Goal: Task Accomplishment & Management: Complete application form

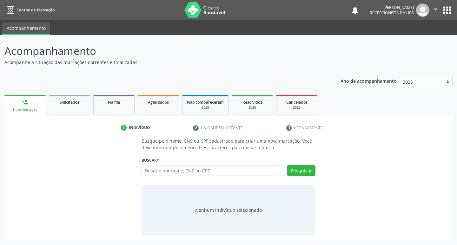
click at [178, 173] on input "text" at bounding box center [214, 170] width 144 height 11
click at [177, 176] on input "text" at bounding box center [214, 170] width 144 height 11
click at [83, 113] on link "Solicitados" at bounding box center [69, 105] width 41 height 20
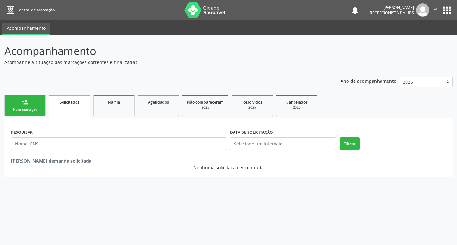
click at [36, 107] on div "Nova marcação" at bounding box center [25, 109] width 32 height 5
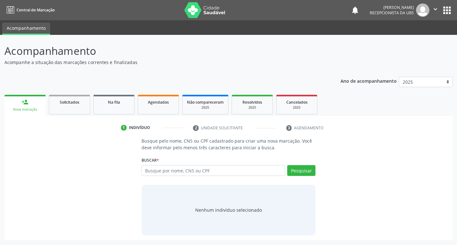
click at [36, 107] on div "Nova marcação" at bounding box center [25, 109] width 32 height 5
click at [171, 167] on input "text" at bounding box center [214, 170] width 144 height 11
type input "704306546757199"
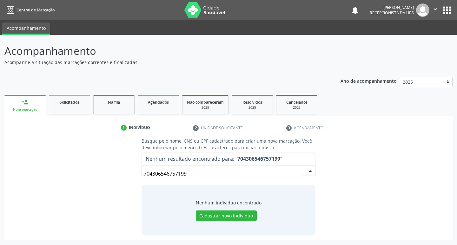
drag, startPoint x: 187, startPoint y: 176, endPoint x: 132, endPoint y: 184, distance: 55.8
click at [132, 185] on div "Busque pelo nome, CNS ou CPF cadastrado para criar uma nova marcação. Você deve…" at bounding box center [228, 187] width 439 height 98
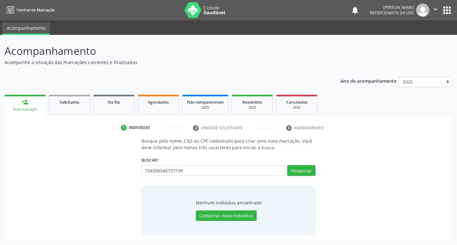
type input "704306546757199"
type input "7"
type input "704806586583241"
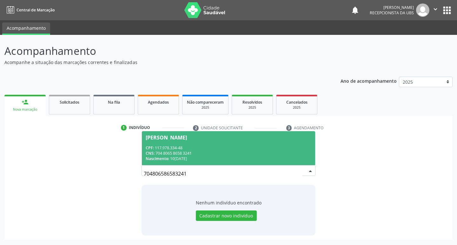
click at [187, 136] on div "[PERSON_NAME]" at bounding box center [166, 137] width 41 height 5
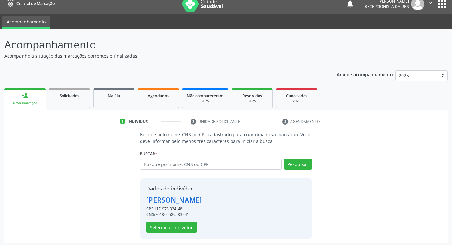
scroll to position [9, 0]
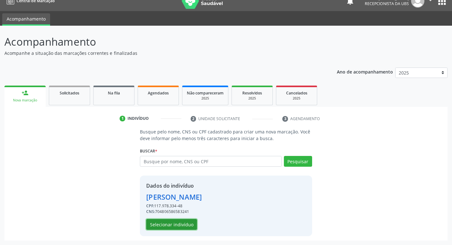
click at [167, 223] on button "Selecionar indivíduo" at bounding box center [171, 224] width 51 height 11
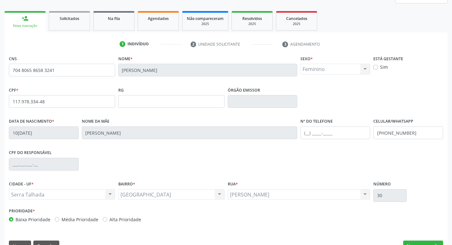
scroll to position [99, 0]
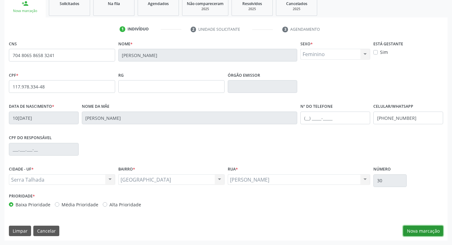
click at [407, 230] on button "Nova marcação" at bounding box center [423, 231] width 40 height 11
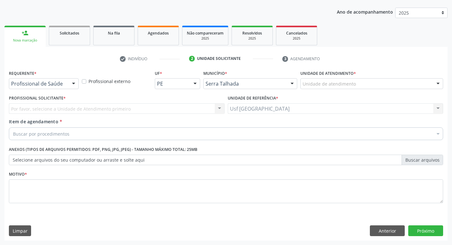
scroll to position [69, 0]
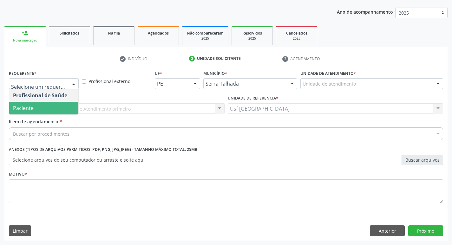
click at [38, 113] on span "Paciente" at bounding box center [43, 108] width 69 height 13
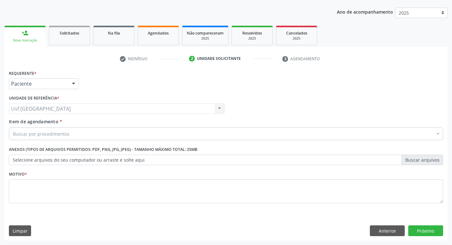
click at [41, 140] on div "Buscar por procedimentos" at bounding box center [226, 134] width 435 height 13
click at [13, 137] on input "Item de agendamento *" at bounding box center [13, 134] width 0 height 13
click at [13, 133] on input "Item de agendamento *" at bounding box center [13, 134] width 0 height 13
click at [13, 131] on input "Item de agendamento *" at bounding box center [13, 134] width 0 height 13
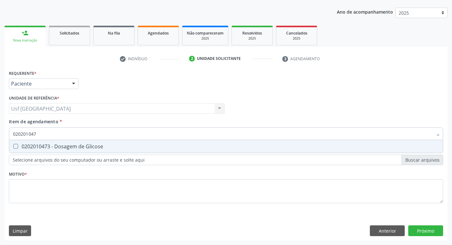
type input "0202010473"
click at [62, 149] on div "0202010473 - Dosagem de Glicose" at bounding box center [226, 146] width 426 height 5
checkbox Glicose "true"
type input "02020104"
checkbox Glicose "false"
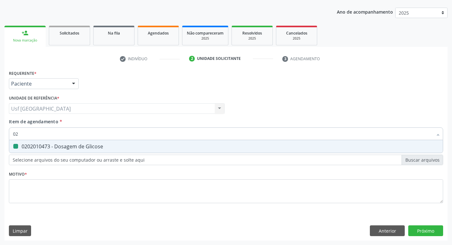
type input "0"
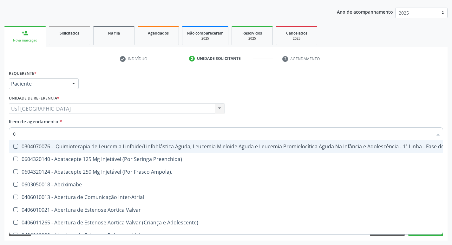
type input "02"
checkbox Coclear "true"
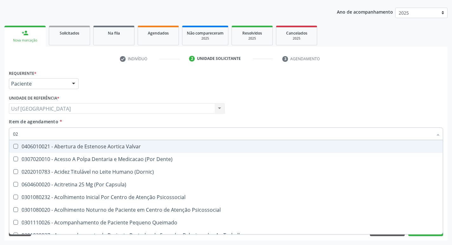
type input "020"
checkbox \(Qualitativo\) "true"
checkbox Glicose "false"
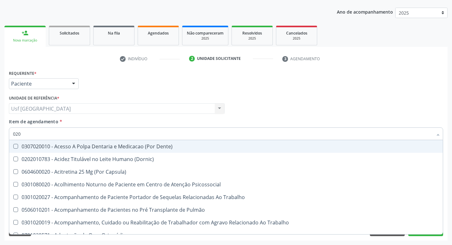
type input "0202"
checkbox Laser "true"
checkbox Glicose "false"
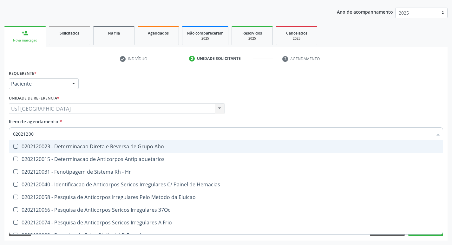
type input "020212002"
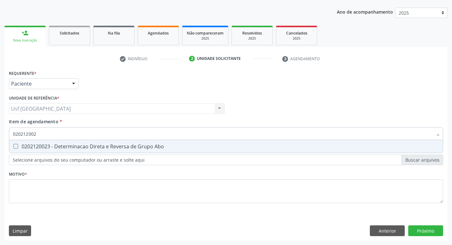
click at [62, 149] on div "0202120023 - Determinacao Direta e Reversa de Grupo Abo" at bounding box center [226, 146] width 426 height 5
checkbox Abo "true"
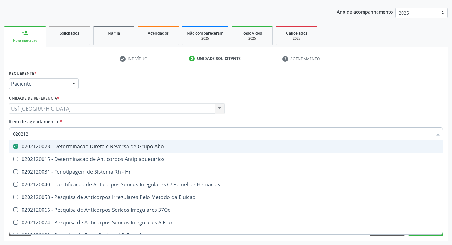
type input "02021"
checkbox Abo "false"
checkbox \(Tia\) "true"
type input "0"
checkbox \(Tia\) "false"
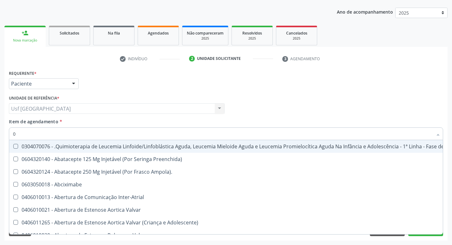
type input "02"
checkbox Mama "true"
checkbox Coclear "true"
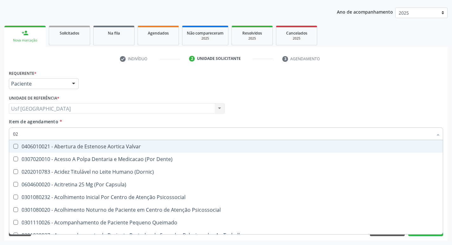
type input "020"
checkbox Projecoes\) "true"
checkbox \(Qualitativo\) "true"
checkbox Abo "false"
checkbox Glicose "false"
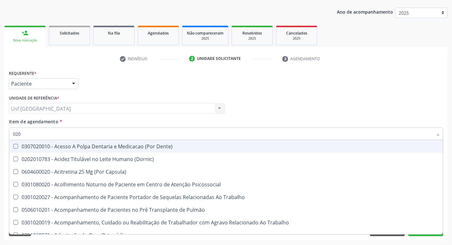
type input "0202"
checkbox Coagulação\ "true"
checkbox Laser "true"
checkbox Abo "false"
checkbox Glicose "false"
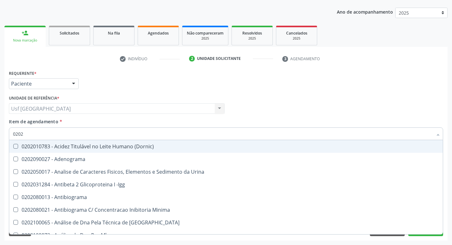
type input "02021"
checkbox Ativado "true"
checkbox Abo "false"
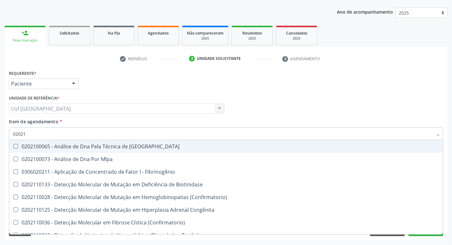
type input "020212"
checkbox Blot "true"
checkbox Abo "false"
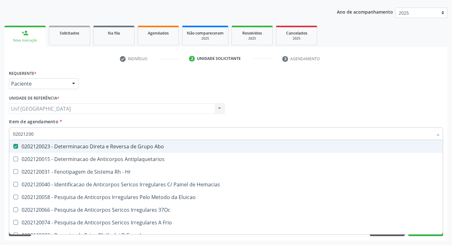
type input "020212008"
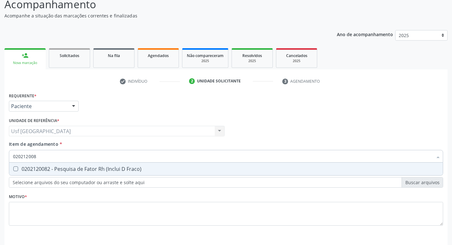
scroll to position [37, 0]
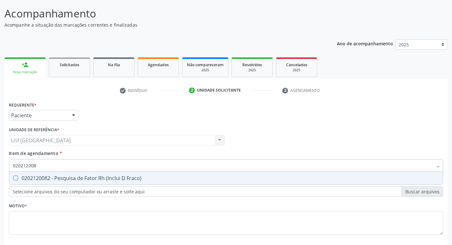
click at [65, 181] on div "0202120082 - Pesquisa de Fator Rh (Inclui D Fraco)" at bounding box center [226, 178] width 426 height 5
checkbox Fraco\) "true"
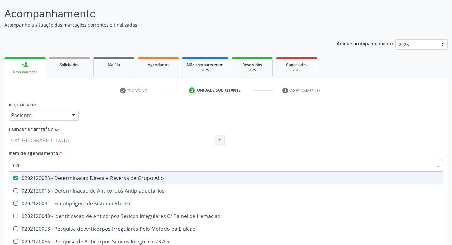
type input "02"
checkbox Abo "false"
checkbox Fraco\) "false"
checkbox \(Tia\) "false"
type input "0"
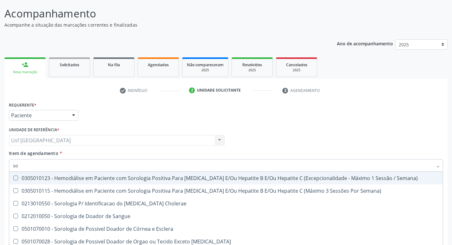
type input "s"
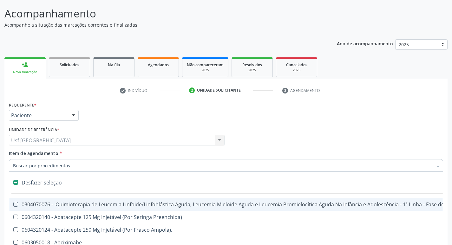
type input "h"
checkbox Face "true"
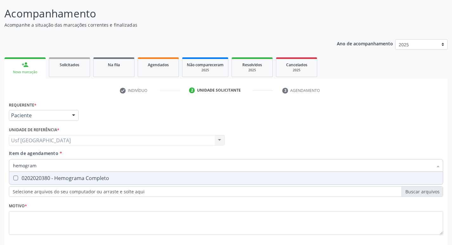
type input "hemograma"
click at [65, 180] on div "0202020380 - Hemograma Completo" at bounding box center [226, 178] width 426 height 5
checkbox Completo "true"
type input "hemo"
checkbox Completo "false"
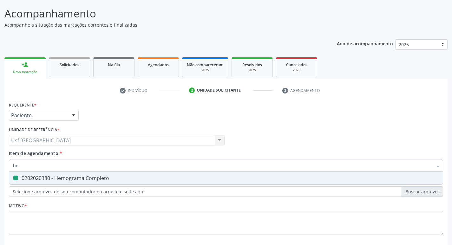
type input "h"
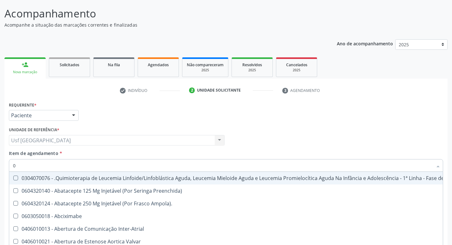
type input "02"
checkbox Mama "true"
checkbox Coclear "true"
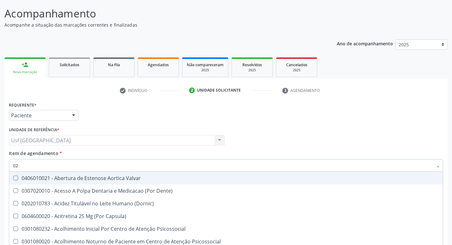
type input "020"
checkbox Projecoes\) "true"
checkbox \(Qualitativo\) "true"
checkbox Abo "false"
checkbox Glicose "false"
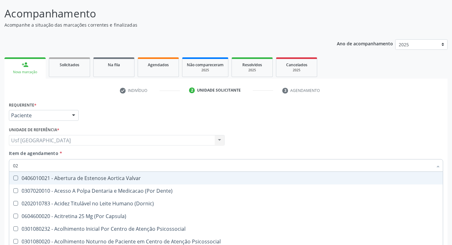
checkbox \(T3\) "true"
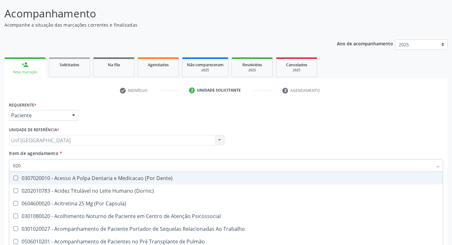
type input "0202"
checkbox Coagulação\ "true"
checkbox Laser "true"
checkbox Biologica "true"
checkbox Abo "false"
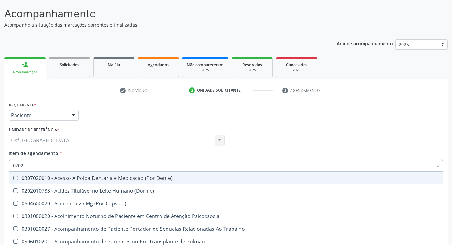
checkbox Bloqueio "true"
checkbox Glicose "false"
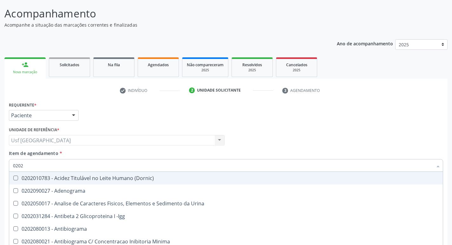
type input "02020"
checkbox Abo "false"
checkbox Xi "true"
checkbox Glicose "false"
checkbox Zinco "true"
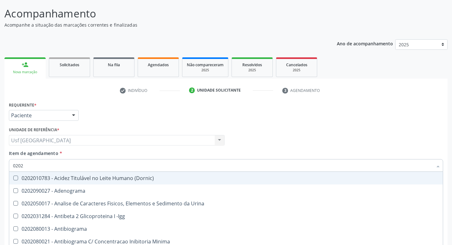
checkbox Completo "false"
checkbox Fraco\) "false"
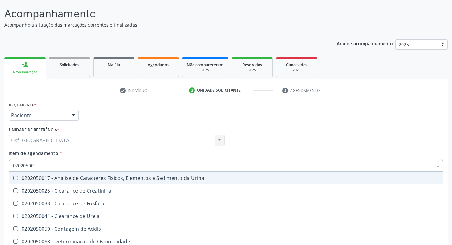
type input "020205001"
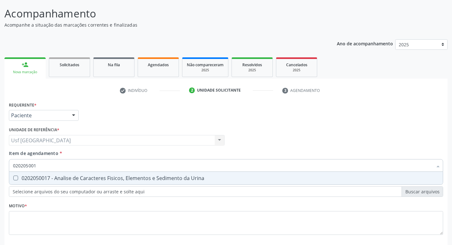
click at [65, 181] on div "0202050017 - Analise de Caracteres Fisicos, Elementos e Sedimento da Urina" at bounding box center [226, 178] width 426 height 5
checkbox Urina "true"
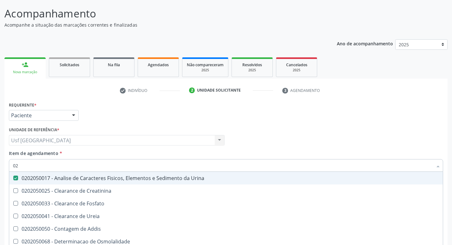
type input "0"
checkbox Urina "false"
checkbox Fosfato "false"
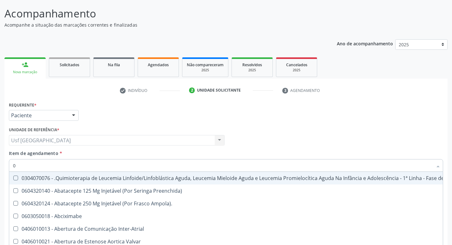
type input "02"
checkbox Coração "true"
checkbox Urina "false"
checkbox Mama "true"
checkbox Coclear "true"
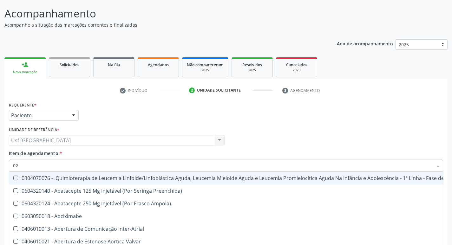
type input "020"
checkbox Fígado "true"
checkbox Coração "false"
checkbox Horas "true"
checkbox Transplantado "true"
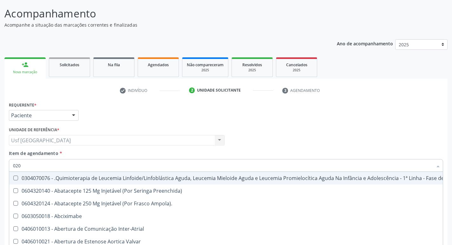
checkbox Mama "false"
checkbox Coclear "false"
checkbox Per-Operatoria "true"
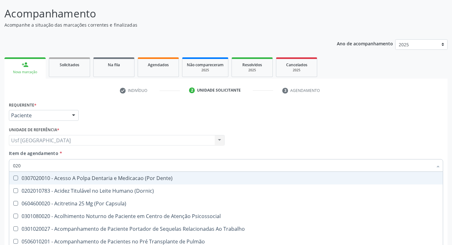
type input "0202"
checkbox Capsula\) "true"
checkbox Urina "false"
checkbox Coagulação\ "true"
checkbox Laser "true"
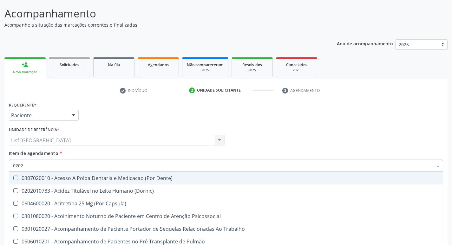
checkbox Biologica "true"
checkbox Abo "false"
checkbox Bloqueio "true"
checkbox Glicose "false"
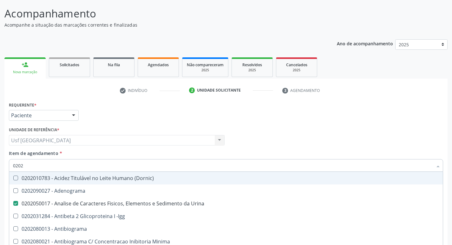
type input "02020"
checkbox Abo "false"
checkbox Xi "true"
checkbox Glicose "false"
checkbox Zinco "true"
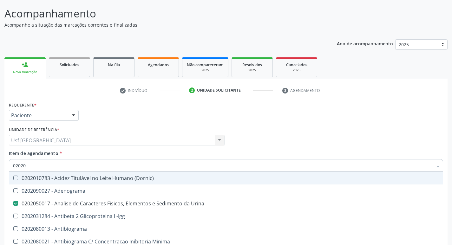
checkbox Completo "false"
checkbox Fraco\) "false"
type input "020208"
checkbox Urina "false"
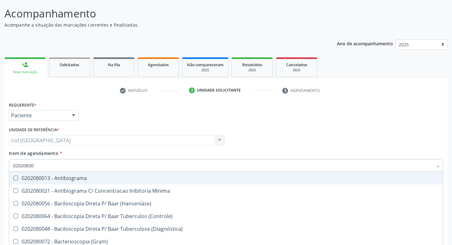
type input "020208008"
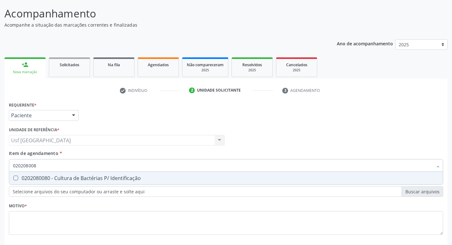
click at [65, 181] on div "0202080080 - Cultura de Bactérias P/ Identificação" at bounding box center [226, 178] width 426 height 5
checkbox Identificação "true"
type input "020208008"
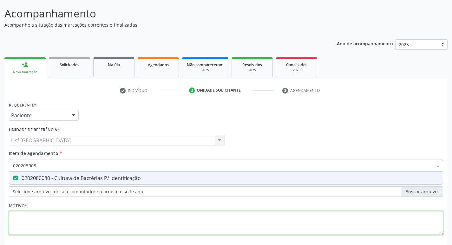
click at [63, 219] on div "Requerente * Paciente Profissional de Saúde Paciente Nenhum resultado encontrad…" at bounding box center [226, 172] width 435 height 144
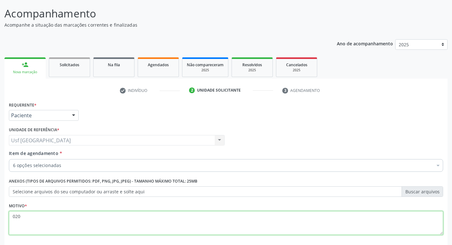
type textarea "020"
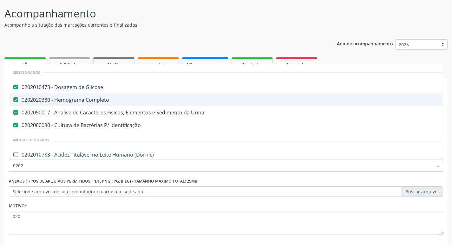
type input "02020"
checkbox \(Dornic\) "false"
type input "020202"
checkbox Urina "false"
checkbox Identificação "false"
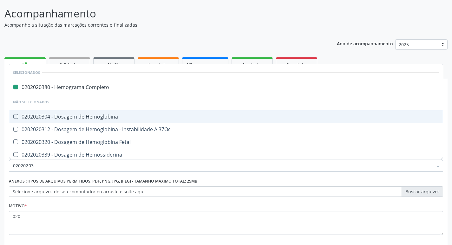
type input "020202035"
checkbox Completo "false"
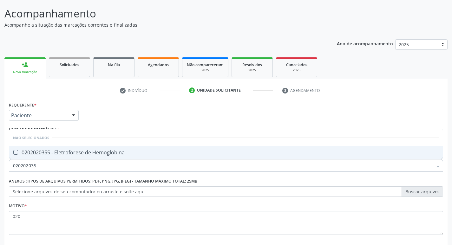
type input "0202020355"
click at [89, 155] on div "0202020355 - Eletroforese de Hemoglobina" at bounding box center [226, 152] width 426 height 5
checkbox Hemoglobina "true"
type input "0"
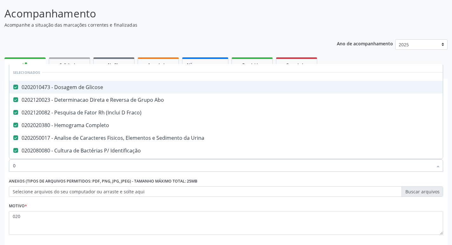
type input "02"
checkbox Toracotomia "true"
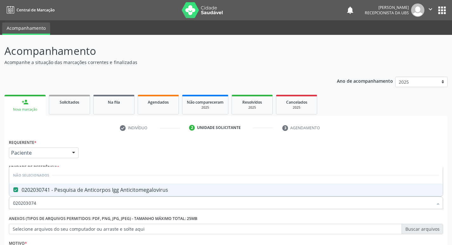
scroll to position [37, 0]
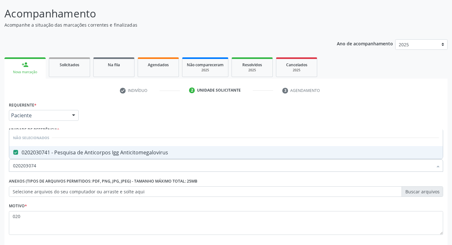
drag, startPoint x: 44, startPoint y: 168, endPoint x: 0, endPoint y: 174, distance: 44.9
click at [0, 174] on div "Acompanhamento Acompanhe a situação das marcações correntes e finalizadas Relat…" at bounding box center [226, 137] width 452 height 280
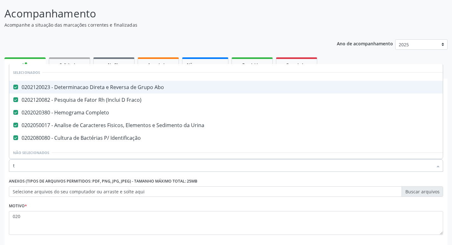
type input "to"
checkbox Identificação "false"
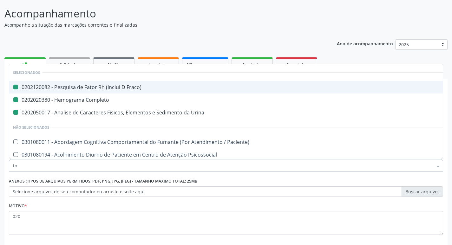
type input "tox"
checkbox Fraco\) "false"
checkbox Completo "false"
checkbox Urina "false"
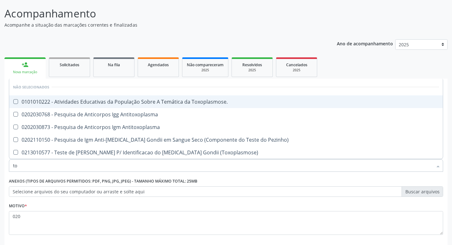
type input "t"
checkbox Toxoplasmose\ "true"
checkbox Antitoxoplasma "true"
checkbox \(Toxoplasmose\) "true"
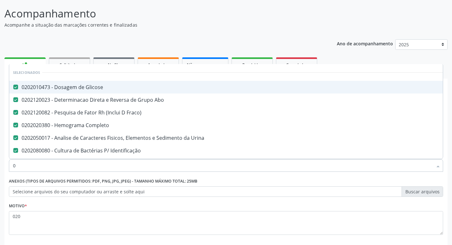
type input "02"
checkbox Toracotomia "true"
type input "020"
checkbox Vanilmandelico "true"
checkbox Hemoglobina "false"
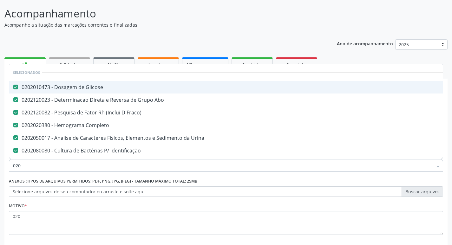
type input "0202"
checkbox \(Cantoplastia\) "true"
checkbox Radiosotopos\) "true"
checkbox T3 "true"
type input "02020"
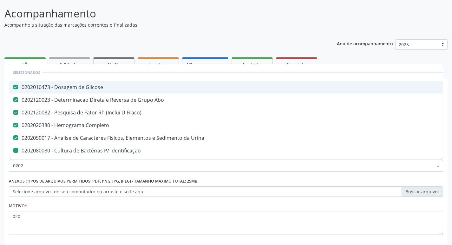
checkbox Identificação "false"
checkbox Salicilatos "true"
checkbox Hemoglobina "false"
checkbox Extracorpórea "true"
checkbox Parceria\) "true"
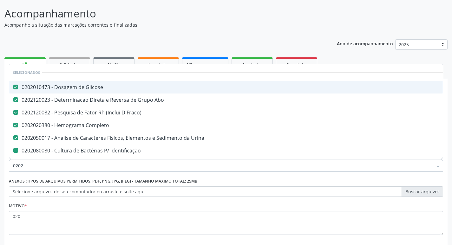
checkbox Anticitomegalovirus "false"
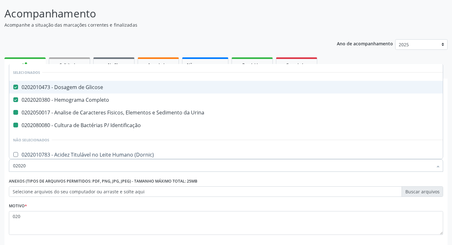
type input "020203"
checkbox Urina "false"
checkbox Molecular "true"
checkbox Androstenediona "true"
checkbox Benzodiazepinicos "true"
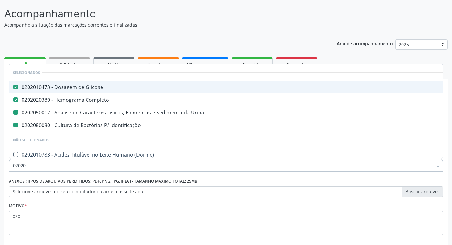
checkbox Identificação "false"
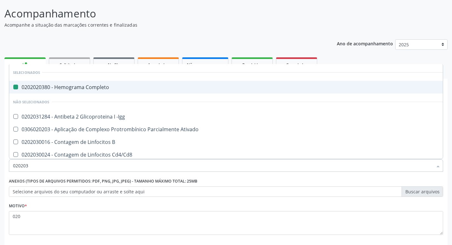
type input "0202030"
checkbox Completo "false"
checkbox Hemoglobina "false"
checkbox \(Rnp\) "true"
checkbox Suprarenal "true"
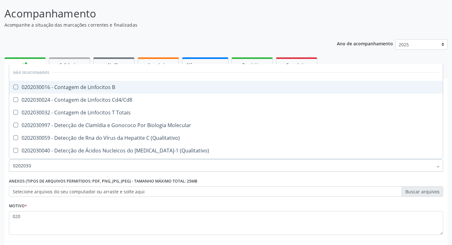
type input "02020307"
checkbox \(Qualitativo\) "true"
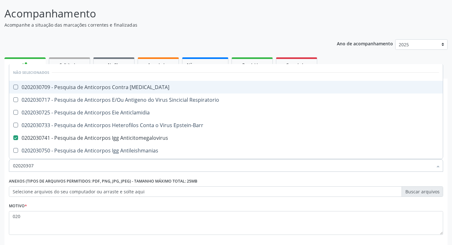
type input "020203076"
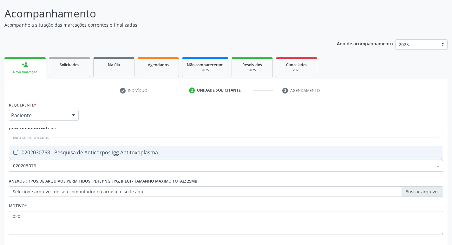
click at [63, 152] on div "0202030768 - Pesquisa de Anticorpos Igg Antitoxoplasma" at bounding box center [226, 152] width 426 height 5
checkbox Antitoxoplasma "true"
type input "02020307"
checkbox Antitoxoplasma "false"
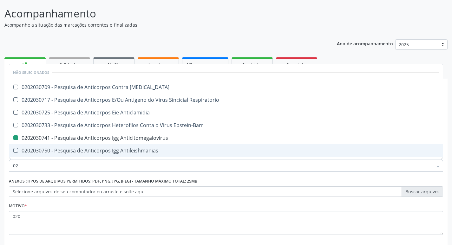
type input "0"
checkbox Brasiliensis "true"
checkbox Anticlamidia "true"
checkbox Epstein-Barr "true"
checkbox Antileishmanias "true"
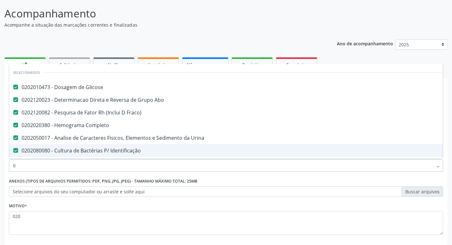
type input "02"
checkbox Toracotomia "true"
type input "020"
checkbox Vanilmandelico "true"
checkbox Hemoglobina "false"
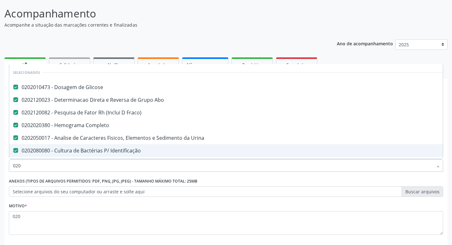
type input "0202"
checkbox \(Cantoplastia\) "true"
checkbox Radiosotopos\) "true"
checkbox \(Ch50\) "true"
checkbox T3 "true"
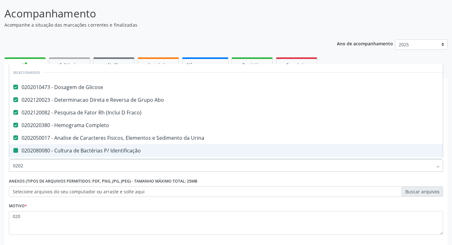
type input "02020"
checkbox Identificação "false"
checkbox Salicilatos "true"
checkbox Hemoglobina "false"
checkbox Extracorpórea "true"
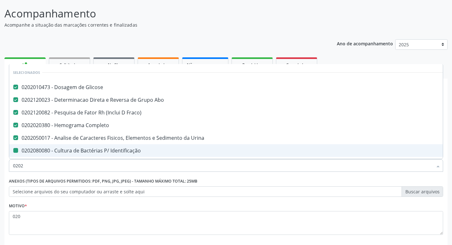
checkbox Tunelização "true"
checkbox Parceria\) "true"
checkbox Anticitomegalovirus "false"
checkbox Antitoxoplasma "false"
checkbox Anticitomegalovirus "false"
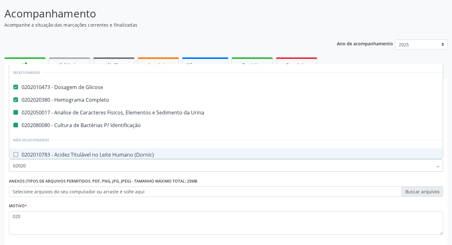
type input "020203"
checkbox Urina "false"
checkbox Identificação "false"
checkbox Molecular "true"
checkbox Androstenediona "true"
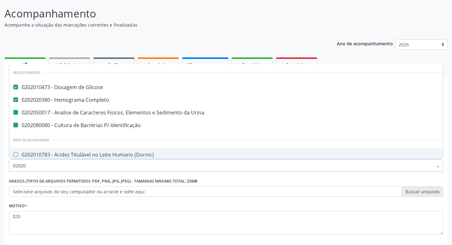
checkbox Igm "true"
checkbox Benzodiazepinicos "true"
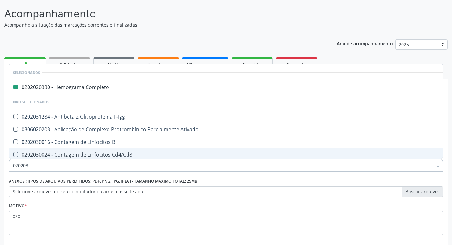
type input "0202030"
checkbox Completo "false"
checkbox Hemoglobina "false"
checkbox \(Rnp\) "true"
checkbox Anti-Sm "true"
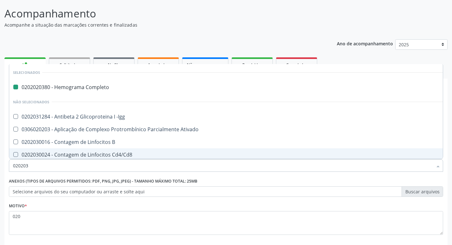
checkbox Suprarenal "true"
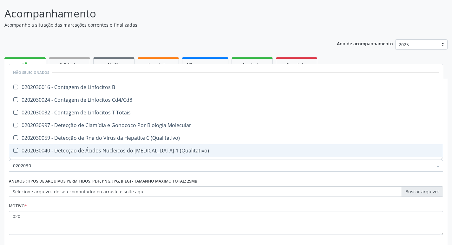
type input "02020307"
checkbox Reativa "true"
checkbox \(Qualitativo\) "true"
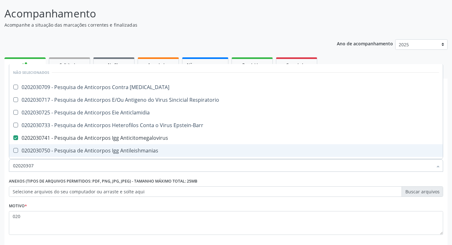
type input "020203074"
checkbox Brasiliensis "true"
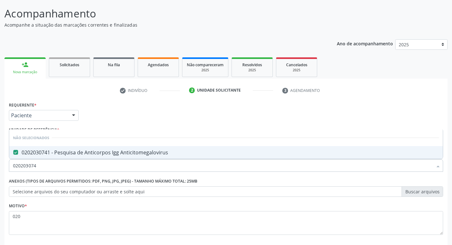
type input "02020307"
checkbox Anticitomegalovirus "false"
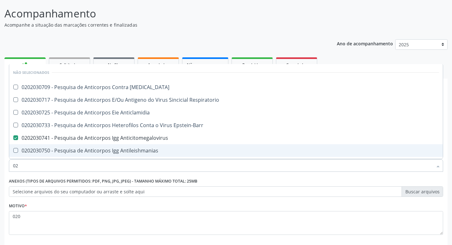
type input "0"
checkbox Brasiliensis "true"
checkbox Anticlamidia "true"
checkbox Epstein-Barr "true"
checkbox Antileishmanias "true"
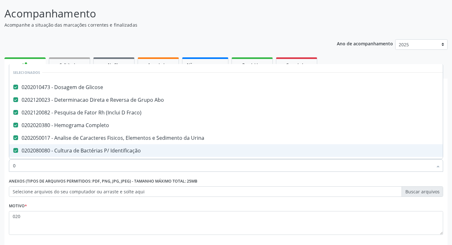
type input "02"
checkbox Toracotomia "true"
type input "020"
checkbox Vanilmandelico "true"
checkbox Hemoglobina "false"
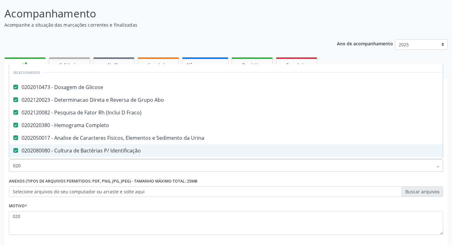
type input "0202"
checkbox \(Cantoplastia\) "true"
checkbox Radiosotopos\) "true"
checkbox \(Ch50\) "true"
checkbox T3 "true"
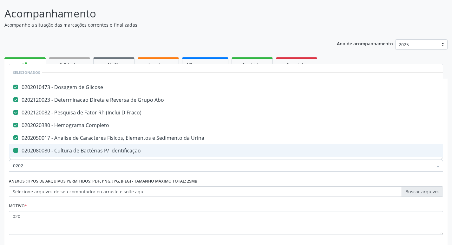
type input "02020"
checkbox Identificação "false"
checkbox Salicilatos "true"
checkbox Hemoglobina "false"
checkbox Extracorpórea "true"
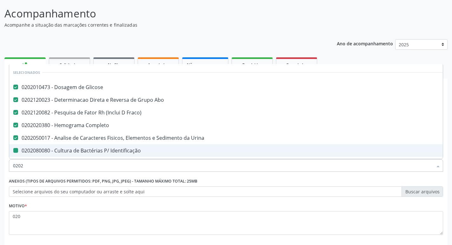
checkbox Tunelização "true"
checkbox Parceria\) "true"
checkbox Anticitomegalovirus "false"
checkbox Antitoxoplasma "false"
checkbox Anticitomegalovirus "false"
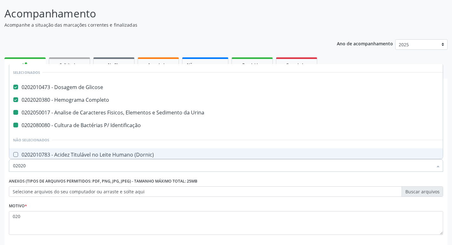
type input "020203"
checkbox Urina "false"
checkbox Identificação "false"
checkbox Molecular "true"
checkbox Androstenediona "true"
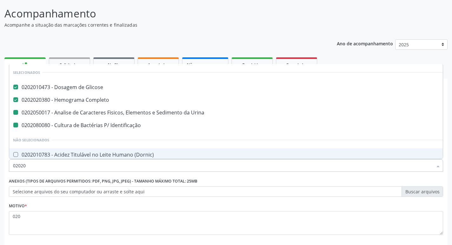
checkbox Igm "true"
checkbox Benzodiazepinicos "true"
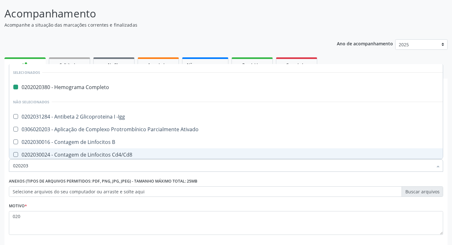
type input "0202030"
checkbox Completo "false"
checkbox Hemoglobina "false"
checkbox \(Rnp\) "true"
checkbox Anti-Sm "true"
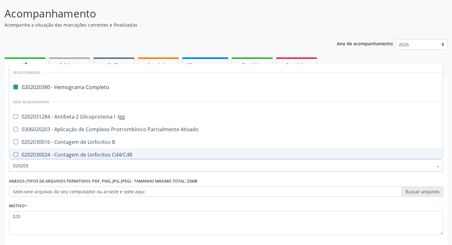
checkbox Suprarenal "true"
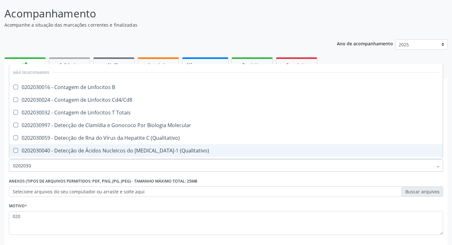
type input "02020308"
checkbox \(Qualitativo\) "true"
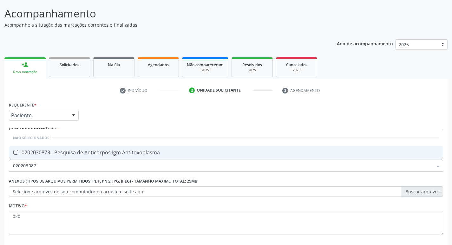
type input "0202030873"
click at [63, 152] on div "0202030873 - Pesquisa de Anticorpos Igm Antitoxoplasma" at bounding box center [226, 152] width 426 height 5
checkbox Antitoxoplasma "true"
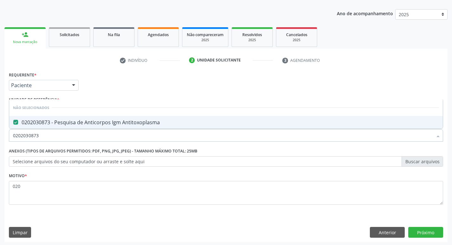
scroll to position [69, 0]
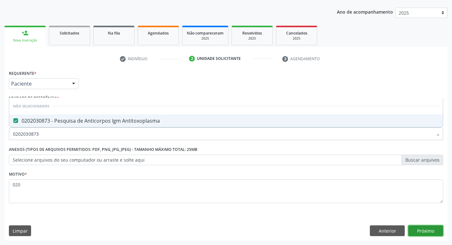
click at [416, 234] on button "Próximo" at bounding box center [426, 231] width 35 height 11
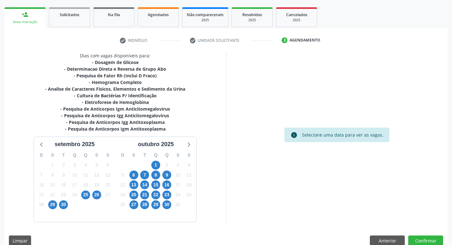
scroll to position [97, 0]
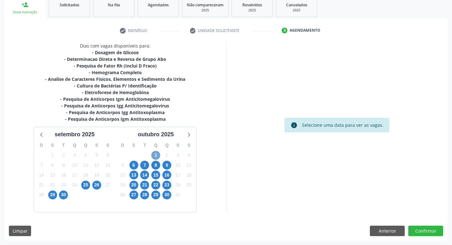
click at [158, 158] on span "1" at bounding box center [155, 155] width 9 height 9
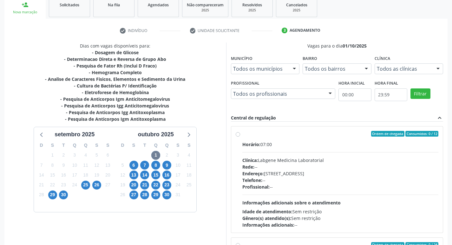
click at [280, 162] on div "Clínica: Labgene Medicina Laboratorial" at bounding box center [341, 160] width 197 height 7
click at [240, 137] on input "Ordem de chegada Consumidos: 0 / 12 Horário: 07:00 Clínica: Labgene Medicina La…" at bounding box center [238, 134] width 4 height 6
radio input "true"
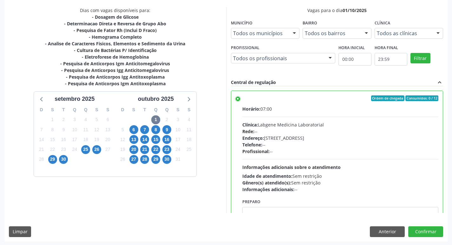
scroll to position [134, 0]
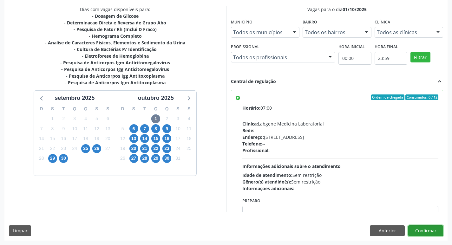
click at [416, 230] on button "Confirmar" at bounding box center [426, 231] width 35 height 11
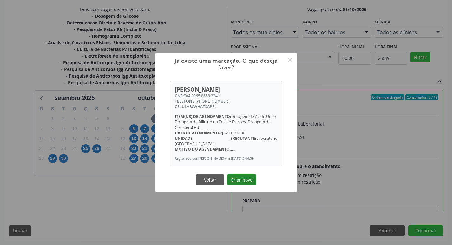
click at [232, 178] on button "Criar novo" at bounding box center [241, 180] width 29 height 11
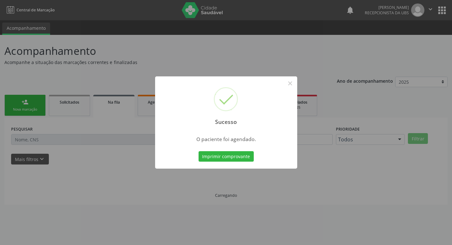
scroll to position [0, 0]
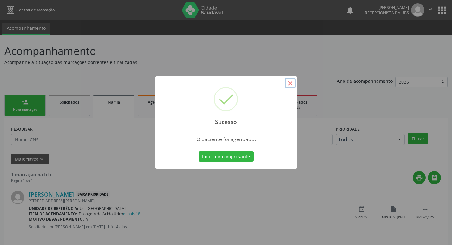
click at [292, 82] on button "×" at bounding box center [290, 83] width 11 height 11
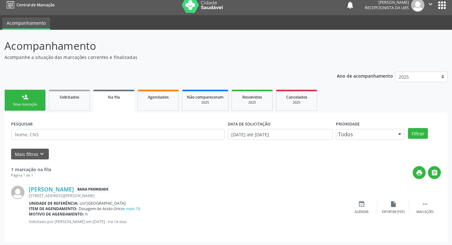
scroll to position [7, 0]
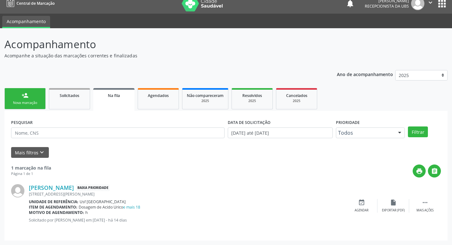
click at [22, 98] on div "person_add" at bounding box center [25, 95] width 7 height 7
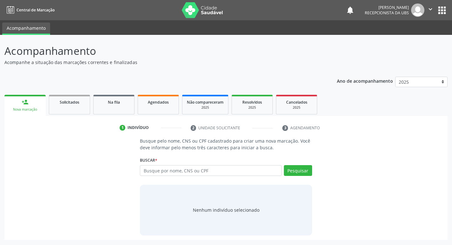
scroll to position [0, 0]
click at [183, 174] on input "text" at bounding box center [214, 170] width 144 height 11
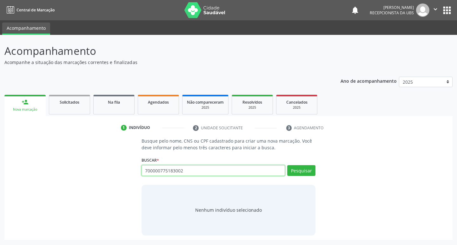
type input "700000775183002"
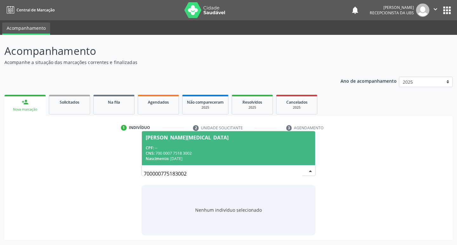
click at [173, 137] on div "[PERSON_NAME][MEDICAL_DATA]" at bounding box center [187, 137] width 83 height 5
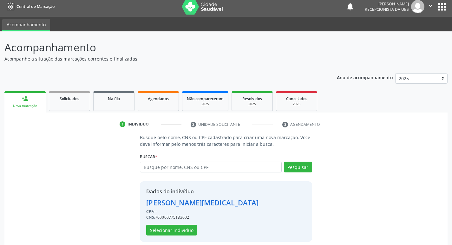
scroll to position [9, 0]
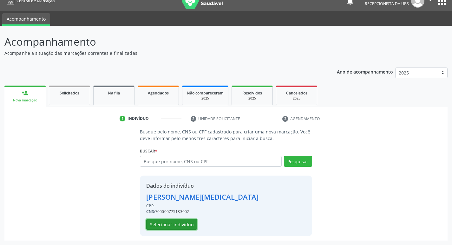
click at [161, 221] on button "Selecionar indivíduo" at bounding box center [171, 224] width 51 height 11
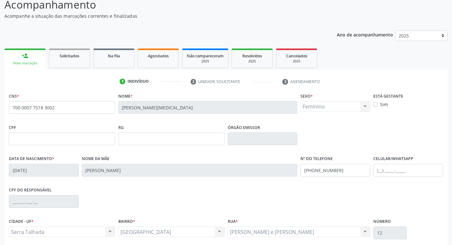
scroll to position [99, 0]
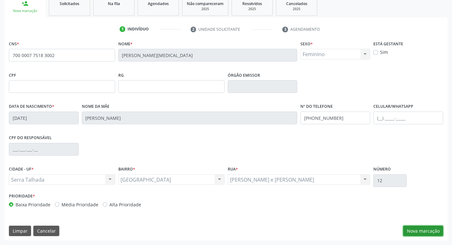
click at [430, 230] on button "Nova marcação" at bounding box center [423, 231] width 40 height 11
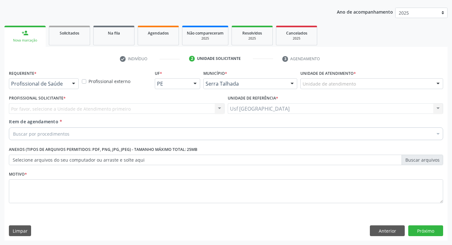
scroll to position [69, 0]
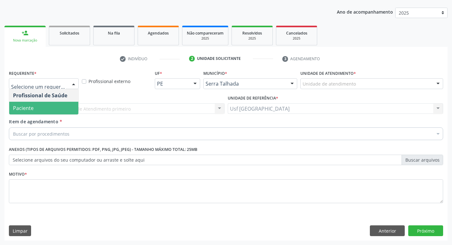
click at [26, 112] on span "Paciente" at bounding box center [43, 108] width 69 height 13
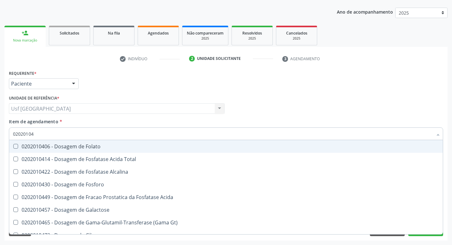
type input "020201047"
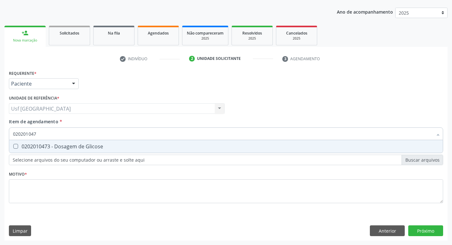
click at [27, 146] on div "0202010473 - Dosagem de Glicose" at bounding box center [226, 146] width 426 height 5
checkbox Glicose "true"
type input "02020104"
checkbox Glicose "false"
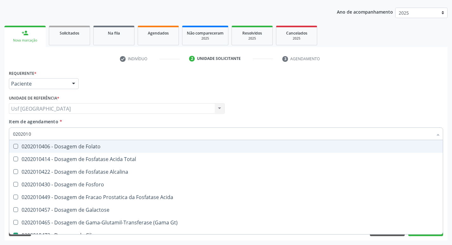
type input "020201"
checkbox Glicose "false"
type input "0"
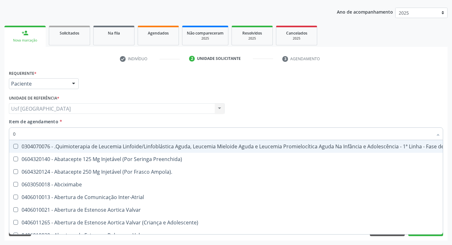
type input "01"
checkbox Biologica "true"
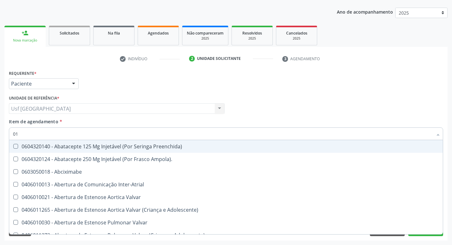
type input "0"
checkbox Glicose "false"
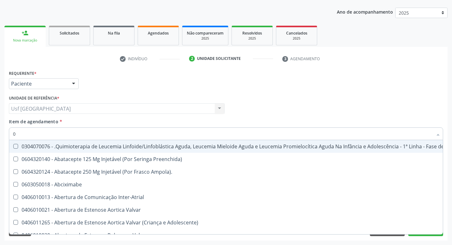
type input "02"
checkbox Coclear "true"
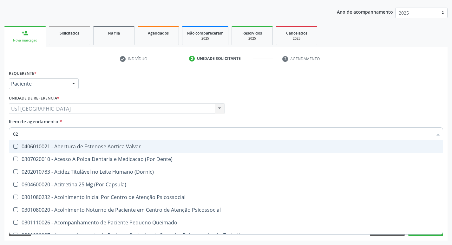
type input "020"
checkbox \(Qualitativo\) "true"
checkbox Glicose "false"
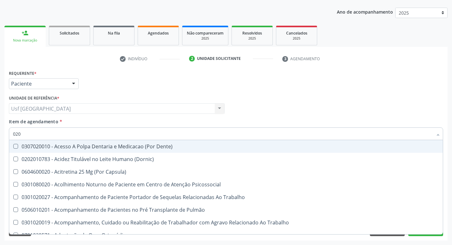
type input "0202"
checkbox Laser "true"
checkbox Glicose "false"
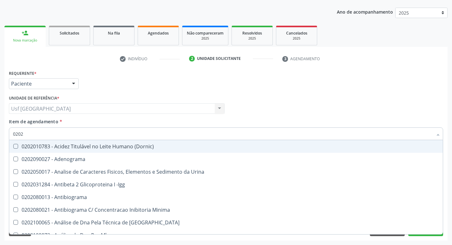
type input "02020"
checkbox Xi "true"
checkbox Glicose "false"
type input "020201"
checkbox T3 "true"
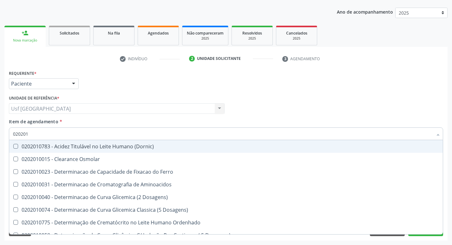
type input "0202010"
checkbox Glicose "true"
checkbox Nt-Probnp\) "false"
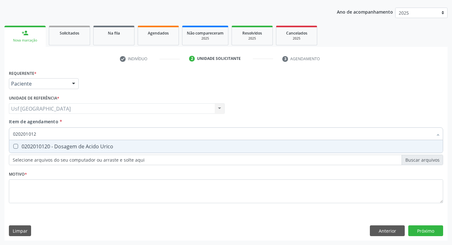
type input "020201012"
click at [32, 158] on div "Requerente * Paciente Profissional de Saúde Paciente Nenhum resultado encontrad…" at bounding box center [226, 141] width 435 height 144
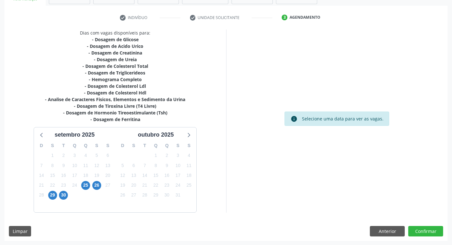
scroll to position [111, 0]
click at [84, 187] on span "25" at bounding box center [85, 185] width 9 height 9
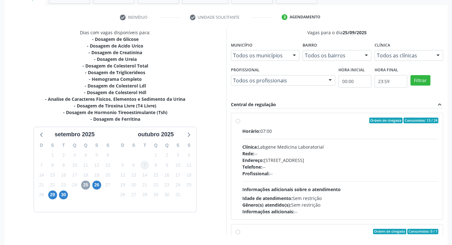
scroll to position [134, 0]
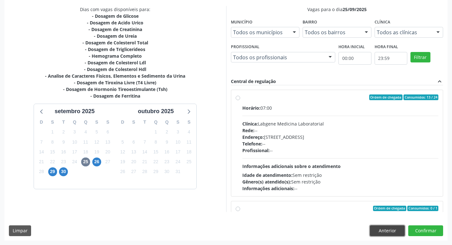
click at [388, 234] on button "Anterior" at bounding box center [387, 231] width 35 height 11
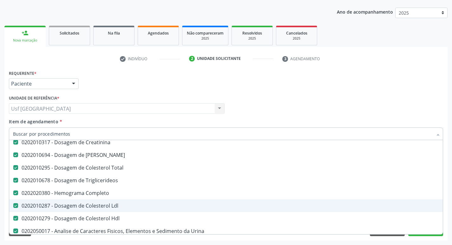
scroll to position [127, 0]
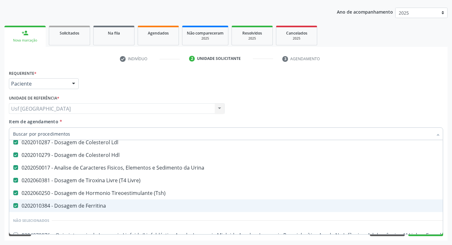
click at [64, 203] on div "0202010384 - Dosagem de Ferritina" at bounding box center [260, 205] width 494 height 5
checkbox Ferritina "false"
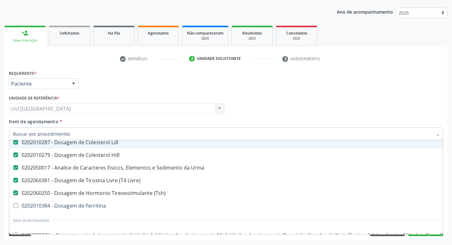
click at [88, 126] on div "Item de agendamento * Desfazer seleção Selecionados 0202010473 - Dosagem de Gli…" at bounding box center [226, 128] width 435 height 20
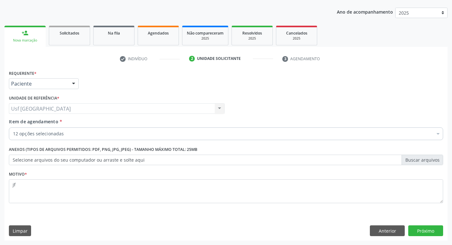
scroll to position [0, 0]
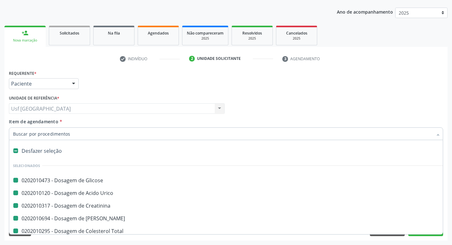
type input "b"
checkbox Glicose "false"
checkbox Urico "false"
checkbox Creatinina "false"
checkbox Ureia "false"
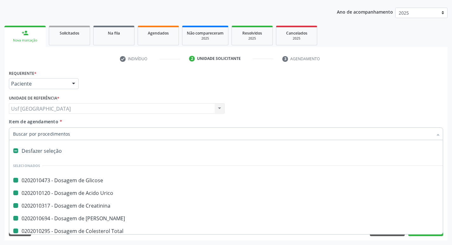
checkbox Total "false"
checkbox Triglicerideos "false"
checkbox Completo "false"
checkbox Ldl "false"
checkbox Hdl "false"
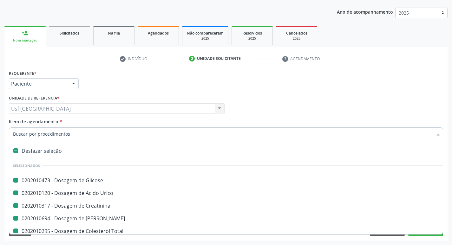
checkbox Urina "false"
checkbox Livre\) "false"
checkbox \(Tsh\) "false"
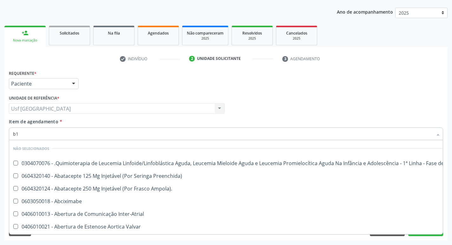
type input "b12"
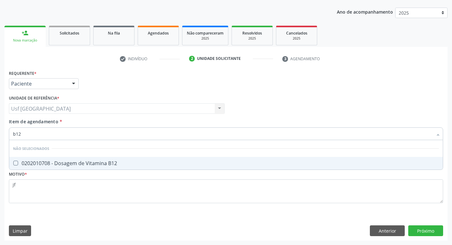
click at [86, 164] on div "0202010708 - Dosagem de Vitamina B12" at bounding box center [226, 163] width 426 height 5
checkbox B12 "true"
type input "b"
checkbox B12 "true"
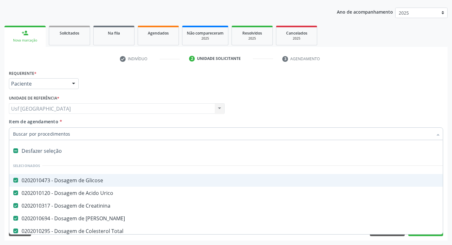
type input "v"
checkbox Creatinina "false"
checkbox Ureia "false"
checkbox Total "false"
checkbox Triglicerideos "false"
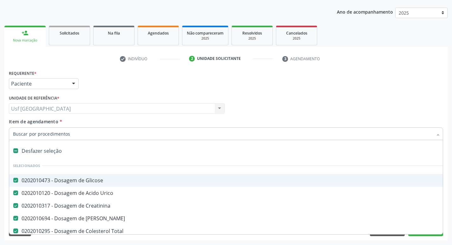
checkbox Completo "false"
checkbox Ldl "false"
checkbox Hdl "false"
checkbox Urina "false"
checkbox Livre\) "false"
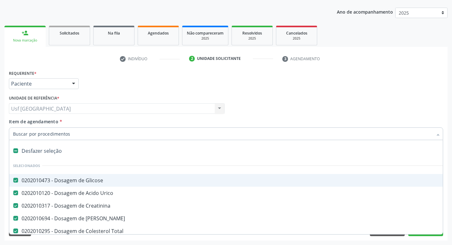
checkbox \(Tsh\) "false"
checkbox Frasco-Ampola\) "true"
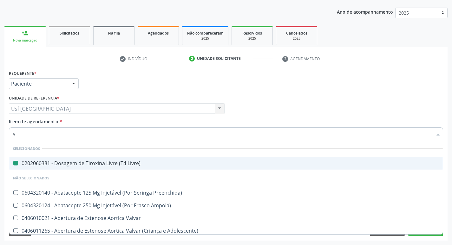
type input "vi"
checkbox Livre\) "false"
checkbox Ras\ "true"
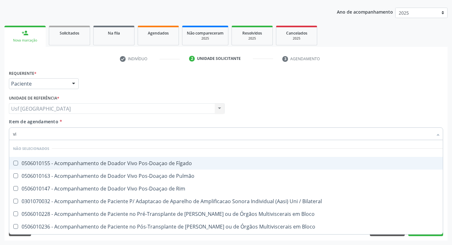
type input "vit"
checkbox Terapêuticas\)\ "true"
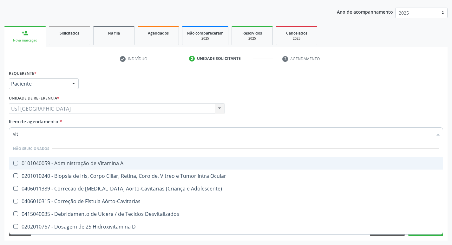
type input "vita"
checkbox D "true"
checkbox B12 "false"
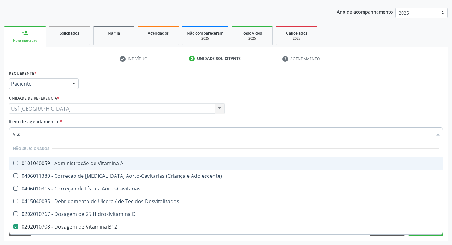
type input "vitam"
checkbox Aórto-Cavitarias "true"
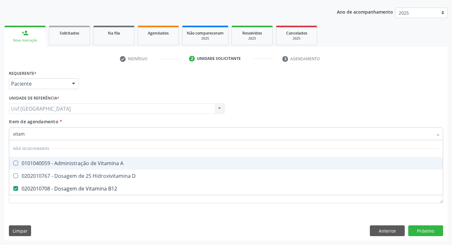
type input "vitami"
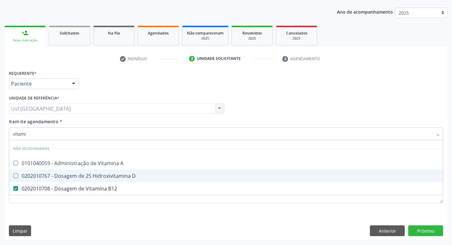
click at [88, 176] on div "0202010767 - Dosagem de 25 Hidroxivitamina D" at bounding box center [226, 176] width 426 height 5
checkbox D "true"
type input "vita"
checkbox B12 "false"
checkbox D "false"
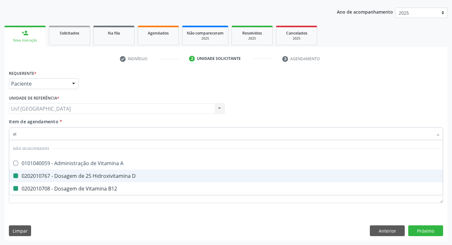
type input "v"
checkbox A "true"
checkbox B12 "true"
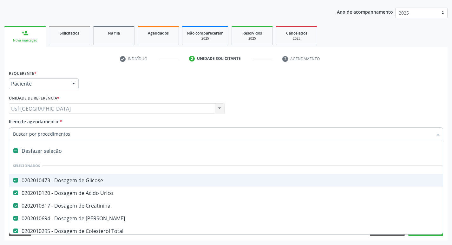
type input "h"
checkbox Total "false"
checkbox Triglicerideos "false"
checkbox Completo "false"
checkbox Ldl "false"
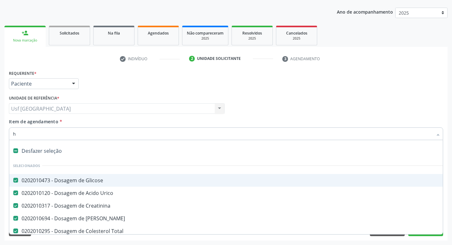
checkbox Hdl "false"
checkbox Urina "false"
checkbox Livre\) "false"
checkbox \(Tsh\) "false"
checkbox Diastema "true"
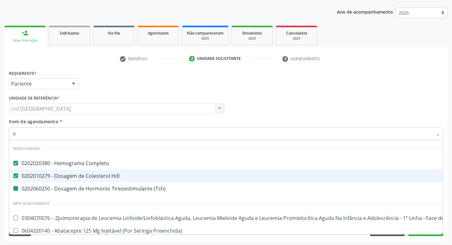
type input "ho"
checkbox \(Tsh\) "false"
checkbox D "false"
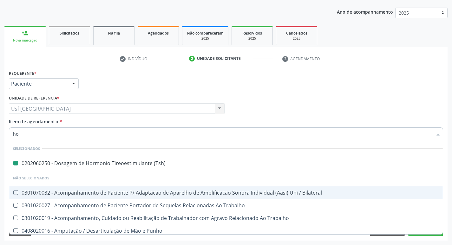
type input "hom"
checkbox \(Tsh\) "false"
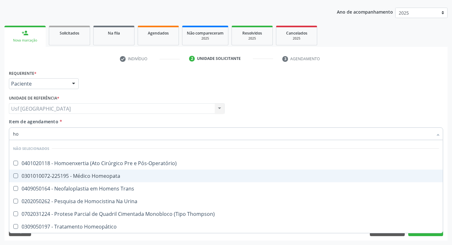
type input "h"
checkbox Pós-Operatório\) "true"
checkbox Trans "true"
checkbox Thompson\) "true"
checkbox Homeopático "true"
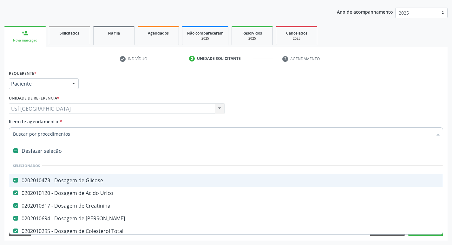
click at [117, 120] on div "Item de agendamento * Desfazer seleção Selecionados 0202010473 - Dosagem de Gli…" at bounding box center [226, 128] width 435 height 20
checkbox Manutenção "true"
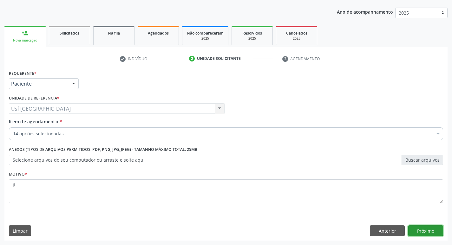
click at [437, 228] on button "Próximo" at bounding box center [426, 231] width 35 height 11
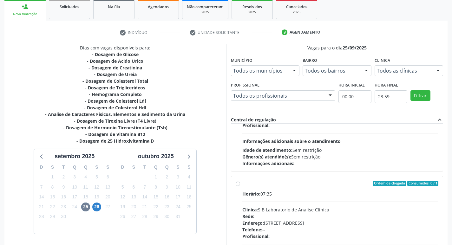
scroll to position [134, 0]
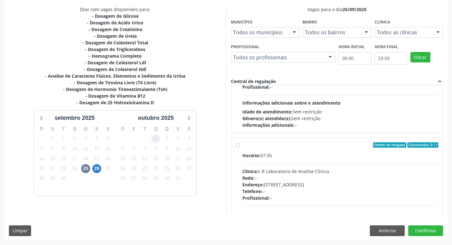
click at [157, 138] on span "1" at bounding box center [155, 139] width 9 height 9
click at [87, 170] on span "25" at bounding box center [85, 168] width 9 height 9
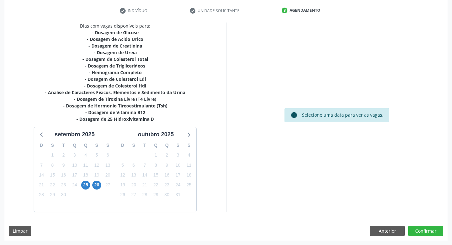
click at [92, 189] on div "26" at bounding box center [96, 185] width 9 height 10
click at [156, 156] on span "1" at bounding box center [155, 155] width 9 height 9
click at [385, 225] on div "Dias com vagas disponíveis para: - Dosagem de Glicose - Dosagem de Acido Urico …" at bounding box center [225, 132] width 443 height 218
click at [383, 230] on button "Anterior" at bounding box center [387, 231] width 35 height 11
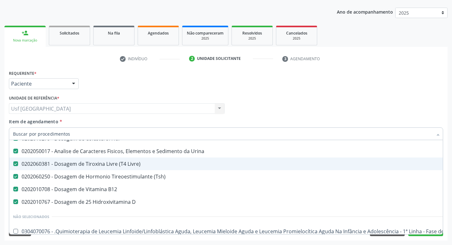
scroll to position [159, 0]
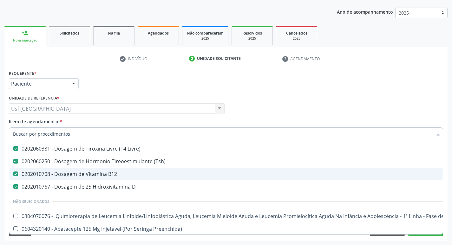
click at [83, 178] on span "0202010708 - Dosagem de Vitamina B12" at bounding box center [260, 174] width 502 height 13
checkbox B12 "false"
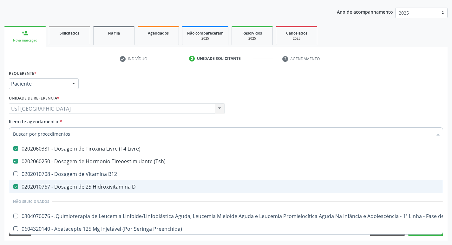
click at [80, 190] on div "0202010767 - Dosagem de 25 Hidroxivitamina D" at bounding box center [260, 186] width 494 height 5
checkbox D "false"
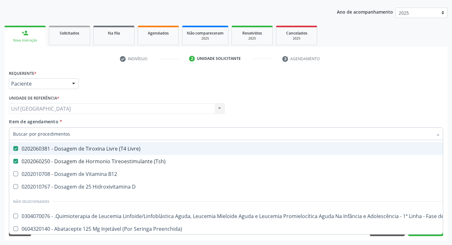
drag, startPoint x: 83, startPoint y: 121, endPoint x: 72, endPoint y: 122, distance: 11.5
click at [83, 122] on div "Item de agendamento * Desfazer seleção Selecionados 0202010473 - Dosagem de Gli…" at bounding box center [226, 128] width 435 height 20
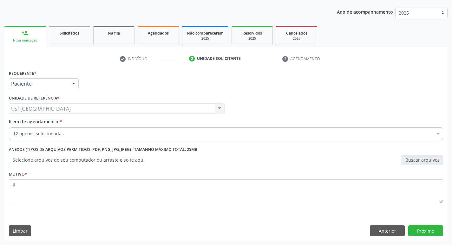
scroll to position [0, 0]
click at [419, 237] on div "Requerente * Paciente Profissional de Saúde Paciente Nenhum resultado encontrad…" at bounding box center [225, 155] width 443 height 172
click at [424, 239] on div "Requerente * Paciente Profissional de Saúde Paciente Nenhum resultado encontrad…" at bounding box center [225, 155] width 443 height 172
click at [425, 233] on button "Próximo" at bounding box center [426, 231] width 35 height 11
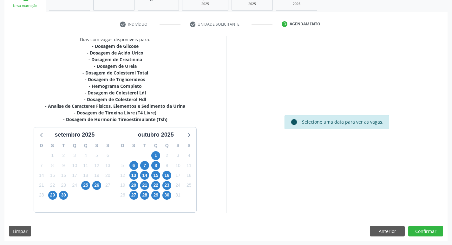
scroll to position [104, 0]
click at [374, 232] on button "Anterior" at bounding box center [387, 231] width 35 height 11
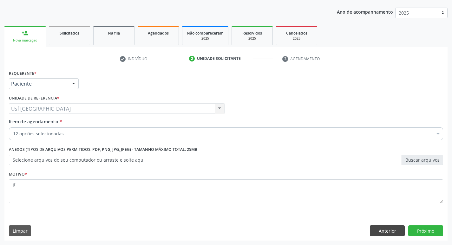
scroll to position [69, 0]
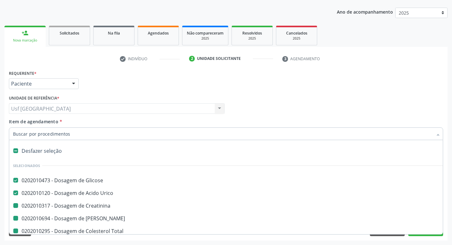
type input "v"
checkbox Creatinina "false"
checkbox Total "false"
checkbox Triglicerideos "false"
checkbox Completo "false"
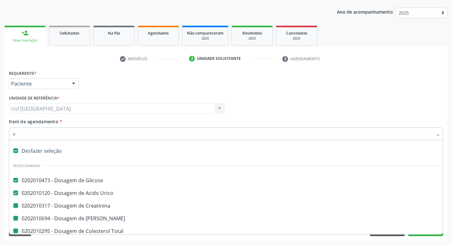
checkbox Ldl "false"
checkbox Hdl "false"
checkbox Urina "false"
checkbox Livre\) "false"
checkbox \(Tsh\) "false"
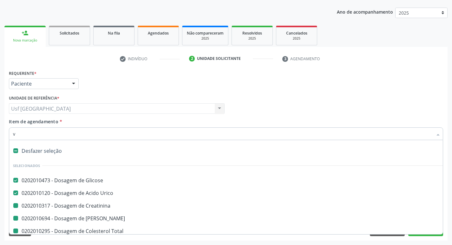
checkbox Ureia "false"
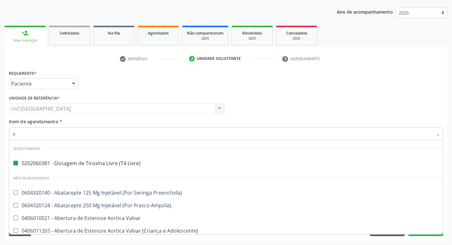
type input "vi"
checkbox Livre\) "false"
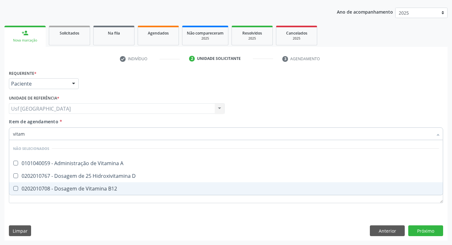
type input "vitami"
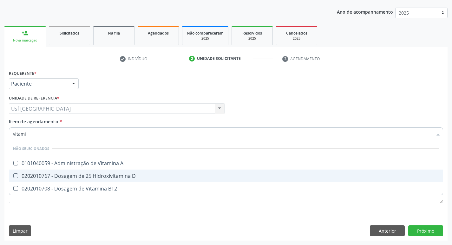
click at [96, 176] on div "0202010767 - Dosagem de 25 Hidroxivitamina D" at bounding box center [226, 176] width 426 height 5
checkbox D "true"
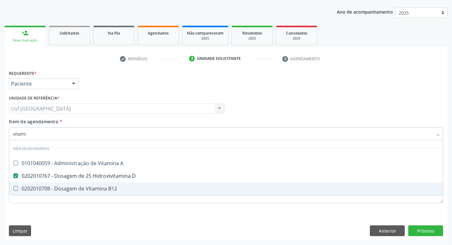
type input "vitami"
click at [412, 237] on div "Requerente * Paciente Profissional de Saúde Paciente Nenhum resultado encontrad…" at bounding box center [225, 155] width 443 height 172
checkbox A "true"
checkbox B12 "true"
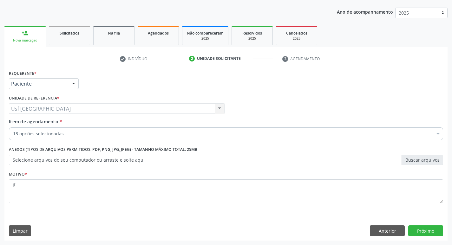
click at [412, 229] on div "Requerente * Paciente Profissional de Saúde Paciente Nenhum resultado encontrad…" at bounding box center [225, 155] width 443 height 172
click at [412, 229] on button "Próximo" at bounding box center [426, 231] width 35 height 11
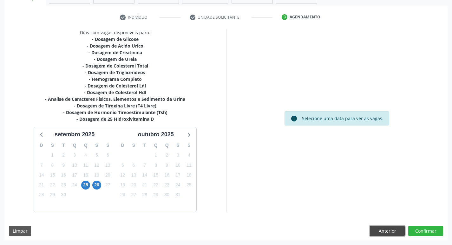
click at [397, 232] on button "Anterior" at bounding box center [387, 231] width 35 height 11
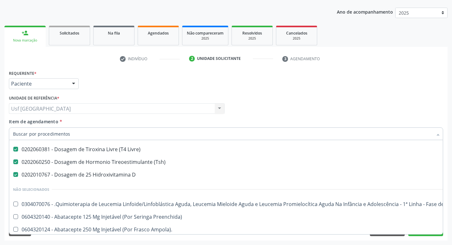
scroll to position [159, 0]
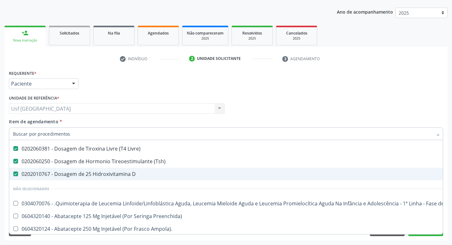
click at [58, 179] on span "0202010767 - Dosagem de 25 Hidroxivitamina D" at bounding box center [260, 174] width 502 height 13
checkbox D "false"
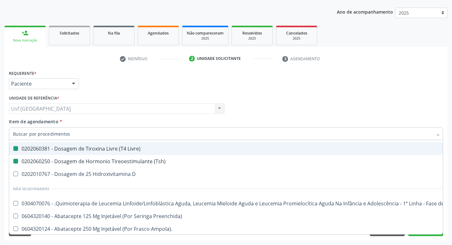
type input "v"
checkbox Urico "false"
checkbox Ureia "false"
checkbox Total "false"
checkbox Triglicerideos "false"
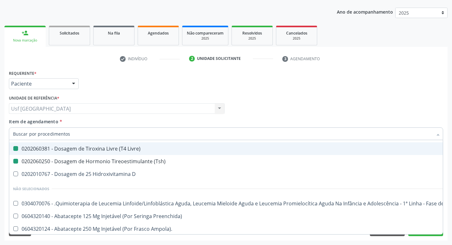
checkbox Completo "false"
checkbox Ldl "false"
checkbox Hdl "false"
checkbox Urina "false"
checkbox Livre\) "false"
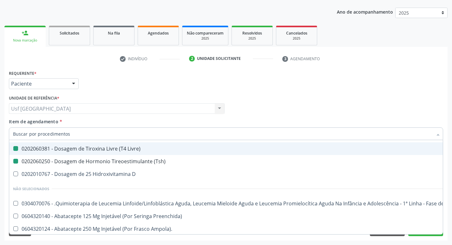
checkbox \(Tsh\) "false"
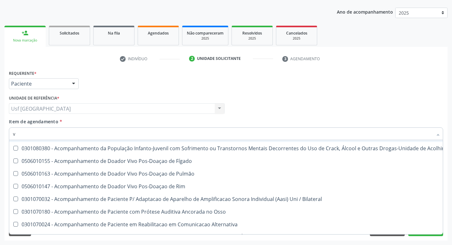
scroll to position [146, 0]
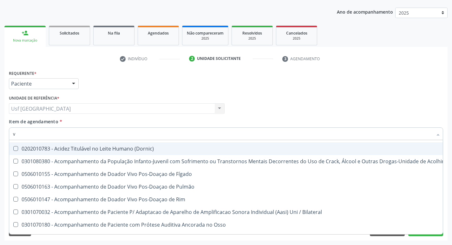
type input "vi"
checkbox Livre\) "false"
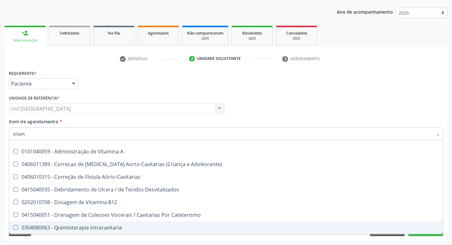
scroll to position [0, 0]
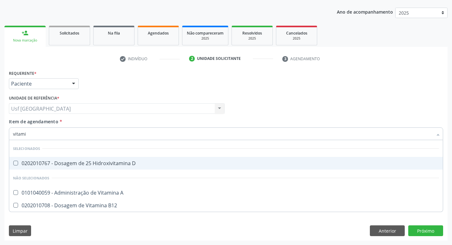
type input "vitamin"
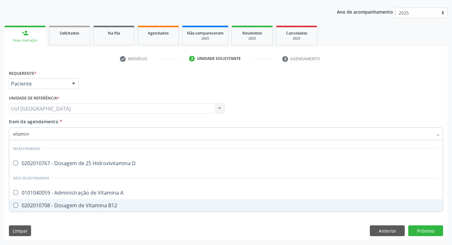
click at [16, 203] on B12 at bounding box center [15, 205] width 5 height 5
click at [13, 203] on B12 "checkbox" at bounding box center [11, 205] width 4 height 4
checkbox B12 "true"
click at [412, 232] on div "Requerente * Paciente Profissional de Saúde Paciente Nenhum resultado encontrad…" at bounding box center [225, 155] width 443 height 172
checkbox D "true"
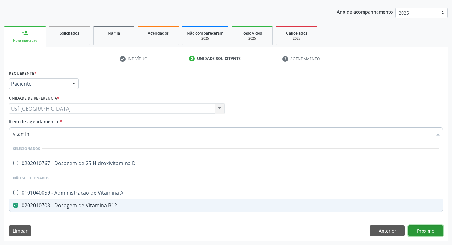
checkbox A "true"
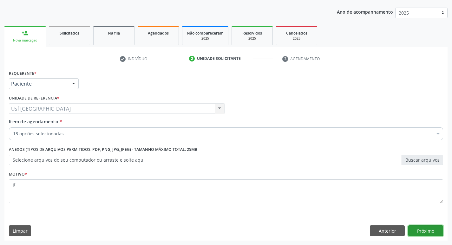
click at [420, 232] on button "Próximo" at bounding box center [426, 231] width 35 height 11
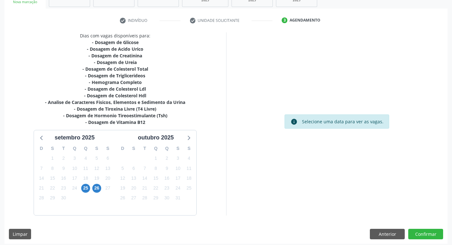
scroll to position [111, 0]
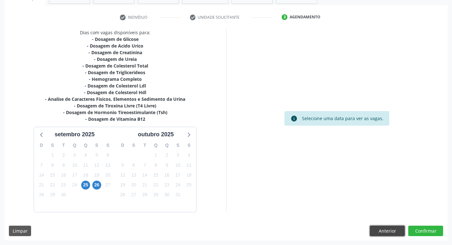
click at [386, 230] on button "Anterior" at bounding box center [387, 231] width 35 height 11
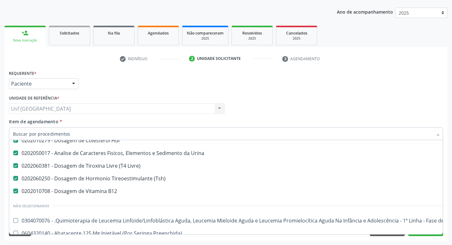
scroll to position [159, 0]
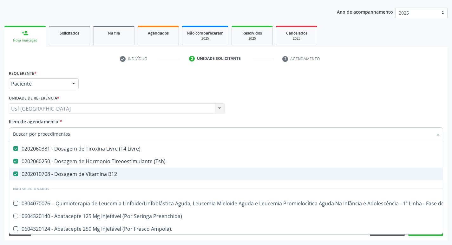
click at [58, 178] on span "0202010708 - Dosagem de Vitamina B12" at bounding box center [260, 174] width 502 height 13
checkbox B12 "false"
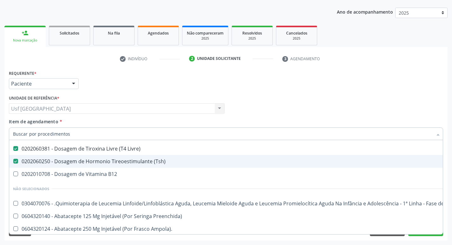
click at [57, 160] on div "0202060250 - Dosagem de Hormonio Tireoestimulante (Tsh)" at bounding box center [260, 161] width 494 height 5
click at [59, 163] on div "0202060250 - Dosagem de Hormonio Tireoestimulante (Tsh)" at bounding box center [260, 161] width 494 height 5
checkbox \(Tsh\) "true"
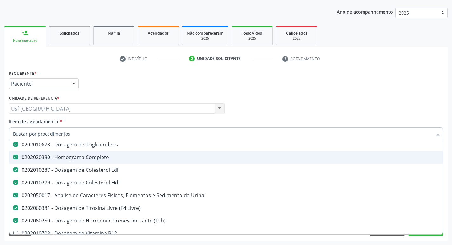
scroll to position [95, 0]
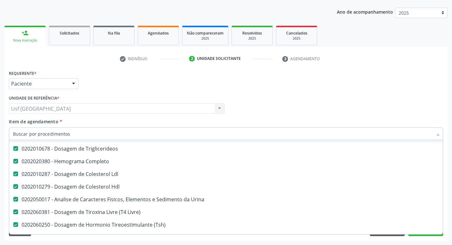
click at [115, 123] on div "Item de agendamento * Desfazer seleção Selecionados 0202010473 - Dosagem de Gli…" at bounding box center [226, 128] width 435 height 20
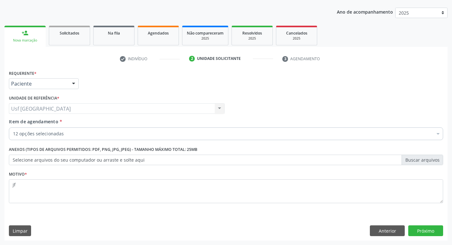
scroll to position [0, 0]
click at [416, 235] on button "Próximo" at bounding box center [426, 231] width 35 height 11
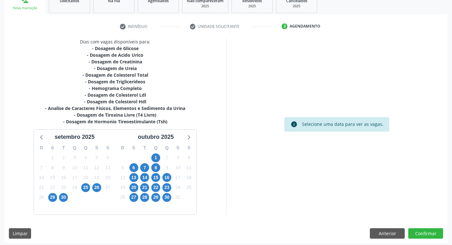
scroll to position [104, 0]
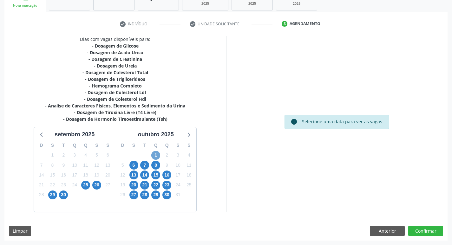
click at [152, 155] on span "1" at bounding box center [155, 155] width 9 height 9
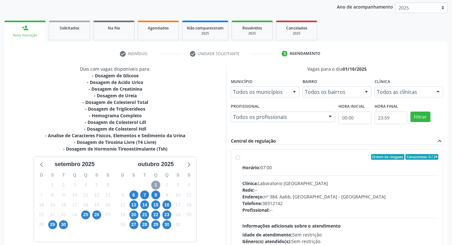
scroll to position [123, 0]
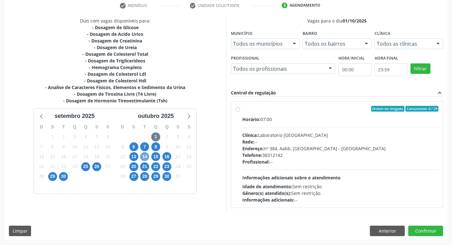
click at [144, 157] on span "14" at bounding box center [144, 156] width 9 height 9
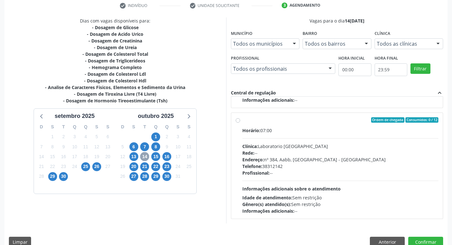
scroll to position [134, 0]
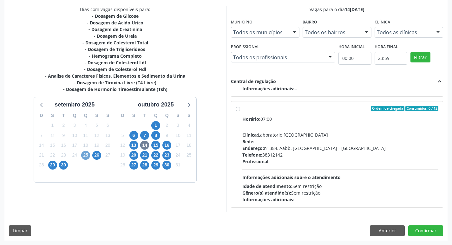
click at [88, 157] on span "25" at bounding box center [85, 155] width 9 height 9
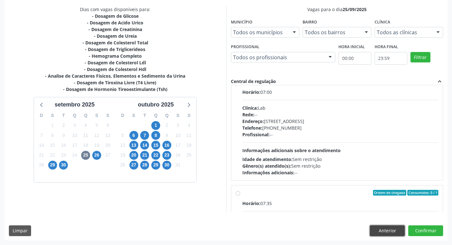
click at [387, 234] on button "Anterior" at bounding box center [387, 231] width 35 height 11
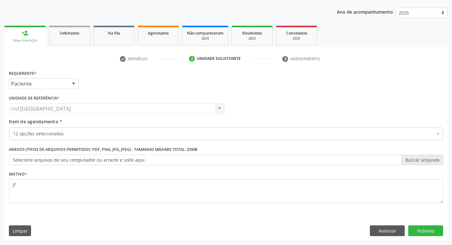
scroll to position [69, 0]
click at [392, 232] on button "Anterior" at bounding box center [387, 231] width 35 height 11
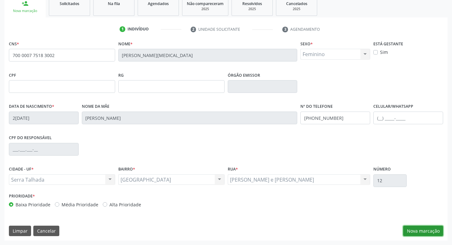
click at [437, 229] on button "Nova marcação" at bounding box center [423, 231] width 40 height 11
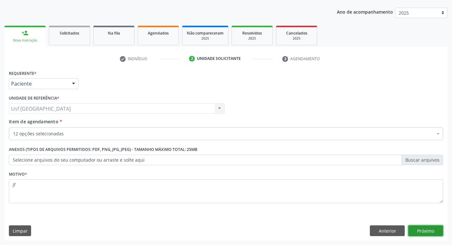
click at [423, 234] on button "Próximo" at bounding box center [426, 231] width 35 height 11
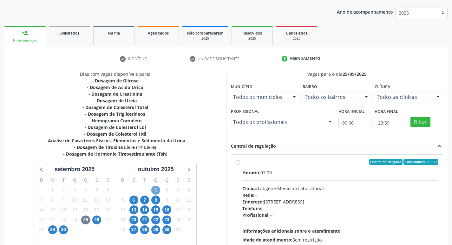
click at [155, 190] on span "1" at bounding box center [155, 190] width 9 height 9
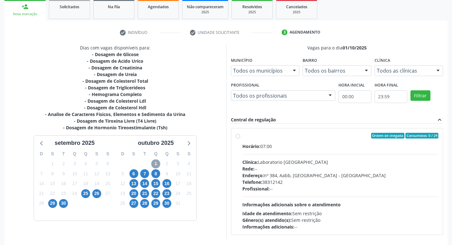
scroll to position [123, 0]
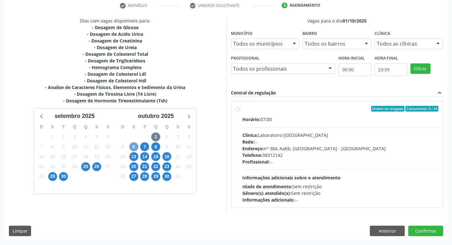
click at [132, 144] on span "6" at bounding box center [134, 147] width 9 height 9
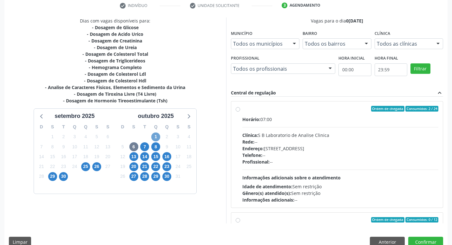
click at [159, 137] on span "1" at bounding box center [155, 137] width 9 height 9
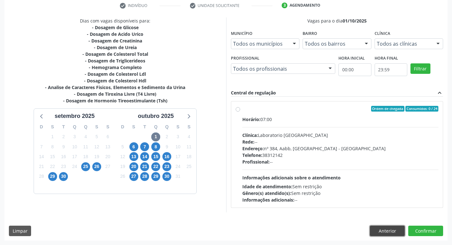
click at [380, 230] on button "Anterior" at bounding box center [387, 231] width 35 height 11
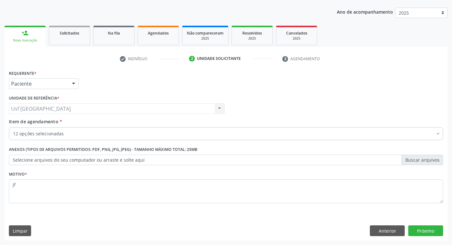
scroll to position [69, 0]
click at [424, 228] on button "Próximo" at bounding box center [426, 231] width 35 height 11
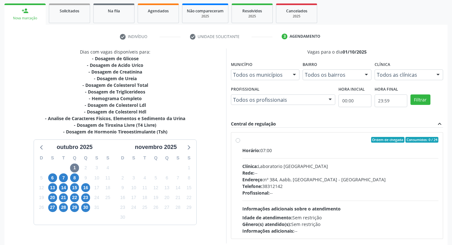
scroll to position [123, 0]
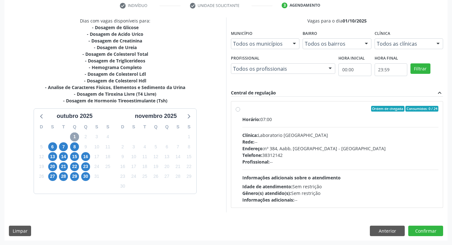
click at [75, 137] on span "1" at bounding box center [74, 137] width 9 height 9
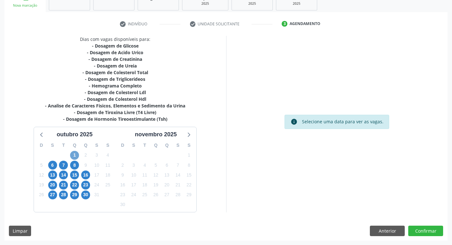
click at [71, 156] on span "1" at bounding box center [74, 155] width 9 height 9
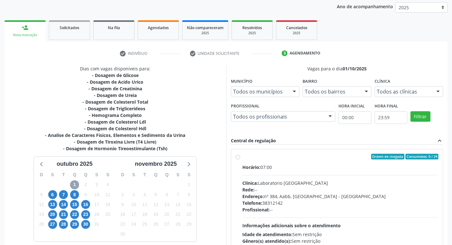
scroll to position [123, 0]
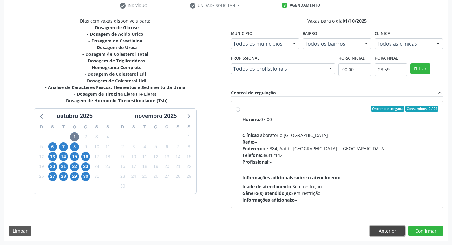
click at [386, 232] on button "Anterior" at bounding box center [387, 231] width 35 height 11
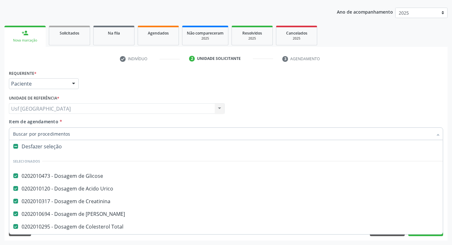
scroll to position [0, 0]
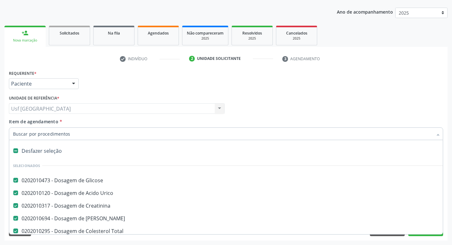
click at [137, 117] on div "Unidade de referência * Usf Vila Bela Usf Vila Bela Nenhum resultado encontrado…" at bounding box center [116, 106] width 219 height 25
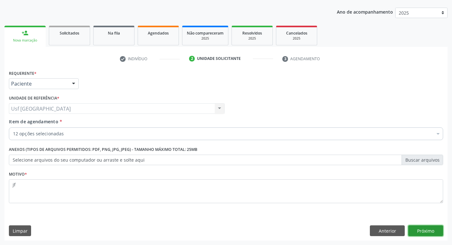
click at [423, 233] on button "Próximo" at bounding box center [426, 231] width 35 height 11
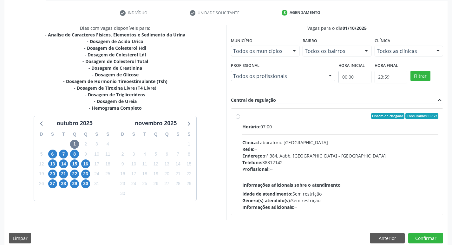
scroll to position [123, 0]
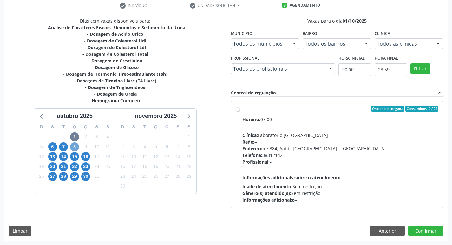
click at [76, 150] on span "8" at bounding box center [74, 147] width 9 height 9
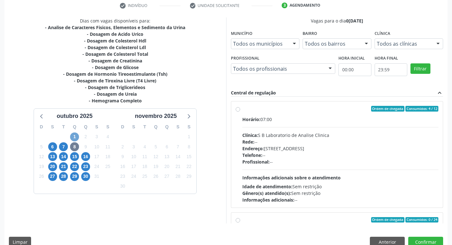
click at [74, 141] on span "1" at bounding box center [74, 137] width 9 height 9
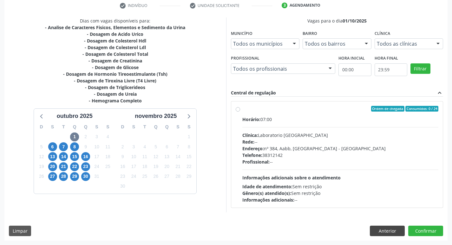
drag, startPoint x: 367, startPoint y: 232, endPoint x: 371, endPoint y: 233, distance: 4.2
click at [370, 232] on div "Limpar Anterior Confirmar" at bounding box center [226, 231] width 435 height 11
click at [376, 234] on button "Anterior" at bounding box center [387, 231] width 35 height 11
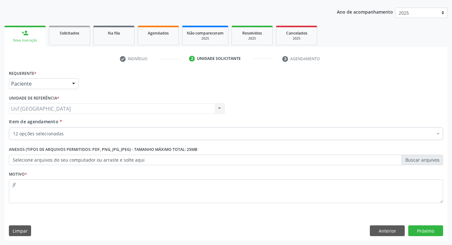
scroll to position [69, 0]
click at [419, 230] on button "Próximo" at bounding box center [426, 231] width 35 height 11
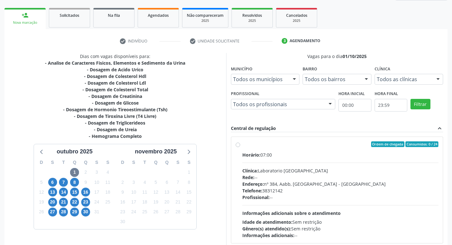
scroll to position [123, 0]
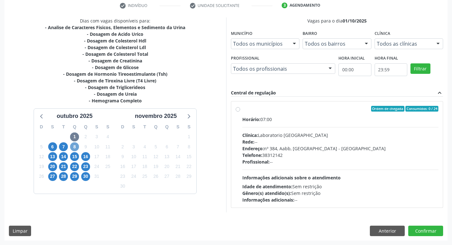
click at [79, 148] on span "8" at bounding box center [74, 147] width 9 height 9
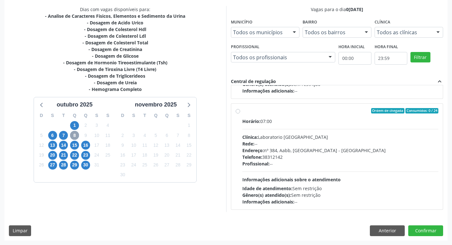
scroll to position [100, 0]
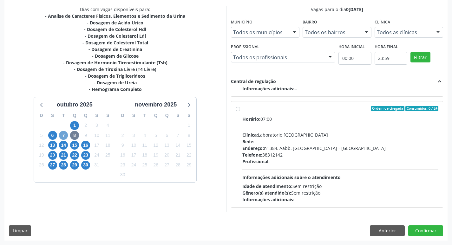
click at [62, 136] on span "7" at bounding box center [63, 135] width 9 height 9
click at [74, 126] on span "1" at bounding box center [74, 125] width 9 height 9
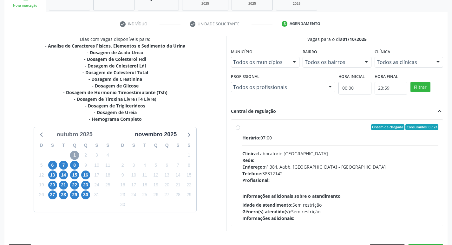
scroll to position [123, 0]
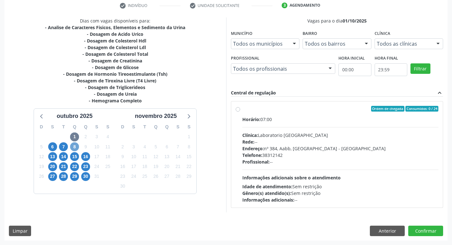
click at [74, 150] on span "8" at bounding box center [74, 147] width 9 height 9
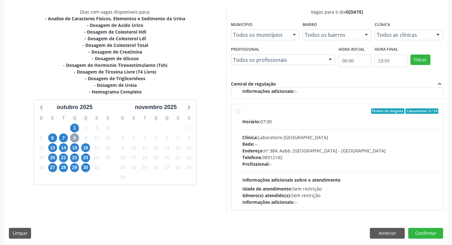
scroll to position [134, 0]
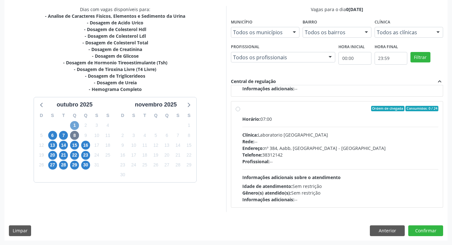
click at [75, 128] on span "1" at bounding box center [74, 125] width 9 height 9
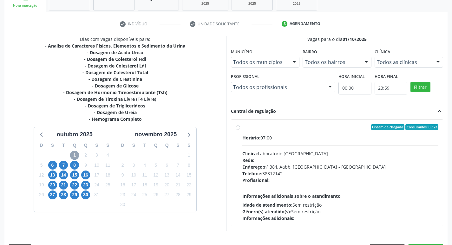
scroll to position [123, 0]
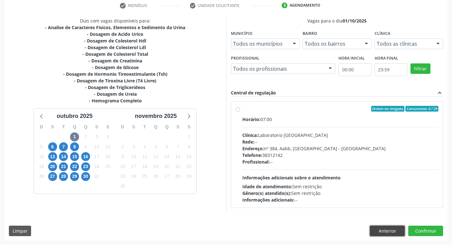
click at [386, 232] on button "Anterior" at bounding box center [387, 231] width 35 height 11
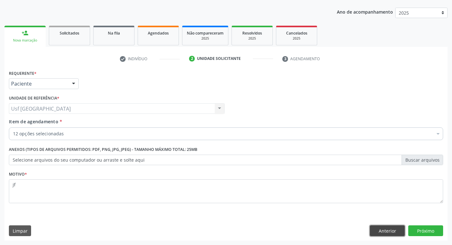
click at [386, 232] on button "Anterior" at bounding box center [387, 231] width 35 height 11
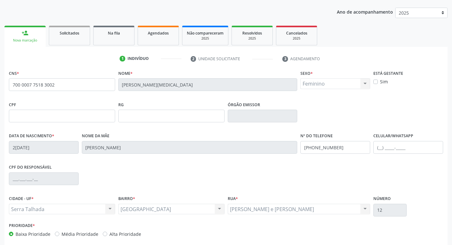
scroll to position [99, 0]
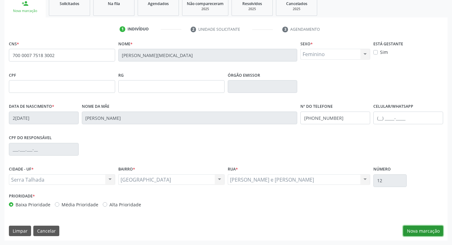
click at [423, 227] on button "Nova marcação" at bounding box center [423, 231] width 40 height 11
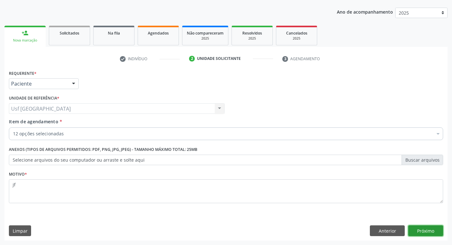
click at [423, 229] on button "Próximo" at bounding box center [426, 231] width 35 height 11
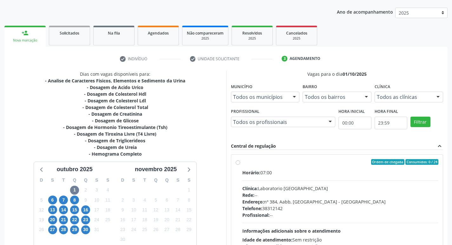
scroll to position [123, 0]
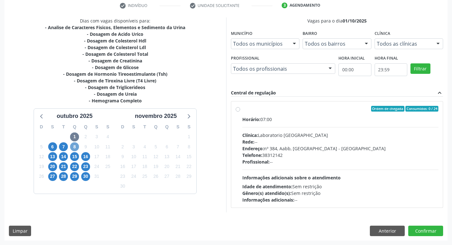
click at [75, 147] on span "8" at bounding box center [74, 147] width 9 height 9
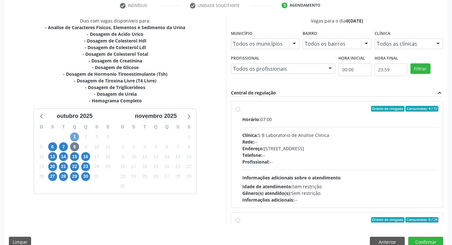
click at [75, 136] on span "1" at bounding box center [74, 137] width 9 height 9
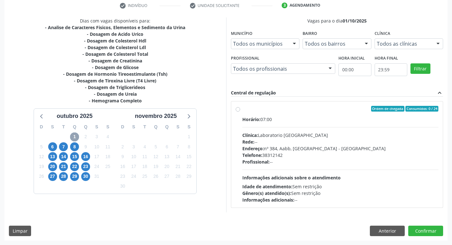
click at [75, 136] on span "1" at bounding box center [74, 137] width 9 height 9
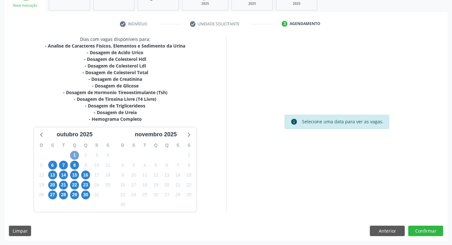
scroll to position [104, 0]
click at [75, 136] on div "outubro 2025" at bounding box center [74, 134] width 41 height 9
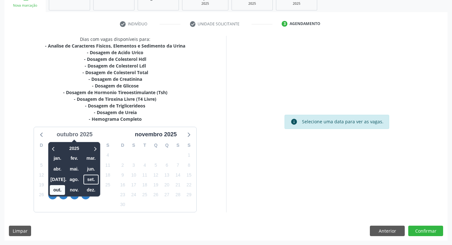
click at [80, 131] on div "outubro 2025" at bounding box center [74, 134] width 41 height 9
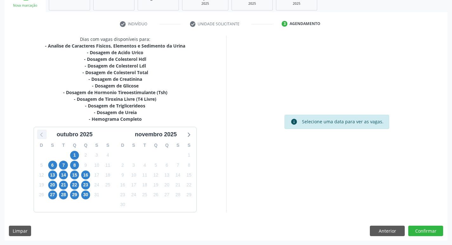
click at [43, 134] on icon at bounding box center [42, 134] width 8 height 8
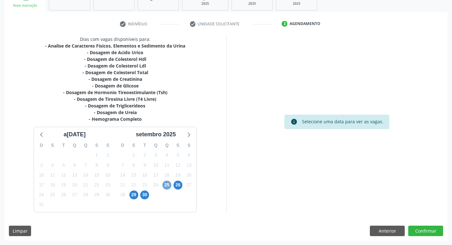
click at [169, 183] on span "25" at bounding box center [167, 185] width 9 height 9
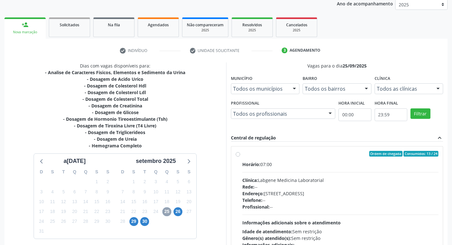
scroll to position [134, 0]
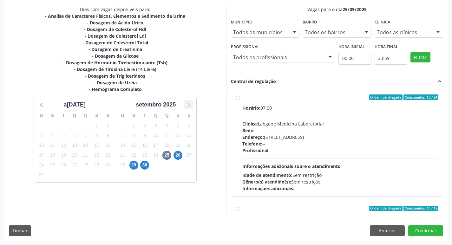
click at [187, 104] on icon at bounding box center [188, 105] width 8 height 8
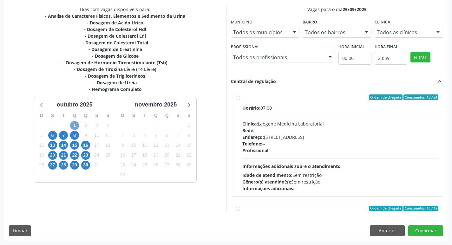
click at [74, 125] on span "1" at bounding box center [74, 125] width 9 height 9
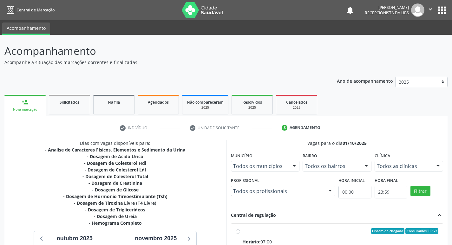
scroll to position [123, 0]
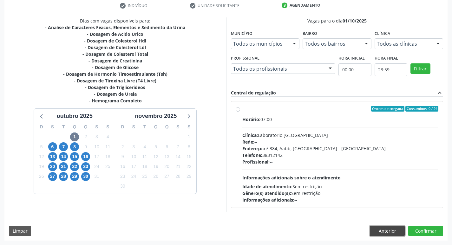
click at [395, 226] on button "Anterior" at bounding box center [387, 231] width 35 height 11
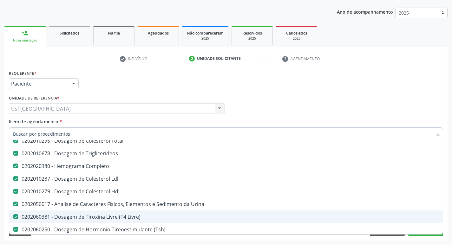
scroll to position [63, 0]
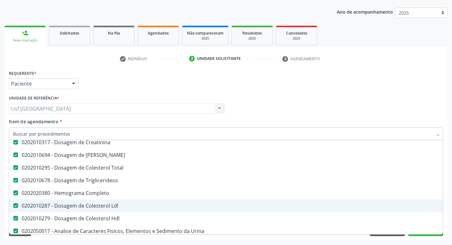
click at [111, 207] on div "0202010287 - Dosagem de Colesterol Ldl" at bounding box center [260, 205] width 494 height 5
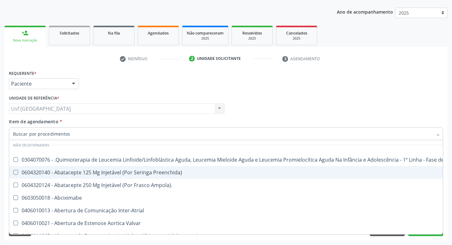
scroll to position [190, 0]
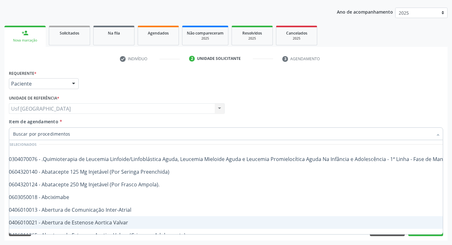
click at [449, 226] on div "Acompanhamento Acompanhe a situação das marcações correntes e finalizadas Relat…" at bounding box center [226, 106] width 452 height 280
checkbox Ldl "true"
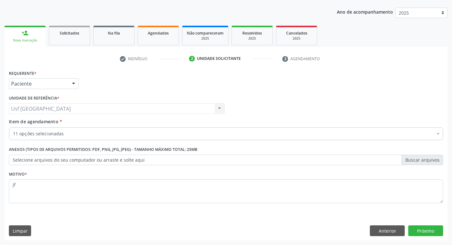
scroll to position [0, 0]
click at [438, 232] on button "Próximo" at bounding box center [426, 231] width 35 height 11
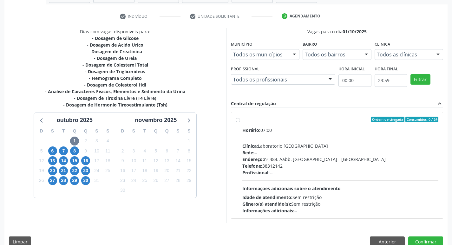
scroll to position [123, 0]
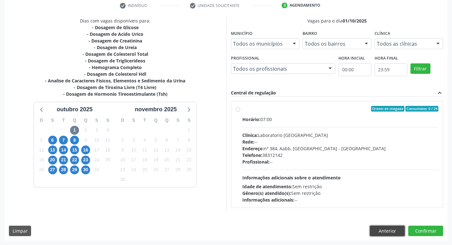
click at [375, 236] on button "Anterior" at bounding box center [387, 231] width 35 height 11
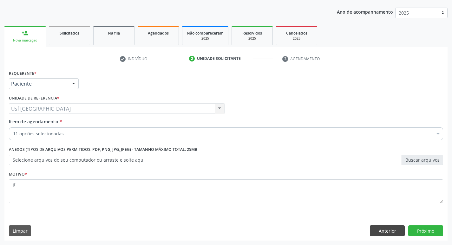
scroll to position [69, 0]
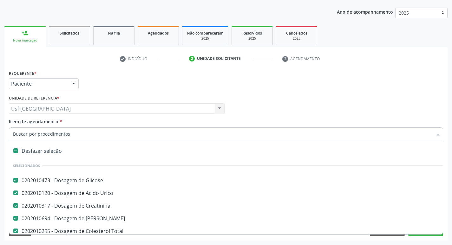
click at [55, 129] on div at bounding box center [226, 134] width 435 height 13
type input "c"
checkbox Livre\) "false"
checkbox \(Tsh\) "false"
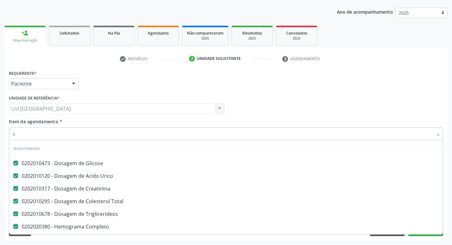
type input "co"
checkbox Urina "false"
type input "col"
checkbox Completo "false"
checkbox Hdl "false"
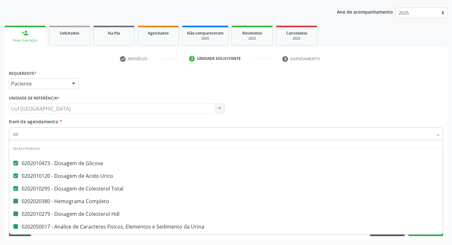
checkbox Urina "false"
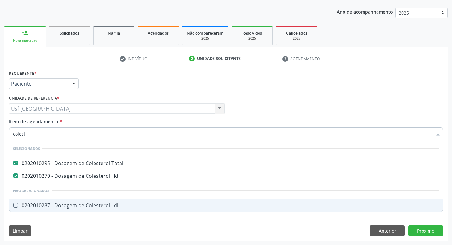
type input "coleste"
click at [77, 204] on div "0202010287 - Dosagem de Colesterol Ldl" at bounding box center [226, 205] width 426 height 5
checkbox Ldl "true"
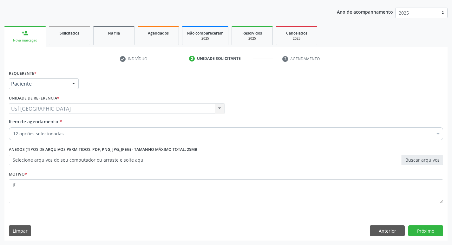
click at [190, 219] on div "Requerente * Paciente Profissional de Saúde Paciente Nenhum resultado encontrad…" at bounding box center [225, 155] width 443 height 172
click at [431, 234] on button "Próximo" at bounding box center [426, 231] width 35 height 11
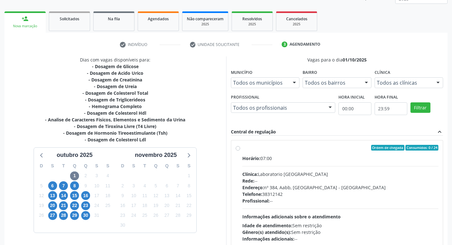
scroll to position [123, 0]
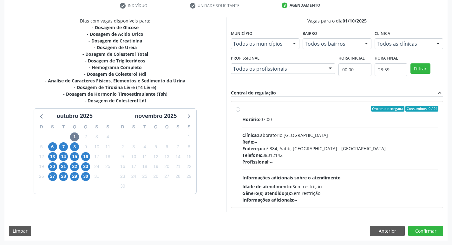
click at [262, 120] on div "Horário: 07:00" at bounding box center [341, 119] width 197 height 7
click at [240, 112] on input "Ordem de chegada Consumidos: 0 / 24 Horário: 07:00 Clínica: Laboratorio Sao Fra…" at bounding box center [238, 109] width 4 height 6
radio input "true"
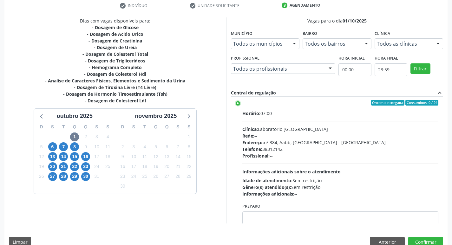
scroll to position [0, 0]
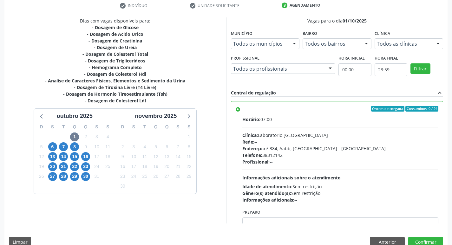
click at [233, 105] on div "Ordem de chegada Consumidos: 0 / 24 Horário: 07:00 Clínica: Laboratorio Sao Fra…" at bounding box center [337, 176] width 212 height 149
click at [243, 109] on label "Ordem de chegada Consumidos: 0 / 24 Horário: 07:00 Clínica: Laboratorio Sao Fra…" at bounding box center [341, 154] width 197 height 97
click at [240, 109] on input "Ordem de chegada Consumidos: 0 / 24 Horário: 07:00 Clínica: Laboratorio Sao Fra…" at bounding box center [238, 109] width 4 height 6
click at [243, 108] on label "Ordem de chegada Consumidos: 0 / 24 Horário: 07:00 Clínica: Laboratorio Sao Fra…" at bounding box center [341, 154] width 197 height 97
click at [238, 108] on input "Ordem de chegada Consumidos: 0 / 24 Horário: 07:00 Clínica: Laboratorio Sao Fra…" at bounding box center [238, 109] width 4 height 6
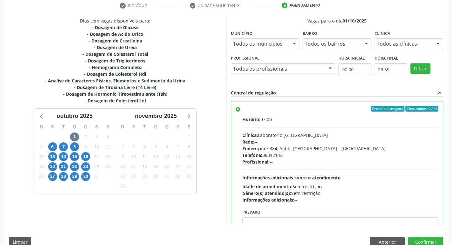
click at [243, 108] on label "Ordem de chegada Consumidos: 0 / 24 Horário: 07:00 Clínica: Laboratorio Sao Fra…" at bounding box center [341, 154] width 197 height 97
click at [238, 108] on input "Ordem de chegada Consumidos: 0 / 24 Horário: 07:00 Clínica: Laboratorio Sao Fra…" at bounding box center [238, 109] width 4 height 6
click at [243, 109] on label "Ordem de chegada Consumidos: 0 / 24 Horário: 07:00 Clínica: Laboratorio Sao Fra…" at bounding box center [341, 154] width 197 height 97
click at [237, 109] on input "Ordem de chegada Consumidos: 0 / 24 Horário: 07:00 Clínica: Laboratorio Sao Fra…" at bounding box center [238, 109] width 4 height 6
click at [74, 148] on span "8" at bounding box center [74, 147] width 9 height 9
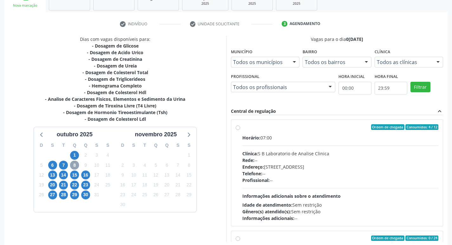
scroll to position [123, 0]
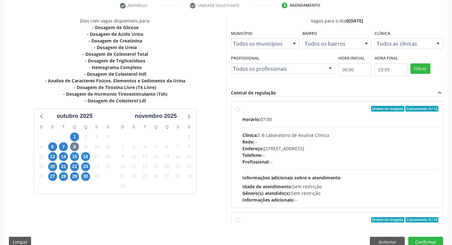
click at [79, 131] on div "Q" at bounding box center [74, 127] width 11 height 10
click at [76, 135] on span "1" at bounding box center [74, 137] width 9 height 9
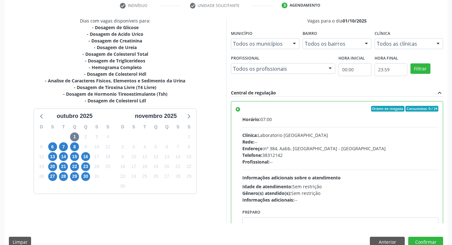
click at [243, 110] on label "Ordem de chegada Consumidos: 0 / 24 Horário: 07:00 Clínica: Laboratorio Sao Fra…" at bounding box center [341, 154] width 197 height 97
click at [238, 110] on input "Ordem de chegada Consumidos: 0 / 24 Horário: 07:00 Clínica: Laboratorio Sao Fra…" at bounding box center [238, 109] width 4 height 6
click at [243, 110] on label "Ordem de chegada Consumidos: 0 / 24 Horário: 07:00 Clínica: Laboratorio Sao Fra…" at bounding box center [341, 154] width 197 height 97
click at [238, 110] on input "Ordem de chegada Consumidos: 0 / 24 Horário: 07:00 Clínica: Laboratorio Sao Fra…" at bounding box center [238, 109] width 4 height 6
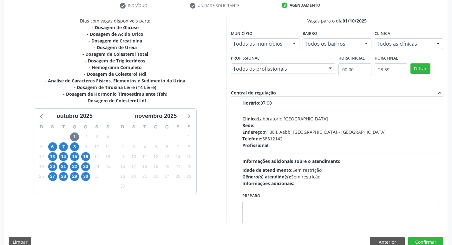
scroll to position [31, 0]
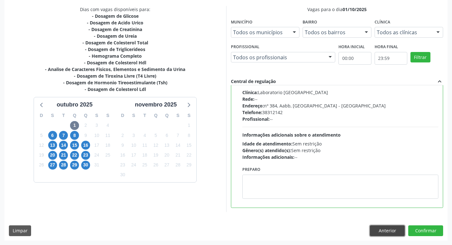
click at [382, 230] on button "Anterior" at bounding box center [387, 231] width 35 height 11
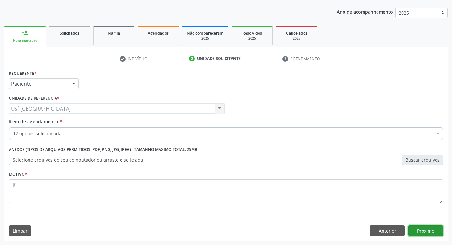
click at [431, 233] on button "Próximo" at bounding box center [426, 231] width 35 height 11
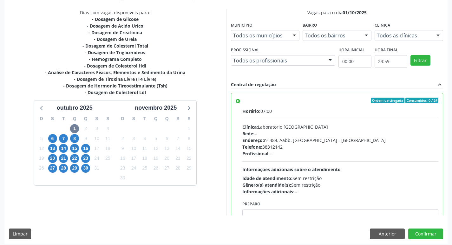
scroll to position [134, 0]
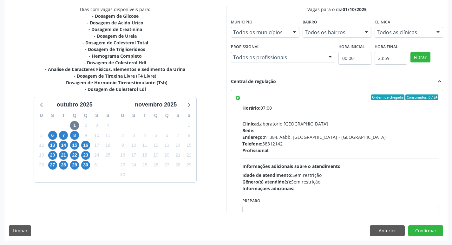
drag, startPoint x: 243, startPoint y: 165, endPoint x: 244, endPoint y: 160, distance: 5.1
click at [243, 165] on span "Informações adicionais sobre o atendimento" at bounding box center [292, 166] width 98 height 6
click at [240, 100] on input "Ordem de chegada Consumidos: 0 / 24 Horário: 07:00 Clínica: Laboratorio Sao Fra…" at bounding box center [238, 98] width 4 height 6
click at [235, 99] on div "Ordem de chegada Consumidos: 0 / 24 Horário: 07:00 Clínica: Laboratorio Sao Fra…" at bounding box center [337, 164] width 212 height 149
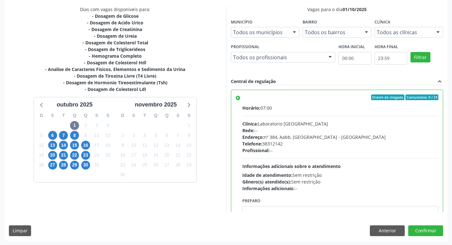
click at [243, 97] on label "Ordem de chegada Consumidos: 0 / 24 Horário: 07:00 Clínica: Laboratorio Sao Fra…" at bounding box center [341, 143] width 197 height 97
click at [238, 97] on input "Ordem de chegada Consumidos: 0 / 24 Horário: 07:00 Clínica: Laboratorio Sao Fra…" at bounding box center [238, 98] width 4 height 6
click at [243, 97] on label "Ordem de chegada Consumidos: 0 / 24 Horário: 07:00 Clínica: Laboratorio Sao Fra…" at bounding box center [341, 143] width 197 height 97
click at [238, 97] on input "Ordem de chegada Consumidos: 0 / 24 Horário: 07:00 Clínica: Laboratorio Sao Fra…" at bounding box center [238, 98] width 4 height 6
click at [65, 132] on span "7" at bounding box center [63, 135] width 9 height 9
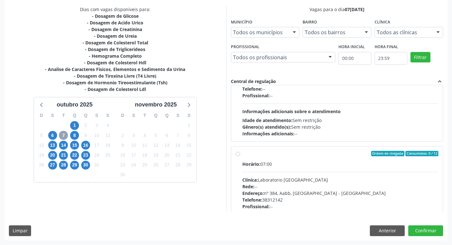
scroll to position [100, 0]
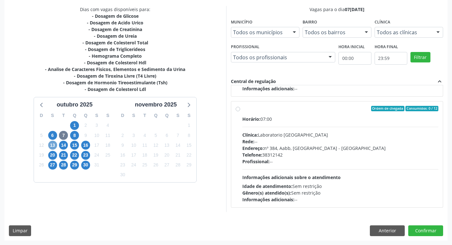
click at [52, 145] on span "13" at bounding box center [52, 145] width 9 height 9
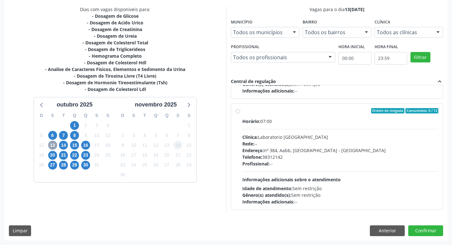
scroll to position [95, 0]
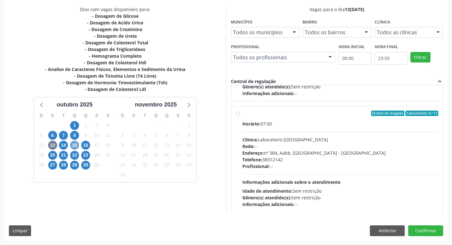
click at [75, 143] on span "15" at bounding box center [74, 145] width 9 height 9
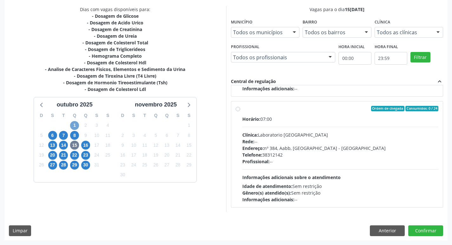
click at [76, 126] on span "1" at bounding box center [74, 125] width 9 height 9
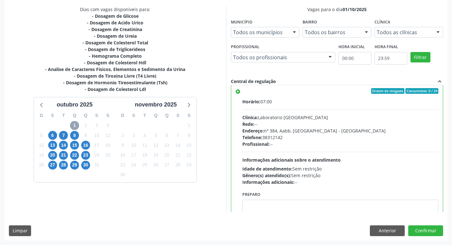
scroll to position [0, 0]
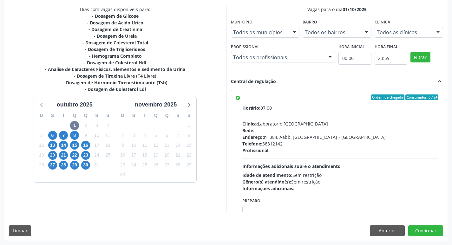
click at [243, 100] on label "Ordem de chegada Consumidos: 0 / 24 Horário: 07:00 Clínica: Laboratorio Sao Fra…" at bounding box center [341, 143] width 197 height 97
click at [237, 100] on input "Ordem de chegada Consumidos: 0 / 24 Horário: 07:00 Clínica: Laboratorio Sao Fra…" at bounding box center [238, 98] width 4 height 6
drag, startPoint x: 237, startPoint y: 100, endPoint x: 217, endPoint y: 103, distance: 20.2
click at [243, 100] on label "Ordem de chegada Consumidos: 0 / 24 Horário: 07:00 Clínica: Laboratorio Sao Fra…" at bounding box center [341, 143] width 197 height 97
click at [236, 100] on input "Ordem de chegada Consumidos: 0 / 24 Horário: 07:00 Clínica: Laboratorio Sao Fra…" at bounding box center [238, 98] width 4 height 6
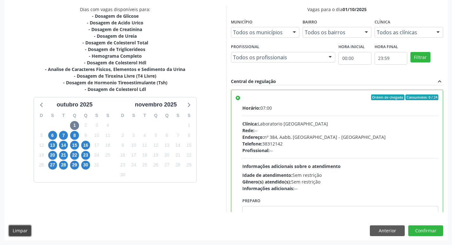
click at [18, 229] on button "Limpar" at bounding box center [20, 231] width 22 height 11
radio input "false"
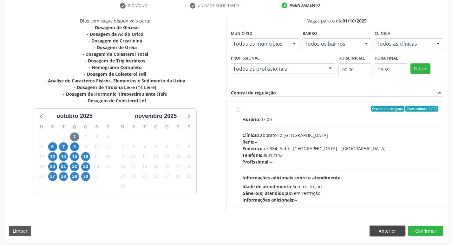
click at [389, 229] on button "Anterior" at bounding box center [387, 231] width 35 height 11
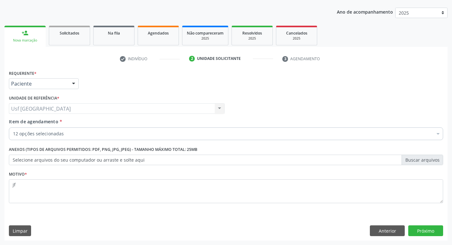
scroll to position [69, 0]
click at [389, 229] on button "Anterior" at bounding box center [387, 231] width 35 height 11
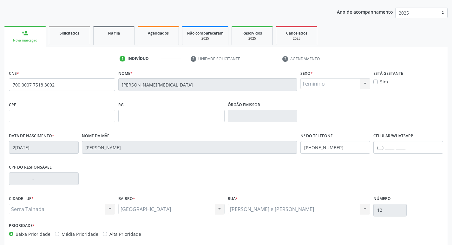
scroll to position [99, 0]
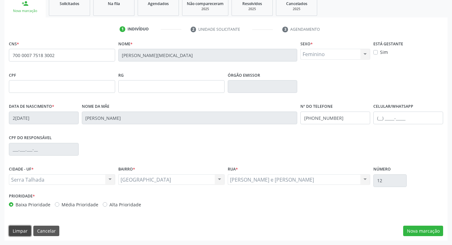
click at [12, 230] on button "Limpar" at bounding box center [20, 231] width 22 height 11
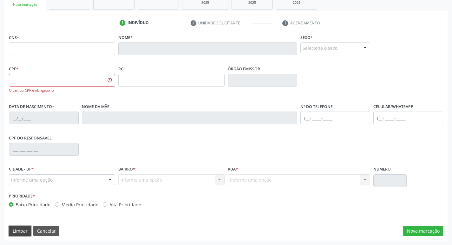
scroll to position [0, 0]
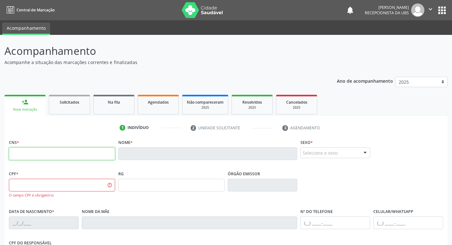
click at [29, 155] on input "text" at bounding box center [62, 154] width 106 height 13
type input "898 0037 1308 9479"
click at [78, 170] on div "CPF * O campo CPF é obrigatório" at bounding box center [62, 183] width 106 height 29
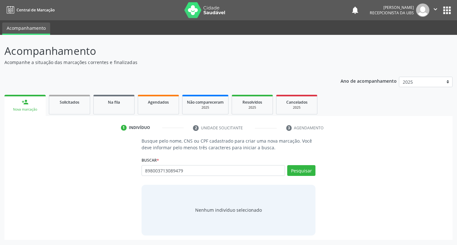
type input "898003713089479"
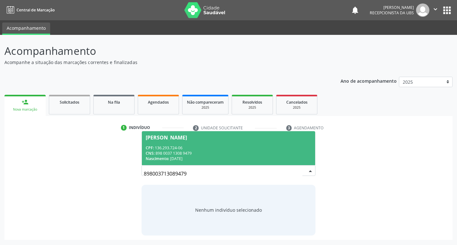
click at [229, 149] on div "CPF: 136.293.724-06" at bounding box center [229, 147] width 166 height 5
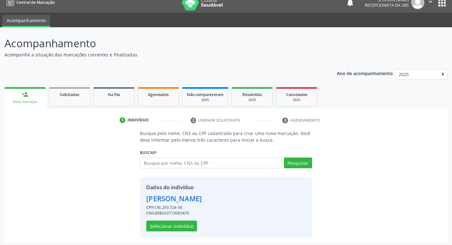
scroll to position [9, 0]
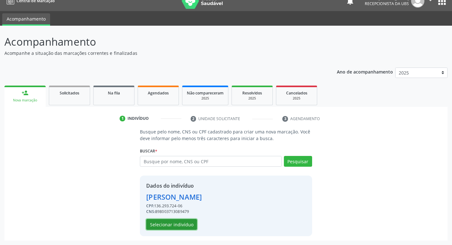
click at [186, 223] on button "Selecionar indivíduo" at bounding box center [171, 224] width 51 height 11
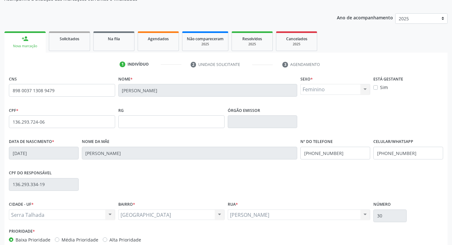
scroll to position [99, 0]
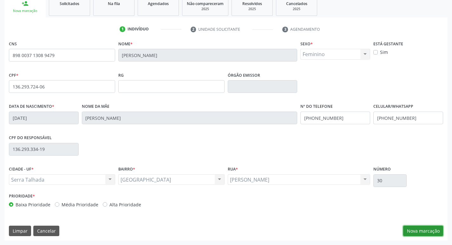
click at [433, 228] on button "Nova marcação" at bounding box center [423, 231] width 40 height 11
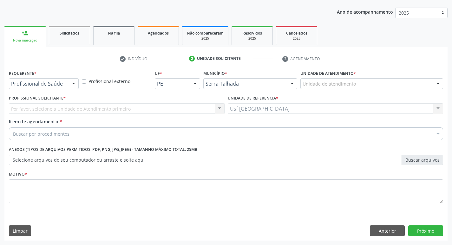
scroll to position [69, 0]
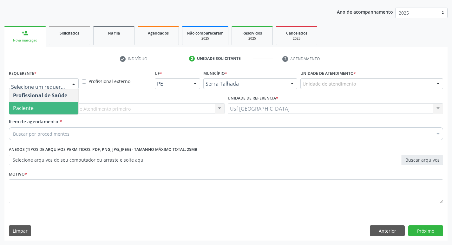
click at [23, 107] on span "Paciente" at bounding box center [23, 108] width 21 height 7
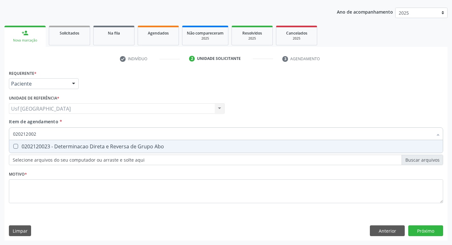
type input "0202120023"
click at [26, 150] on span "0202120023 - Determinacao Direta e Reversa de Grupo Abo" at bounding box center [226, 146] width 434 height 13
checkbox Abo "true"
type input "02021"
checkbox Abo "false"
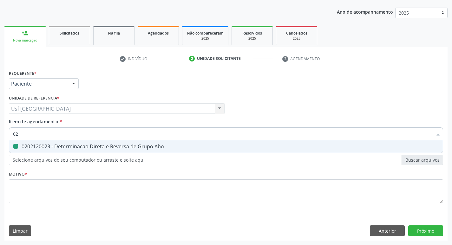
type input "0"
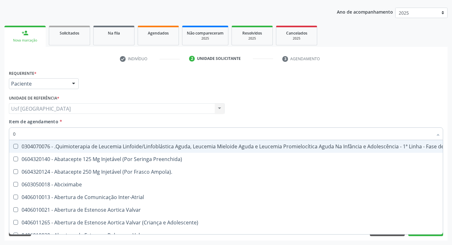
type input "02"
checkbox Mama "true"
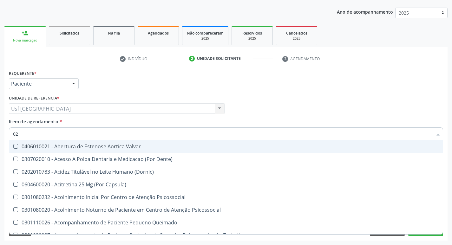
type input "020"
checkbox Projecoes\) "true"
checkbox Abo "false"
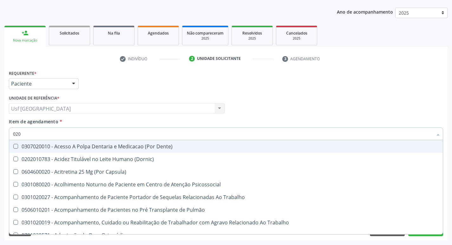
type input "0202"
checkbox Coagulação\ "true"
checkbox Abo "false"
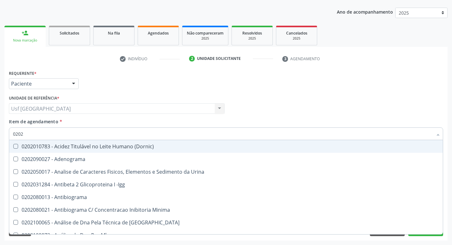
type input "02020"
checkbox Abo "false"
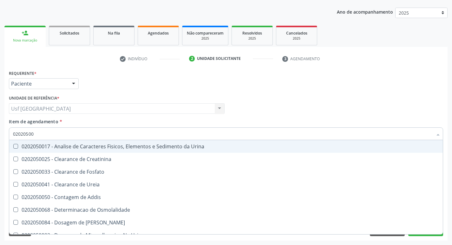
type input "020205001"
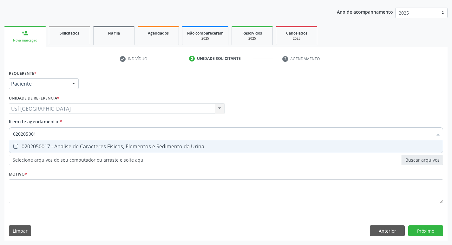
click at [87, 147] on div "0202050017 - Analise de Caracteres Fisicos, Elementos e Sedimento da Urina" at bounding box center [226, 146] width 426 height 5
checkbox Urina "true"
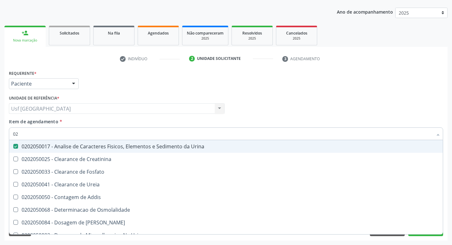
type input "0"
checkbox Urina "false"
checkbox Fosfato "false"
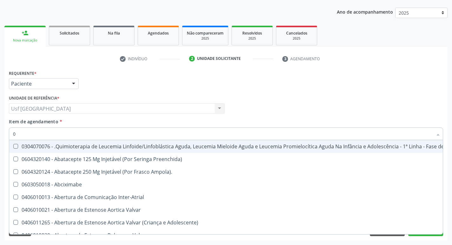
type input "02"
checkbox Coração "true"
checkbox Urina "false"
checkbox Mama "true"
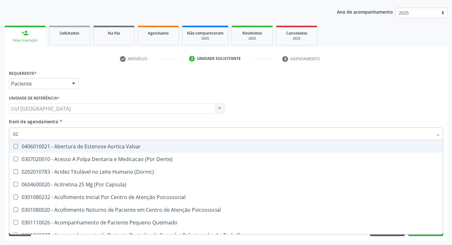
type input "020"
checkbox Terapeutica "true"
checkbox Urina "false"
checkbox Projecoes\) "true"
checkbox Abo "false"
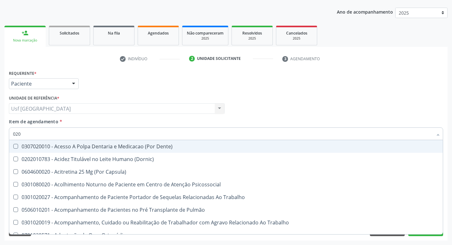
type input "0202"
checkbox Capsula\) "true"
checkbox Urina "false"
checkbox Coagulação\ "true"
checkbox Abo "false"
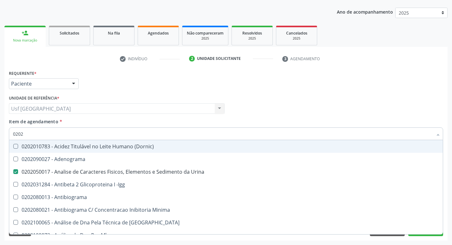
type input "02020"
checkbox Abo "false"
type input "020201"
checkbox Urina "false"
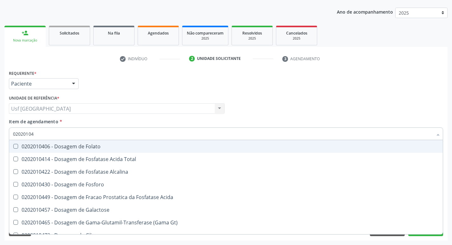
type input "020201047"
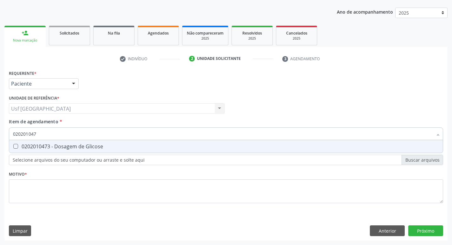
click at [87, 147] on div "0202010473 - Dosagem de Glicose" at bounding box center [226, 146] width 426 height 5
checkbox Glicose "true"
type input "02020104"
checkbox Glicose "false"
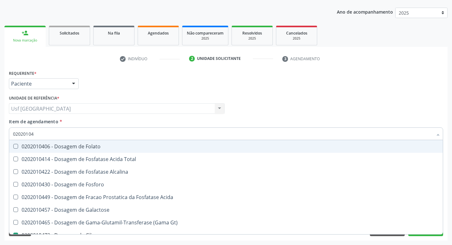
type input "0202010"
checkbox Glicose "false"
type input "0"
checkbox Alcalina "false"
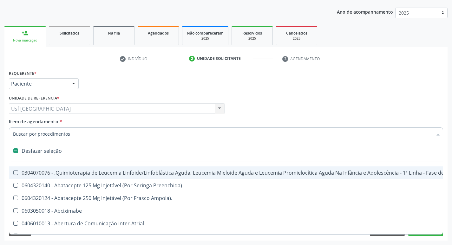
type input "h"
checkbox Urina "false"
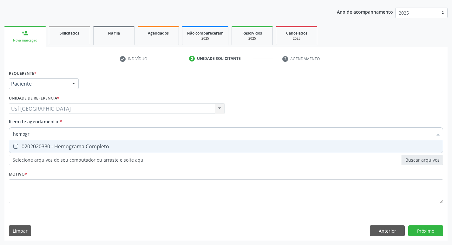
type input "hemogra"
click at [83, 147] on div "0202020380 - Hemograma Completo" at bounding box center [226, 146] width 426 height 5
checkbox Completo "true"
drag, startPoint x: 54, startPoint y: 135, endPoint x: 0, endPoint y: 148, distance: 55.5
click at [0, 148] on div "Acompanhamento Acompanhe a situação das marcações correntes e finalizadas Relat…" at bounding box center [226, 106] width 452 height 280
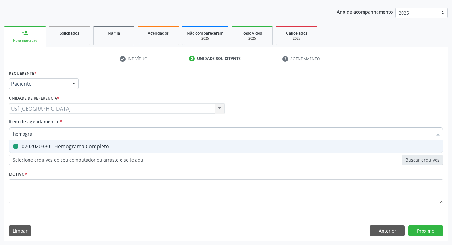
checkbox Completo "false"
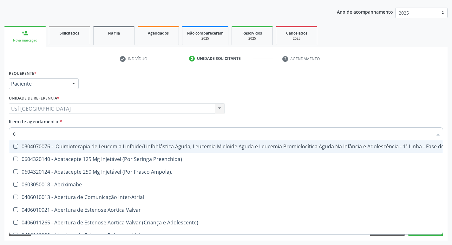
type input "02"
checkbox Coração "true"
checkbox Urina "false"
checkbox Mama "true"
checkbox Coclear "true"
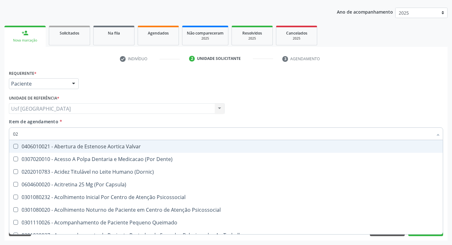
type input "020"
checkbox Terapeutica "true"
checkbox Urina "false"
checkbox Projecoes\) "true"
checkbox \(Qualitativo\) "true"
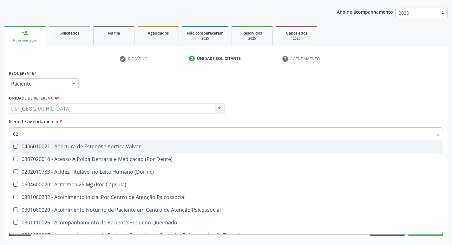
checkbox Abo "false"
checkbox Glicose "false"
checkbox \(T3\) "true"
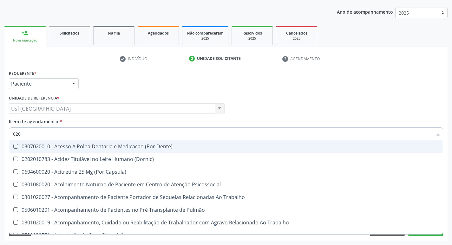
type input "0202"
checkbox Capsula\) "true"
checkbox Urina "false"
checkbox Coagulação\ "true"
checkbox Laser "true"
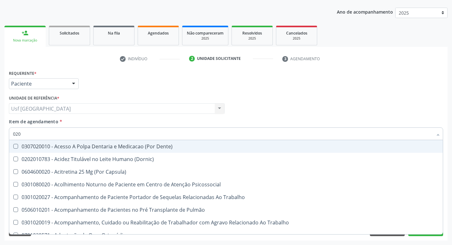
checkbox Biologica "true"
checkbox Abo "false"
checkbox Glicose "false"
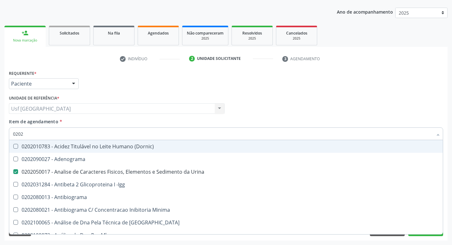
type input "02020"
checkbox Abo "false"
checkbox Xi "true"
checkbox Glicose "false"
checkbox Zinco "true"
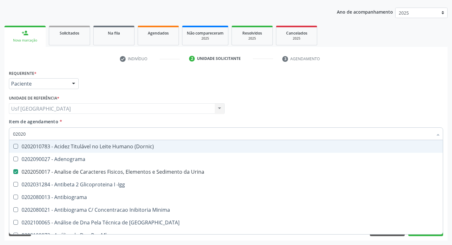
checkbox Completo "false"
type input "020203"
checkbox Urina "false"
checkbox Aminoacidos "true"
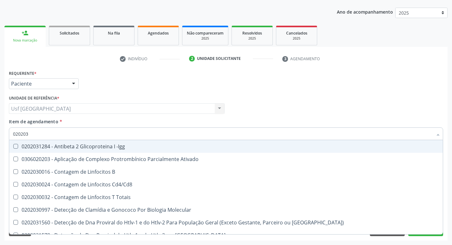
type input "0202030"
checkbox Completo "false"
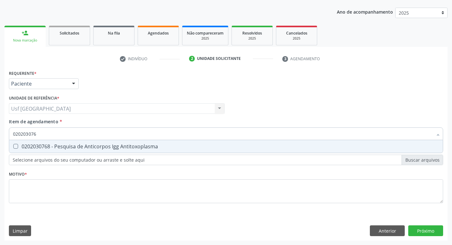
type input "0202030768"
click at [21, 146] on div "0202030768 - Pesquisa de Anticorpos Igg Antitoxoplasma" at bounding box center [226, 146] width 426 height 5
checkbox Antitoxoplasma "true"
type input "02020307"
checkbox Antitoxoplasma "false"
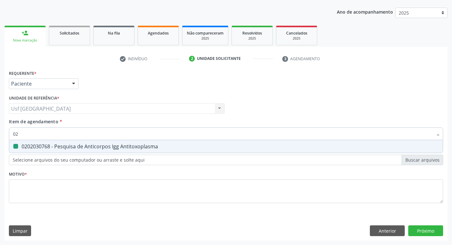
type input "0"
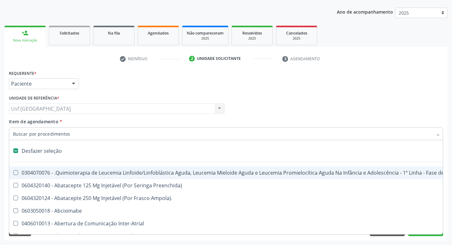
type input ","
checkbox Dente\) "true"
checkbox Urina "false"
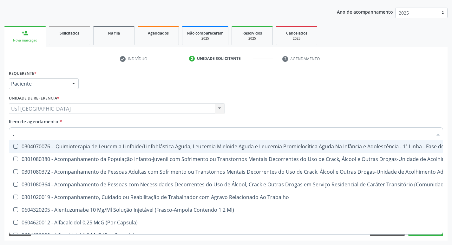
type input ",0"
checkbox Urina "false"
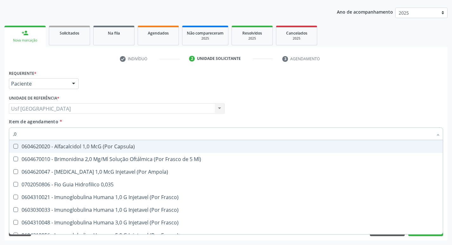
type input ","
checkbox Ml\) "true"
checkbox Ml\) "false"
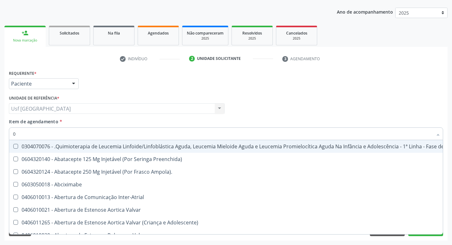
type input "02"
checkbox Coração "true"
checkbox Urina "false"
checkbox Mama "true"
checkbox Coclear "true"
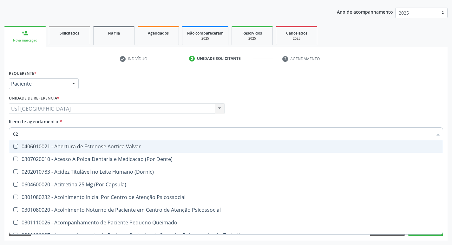
type input "020"
checkbox Terapeutica "true"
checkbox Urina "false"
checkbox Projecoes\) "true"
checkbox \(Qualitativo\) "true"
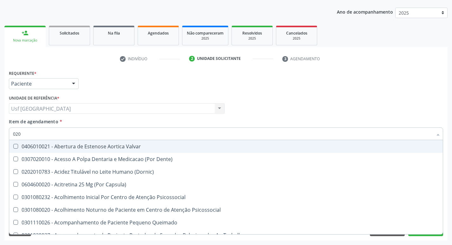
checkbox Abo "false"
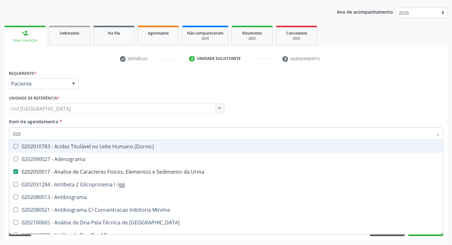
type input "0202"
checkbox Urina "true"
checkbox Creatinina "false"
checkbox Abo "true"
checkbox Glicose "true"
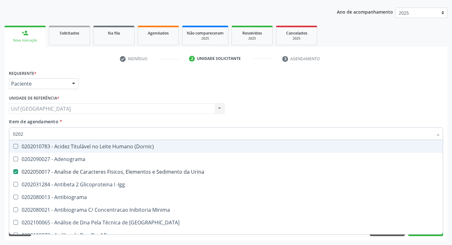
checkbox Completo "true"
checkbox Estriado "false"
checkbox Antitoxoplasma "true"
checkbox Boston "false"
type input "02020"
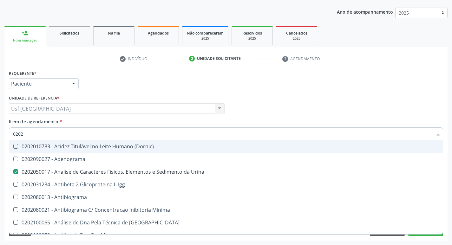
checkbox Abo "false"
checkbox Xi "true"
checkbox Glicose "false"
checkbox Zinco "true"
checkbox Completo "false"
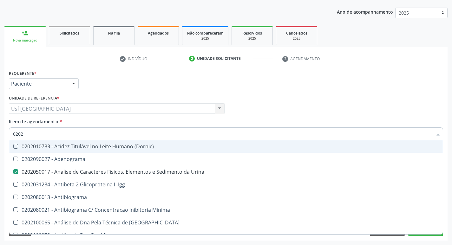
checkbox Carini "true"
checkbox Antitoxoplasma "false"
type input "020203"
checkbox Urina "false"
checkbox Aminoacidos "true"
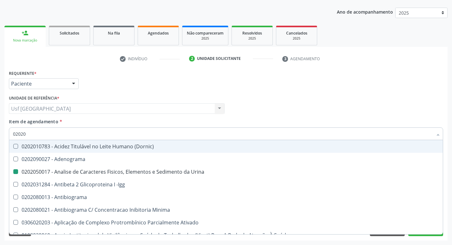
checkbox Anti-Achr "true"
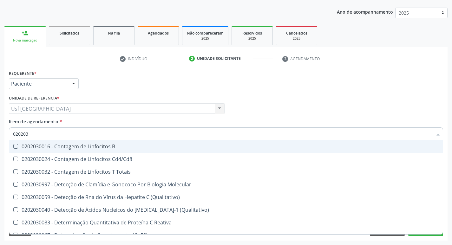
type input "0202030"
checkbox Antiglomerulo "false"
checkbox Antitoxoplasma "true"
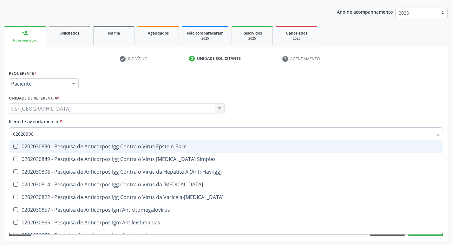
type input "020203087"
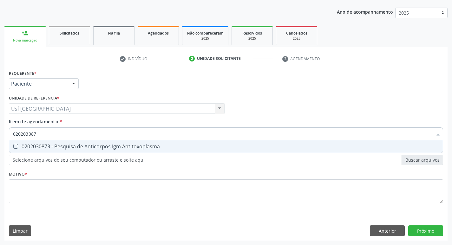
click at [24, 149] on div "0202030873 - Pesquisa de Anticorpos Igm Antitoxoplasma" at bounding box center [226, 146] width 426 height 5
checkbox Antitoxoplasma "true"
type input "02020308"
checkbox Antitoxoplasma "false"
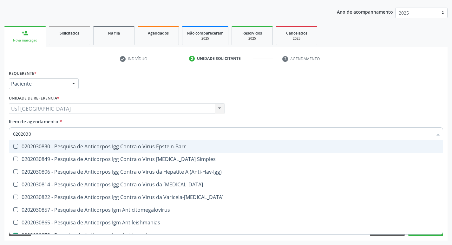
type input "020203"
checkbox Antitoxoplasma "false"
type input "0"
checkbox \(Anti-Hav-Igg\) "false"
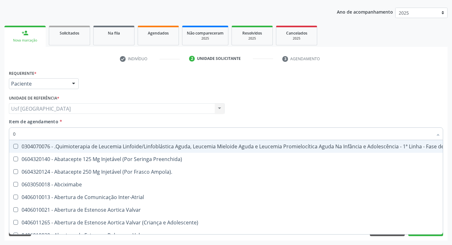
type input "02"
checkbox Coração "true"
checkbox Urina "false"
checkbox Mama "true"
checkbox Coclear "true"
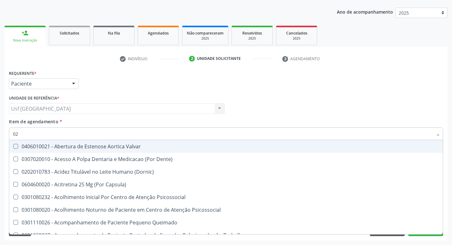
type input "020"
checkbox Terapeutica "true"
checkbox Urina "false"
checkbox Projecoes\) "true"
checkbox \(Qualitativo\) "true"
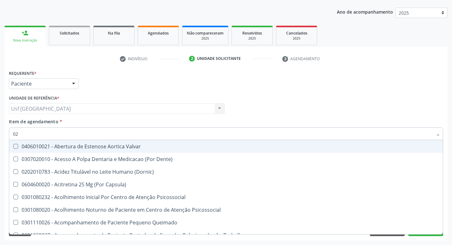
checkbox Abo "false"
checkbox Glicose "false"
checkbox \(T3\) "true"
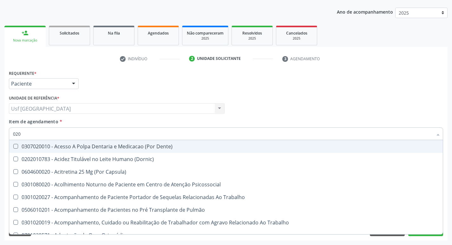
type input "0202"
checkbox Capsula\) "true"
checkbox Urina "false"
checkbox Coagulação\ "true"
checkbox Laser "true"
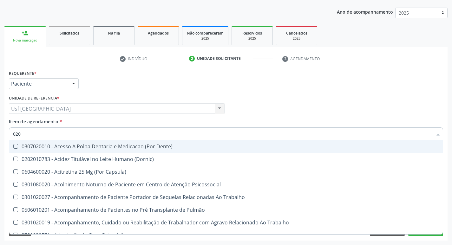
checkbox Biologica "true"
checkbox Abo "false"
checkbox Dosagens\) "true"
checkbox Euglobulina "true"
checkbox Glicose "false"
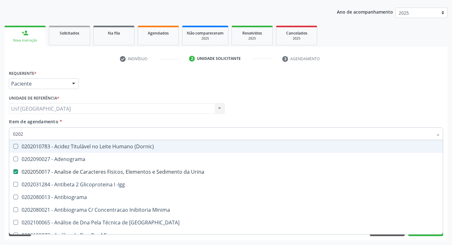
type input "02020"
checkbox Abo "false"
checkbox Xi "true"
checkbox Glicose "false"
checkbox Zinco "true"
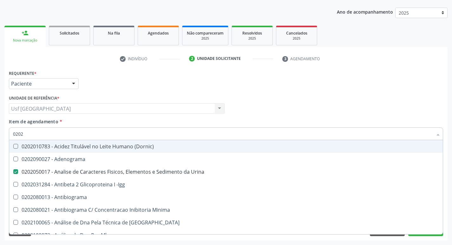
checkbox Completo "false"
checkbox Carini "true"
checkbox Parceria\) "true"
checkbox Antitoxoplasma "false"
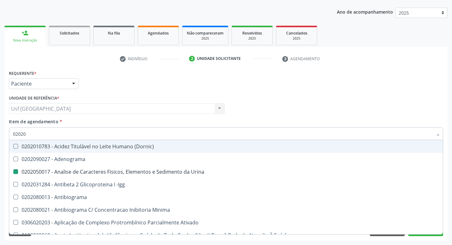
type input "020202"
checkbox Urina "false"
checkbox Molecular "true"
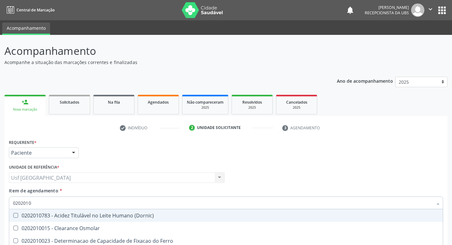
scroll to position [69, 0]
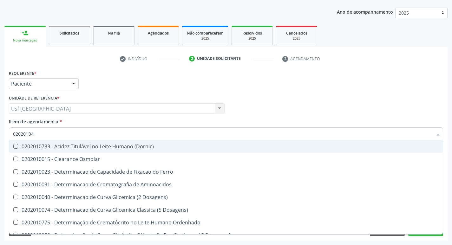
type input "020201047"
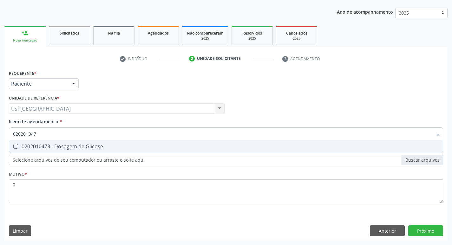
click at [47, 149] on div "0202010473 - Dosagem de Glicose" at bounding box center [226, 146] width 426 height 5
checkbox Glicose "true"
type input "02020104"
checkbox Glicose "false"
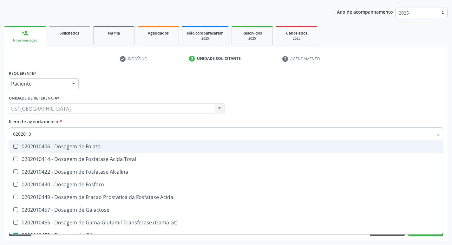
type input "020201"
checkbox Glicose "false"
type input "0"
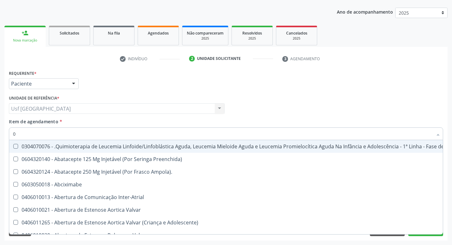
type input "02"
checkbox Coclear "true"
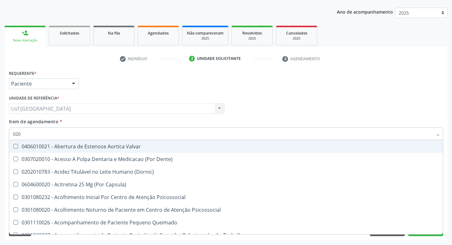
type input "0202"
checkbox Auditiva "true"
checkbox \(Qualitativo\) "false"
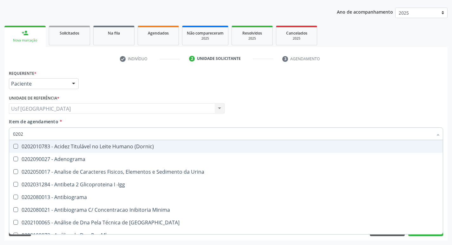
type input "02020"
checkbox Xi "true"
checkbox Glicose "false"
type input "020201"
checkbox T3 "true"
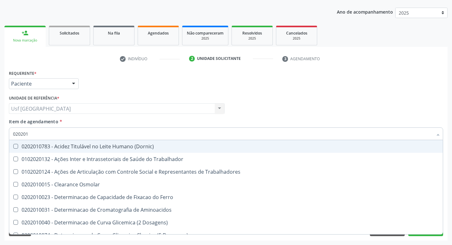
type input "0202010"
checkbox II "true"
checkbox Glicose "false"
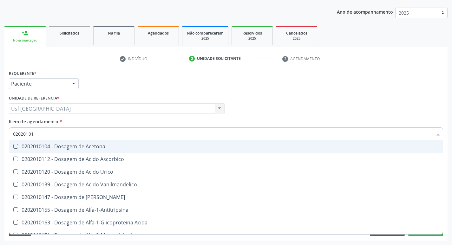
type input "020201012"
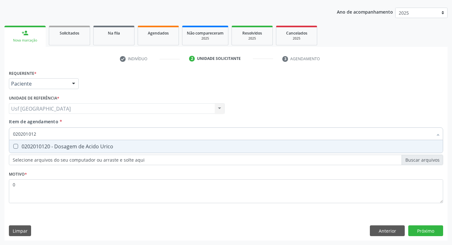
click at [47, 148] on div "0202010120 - Dosagem de Acido Urico" at bounding box center [226, 146] width 426 height 5
checkbox Urico "true"
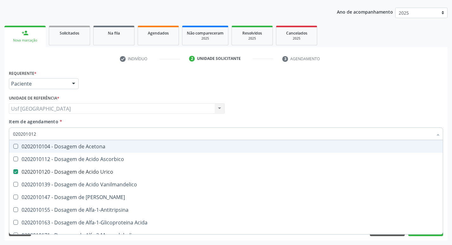
type input "02020101"
checkbox Acetona "false"
type input "020201"
checkbox Urico "false"
type input "0"
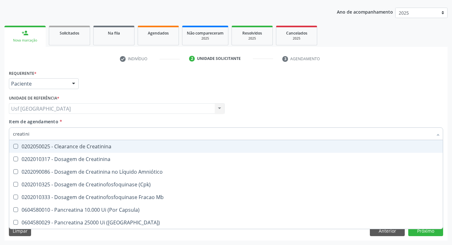
type input "creatinin"
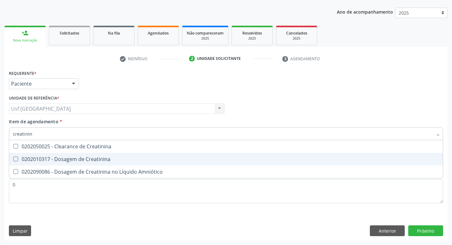
drag, startPoint x: 44, startPoint y: 159, endPoint x: 43, endPoint y: 163, distance: 4.6
click at [48, 161] on div "0202010317 - Dosagem de Creatinina" at bounding box center [226, 159] width 426 height 5
checkbox Creatinina "true"
type input "creat"
checkbox Creatinina "false"
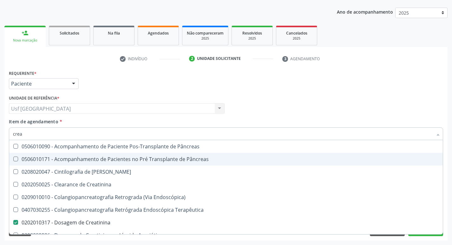
type input "cre"
checkbox Creatinina "false"
checkbox Oncologia "true"
type input "c"
checkbox Oncologia "false"
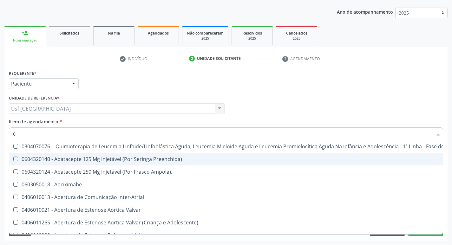
type input "02"
checkbox Drogas "true"
checkbox \(Liquido\) "true"
checkbox Coclear "true"
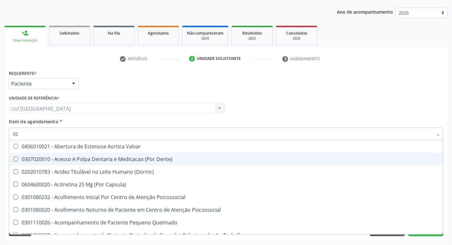
type input "020"
checkbox Intra-Aortico "true"
checkbox Complementar\) "true"
checkbox \(Qualitativo\) "true"
checkbox Urico "false"
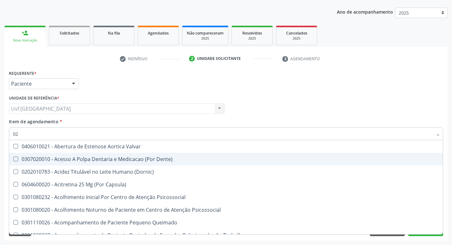
checkbox Creatinina "false"
checkbox Glicose "false"
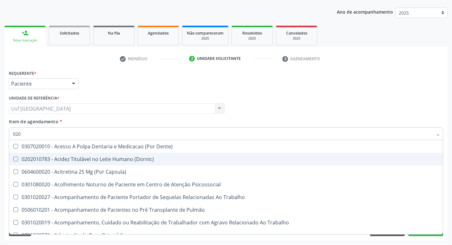
type input "0202"
checkbox População "true"
checkbox Ossea "true"
checkbox Laser "true"
checkbox Urico "false"
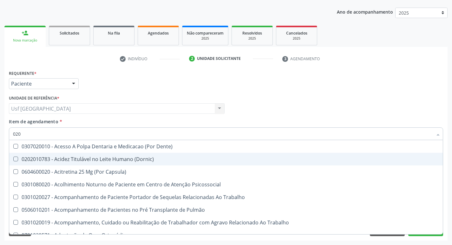
checkbox Creatinina "false"
checkbox Glicose "false"
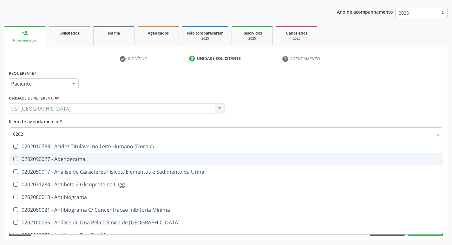
type input "02020"
checkbox Organicos "true"
checkbox Urico "false"
checkbox Calcio "true"
checkbox Creatinina "false"
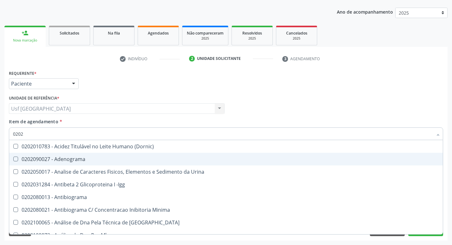
checkbox Xi "true"
checkbox Glicose "false"
type input "020201"
checkbox Osmolar "true"
checkbox Gestante "true"
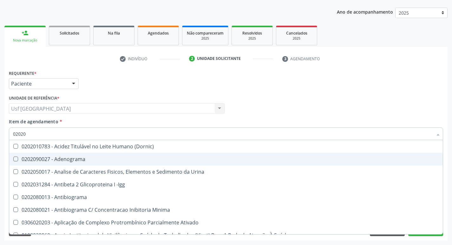
checkbox T3 "true"
checkbox Urico "false"
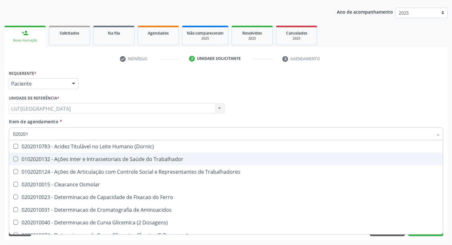
type input "0202010"
checkbox Ativada\) "true"
checkbox Urico "false"
checkbox Ionizavel "true"
checkbox Creatinina "false"
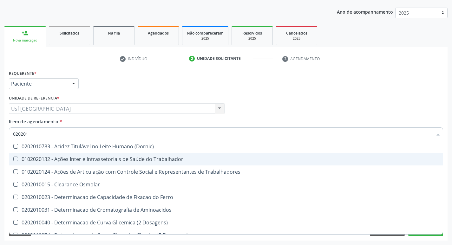
checkbox II "true"
checkbox Glicose "false"
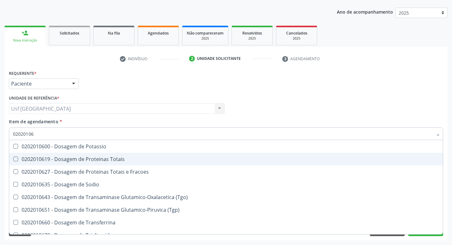
type input "020201069"
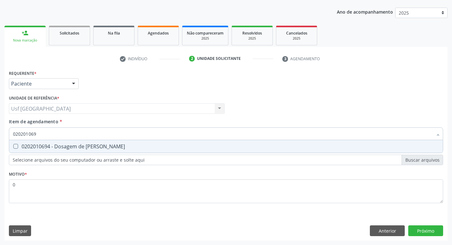
click at [71, 142] on span "0202010694 - Dosagem de [PERSON_NAME]" at bounding box center [226, 146] width 434 height 13
checkbox Ureia "true"
type input "02020106"
checkbox Ureia "false"
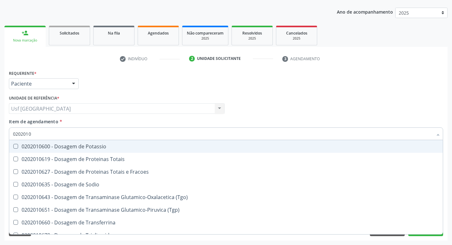
type input "020201"
checkbox Ureia "false"
type input "0"
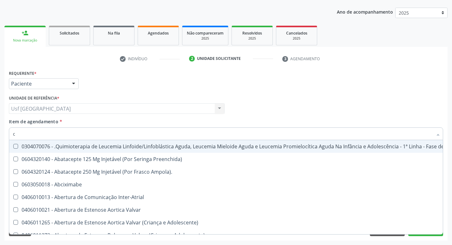
type input "co"
checkbox Coclear "true"
checkbox Tempo "true"
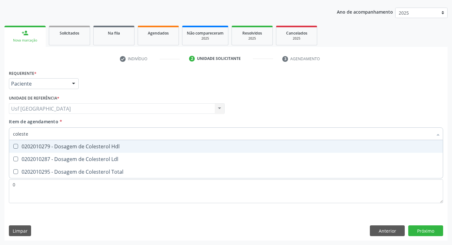
type input "colester"
click at [71, 142] on span "0202010279 - Dosagem de Colesterol Hdl" at bounding box center [226, 146] width 434 height 13
checkbox Hdl "true"
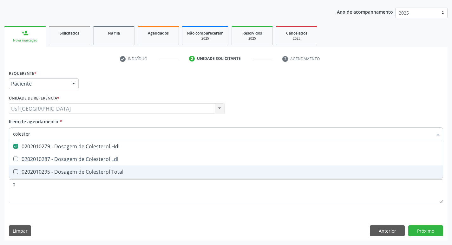
click at [66, 166] on span "0202010295 - Dosagem de Colesterol Total" at bounding box center [226, 172] width 434 height 13
checkbox Total "true"
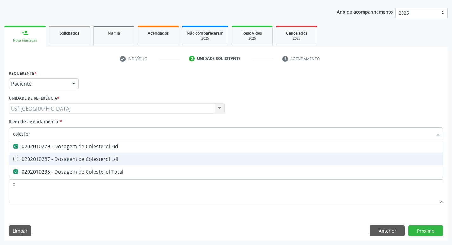
click at [67, 162] on div "0202010287 - Dosagem de Colesterol Ldl" at bounding box center [226, 159] width 426 height 5
checkbox Ldl "true"
type input "c"
checkbox Hdl "false"
checkbox Ldl "false"
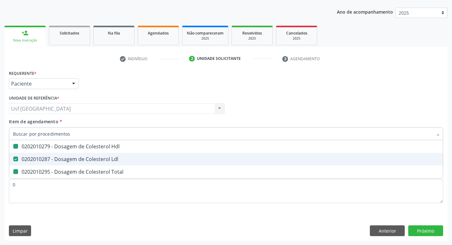
checkbox Total "false"
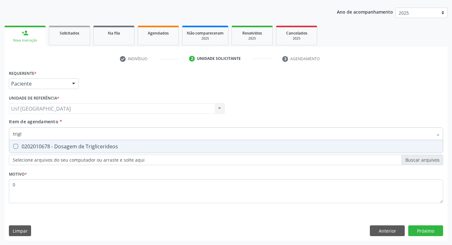
type input "trigli"
click at [80, 152] on span "0202010678 - Dosagem de Triglicerideos" at bounding box center [226, 146] width 434 height 13
checkbox Triglicerideos "true"
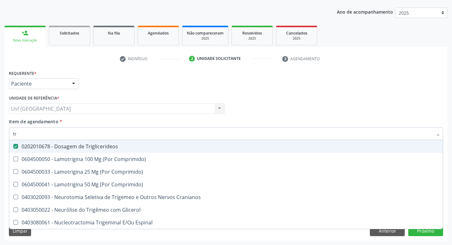
type input "t"
checkbox Triglicerideos "false"
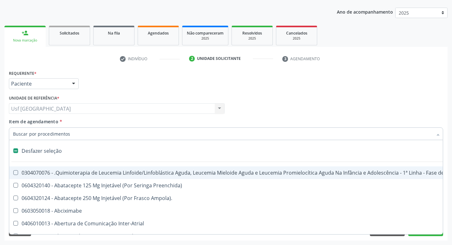
type input "h"
checkbox A "true"
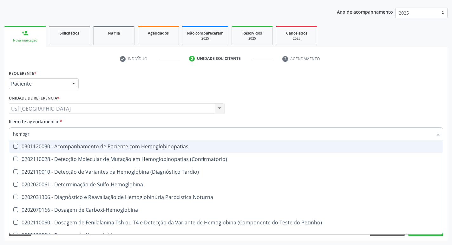
type input "hemogra"
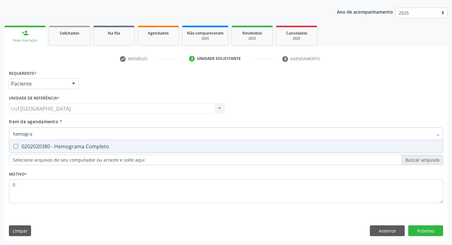
click at [80, 152] on span "0202020380 - Hemograma Completo" at bounding box center [226, 146] width 434 height 13
checkbox Completo "true"
type input "hemog"
checkbox Completo "false"
type input "h"
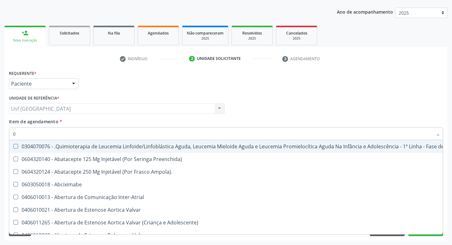
type input "02"
checkbox Drogas "true"
checkbox Dentária "true"
checkbox Antibiotico "true"
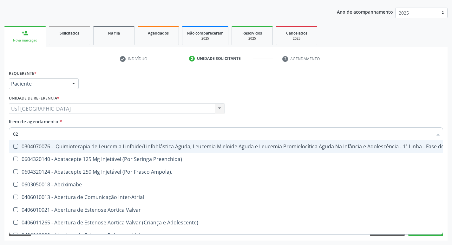
checkbox \(Liquido\) "true"
checkbox Coclear "true"
checkbox Embolizante "true"
checkbox Colecistectomia "true"
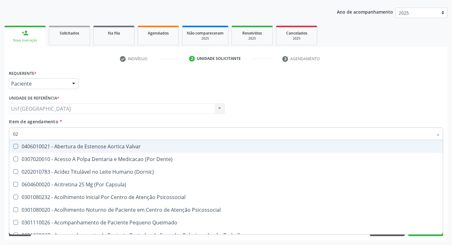
type input "020"
checkbox Intra-Aortico "true"
checkbox Epispádia "true"
checkbox Anos\) "true"
checkbox Congênita "true"
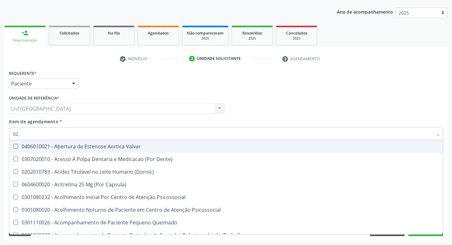
checkbox Complementar\) "true"
checkbox \(Qualitativo\) "true"
checkbox Dias "true"
checkbox Ii\) "true"
checkbox Urico "false"
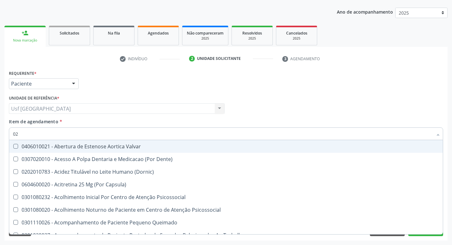
checkbox Hdl "false"
checkbox Ldl "false"
checkbox Total "false"
checkbox Creatinina "false"
checkbox Glicose "false"
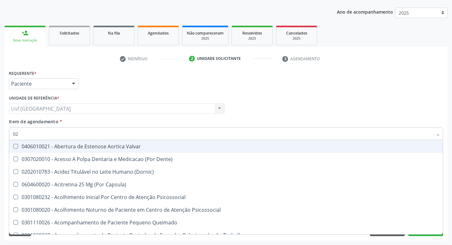
checkbox Triglicerideos "false"
checkbox \(T3\) "true"
checkbox Ureia "false"
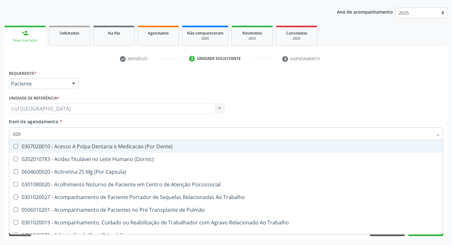
type input "0202"
checkbox População "true"
checkbox Faringe\/Laringe "true"
checkbox Puncao "true"
checkbox Fragmento "true"
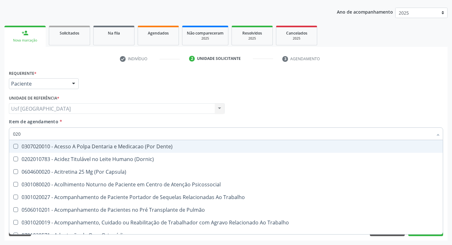
checkbox Ossea "true"
checkbox Laser "true"
checkbox Projecoes\) "true"
checkbox Estimulo "true"
checkbox Biologica "true"
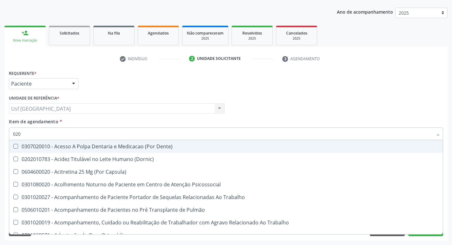
checkbox Urico "false"
checkbox Hdl "false"
checkbox Ldl "false"
checkbox Total "false"
checkbox Creatinina "false"
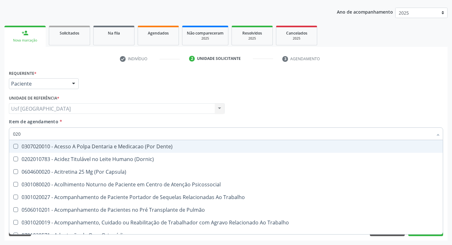
checkbox Glicose "false"
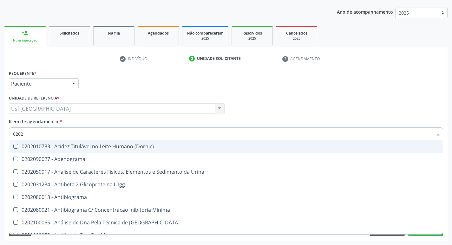
type input "02020"
checkbox Organicos "true"
checkbox Urico "false"
checkbox \(Psa\) "true"
checkbox III "true"
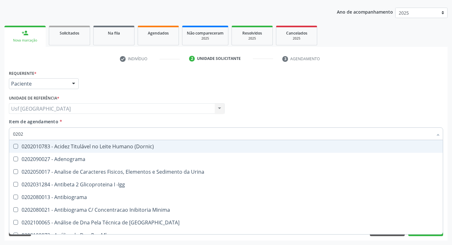
checkbox Barbituratos "true"
checkbox Calcio "true"
checkbox Hdl "false"
checkbox Ldl "false"
checkbox Total "false"
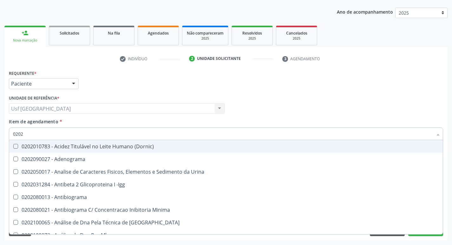
checkbox Creatinina "false"
checkbox Xi "true"
checkbox Glicose "false"
checkbox Funcional "true"
checkbox Derrames "true"
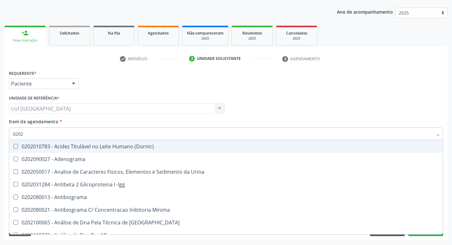
checkbox Triglicerideos "false"
checkbox Ureia "false"
checkbox Zinco "true"
checkbox Completo "false"
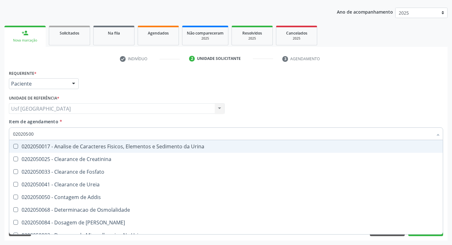
type input "020205001"
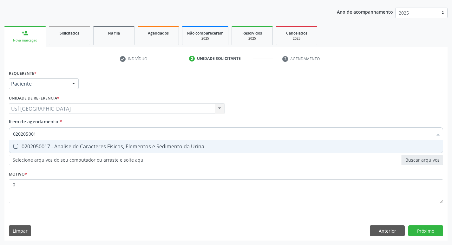
click at [80, 152] on span "0202050017 - Analise de Caracteres Fisicos, Elementos e Sedimento da Urina" at bounding box center [226, 146] width 434 height 13
checkbox Urina "true"
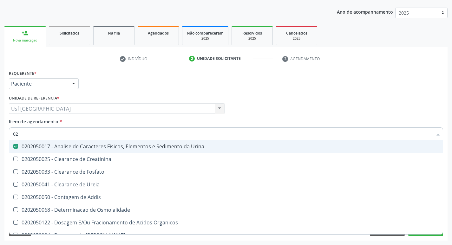
type input "0"
checkbox Urina "false"
checkbox Fosfato "false"
checkbox Urina "false"
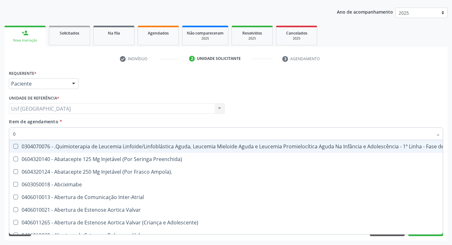
type input "02"
checkbox Coração "true"
checkbox Urina "false"
checkbox Drogas "true"
checkbox Dentária "true"
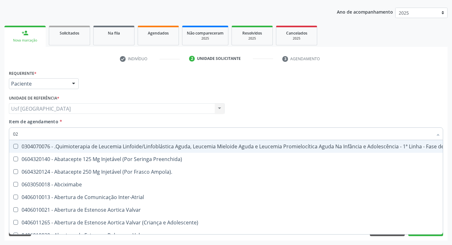
checkbox Antibiotico "true"
checkbox \(Liquido\) "true"
checkbox Coclear "true"
checkbox Embolizante "true"
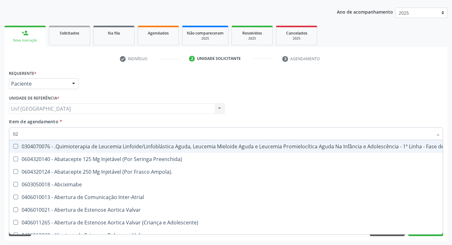
checkbox Colecistectomia "true"
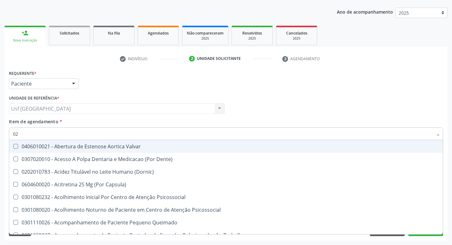
type input "020"
checkbox Terapeutica "true"
checkbox Urina "false"
checkbox Intra-Aortico "true"
checkbox Epispádia "true"
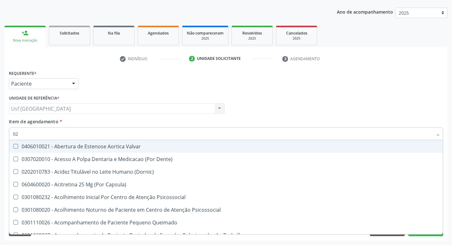
checkbox Anos\) "true"
checkbox Congênita "true"
checkbox Complementar\) "true"
checkbox \(Qualitativo\) "true"
checkbox Dias "true"
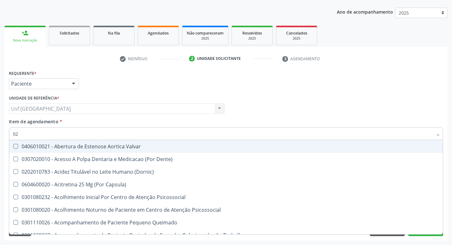
checkbox Ii\) "true"
checkbox Urico "false"
checkbox Hdl "false"
checkbox Ldl "false"
checkbox Total "false"
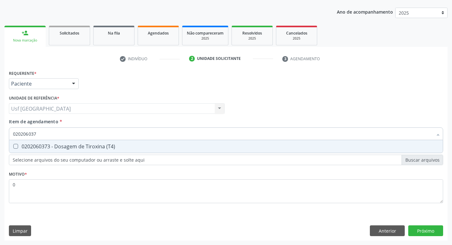
click at [76, 149] on div "0202060373 - Dosagem de Tiroxina (T4)" at bounding box center [226, 146] width 426 height 5
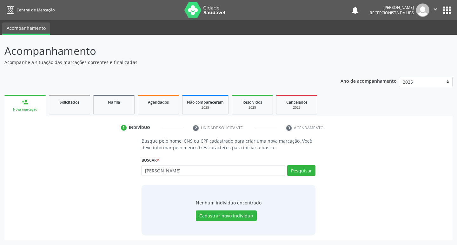
click at [215, 175] on input "rhavi da silva banos marques" at bounding box center [214, 170] width 144 height 11
drag, startPoint x: 198, startPoint y: 177, endPoint x: 145, endPoint y: 189, distance: 54.7
click at [145, 189] on div "Busque pelo nome, CNS ou CPF cadastrado para criar uma nova marcação. Você deve…" at bounding box center [228, 187] width 183 height 98
type input "700600941215163"
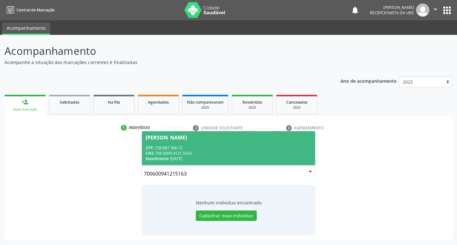
click at [254, 143] on span "Julieta Leite da Silva Filho CPF: 728.887.764-72 CNS: 700 6009 4121 5163 Nascim…" at bounding box center [229, 148] width 174 height 34
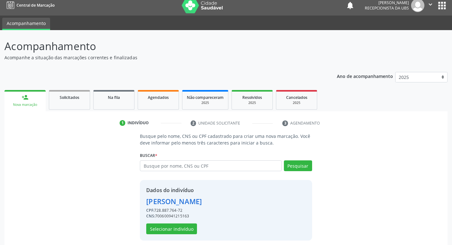
scroll to position [9, 0]
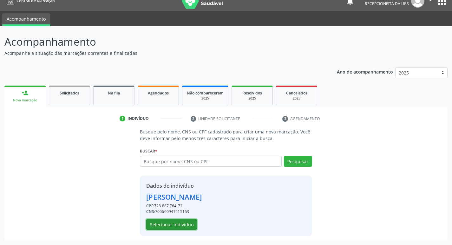
click at [191, 220] on button "Selecionar indivíduo" at bounding box center [171, 224] width 51 height 11
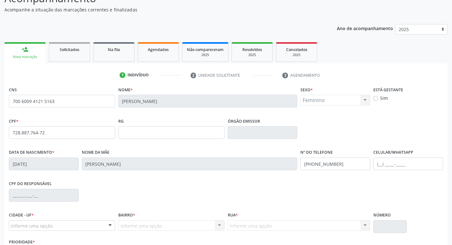
scroll to position [99, 0]
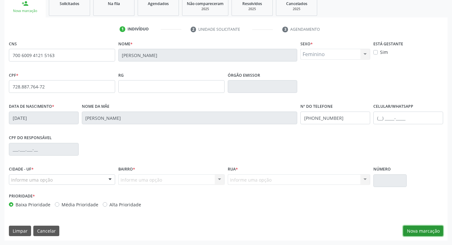
click at [412, 228] on button "Nova marcação" at bounding box center [423, 231] width 40 height 11
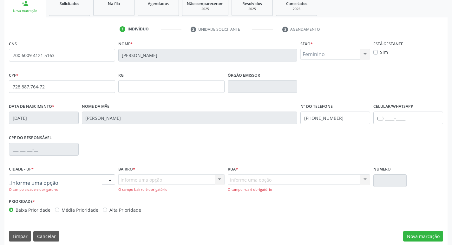
click at [107, 176] on div at bounding box center [110, 180] width 10 height 11
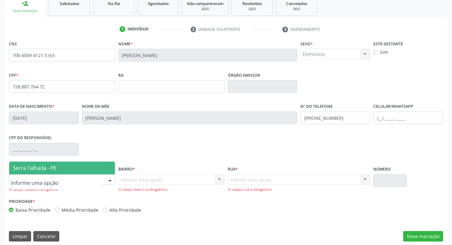
click at [93, 170] on span "Serra Talhada - PE" at bounding box center [62, 168] width 106 height 13
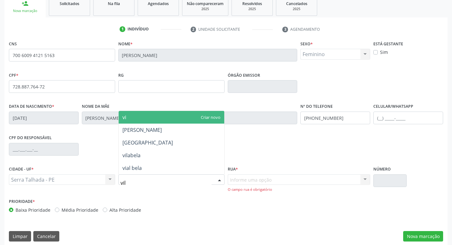
type input "vila"
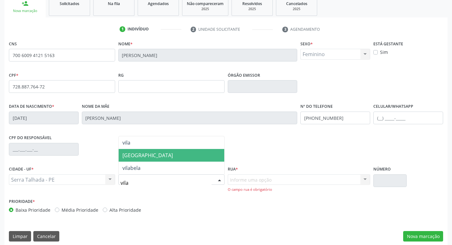
click at [152, 161] on span "[GEOGRAPHIC_DATA]" at bounding box center [172, 155] width 106 height 13
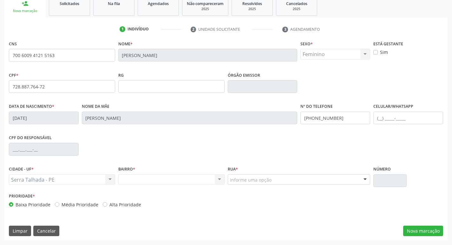
click at [277, 179] on div "Informe uma opção" at bounding box center [299, 180] width 143 height 11
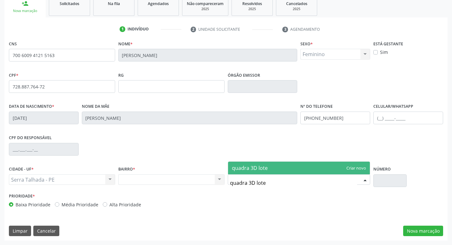
type input "quadra 3D lote 6"
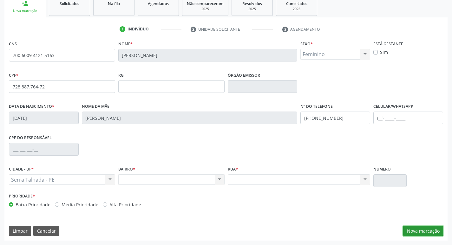
click at [423, 234] on button "Nova marcação" at bounding box center [423, 231] width 40 height 11
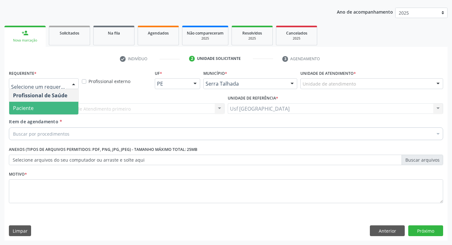
click at [54, 103] on span "Paciente" at bounding box center [43, 108] width 69 height 13
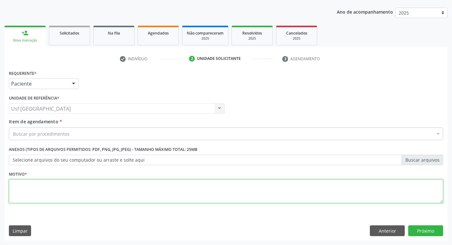
click at [47, 183] on textarea at bounding box center [226, 192] width 435 height 24
type textarea "s"
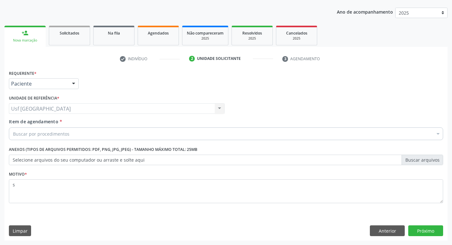
click at [41, 130] on div "Buscar por procedimentos" at bounding box center [226, 134] width 435 height 13
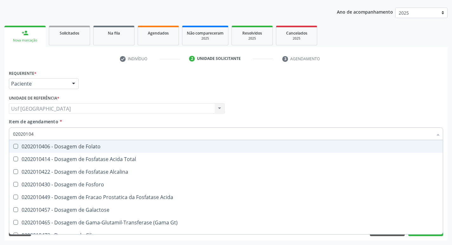
type input "020201047"
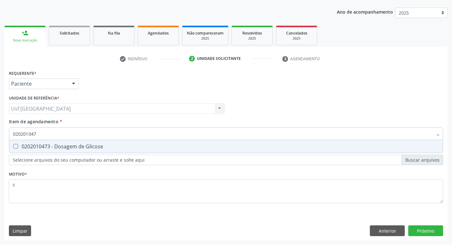
click at [43, 146] on div "0202010473 - Dosagem de Glicose" at bounding box center [226, 146] width 426 height 5
checkbox Glicose "true"
type input "02020104"
checkbox Glicose "false"
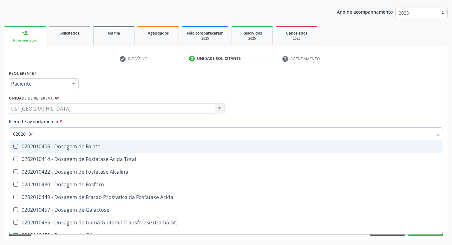
type input "0202010"
checkbox Glicose "false"
type input "0"
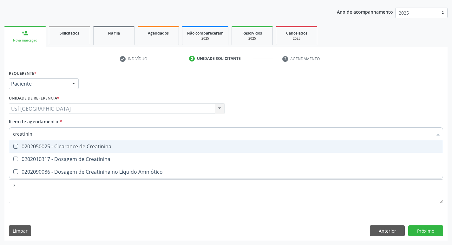
type input "creatinina"
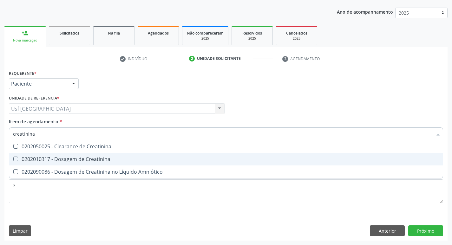
click at [51, 157] on div "0202010317 - Dosagem de Creatinina" at bounding box center [226, 159] width 426 height 5
checkbox Creatinina "true"
type input "creat"
checkbox Creatinina "false"
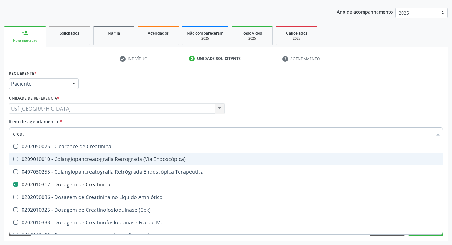
type input "crea"
checkbox Creatinina "false"
checkbox Mb "true"
type input "c"
checkbox Mb "false"
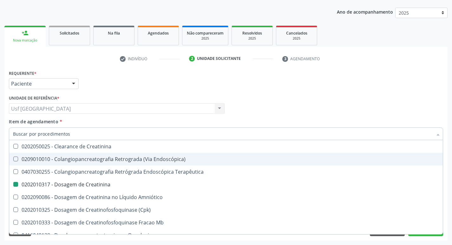
checkbox Oncologia "false"
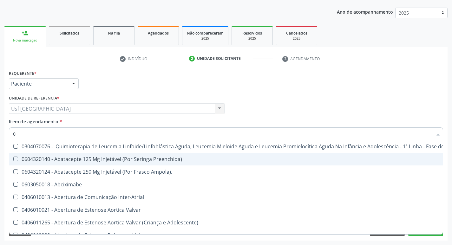
type input "02"
checkbox \(Liquido\) "true"
checkbox Coclear "true"
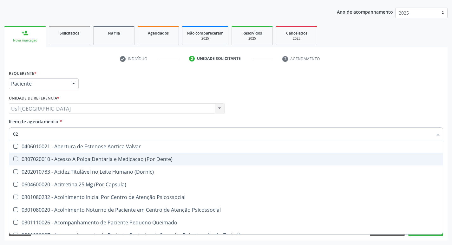
type input "020"
checkbox Complementar\) "true"
checkbox \(Qualitativo\) "true"
checkbox Creatinina "false"
checkbox Glicose "false"
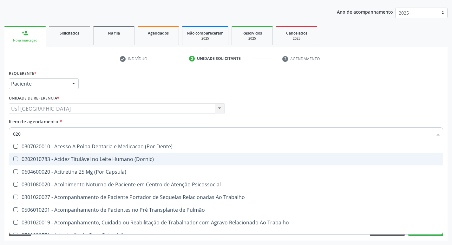
type input "0202"
checkbox Ossea "true"
checkbox Laser "true"
checkbox Creatinina "false"
checkbox Glicose "false"
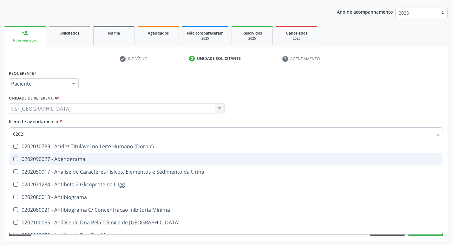
type input "02020"
checkbox Calcio "true"
checkbox Creatinina "false"
checkbox Xi "true"
checkbox Glicose "false"
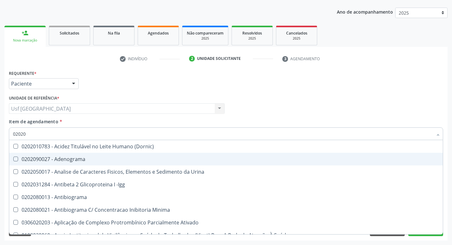
type input "020201"
checkbox Gestante "true"
checkbox T3 "true"
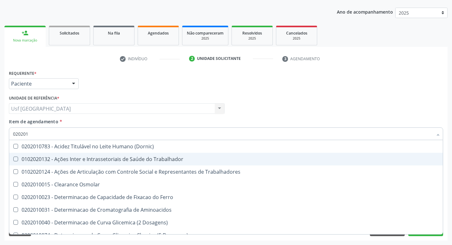
type input "0202010"
checkbox Ionizavel "true"
checkbox Creatinina "false"
checkbox II "true"
checkbox Glicose "false"
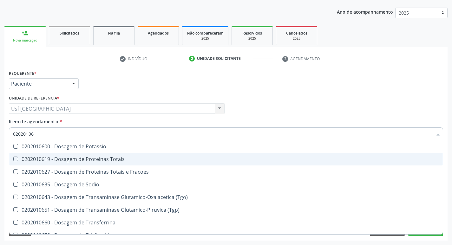
type input "020201069"
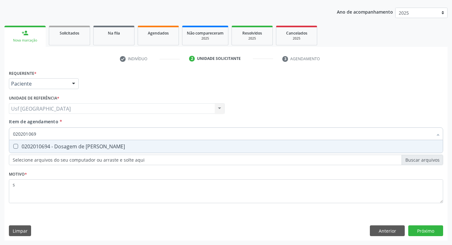
click at [53, 143] on span "0202010694 - Dosagem de [PERSON_NAME]" at bounding box center [226, 146] width 434 height 13
checkbox Ureia "true"
type input "02020106"
checkbox Ureia "false"
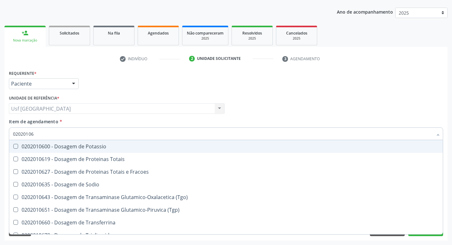
type input "0202010"
checkbox Ureia "false"
type input "0"
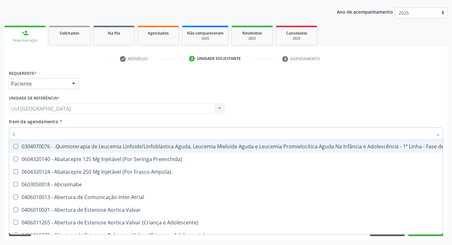
type input "co"
checkbox Tempo "true"
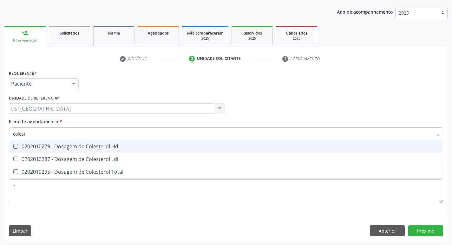
type input "coleste"
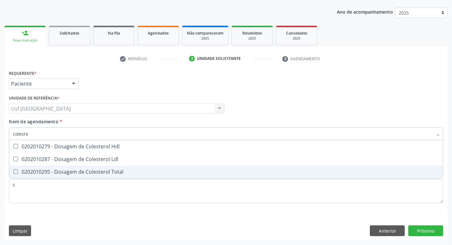
click at [57, 168] on span "0202010295 - Dosagem de Colesterol Total" at bounding box center [226, 172] width 434 height 13
checkbox Total "true"
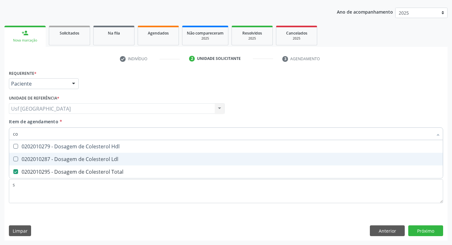
type input "c"
checkbox Total "false"
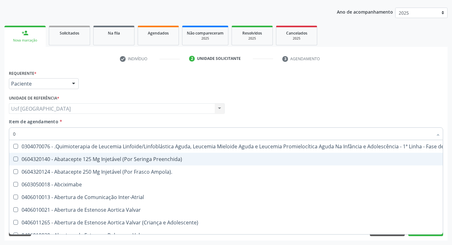
type input "02"
checkbox Antibiotico "true"
checkbox \(Liquido\) "true"
checkbox Coclear "true"
checkbox Colecistectomia "true"
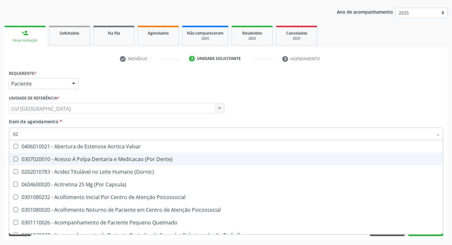
type input "020"
checkbox Congênita "true"
checkbox Complementar\) "true"
checkbox \(Qualitativo\) "true"
checkbox Ii\) "true"
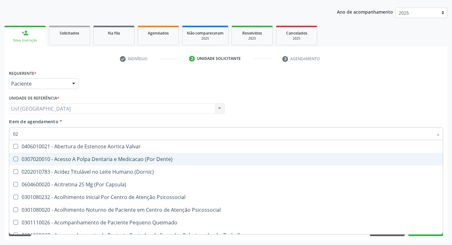
checkbox Total "false"
checkbox Creatinina "false"
checkbox Glicose "false"
checkbox Ureia "false"
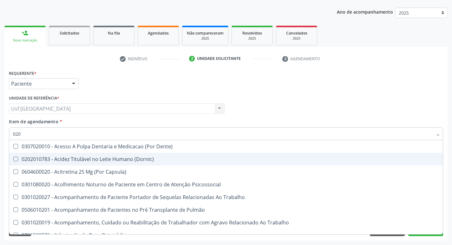
type input "0202"
checkbox Fragmento "true"
checkbox Ossea "true"
checkbox Laser "true"
checkbox Estimulo "true"
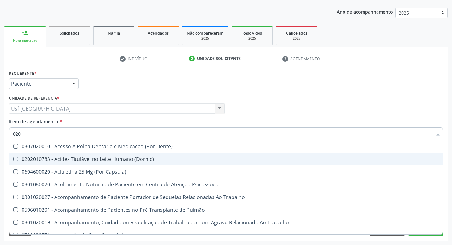
checkbox Total "false"
checkbox Creatinina "false"
checkbox Glicose "false"
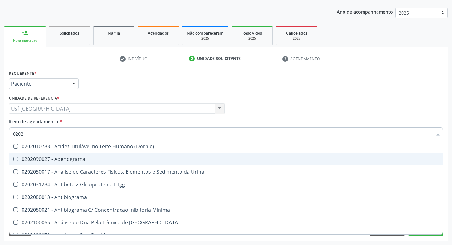
type input "02020"
checkbox Barbituratos "true"
checkbox Calcio "true"
checkbox Total "false"
checkbox Creatinina "false"
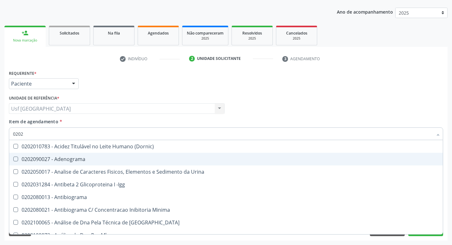
checkbox Xi "true"
checkbox Glicose "false"
checkbox Derrames "true"
checkbox Ureia "false"
type input "020201"
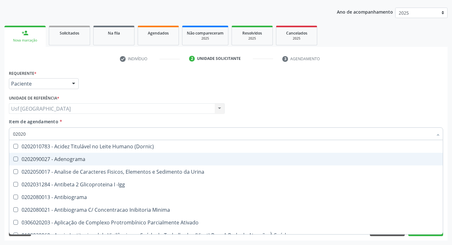
checkbox Parceria\) "true"
checkbox Gestante "true"
checkbox T3 "true"
checkbox Ascorbico "true"
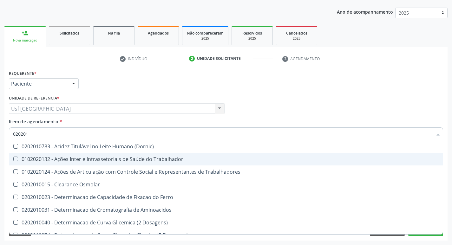
type input "0202010"
checkbox Fracoes "true"
checkbox Ionizavel "true"
checkbox Total "false"
checkbox Creatinina "false"
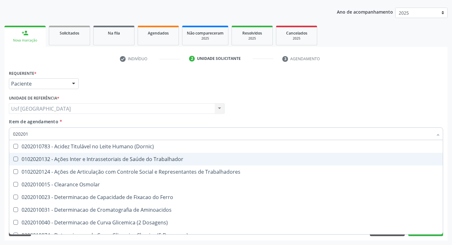
checkbox II "true"
checkbox Glicose "false"
checkbox Piruvato "true"
type input "02020102"
checkbox Dosagens\) "true"
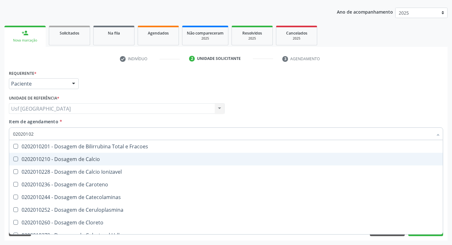
type input "020201020"
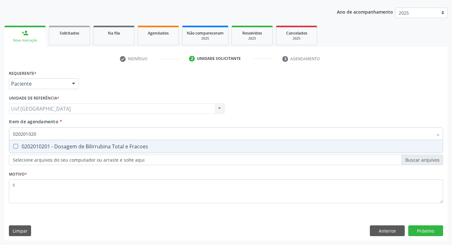
click at [64, 150] on span "0202010201 - Dosagem de Bilirrubina Total e Fracoes" at bounding box center [226, 146] width 434 height 13
checkbox Fracoes "true"
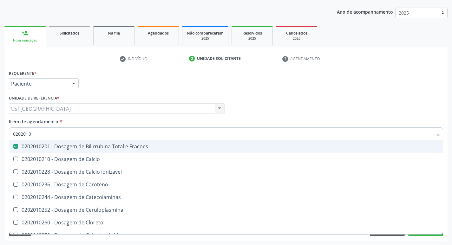
type input "020201"
checkbox Fracoes "false"
checkbox Total "false"
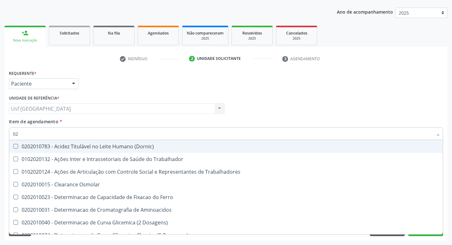
type input "0"
checkbox Fracoes "false"
checkbox Total "false"
checkbox Creatinina "false"
checkbox Glicose "false"
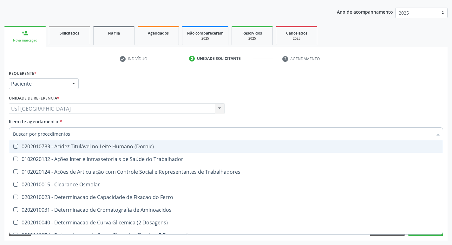
checkbox Ureia "false"
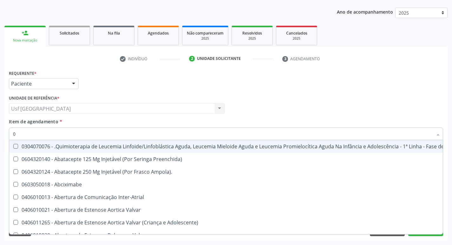
type input "02"
checkbox Ciclodialise "true"
checkbox Antibiotico "true"
checkbox \(Liquido\) "true"
checkbox Coclear "true"
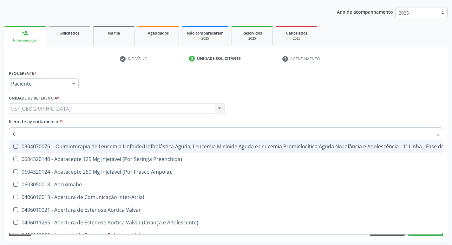
checkbox Colecistectomia "true"
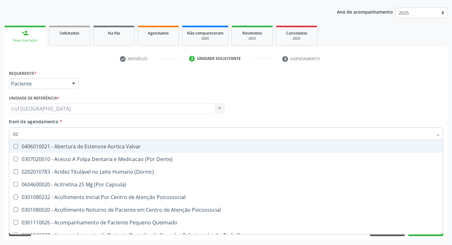
type input "020"
checkbox Splintagem "true"
checkbox Congênita "true"
checkbox Complementar\) "true"
checkbox \(Qualitativo\) "true"
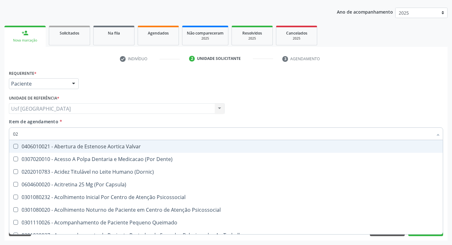
checkbox Ii\) "true"
checkbox Fracoes "false"
checkbox Total "false"
checkbox Creatinina "false"
checkbox Glicose "false"
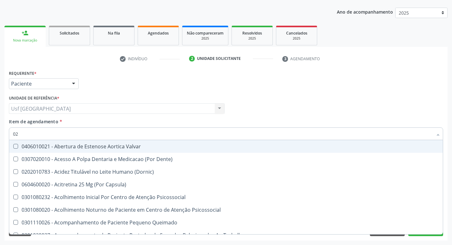
checkbox Ureia "false"
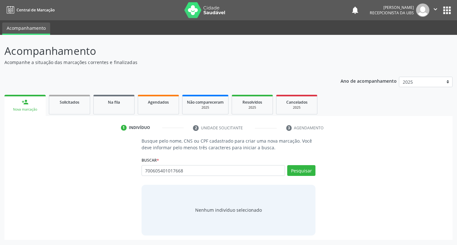
type input "700605401017668"
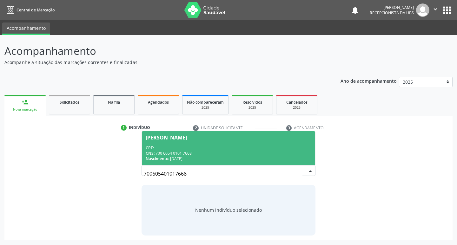
click at [211, 155] on div "CNS: 700 6054 0101 7668" at bounding box center [229, 153] width 166 height 5
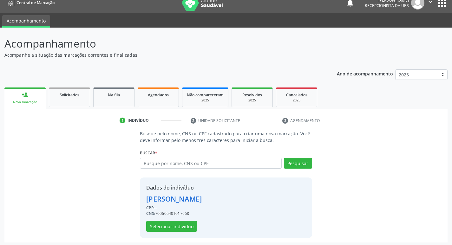
scroll to position [9, 0]
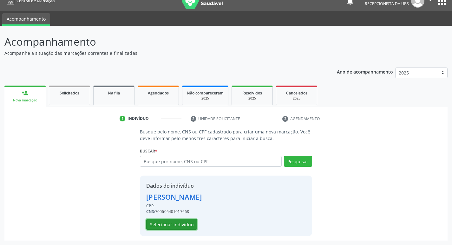
click at [171, 228] on button "Selecionar indivíduo" at bounding box center [171, 224] width 51 height 11
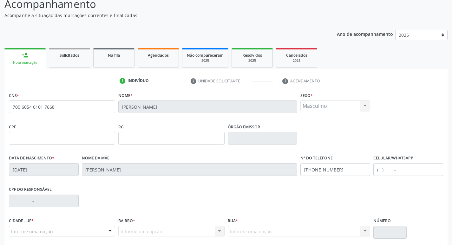
scroll to position [99, 0]
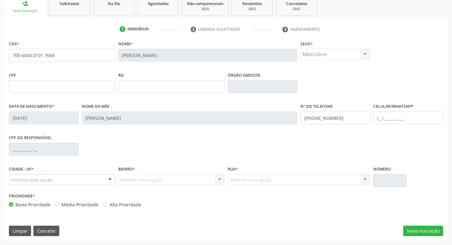
click at [74, 188] on div "Cidade - UF * Informe uma opção Serra Talhada - PE Nenhum resultado encontrado …" at bounding box center [62, 178] width 110 height 27
click at [75, 184] on div "Informe uma opção" at bounding box center [62, 180] width 106 height 11
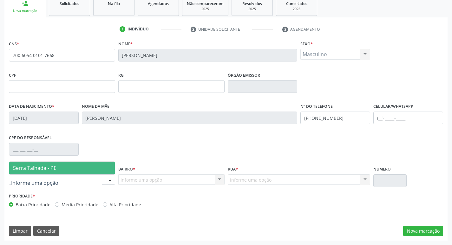
click at [78, 166] on span "Serra Talhada - PE" at bounding box center [62, 168] width 106 height 13
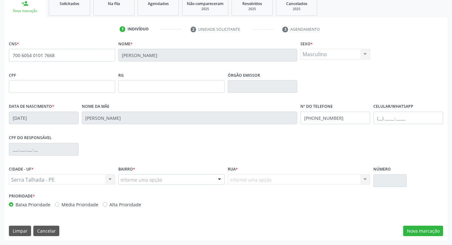
click at [121, 176] on div "Informe uma opção" at bounding box center [171, 180] width 106 height 11
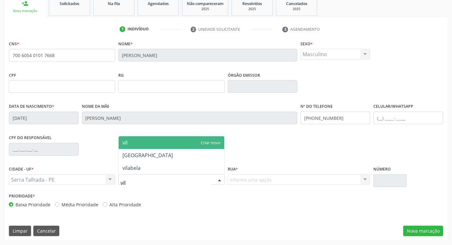
type input "vila"
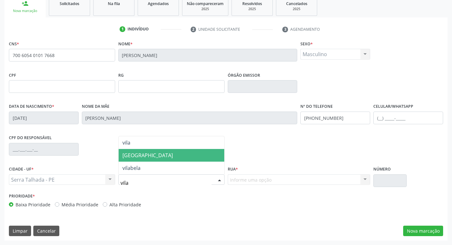
click at [126, 161] on span "[GEOGRAPHIC_DATA]" at bounding box center [172, 155] width 106 height 13
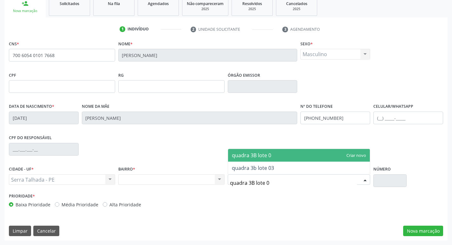
type input "quadra 3B lote 06"
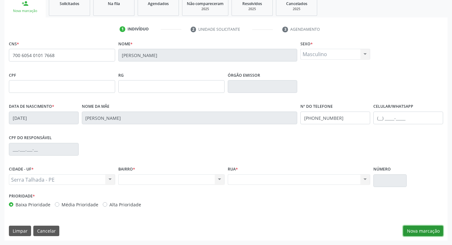
click at [405, 230] on button "Nova marcação" at bounding box center [423, 231] width 40 height 11
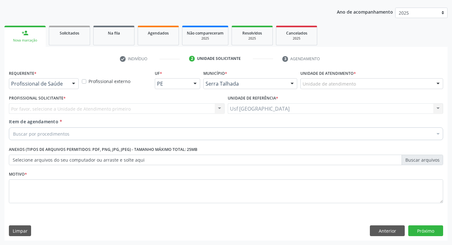
scroll to position [69, 0]
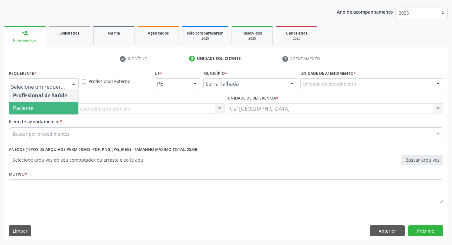
click at [26, 103] on span "Paciente" at bounding box center [43, 108] width 69 height 13
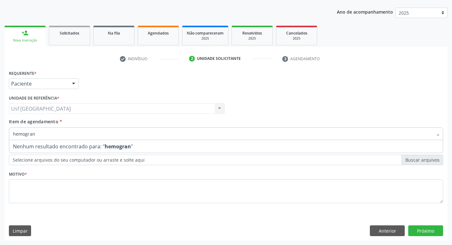
type input "hemogra"
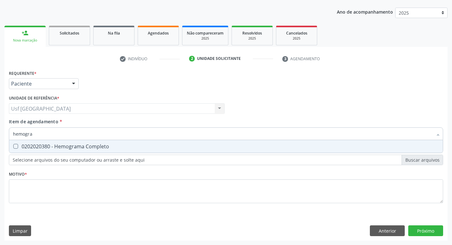
click at [41, 149] on div "0202020380 - Hemograma Completo" at bounding box center [226, 146] width 426 height 5
checkbox Completo "true"
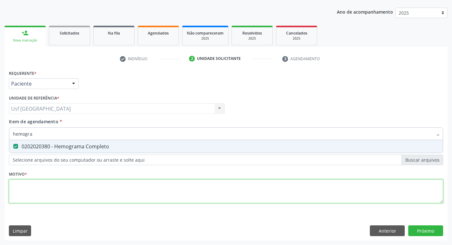
click at [55, 191] on div "Requerente * Paciente Profissional de Saúde Paciente Nenhum resultado encontrad…" at bounding box center [226, 141] width 435 height 144
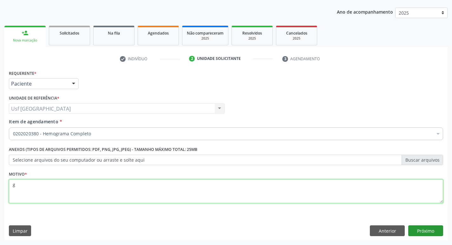
type textarea "g"
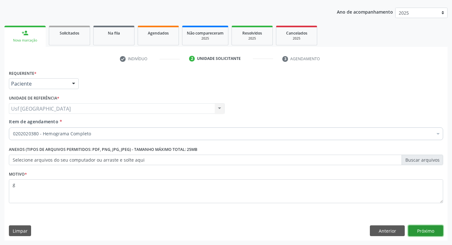
click at [425, 234] on button "Próximo" at bounding box center [426, 231] width 35 height 11
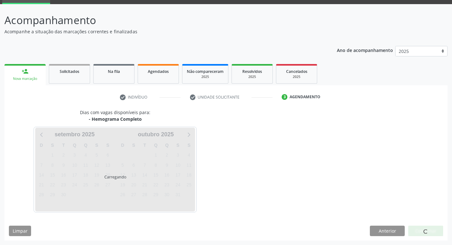
scroll to position [31, 0]
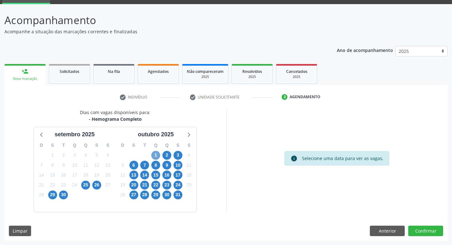
click at [157, 156] on span "1" at bounding box center [155, 155] width 9 height 9
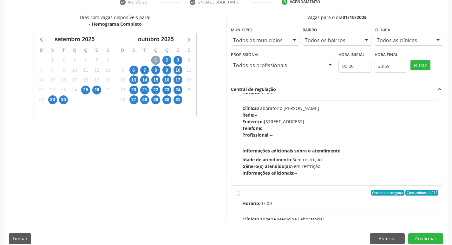
scroll to position [127, 0]
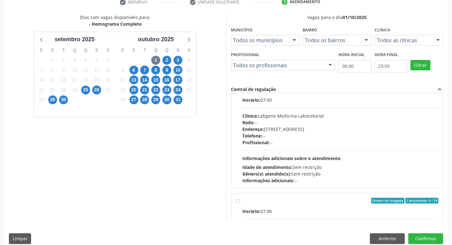
click at [296, 150] on hr at bounding box center [341, 150] width 197 height 0
click at [240, 93] on input "Ordem de chegada Consumidos: 4 / 12 Horário: 07:00 Clínica: Labgene Medicina La…" at bounding box center [238, 90] width 4 height 6
radio input "true"
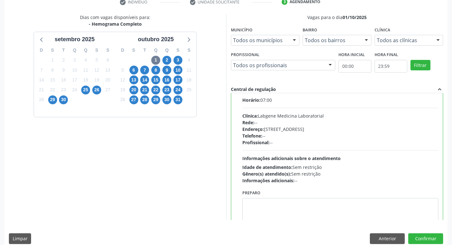
scroll to position [60, 0]
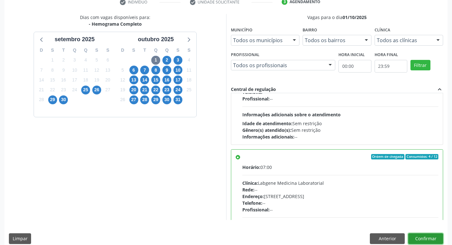
click at [417, 239] on button "Confirmar" at bounding box center [426, 239] width 35 height 11
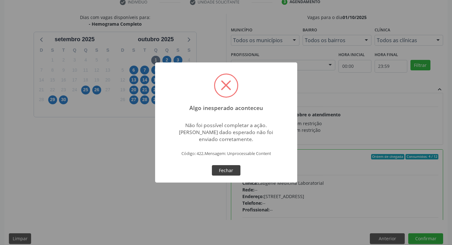
click at [225, 168] on button "Fechar" at bounding box center [226, 170] width 29 height 11
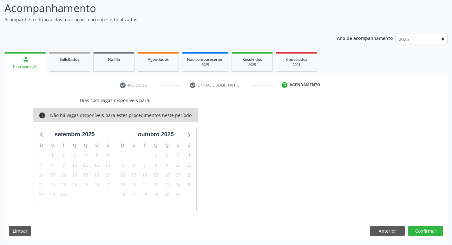
scroll to position [0, 0]
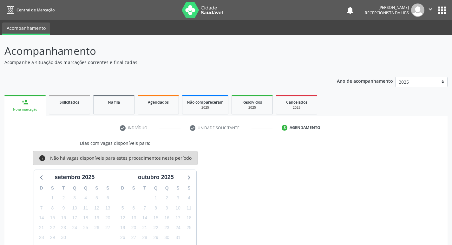
click at [19, 103] on link "person_add Nova marcação" at bounding box center [24, 105] width 41 height 21
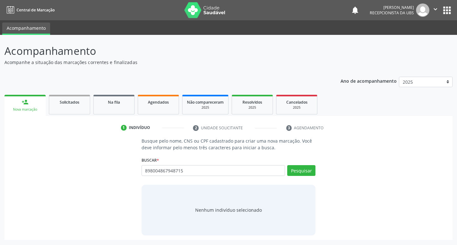
type input "898004867948715"
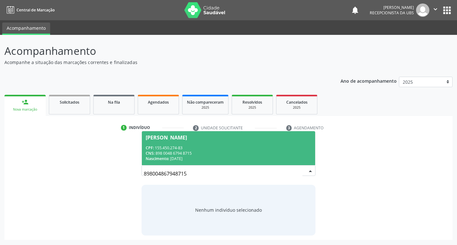
click at [223, 142] on span "[PERSON_NAME] CPF: 155.450.274-83 CNS: 898 0048 6794 8715 Nascimento: [DATE]" at bounding box center [229, 148] width 174 height 34
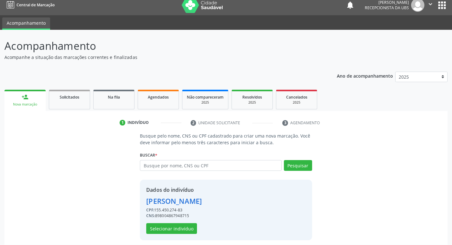
scroll to position [9, 0]
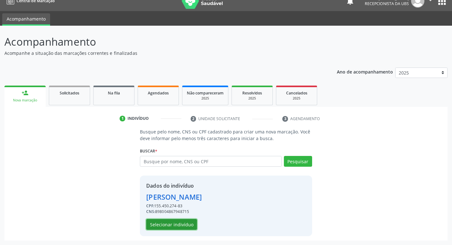
click at [176, 223] on button "Selecionar indivíduo" at bounding box center [171, 224] width 51 height 11
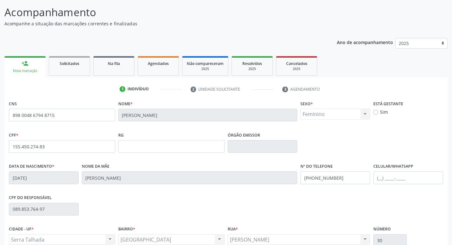
scroll to position [99, 0]
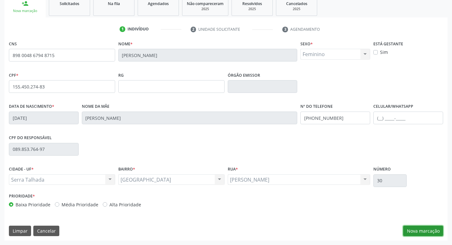
click at [416, 229] on button "Nova marcação" at bounding box center [423, 231] width 40 height 11
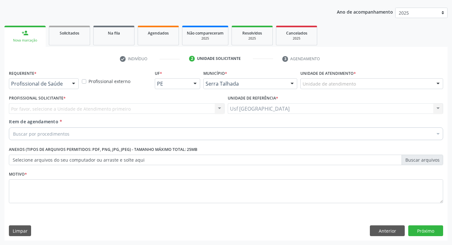
scroll to position [69, 0]
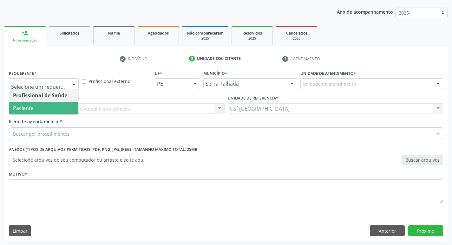
click at [20, 108] on span "Paciente" at bounding box center [23, 108] width 21 height 7
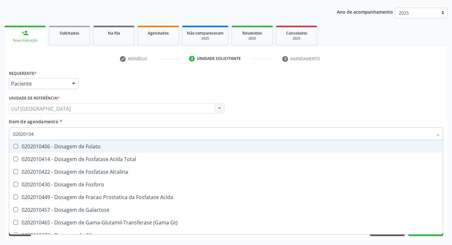
type input "020201047"
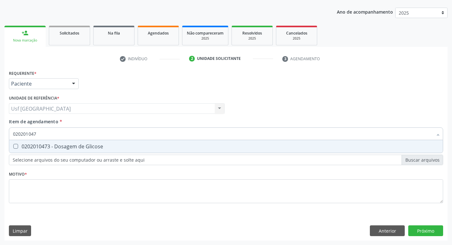
click at [78, 145] on div "0202010473 - Dosagem de Glicose" at bounding box center [226, 146] width 426 height 5
checkbox Glicose "true"
type input "02020104"
checkbox Glicose "false"
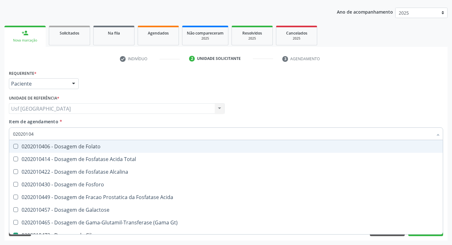
type input "0202010"
checkbox Glicose "false"
type input "0"
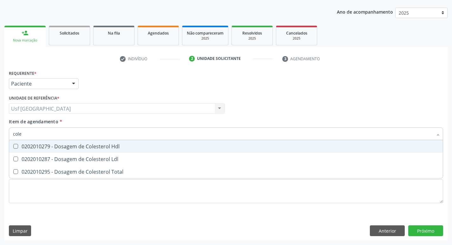
type input "coles"
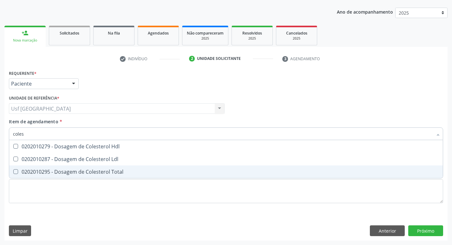
click at [79, 174] on div "0202010295 - Dosagem de Colesterol Total" at bounding box center [226, 172] width 426 height 5
checkbox Total "true"
type input "cole"
checkbox Total "false"
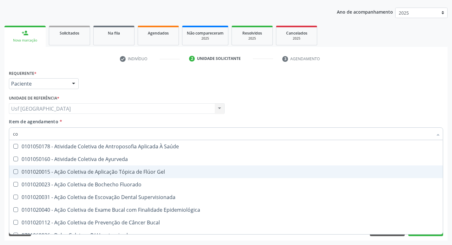
type input "c"
checkbox Total "false"
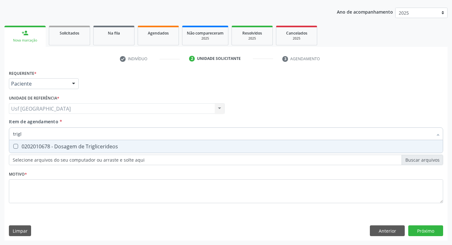
type input "trigli"
click at [72, 147] on div "0202010678 - Dosagem de Triglicerideos" at bounding box center [226, 146] width 426 height 5
checkbox Triglicerideos "true"
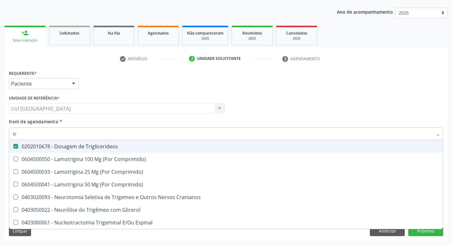
type input "t"
checkbox Triglicerideos "false"
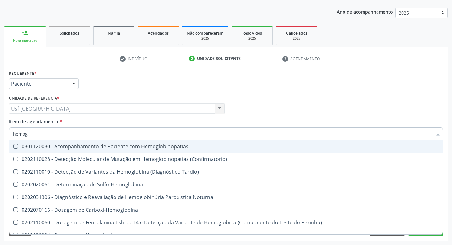
type input "hemogr"
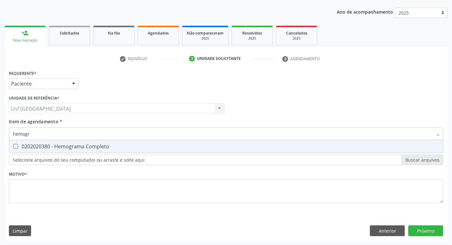
click at [72, 147] on div "0202020380 - Hemograma Completo" at bounding box center [226, 146] width 426 height 5
checkbox Completo "true"
type input "hemog"
checkbox Completo "false"
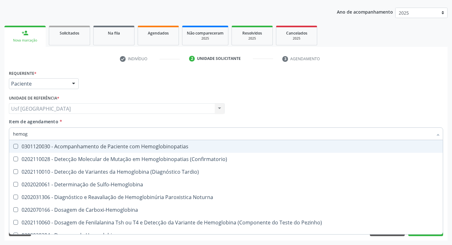
type input "hemo"
checkbox Completo "false"
type input "h"
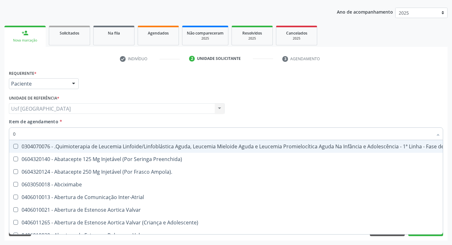
type input "02"
checkbox Antibiotico "true"
checkbox Coclear "true"
checkbox Embolizante "true"
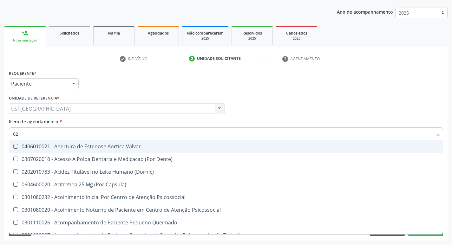
type input "020"
checkbox Congênita "true"
checkbox \(Qualitativo\) "true"
checkbox Dias "true"
checkbox Total "false"
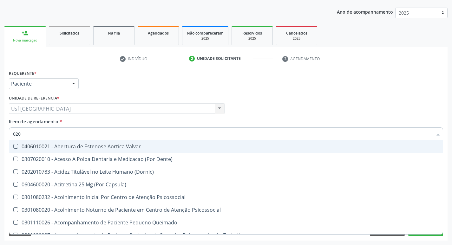
checkbox Glicose "false"
checkbox Triglicerideos "false"
checkbox \(T3\) "true"
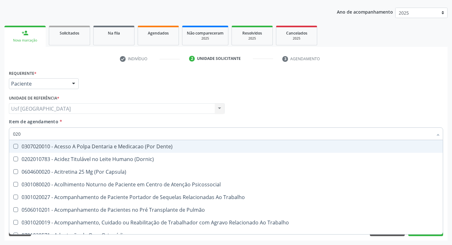
type input "0202"
checkbox Fragmento "true"
checkbox Laser "true"
checkbox Projecoes\) "true"
checkbox Biologica "true"
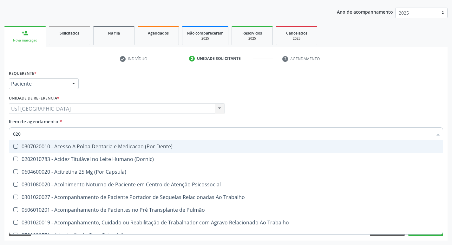
checkbox Total "false"
checkbox Glicose "false"
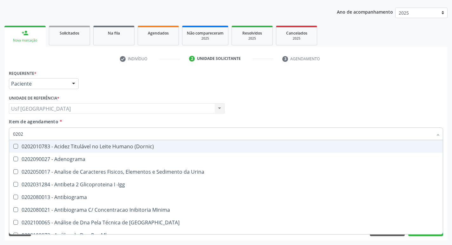
type input "02020"
checkbox Barbituratos "true"
checkbox Total "false"
checkbox Xi "true"
checkbox Glicose "false"
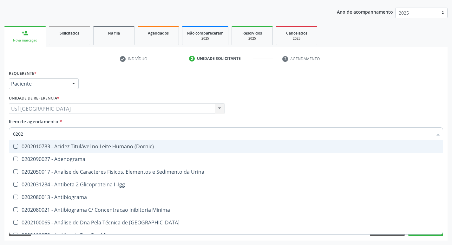
checkbox Funcional "true"
checkbox Triglicerideos "false"
checkbox Zinco "true"
checkbox Completo "false"
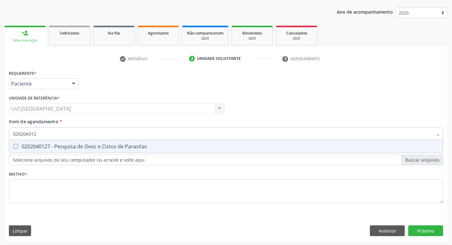
type input "0202040127"
click at [72, 147] on div "0202040127 - Pesquisa de Ovos e Cistos de Parasitas" at bounding box center [226, 146] width 426 height 5
checkbox Parasitas "true"
type input "02020401"
checkbox Parasitas "false"
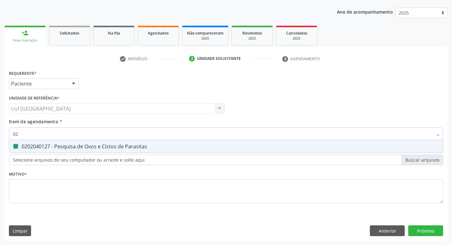
type input "0"
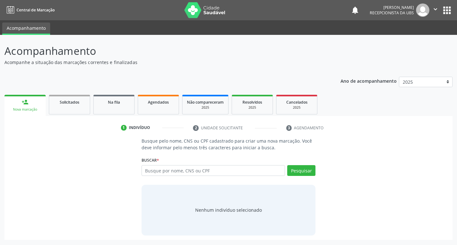
click at [202, 168] on input "text" at bounding box center [214, 170] width 144 height 11
type input "898003404941111"
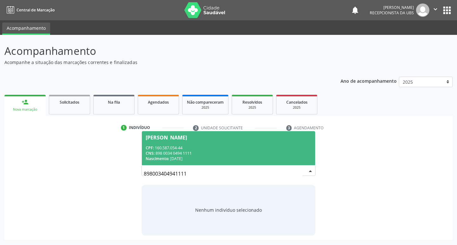
click at [251, 161] on div "Nascimento: 1[DATE]" at bounding box center [229, 158] width 166 height 5
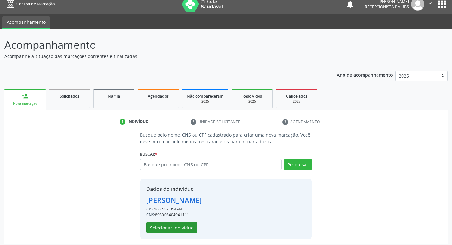
scroll to position [9, 0]
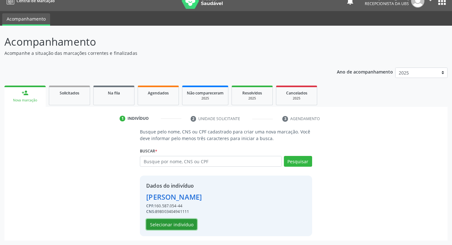
click at [168, 220] on button "Selecionar indivíduo" at bounding box center [171, 224] width 51 height 11
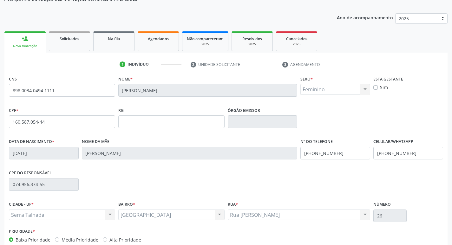
scroll to position [99, 0]
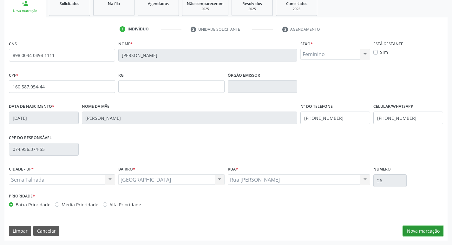
click at [442, 235] on button "Nova marcação" at bounding box center [423, 231] width 40 height 11
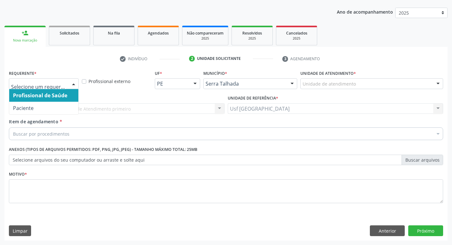
click at [70, 86] on div at bounding box center [74, 84] width 10 height 11
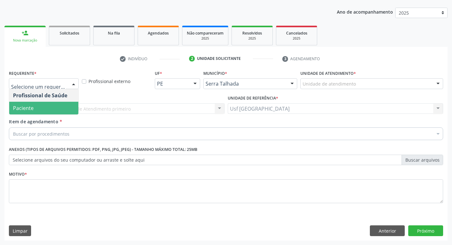
click at [58, 104] on span "Paciente" at bounding box center [43, 108] width 69 height 13
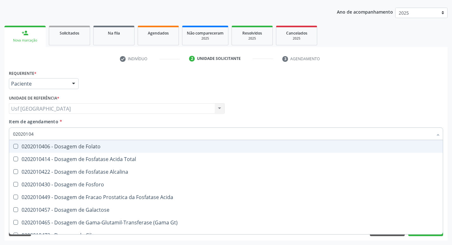
type input "020201047"
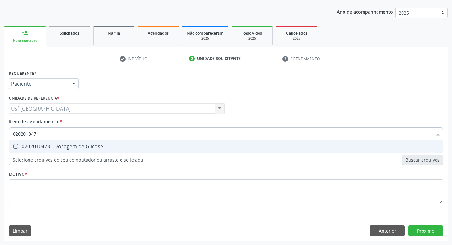
click at [76, 142] on span "0202010473 - Dosagem de Glicose" at bounding box center [226, 146] width 434 height 13
checkbox Glicose "true"
type input "02020104"
checkbox Glicose "false"
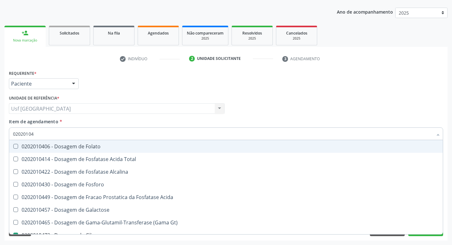
type input "0202010"
checkbox Glicose "false"
type input "0"
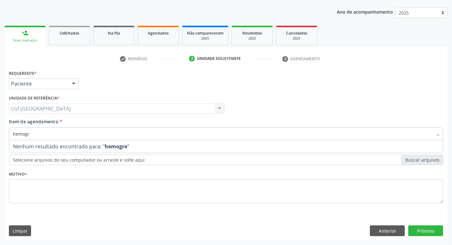
type input "hemogra"
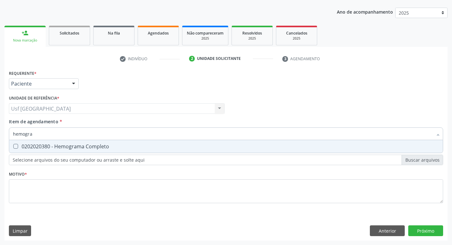
click at [76, 142] on span "0202020380 - Hemograma Completo" at bounding box center [226, 146] width 434 height 13
checkbox Completo "true"
type input "hemo"
checkbox Completo "false"
type input "h"
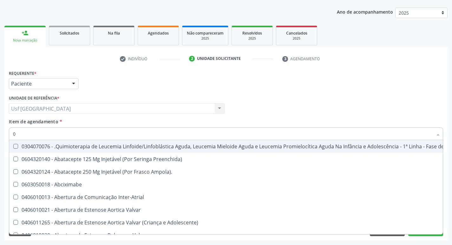
type input "02"
checkbox Coclear "true"
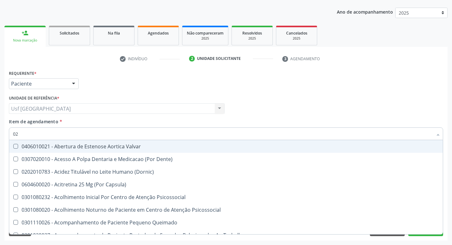
type input "020"
checkbox \(Qualitativo\) "true"
checkbox Glicose "false"
checkbox \(T3\) "true"
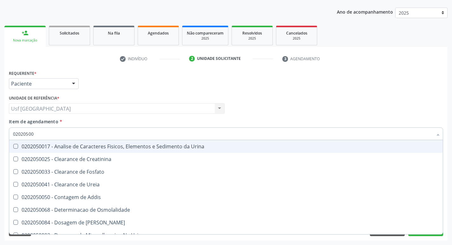
type input "020205001"
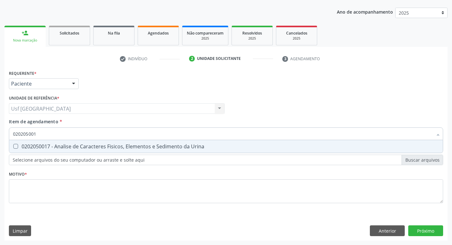
click at [76, 143] on span "0202050017 - Analise de Caracteres Fisicos, Elementos e Sedimento da Urina" at bounding box center [226, 146] width 434 height 13
checkbox Urina "true"
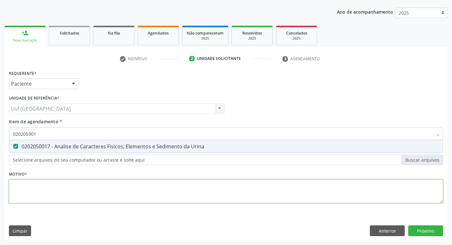
click at [95, 185] on div "Requerente * Paciente Profissional de Saúde Paciente Nenhum resultado encontrad…" at bounding box center [226, 141] width 435 height 144
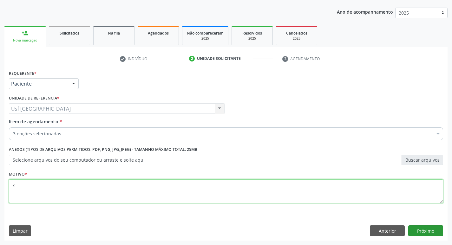
type textarea "z"
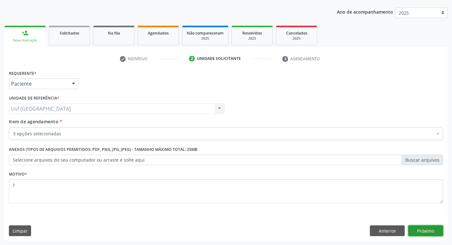
click at [418, 233] on button "Próximo" at bounding box center [426, 231] width 35 height 11
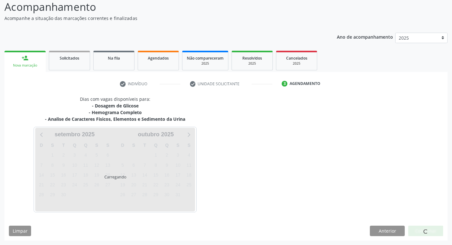
scroll to position [44, 0]
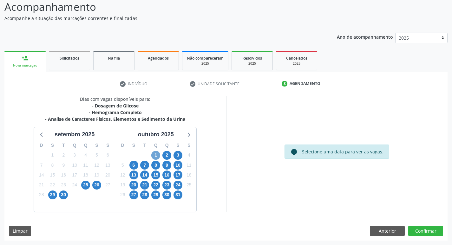
click at [157, 156] on span "1" at bounding box center [155, 155] width 9 height 9
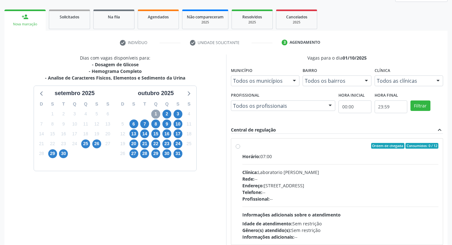
scroll to position [134, 0]
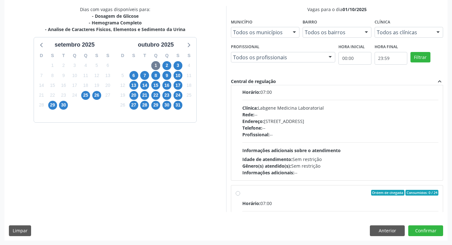
click at [309, 151] on span "Informações adicionais sobre o atendimento" at bounding box center [292, 151] width 98 height 6
click at [240, 85] on input "Ordem de chegada Consumidos: 5 / 12 Horário: 07:00 Clínica: Labgene Medicina La…" at bounding box center [238, 82] width 4 height 6
radio input "true"
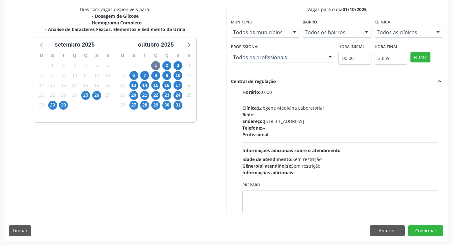
scroll to position [60, 0]
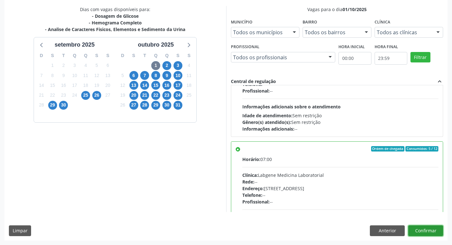
click at [433, 232] on button "Confirmar" at bounding box center [426, 231] width 35 height 11
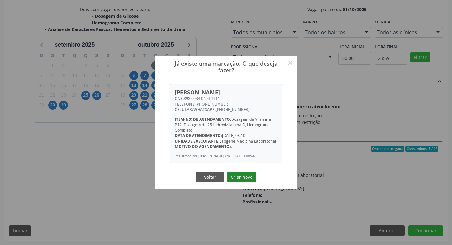
click at [230, 182] on button "Criar novo" at bounding box center [241, 177] width 29 height 11
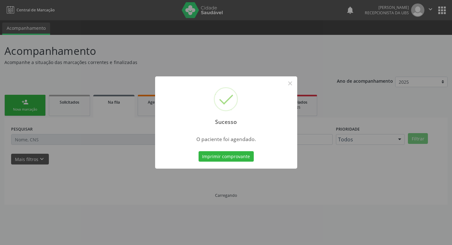
scroll to position [0, 0]
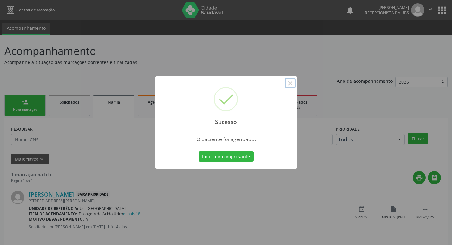
click at [289, 84] on button "×" at bounding box center [290, 83] width 11 height 11
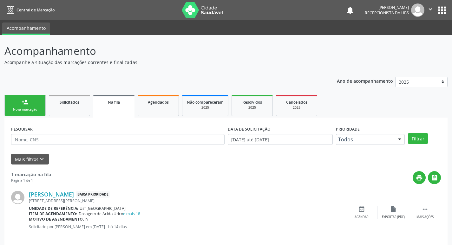
click at [31, 112] on div "Nova marcação" at bounding box center [25, 109] width 32 height 5
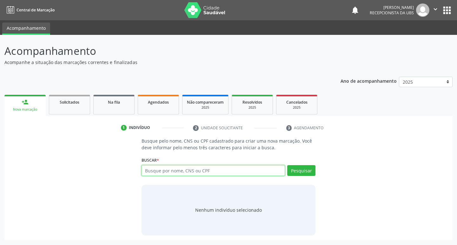
click at [175, 174] on input "text" at bounding box center [214, 170] width 144 height 11
type input "898003737538907"
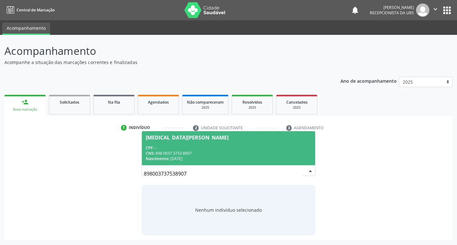
click at [216, 155] on div "CNS: 898 0037 3753 8907" at bounding box center [229, 153] width 166 height 5
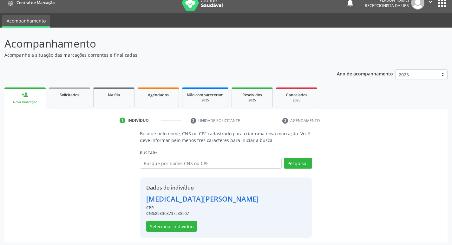
scroll to position [9, 0]
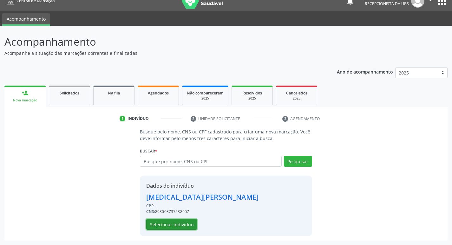
click at [191, 223] on button "Selecionar indivíduo" at bounding box center [171, 224] width 51 height 11
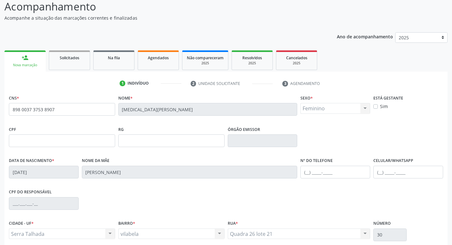
scroll to position [99, 0]
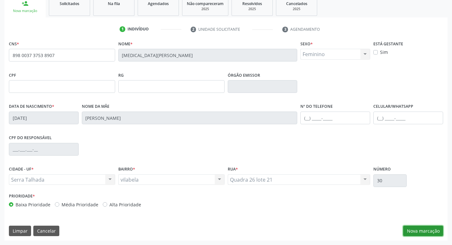
click at [410, 230] on button "Nova marcação" at bounding box center [423, 231] width 40 height 11
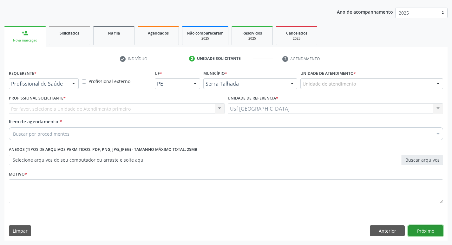
click at [410, 231] on button "Próximo" at bounding box center [426, 231] width 35 height 11
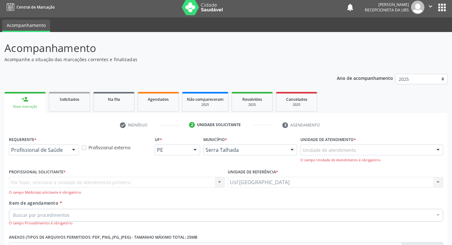
scroll to position [0, 0]
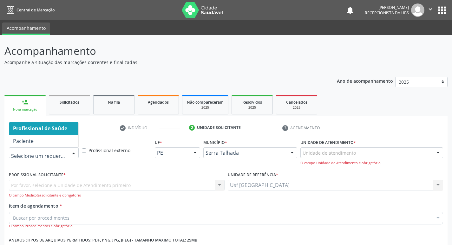
click at [48, 135] on span "Profissional de Saúde" at bounding box center [43, 128] width 69 height 13
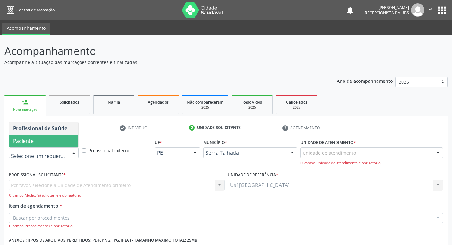
click at [52, 141] on span "Paciente" at bounding box center [43, 141] width 69 height 13
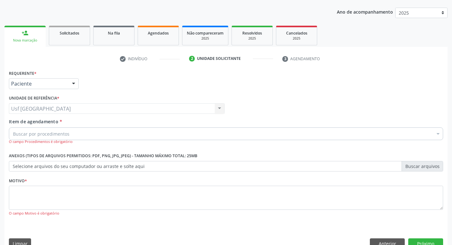
scroll to position [82, 0]
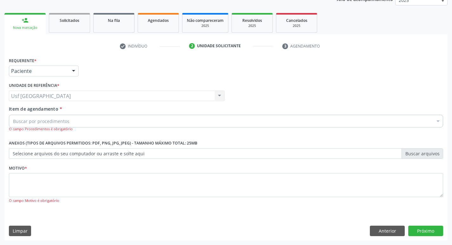
click at [75, 123] on div "Buscar por procedimentos" at bounding box center [226, 121] width 435 height 13
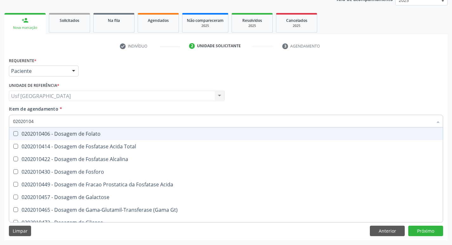
type input "020201047"
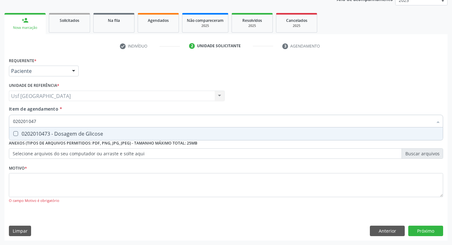
click at [87, 130] on span "0202010473 - Dosagem de Glicose" at bounding box center [226, 134] width 434 height 13
checkbox Glicose "true"
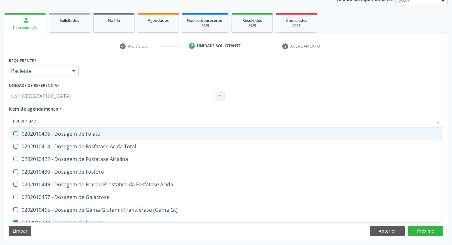
type input "02020104"
checkbox Folato "false"
type input "020201"
checkbox Glicose "false"
type input "0"
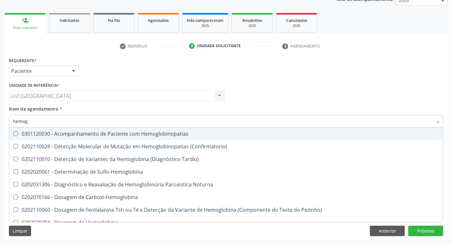
type input "hemogr"
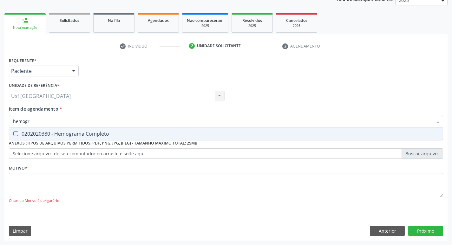
click at [87, 130] on span "0202020380 - Hemograma Completo" at bounding box center [226, 134] width 434 height 13
checkbox Completo "true"
type input "hemog"
checkbox Completo "false"
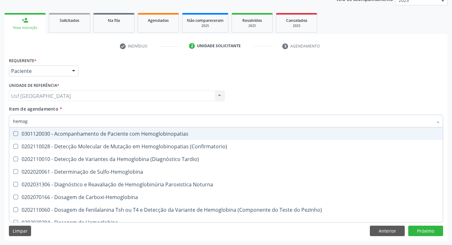
type input "hemo"
checkbox Completo "false"
type input "h"
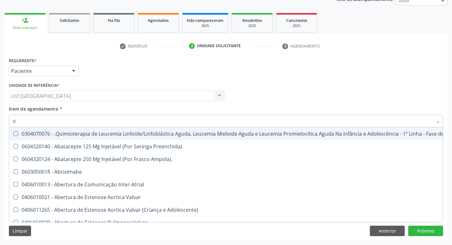
type input "02"
checkbox Coclear "true"
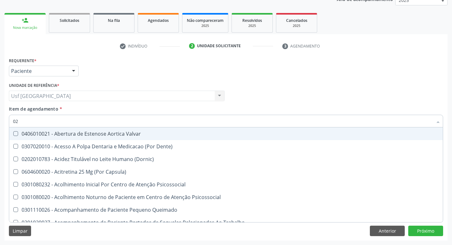
type input "020"
checkbox \(Qualitativo\) "true"
checkbox Glicose "false"
checkbox \(T3\) "true"
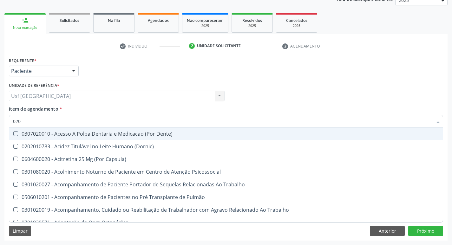
type input "0202"
checkbox Laser "true"
checkbox Biologica "true"
checkbox Glicose "false"
type input "02020"
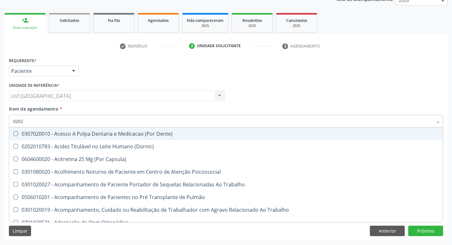
checkbox Salivar "true"
checkbox Laser "false"
checkbox \(Cantoplastia\) "true"
checkbox Biologica "false"
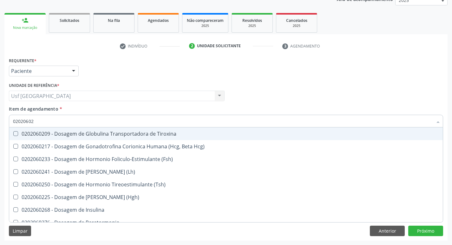
type input "020206025"
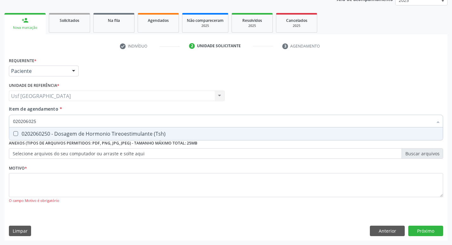
click at [87, 130] on span "0202060250 - Dosagem de Hormonio Tireoestimulante (Tsh)" at bounding box center [226, 134] width 434 height 13
checkbox \(Tsh\) "true"
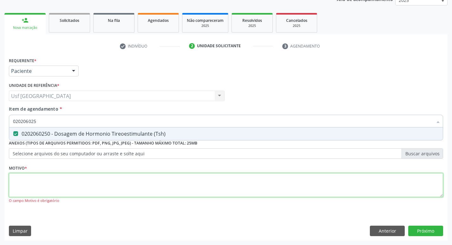
click at [97, 181] on div "Requerente * Paciente Profissional de Saúde Paciente Nenhum resultado encontrad…" at bounding box center [226, 134] width 435 height 157
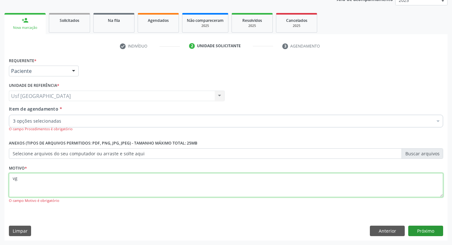
type textarea "vg"
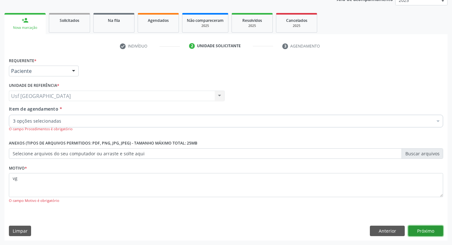
click at [423, 230] on button "Próximo" at bounding box center [426, 231] width 35 height 11
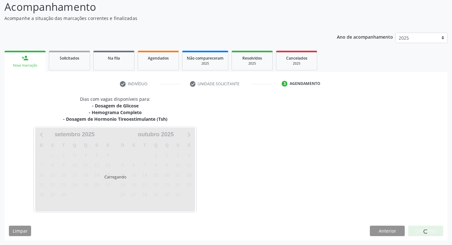
scroll to position [44, 0]
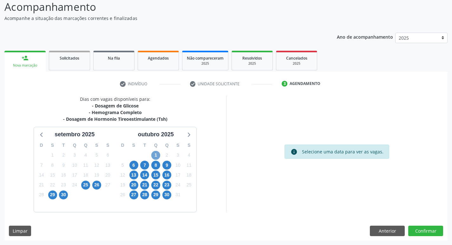
click at [159, 152] on span "1" at bounding box center [155, 155] width 9 height 9
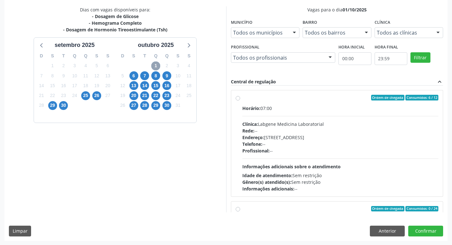
scroll to position [134, 0]
click at [318, 121] on div "Clínica: Labgene Medicina Laboratorial" at bounding box center [341, 124] width 197 height 7
click at [240, 100] on input "Ordem de chegada Consumidos: 6 / 12 Horário: 07:00 Clínica: Labgene Medicina La…" at bounding box center [238, 98] width 4 height 6
radio input "true"
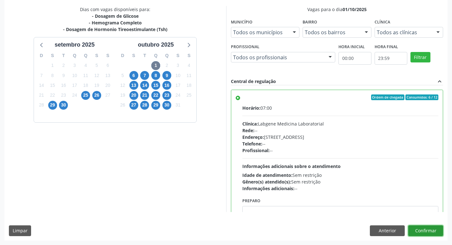
click at [418, 229] on button "Confirmar" at bounding box center [426, 231] width 35 height 11
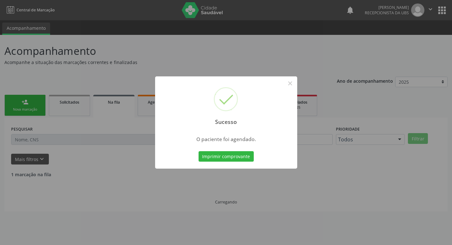
scroll to position [0, 0]
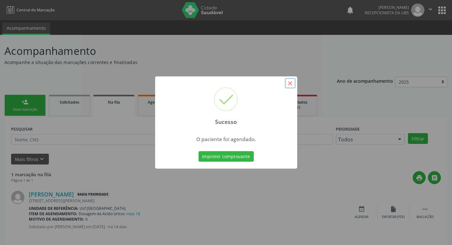
click at [293, 86] on button "×" at bounding box center [290, 83] width 11 height 11
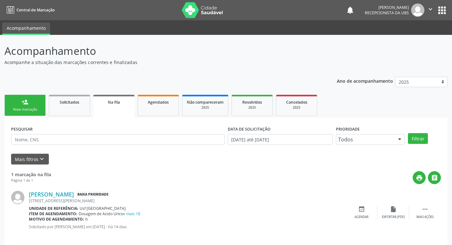
click at [42, 102] on link "person_add Nova marcação" at bounding box center [24, 105] width 41 height 21
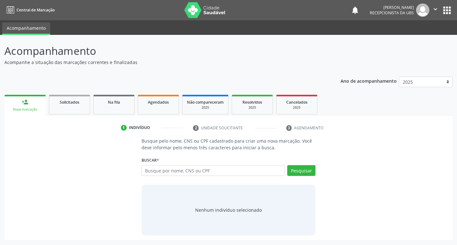
click at [195, 178] on div "Busque por nome, CNS ou CPF Nenhum resultado encontrado para: " " Digite nome, …" at bounding box center [229, 172] width 174 height 15
click at [196, 176] on input "text" at bounding box center [214, 170] width 144 height 11
type input "704306546757199"
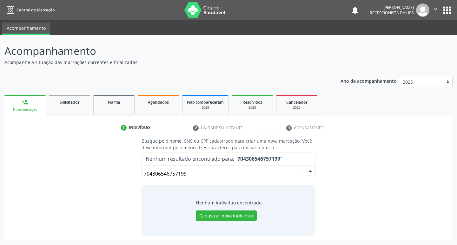
drag, startPoint x: 194, startPoint y: 176, endPoint x: 128, endPoint y: 178, distance: 65.4
click at [128, 178] on div "Busque pelo nome, CNS ou CPF cadastrado para criar uma nova marcação. Você deve…" at bounding box center [228, 187] width 439 height 98
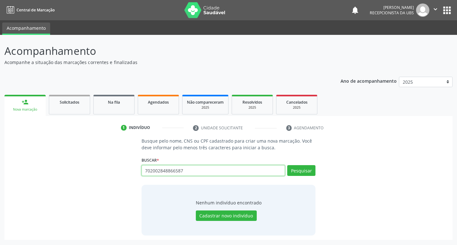
type input "702002848866587"
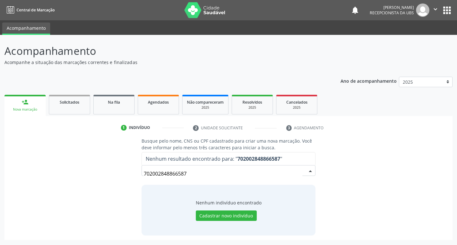
drag, startPoint x: 252, startPoint y: 176, endPoint x: 59, endPoint y: 179, distance: 192.4
click at [59, 179] on div "Busque pelo nome, CNS ou CPF cadastrado para criar uma nova marcação. Você deve…" at bounding box center [228, 187] width 439 height 98
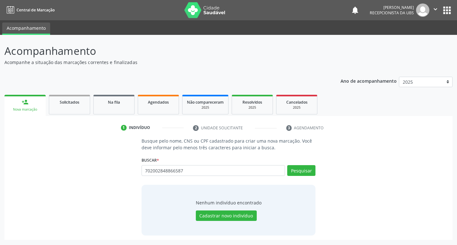
type input "702002848866587"
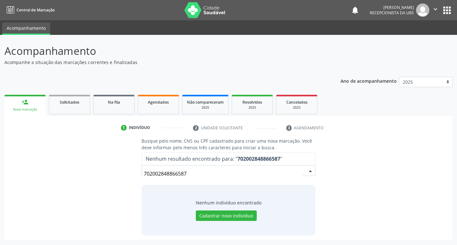
drag, startPoint x: 198, startPoint y: 176, endPoint x: 141, endPoint y: 178, distance: 56.9
click at [142, 178] on div "702002848866587 Nenhum resultado encontrado para: " 702002848866587 " Não há ne…" at bounding box center [229, 172] width 174 height 15
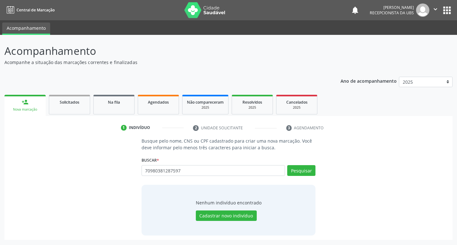
type input "70980381287597"
type input "7"
type input "898003435991242"
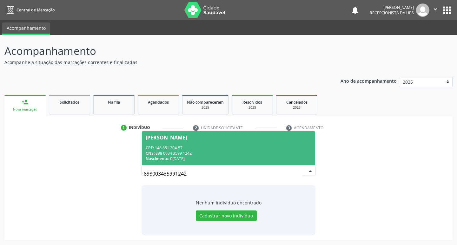
click at [233, 156] on div "CNS: 898 0034 3599 1242" at bounding box center [229, 153] width 166 height 5
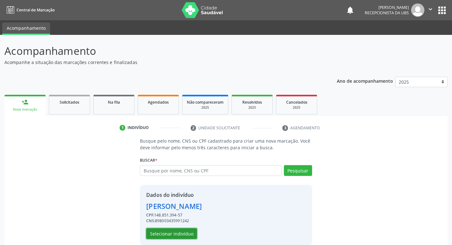
click at [185, 232] on button "Selecionar indivíduo" at bounding box center [171, 234] width 51 height 11
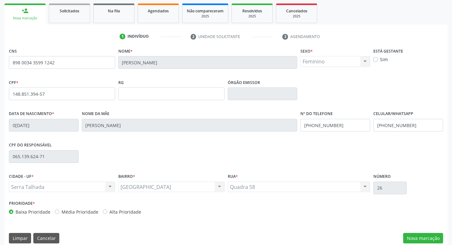
scroll to position [99, 0]
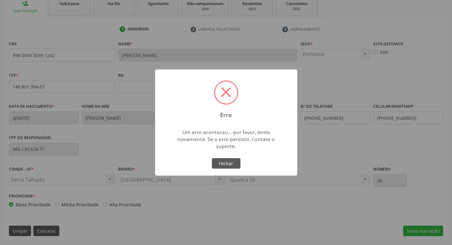
click at [211, 162] on div "OK Fechar" at bounding box center [225, 163] width 31 height 13
click at [217, 165] on button "Fechar" at bounding box center [226, 163] width 29 height 11
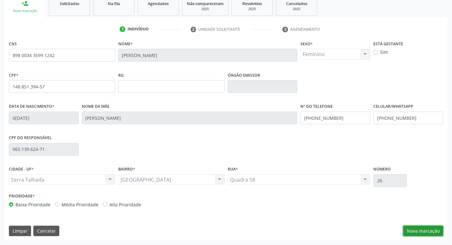
click at [411, 230] on button "Nova marcação" at bounding box center [423, 231] width 40 height 11
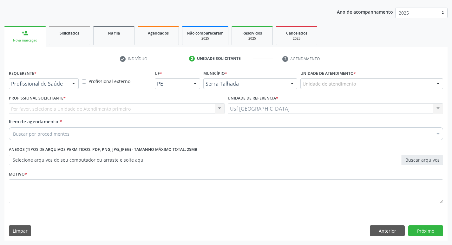
scroll to position [69, 0]
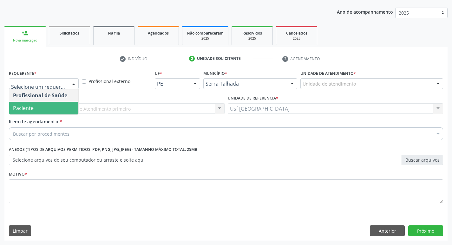
click at [53, 103] on span "Paciente" at bounding box center [43, 108] width 69 height 13
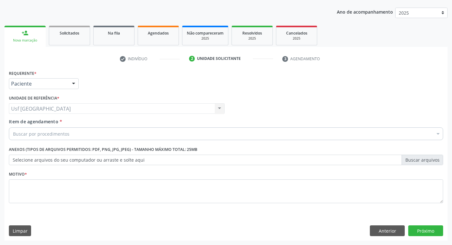
click at [38, 111] on div "Usf [GEOGRAPHIC_DATA] Usf [GEOGRAPHIC_DATA] resultado encontrado para: " " Não …" at bounding box center [117, 108] width 216 height 11
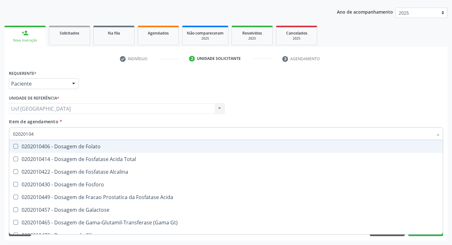
type input "020201047"
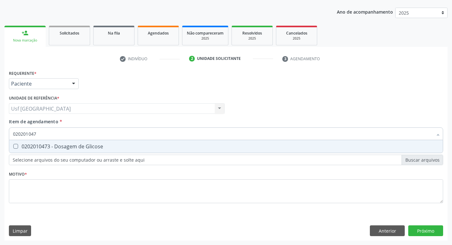
click at [38, 151] on span "0202010473 - Dosagem de Glicose" at bounding box center [226, 146] width 434 height 13
checkbox Glicose "true"
type input "02020104"
checkbox Glicose "false"
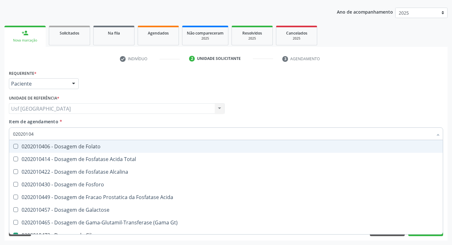
type input "0202010"
checkbox Glicose "false"
type input "0"
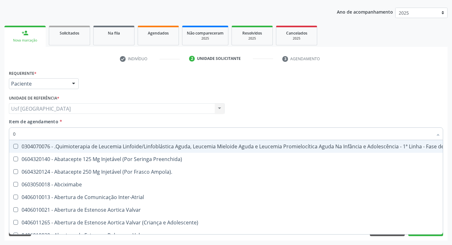
type input "02"
checkbox Coclear "true"
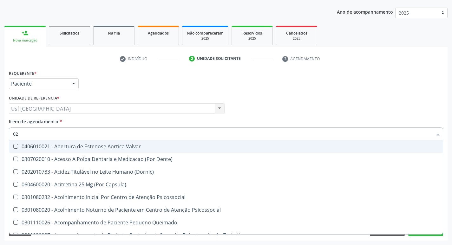
type input "020"
checkbox \(Qualitativo\) "true"
checkbox Glicose "false"
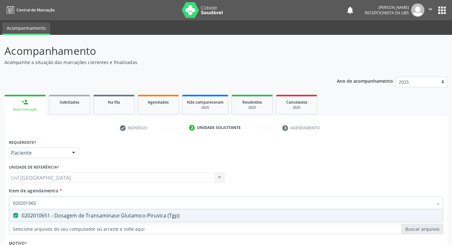
scroll to position [69, 0]
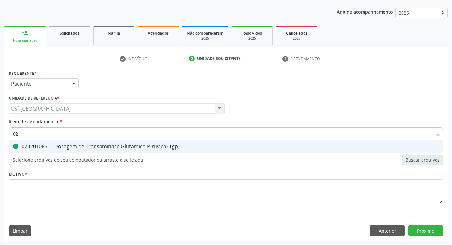
type input "0"
checkbox \(Tgp\) "false"
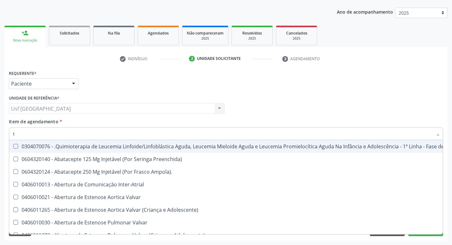
type input "tr"
checkbox Visual "true"
checkbox Primária "true"
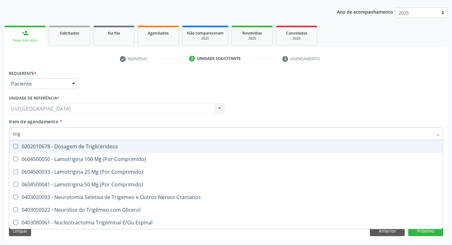
type input "trigl"
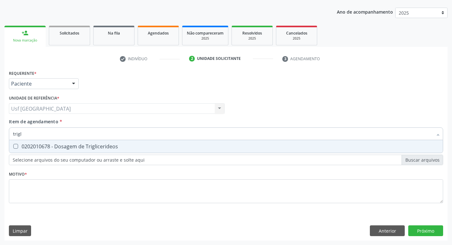
click at [71, 144] on div "0202010678 - Dosagem de Triglicerideos" at bounding box center [226, 146] width 426 height 5
checkbox Triglicerideos "true"
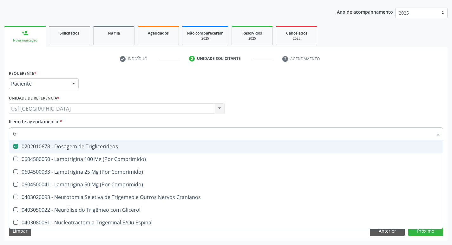
type input "t"
checkbox Triglicerideos "false"
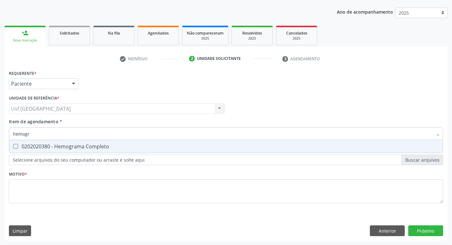
type input "hemogra"
click at [71, 144] on div "0202020380 - Hemograma Completo" at bounding box center [226, 146] width 426 height 5
checkbox Completo "true"
type input "hemog"
checkbox Completo "false"
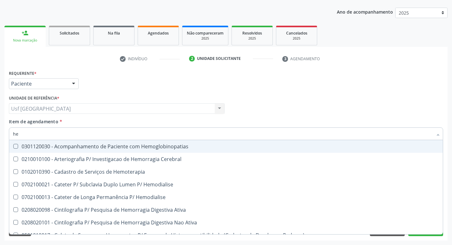
type input "h"
checkbox Completo "false"
checkbox Elástica "false"
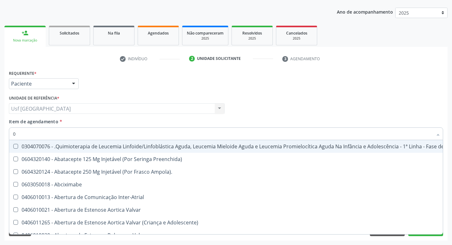
type input "02"
checkbox Drogas "true"
checkbox Antibiotico "true"
checkbox Coclear "true"
checkbox Comprimido\) "true"
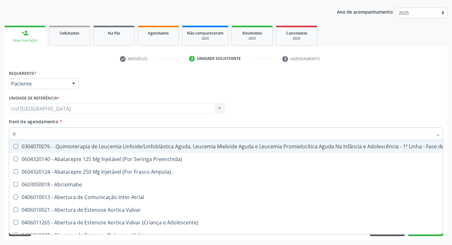
checkbox Ml\) "true"
checkbox Embolizante "true"
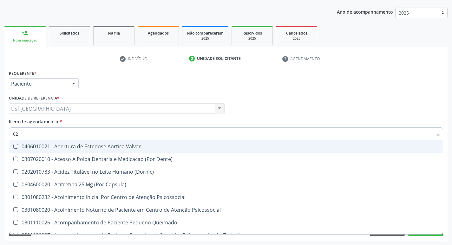
type input "020"
checkbox Intra-Aortico "true"
checkbox Congênita "true"
checkbox \(Qualitativo\) "true"
checkbox Semana\) "true"
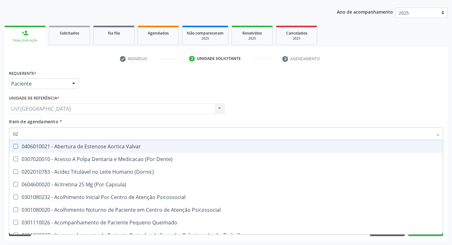
checkbox Pediátrico "true"
checkbox Dias "true"
checkbox Urico "false"
checkbox Total "false"
checkbox Glicose "false"
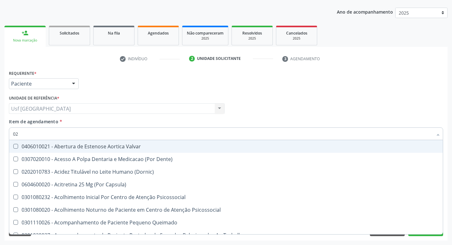
checkbox \(Tgo\) "false"
checkbox \(Tgp\) "false"
checkbox Triglicerideos "false"
checkbox \(T3\) "true"
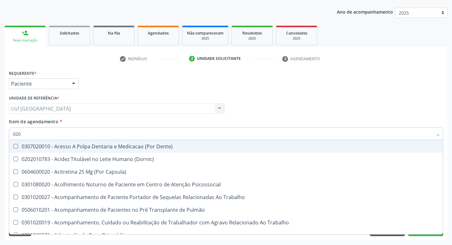
type input "0202"
checkbox População "true"
checkbox Fragmento "true"
checkbox Laser "true"
checkbox \(Spcto\) "true"
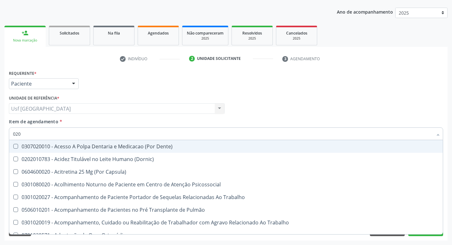
checkbox 67 "true"
checkbox Projecoes\) "true"
checkbox Biologica "true"
checkbox Urico "false"
checkbox Total "false"
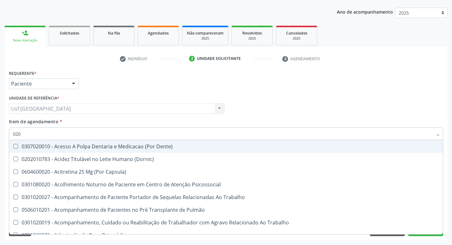
checkbox Glicose "false"
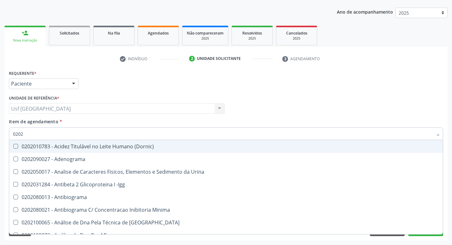
type input "02020"
checkbox Organicos "true"
checkbox Urico "false"
checkbox Barbituratos "true"
checkbox Total "false"
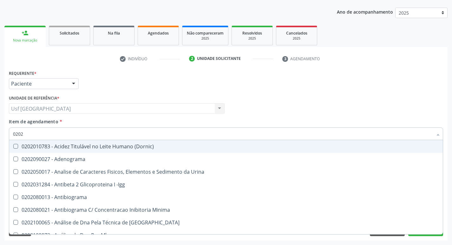
checkbox Xi "true"
checkbox Glicose "false"
checkbox Prolactina "true"
checkbox Funcional "true"
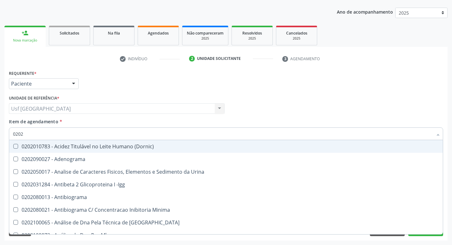
checkbox \(Tgo\) "false"
checkbox \(Tgp\) "false"
checkbox Triglicerideos "false"
checkbox Zinco "true"
checkbox Completo "false"
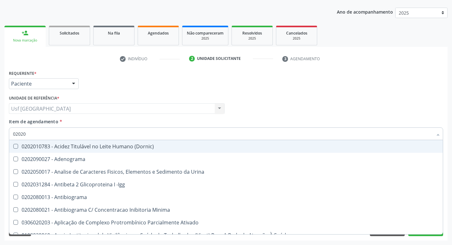
type input "020203"
checkbox Aminoacidos "true"
checkbox Urico "false"
checkbox Total "false"
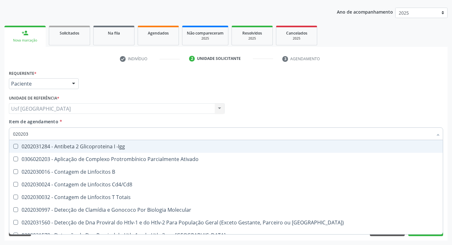
type input "0202030"
checkbox Completo "false"
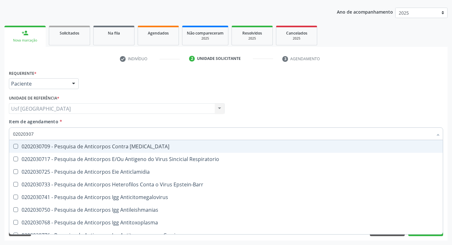
type input "020203075"
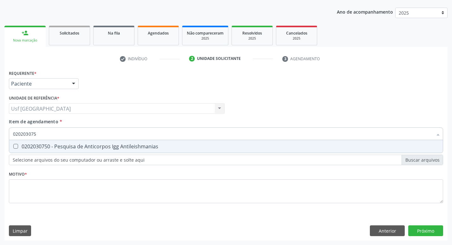
click at [78, 149] on div "0202030750 - Pesquisa de Anticorpos Igg Antileishmanias" at bounding box center [226, 146] width 426 height 5
click at [76, 148] on div "0202030750 - Pesquisa de Anticorpos Igg Antileishmanias" at bounding box center [226, 146] width 426 height 5
checkbox Antileishmanias "false"
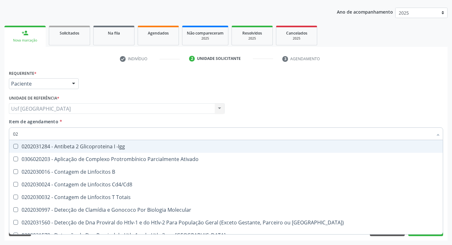
type input "0"
checkbox Completo "false"
checkbox Antileptospiras "false"
checkbox Anticitomegalovirus "false"
checkbox Bacterianas "false"
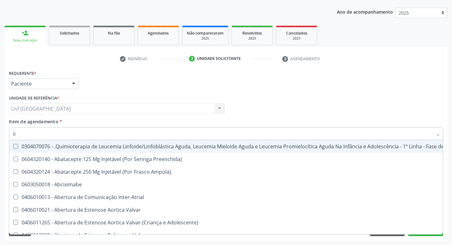
type input "02"
checkbox Drogas "true"
checkbox Antibiotico "true"
checkbox Coclear "true"
checkbox Comprimido\) "true"
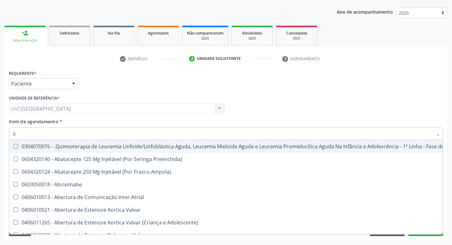
checkbox Ml\) "true"
checkbox Embolizante "true"
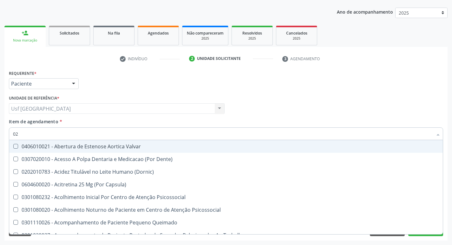
type input "020"
checkbox Intra-Aortico "true"
checkbox Congênita "true"
checkbox \(Qualitativo\) "true"
checkbox Semana\) "true"
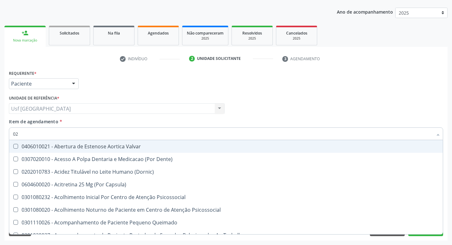
checkbox Pediátrico "true"
checkbox Dias "true"
checkbox Urico "false"
checkbox Total "false"
checkbox Glicose "false"
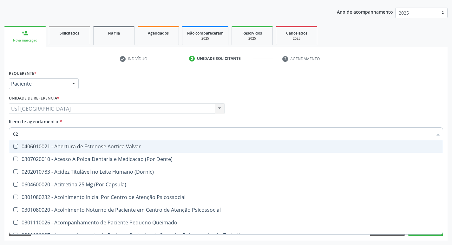
checkbox \(Tgo\) "false"
checkbox \(Tgp\) "false"
checkbox Triglicerideos "false"
checkbox \(T3\) "true"
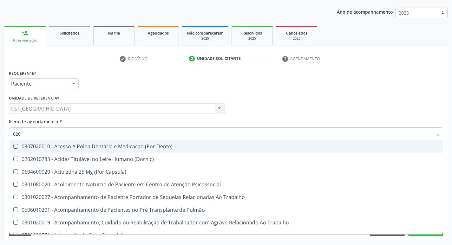
type input "0202"
checkbox População "true"
checkbox Fragmento "true"
checkbox Laser "true"
checkbox \(Spcto\) "true"
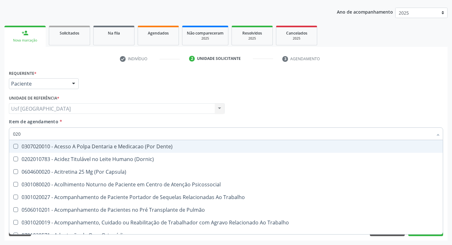
checkbox 67 "true"
checkbox Projecoes\) "true"
checkbox Biologica "true"
checkbox Urico "false"
checkbox Total "false"
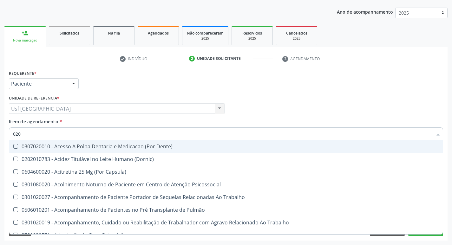
checkbox Glicose "false"
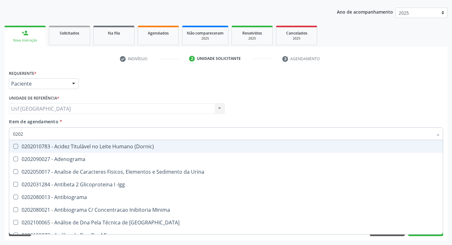
type input "02020"
checkbox Organicos "true"
checkbox Urico "false"
checkbox Barbituratos "true"
checkbox Total "false"
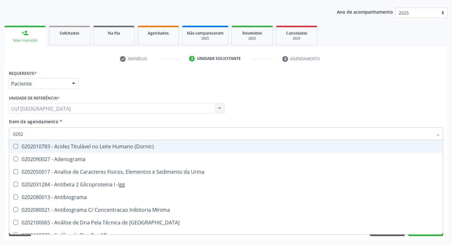
checkbox Xi "true"
checkbox Glicose "false"
checkbox Prolactina "true"
checkbox Funcional "true"
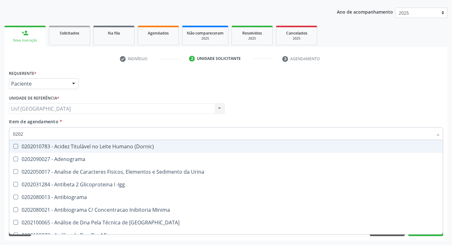
checkbox \(Tgo\) "false"
checkbox \(Tgp\) "false"
checkbox Triglicerideos "false"
checkbox Zinco "true"
checkbox Completo "false"
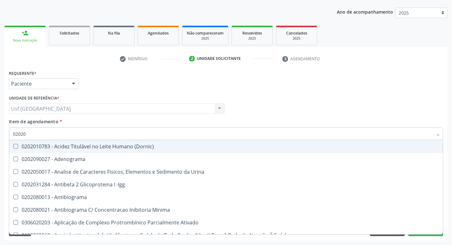
type input "020203"
checkbox Aminoacidos "true"
checkbox Urico "false"
checkbox Total "false"
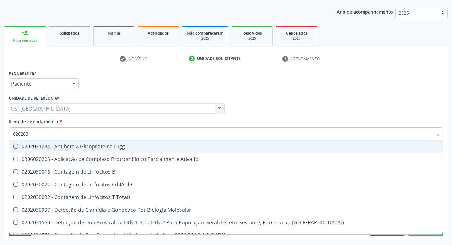
type input "0202030"
checkbox Completo "false"
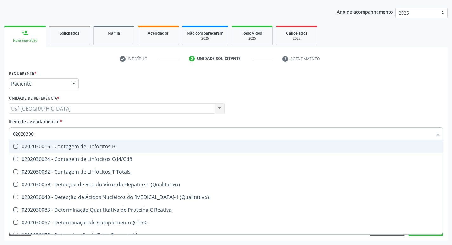
type input "020203007"
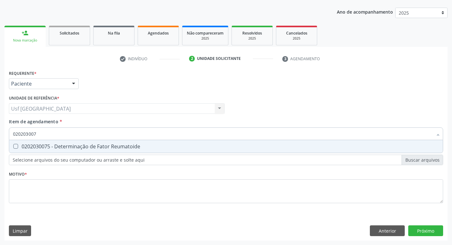
click at [75, 148] on div "0202030075 - Determinação de Fator Reumatoide" at bounding box center [226, 146] width 426 height 5
checkbox Reumatoide "true"
type input "02020300"
checkbox Reumatoide "false"
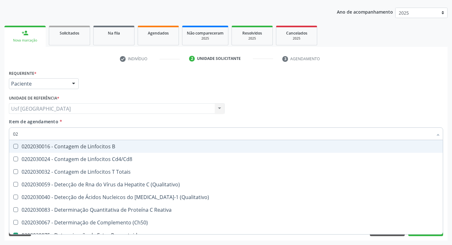
type input "0"
checkbox Reumatoide "false"
checkbox Alfa-Fetoproteina "false"
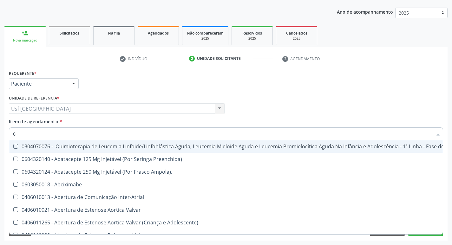
type input "02"
checkbox Oral\)\) "true"
checkbox Drogas "true"
checkbox Antibiotico "true"
checkbox Coclear "true"
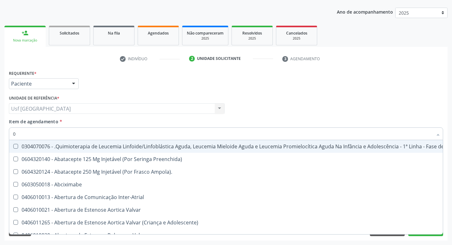
checkbox Comprimido\) "true"
checkbox Ml\) "true"
checkbox Embolizante "true"
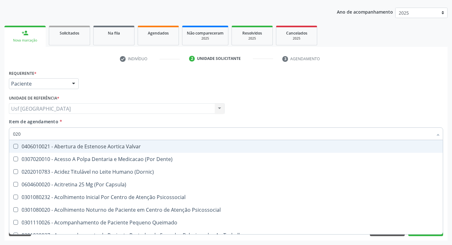
type input "0202"
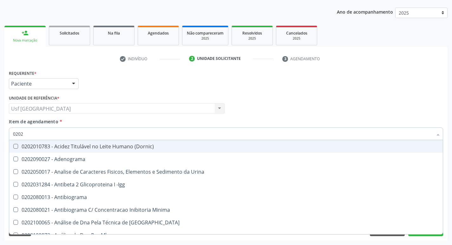
checkbox Reumatoide "true"
checkbox Urico "true"
checkbox Total "true"
checkbox Glicose "true"
checkbox \(Tgo\) "true"
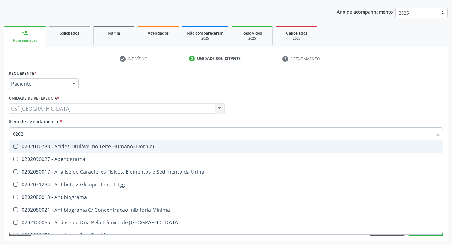
checkbox \(Tgp\) "true"
checkbox Triglicerideos "true"
checkbox Completo "true"
checkbox Simples "false"
checkbox Fezes "false"
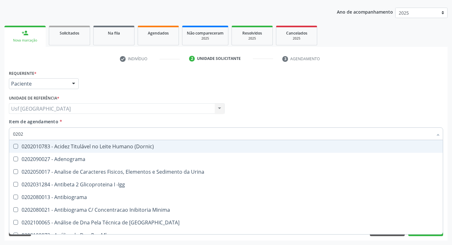
checkbox Bucomaxilofacial "false"
checkbox Boston "false"
type input "02020"
checkbox Bandas\) "true"
checkbox Reumatoide "false"
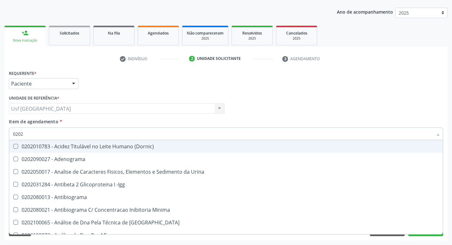
checkbox Organicos "true"
checkbox Urico "false"
checkbox Barbituratos "true"
checkbox Total "false"
checkbox Xi "true"
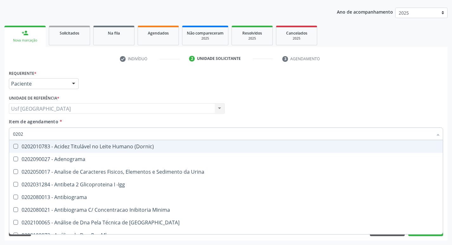
checkbox Glicose "false"
checkbox Prolactina "true"
checkbox Funcional "true"
checkbox \(Tgo\) "false"
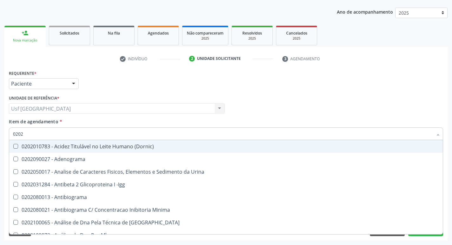
checkbox \(Tgp\) "false"
checkbox Triglicerideos "false"
checkbox Zinco "true"
checkbox Completo "false"
type input "020203"
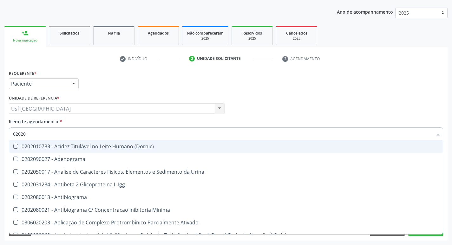
checkbox Trabalhadores "true"
checkbox Aminoacidos "true"
checkbox Reumatoide "false"
checkbox Urico "false"
checkbox Total "false"
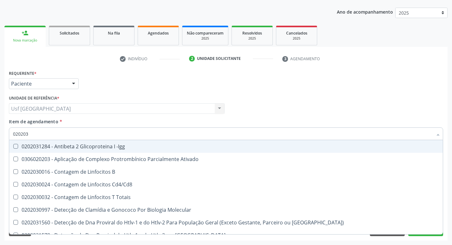
type input "0202030"
checkbox Gestante "true"
checkbox Reumatoide "false"
checkbox Completo "false"
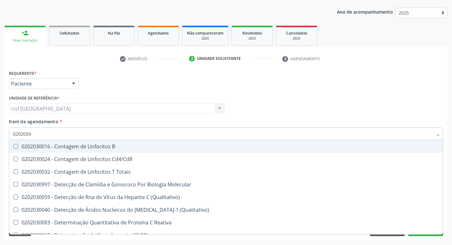
type input "02020302"
checkbox Reumatoide "false"
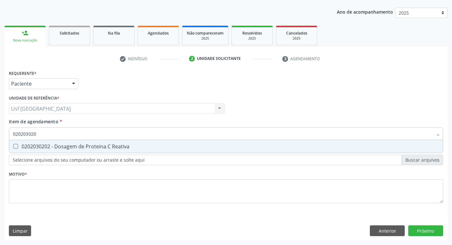
type input "0202030202"
click at [75, 148] on div "0202030202 - Dosagem de Proteina C Reativa" at bounding box center [226, 146] width 426 height 5
checkbox Reativa "true"
type input "0"
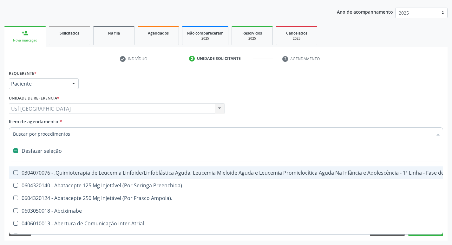
checkbox Manutenção "false"
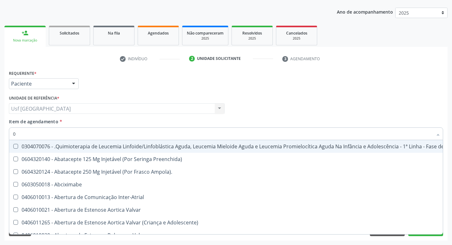
type input "02"
checkbox Oral\)\) "true"
checkbox Drogas "true"
checkbox Antibiotico "true"
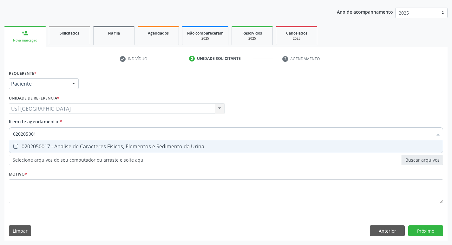
click at [75, 148] on div "0202050017 - Analise de Caracteres Fisicos, Elementos e Sedimento da Urina" at bounding box center [226, 146] width 426 height 5
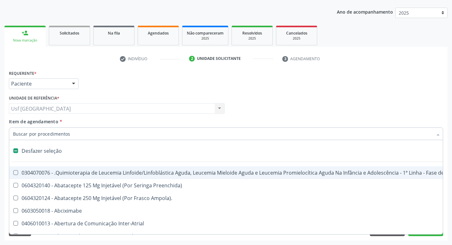
click at [85, 120] on div "Item de agendamento * Desfazer seleção 0304070076 - .Quimioterapia de Leucemia …" at bounding box center [226, 128] width 435 height 20
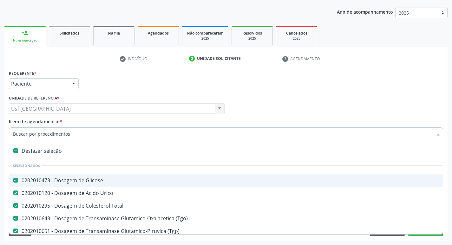
click at [74, 138] on div at bounding box center [226, 134] width 435 height 13
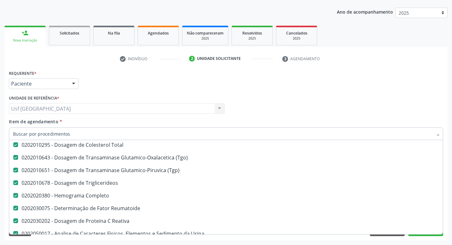
scroll to position [95, 0]
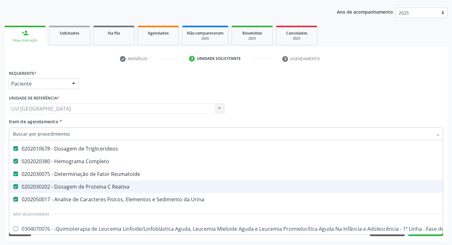
click at [120, 131] on input "Item de agendamento *" at bounding box center [223, 134] width 420 height 13
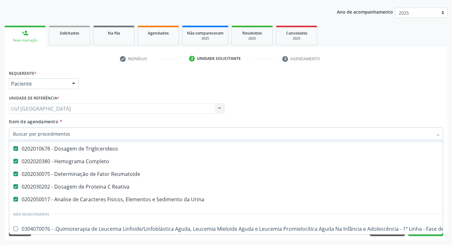
click at [95, 122] on div "Item de agendamento * Desfazer seleção Selecionados 0202010473 - Dosagem de Gli…" at bounding box center [226, 128] width 435 height 20
click at [97, 124] on div "Item de agendamento * Desfazer seleção Selecionados 0202010473 - Dosagem de Gli…" at bounding box center [226, 128] width 435 height 20
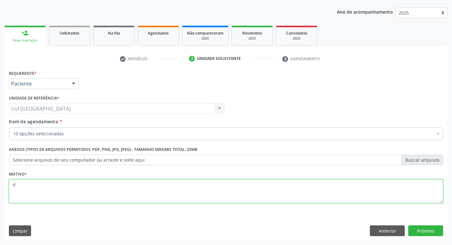
click at [75, 193] on textarea "d" at bounding box center [226, 192] width 435 height 24
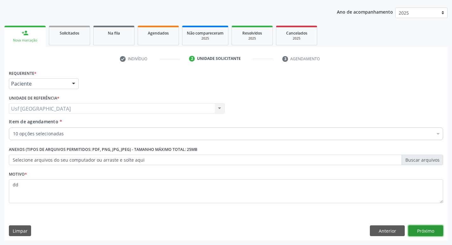
click at [416, 231] on button "Próximo" at bounding box center [426, 231] width 35 height 11
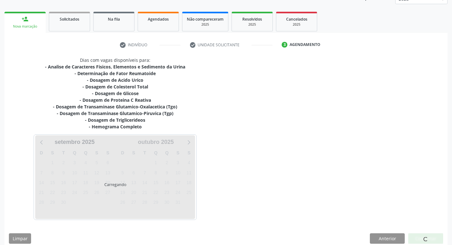
scroll to position [91, 0]
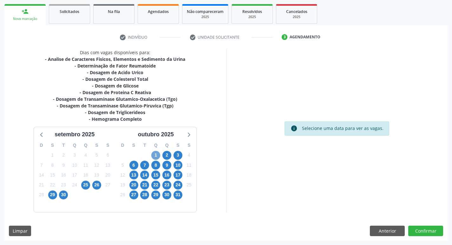
click at [157, 154] on span "1" at bounding box center [155, 155] width 9 height 9
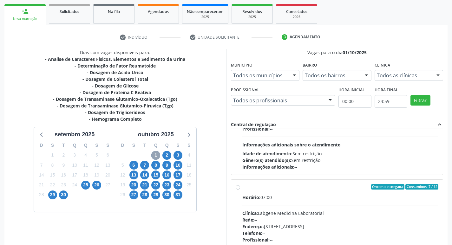
scroll to position [95, 0]
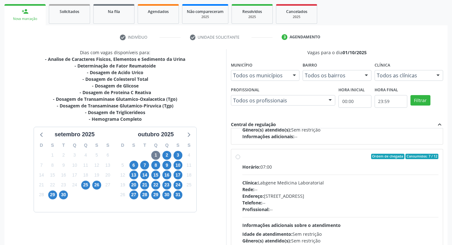
click at [326, 187] on div "Rede: --" at bounding box center [341, 189] width 197 height 7
click at [240, 160] on input "Ordem de chegada Consumidos: 7 / 12 Horário: 07:00 Clínica: Labgene Medicina La…" at bounding box center [238, 157] width 4 height 6
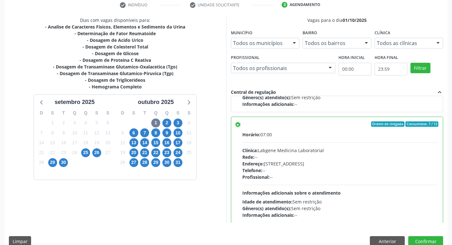
scroll to position [134, 0]
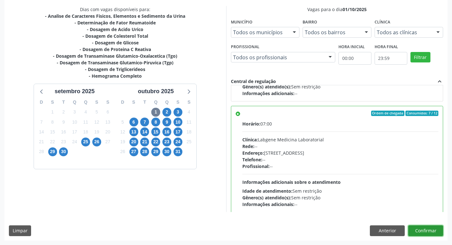
click at [432, 226] on button "Confirmar" at bounding box center [426, 231] width 35 height 11
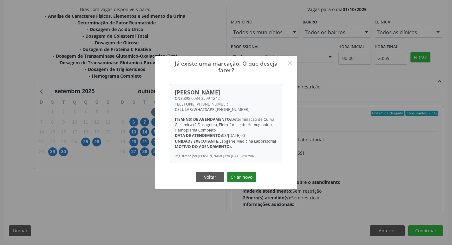
click at [246, 183] on button "Criar novo" at bounding box center [241, 177] width 29 height 11
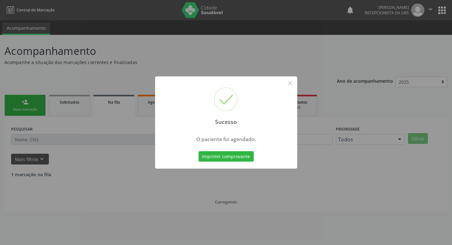
scroll to position [0, 0]
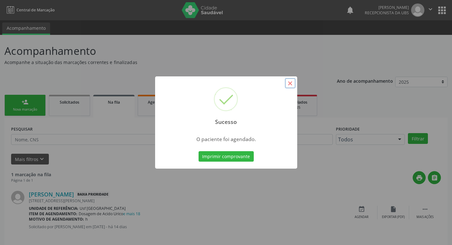
click at [295, 85] on button "×" at bounding box center [290, 83] width 11 height 11
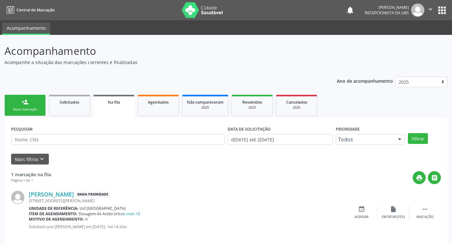
click at [22, 103] on div "person_add" at bounding box center [25, 102] width 7 height 7
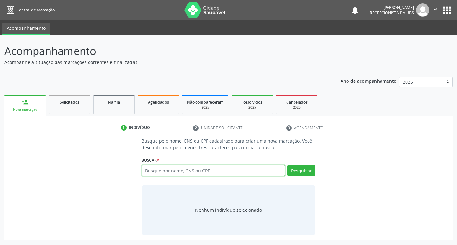
click at [151, 168] on input "text" at bounding box center [214, 170] width 144 height 11
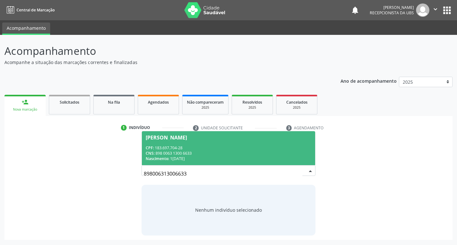
click at [173, 141] on span "Arthur Miguel Sousa Silva CPF: 183.697.704-28 CNS: 898 0063 1300 6633 Nasciment…" at bounding box center [229, 148] width 174 height 34
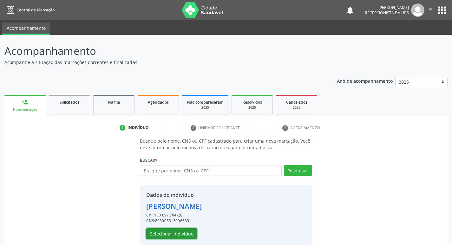
click at [188, 235] on button "Selecionar indivíduo" at bounding box center [171, 234] width 51 height 11
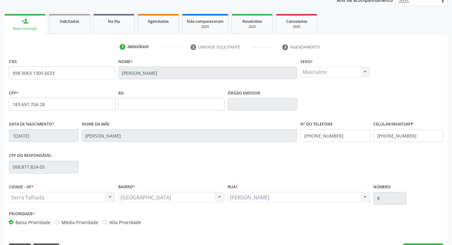
scroll to position [99, 0]
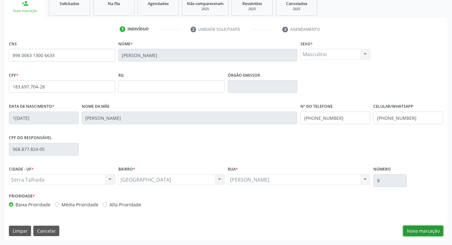
click at [416, 232] on button "Nova marcação" at bounding box center [423, 231] width 40 height 11
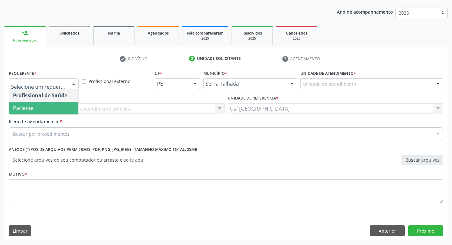
click at [50, 102] on span "Paciente" at bounding box center [43, 108] width 69 height 13
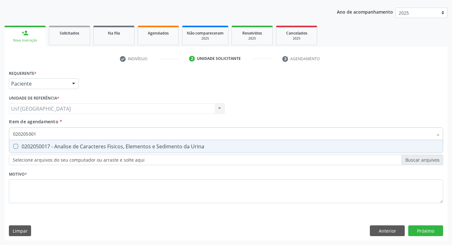
click at [54, 146] on div "0202050017 - Analise de Caracteres Fisicos, Elementos e Sedimento da Urina" at bounding box center [226, 146] width 426 height 5
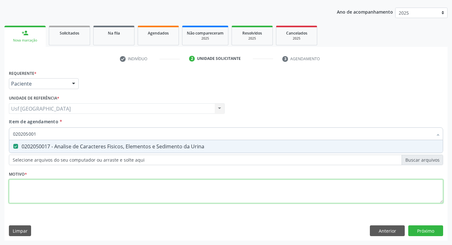
click at [66, 186] on div "Requerente * Paciente Profissional de Saúde Paciente Nenhum resultado encontrad…" at bounding box center [226, 141] width 435 height 144
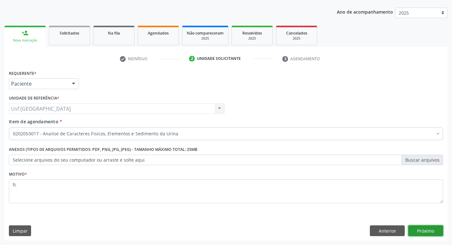
click at [424, 231] on button "Próximo" at bounding box center [426, 231] width 35 height 11
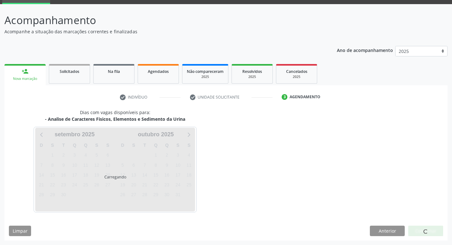
scroll to position [31, 0]
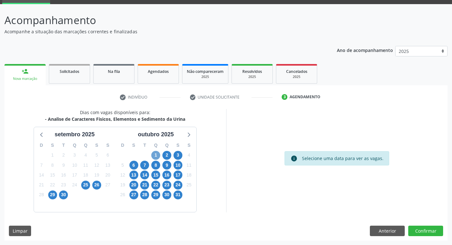
click at [154, 156] on span "1" at bounding box center [155, 155] width 9 height 9
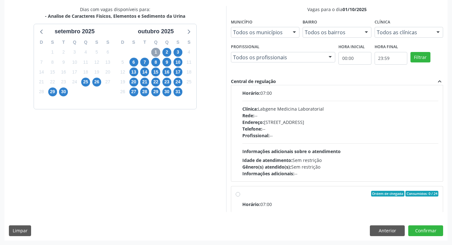
scroll to position [127, 0]
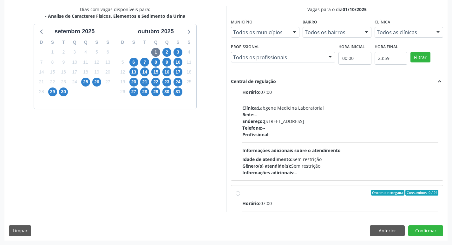
click at [288, 142] on div "Horário: 07:00 Clínica: Labgene Medicina Laboratorial Rede: -- Endereço: nº 531…" at bounding box center [341, 132] width 197 height 87
click at [240, 85] on input "Ordem de chegada Consumidos: 8 / 12 Horário: 07:00 Clínica: Labgene Medicina La…" at bounding box center [238, 82] width 4 height 6
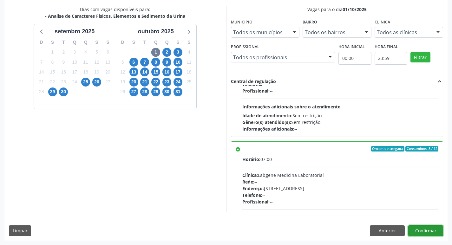
click at [420, 227] on button "Confirmar" at bounding box center [426, 231] width 35 height 11
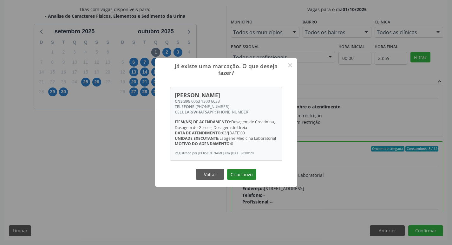
click at [247, 180] on button "Criar novo" at bounding box center [241, 174] width 29 height 11
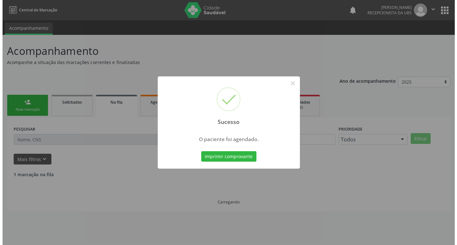
scroll to position [0, 0]
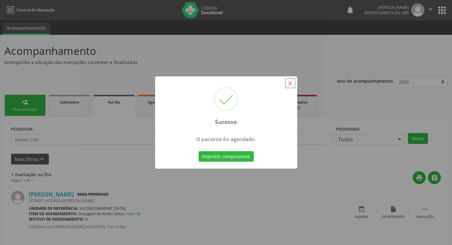
click at [292, 85] on button "×" at bounding box center [290, 83] width 11 height 11
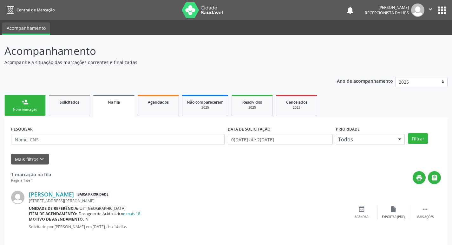
click at [30, 98] on link "person_add Nova marcação" at bounding box center [24, 105] width 41 height 21
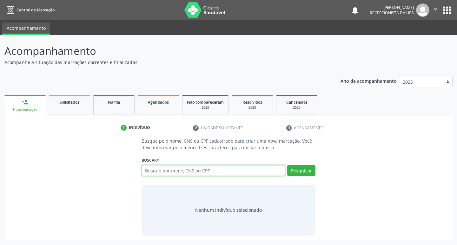
click at [157, 170] on input "text" at bounding box center [214, 170] width 144 height 11
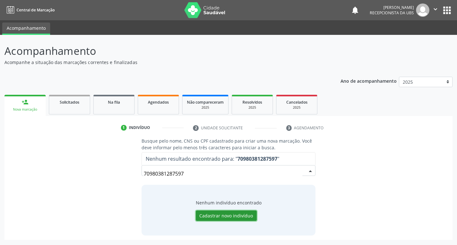
click at [243, 218] on button "Cadastrar novo indivíduo" at bounding box center [226, 216] width 61 height 11
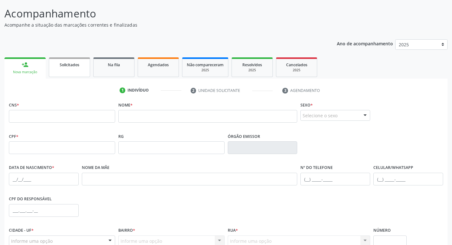
scroll to position [99, 0]
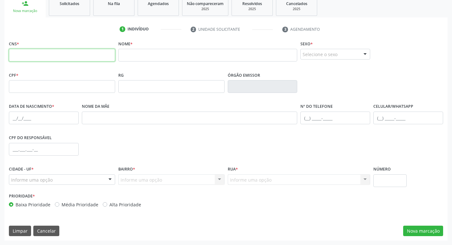
click at [73, 52] on input "text" at bounding box center [62, 55] width 106 height 13
type input "709 8038 1287 597"
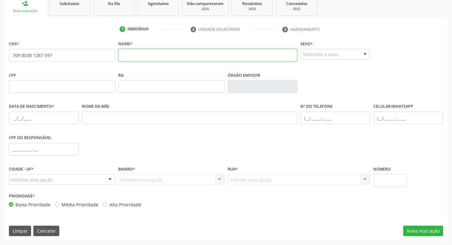
click at [131, 54] on input "text" at bounding box center [207, 55] width 179 height 13
type input "[PERSON_NAME]"
click at [309, 49] on div "Selecione o sexo" at bounding box center [336, 54] width 70 height 11
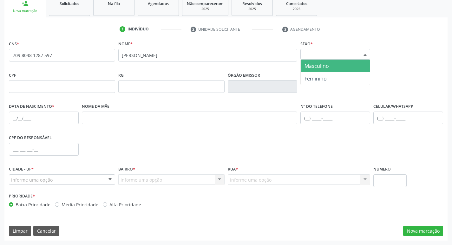
click at [310, 69] on span "Masculino" at bounding box center [317, 66] width 24 height 7
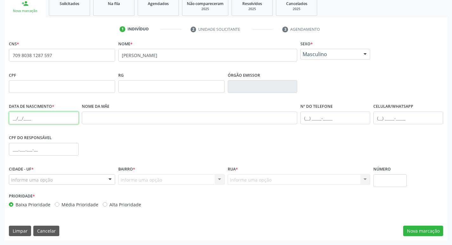
click at [47, 122] on input "text" at bounding box center [44, 118] width 70 height 13
type input "[DATE]"
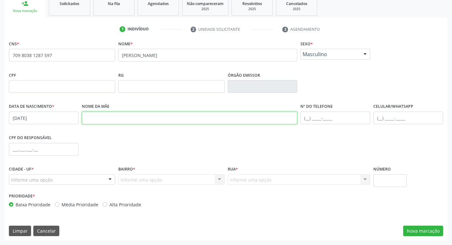
click at [97, 118] on input "text" at bounding box center [190, 118] width 216 height 13
type input "[PERSON_NAME]"
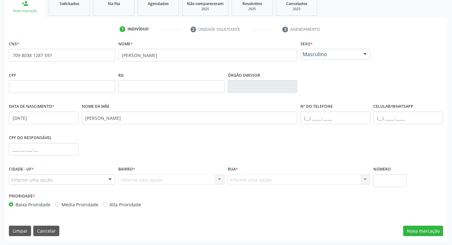
click at [88, 179] on div "Informe uma opção" at bounding box center [62, 180] width 106 height 11
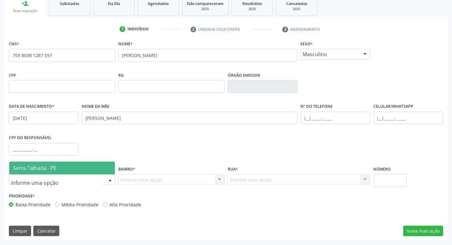
click at [89, 172] on span "Serra Talhada - PE" at bounding box center [62, 168] width 106 height 13
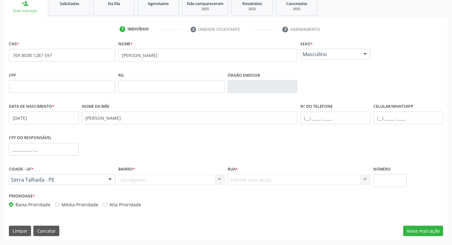
click at [125, 180] on div "Carregando... Nenhum resultado encontrado para: " " Nenhuma opção encontrada. D…" at bounding box center [171, 180] width 106 height 11
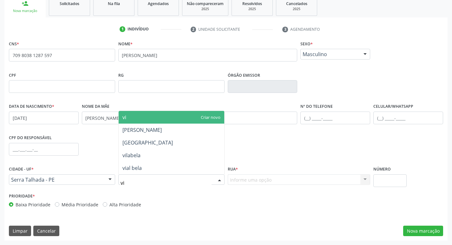
type input "vil"
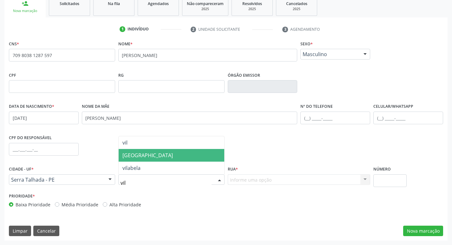
click at [137, 155] on span "[GEOGRAPHIC_DATA]" at bounding box center [148, 155] width 50 height 7
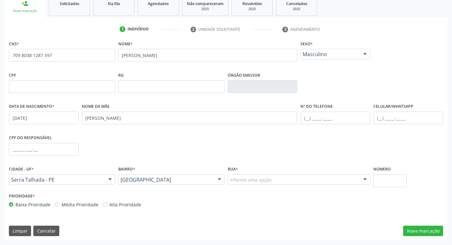
click at [255, 181] on div "Rua * Informe uma opção [PERSON_NAME] Professora [PERSON_NAME] [PERSON_NAME] e …" at bounding box center [299, 175] width 143 height 20
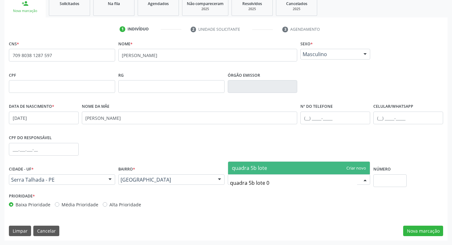
type input "quadra 5b lote 02"
click at [254, 170] on span "quadra 5b lote 02" at bounding box center [253, 168] width 42 height 7
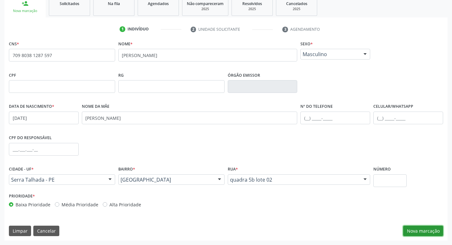
click at [425, 232] on button "Nova marcação" at bounding box center [423, 231] width 40 height 11
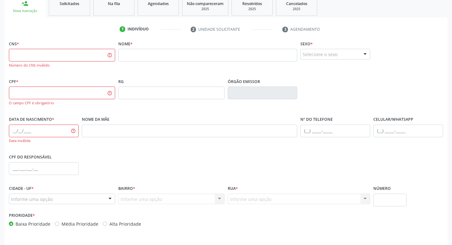
scroll to position [0, 0]
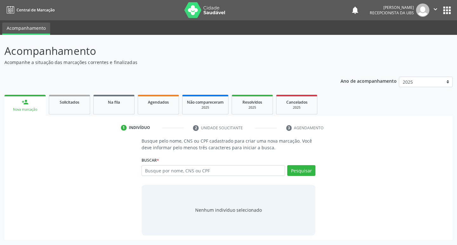
click at [230, 172] on input "text" at bounding box center [214, 170] width 144 height 11
type input "706500397793390"
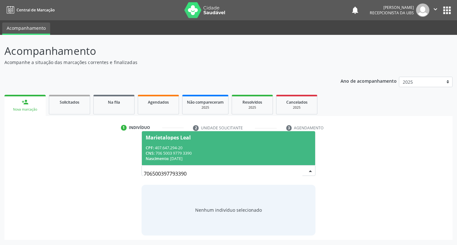
click at [240, 150] on div "CPF: 407.647.294-20" at bounding box center [229, 147] width 166 height 5
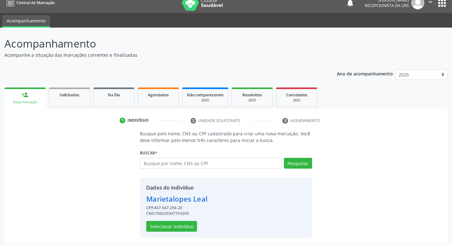
scroll to position [9, 0]
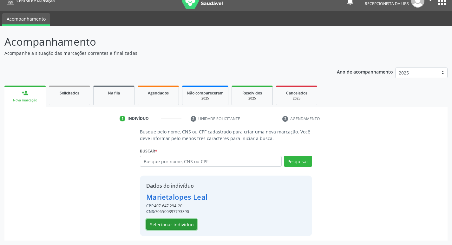
click at [172, 223] on button "Selecionar indivíduo" at bounding box center [171, 224] width 51 height 11
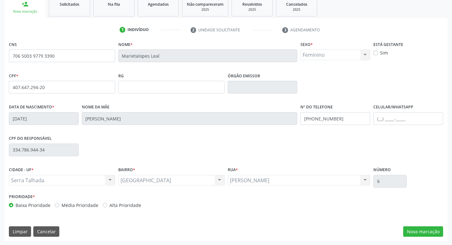
scroll to position [99, 0]
click at [410, 228] on button "Nova marcação" at bounding box center [423, 231] width 40 height 11
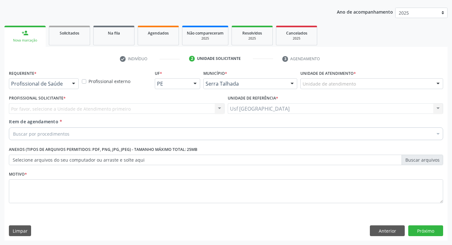
scroll to position [69, 0]
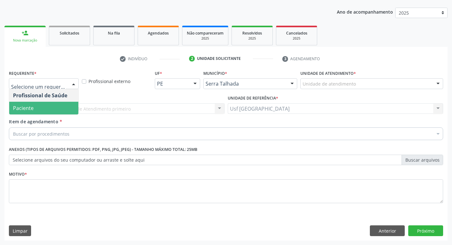
click at [33, 109] on span "Paciente" at bounding box center [23, 108] width 21 height 7
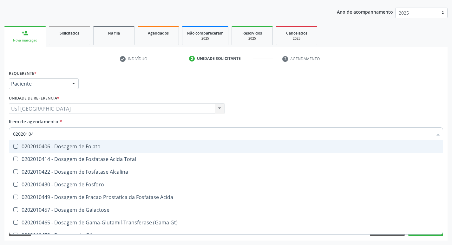
type input "020201047"
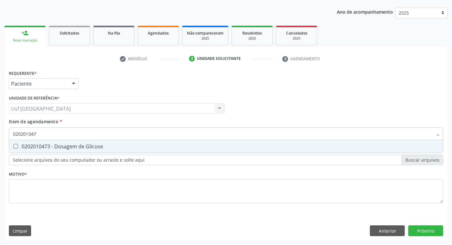
click at [55, 145] on div "0202010473 - Dosagem de Glicose" at bounding box center [226, 146] width 426 height 5
checkbox Glicose "true"
type input "02020104"
checkbox Glicose "false"
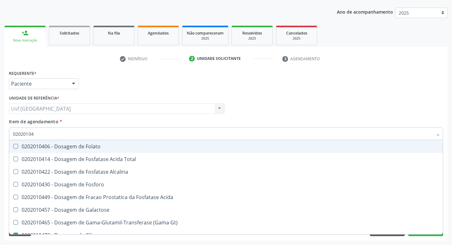
type input "0202010"
checkbox Glicose "false"
type input "0"
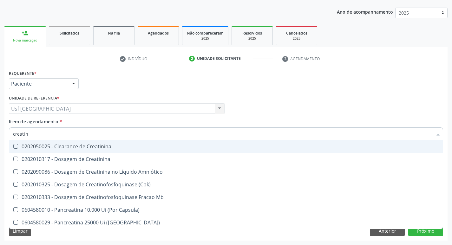
type input "creatini"
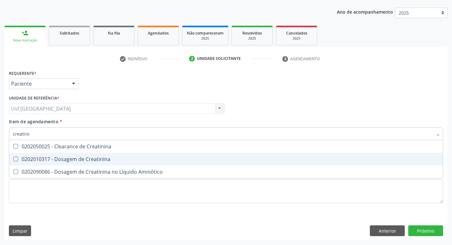
click at [47, 154] on span "0202010317 - Dosagem de Creatinina" at bounding box center [226, 159] width 434 height 13
checkbox Creatinina "true"
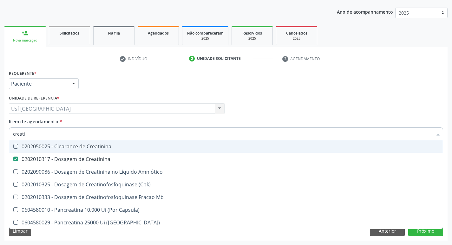
type input "creat"
checkbox Creatinina "false"
checkbox \(Cpk\) "true"
type input "crea"
checkbox \(Cpk\) "false"
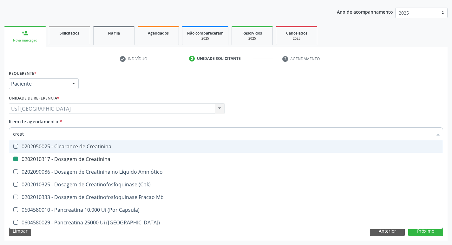
checkbox Capsula\) "true"
type input "cre"
checkbox Capsula\) "false"
type input "c"
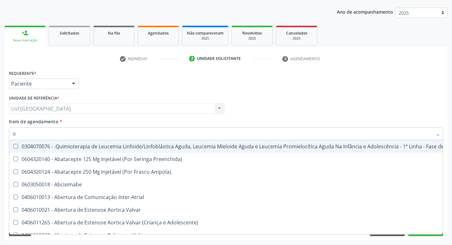
type input "02"
checkbox \(Liquido\) "true"
checkbox Coclear "true"
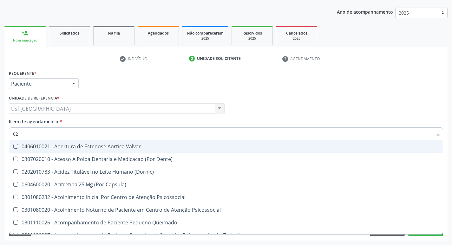
type input "020"
checkbox Complementar\) "true"
checkbox \(Qualitativo\) "true"
checkbox Creatinina "false"
checkbox Glicose "false"
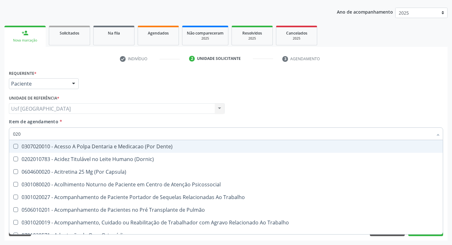
type input "0202"
checkbox Ossea "true"
checkbox Laser "true"
checkbox Creatinina "false"
checkbox Glicose "false"
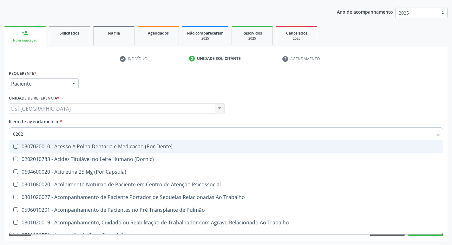
type input "02020"
checkbox Aspiracao "true"
checkbox Ossea "false"
checkbox Salivar "true"
checkbox Laser "false"
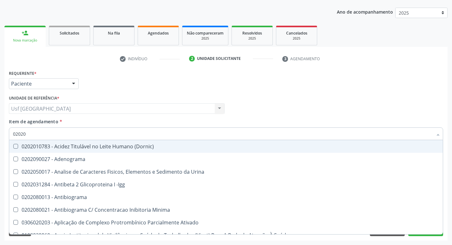
type input "020201"
checkbox Gestante "true"
checkbox T3 "true"
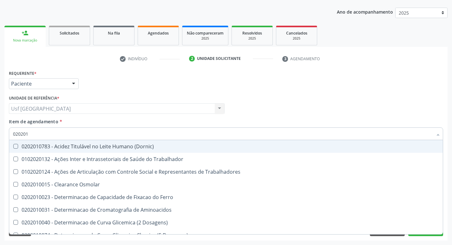
type input "0202010"
checkbox Ionizavel "true"
checkbox Creatinina "false"
checkbox II "true"
checkbox Glicose "false"
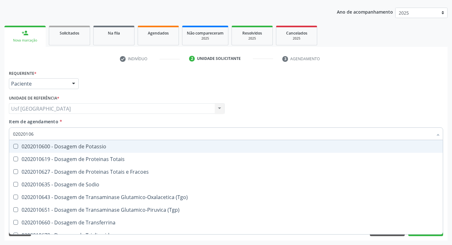
type input "020201069"
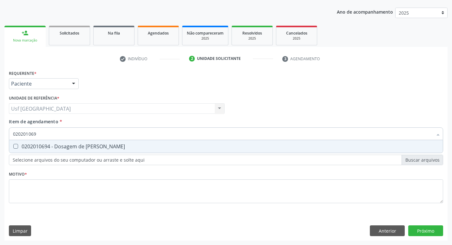
click at [49, 144] on div "0202010694 - Dosagem de [PERSON_NAME]" at bounding box center [226, 146] width 426 height 5
checkbox Ureia "true"
type input "02020106"
checkbox Ureia "false"
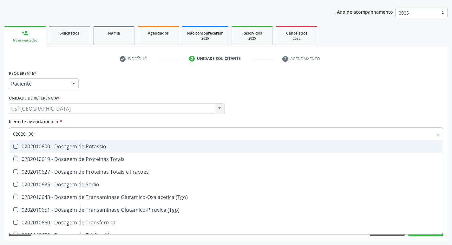
type input "0202010"
checkbox Ureia "false"
type input "0"
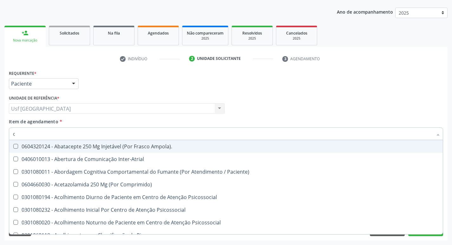
type input "co"
checkbox Glicose "true"
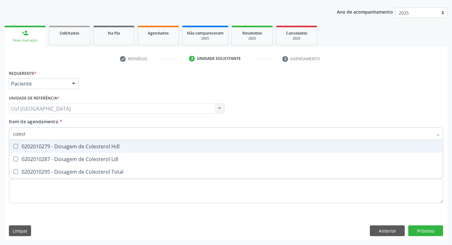
type input "coleste"
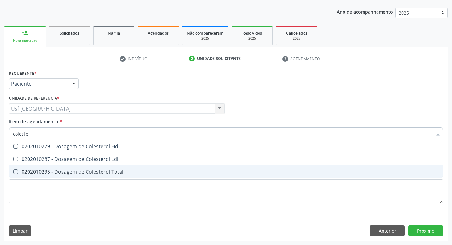
click at [52, 170] on div "0202010295 - Dosagem de Colesterol Total" at bounding box center [226, 172] width 426 height 5
checkbox Total "true"
type input "cole"
checkbox Total "false"
type input "c"
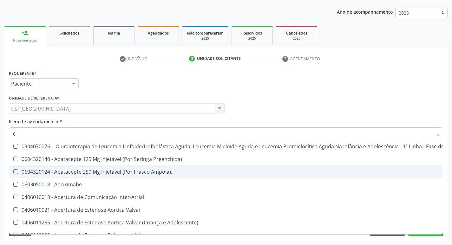
type input "02"
checkbox Antibiotico "true"
checkbox \(Liquido\) "true"
checkbox Coclear "true"
checkbox Colecistectomia "true"
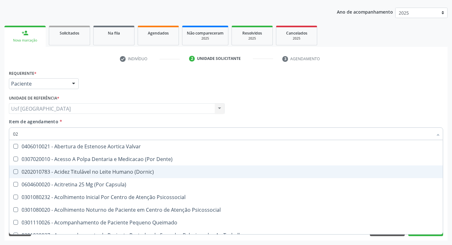
type input "020"
checkbox Congênita "true"
checkbox Complementar\) "true"
checkbox \(Qualitativo\) "true"
checkbox Ii\) "true"
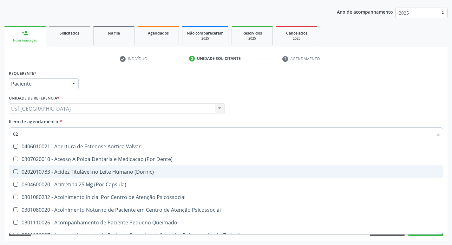
checkbox Total "false"
checkbox Creatinina "false"
checkbox Glicose "false"
checkbox Ureia "false"
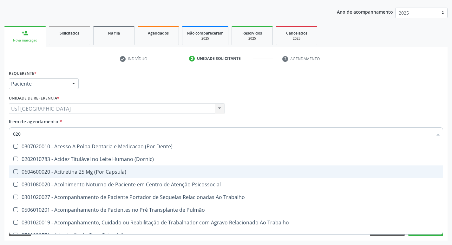
type input "0202"
checkbox Fragmento "true"
checkbox Ossea "true"
checkbox Laser "true"
checkbox Estimulo "true"
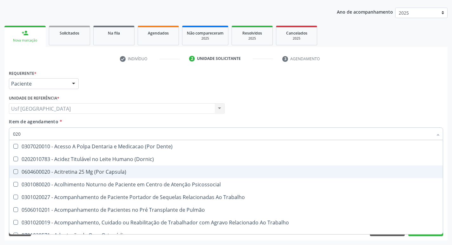
checkbox Total "false"
checkbox Creatinina "false"
checkbox Glicose "false"
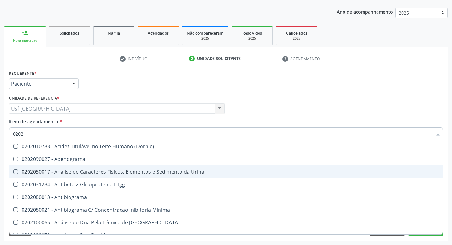
type input "02020"
checkbox Barbituratos "true"
checkbox Calcio "true"
checkbox Total "false"
checkbox Creatinina "false"
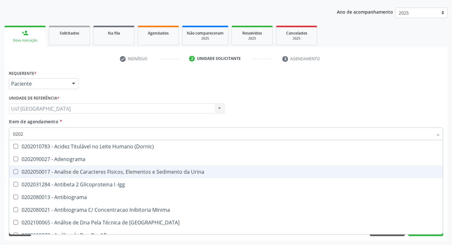
checkbox Xi "true"
checkbox Glicose "false"
checkbox Derrames "true"
checkbox Ureia "false"
type input "020201"
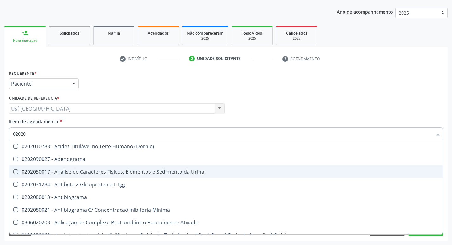
checkbox Parceria\) "true"
checkbox Gestante "true"
checkbox T3 "true"
checkbox Ascorbico "true"
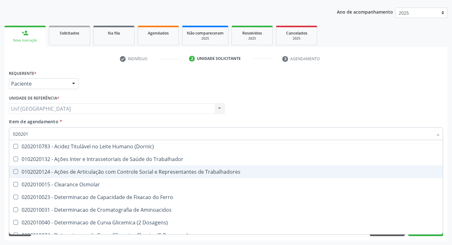
type input "0202010"
checkbox Fracoes "true"
checkbox Ionizavel "true"
checkbox Total "false"
checkbox Creatinina "false"
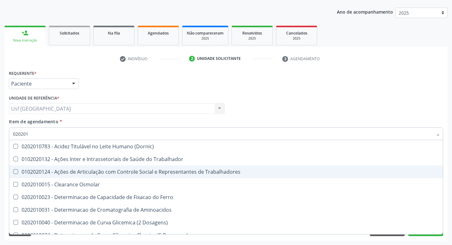
checkbox II "true"
checkbox Glicose "false"
checkbox Piruvato "true"
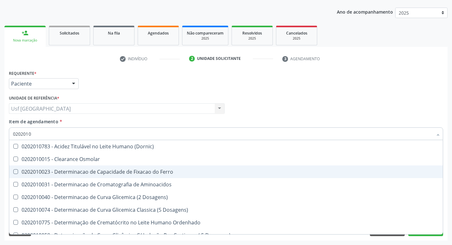
type input "02020102"
checkbox Osmolaridade "true"
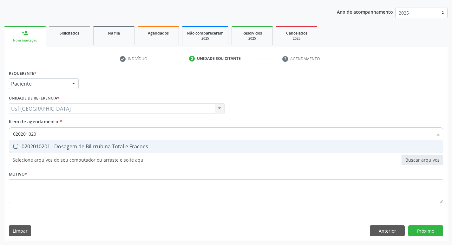
type input "0202010201"
click at [55, 149] on div "0202010201 - Dosagem de Bilirrubina Total e Fracoes" at bounding box center [226, 146] width 426 height 5
checkbox Fracoes "true"
type input "0202010"
checkbox Fracoes "false"
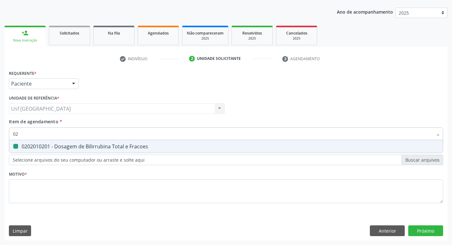
type input "0"
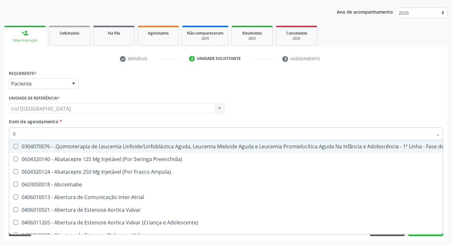
type input "02"
checkbox Ciclodialise "true"
checkbox Antibiotico "true"
checkbox \(Liquido\) "true"
checkbox Coclear "true"
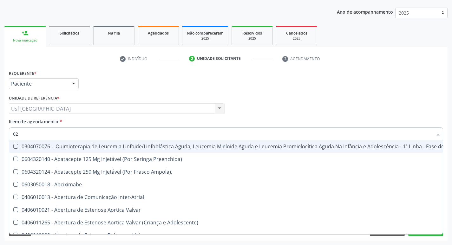
checkbox Colecistectomia "true"
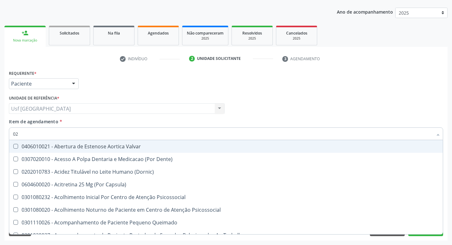
type input "020"
checkbox Splintagem "true"
checkbox Congênita "true"
checkbox Complementar\) "true"
checkbox \(Qualitativo\) "true"
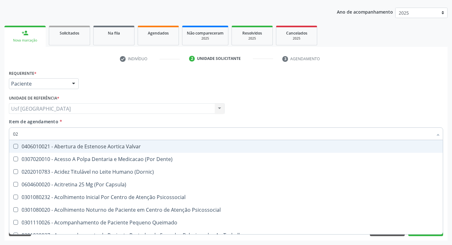
checkbox Ii\) "true"
checkbox Fracoes "false"
checkbox Total "false"
checkbox Creatinina "false"
checkbox Glicose "false"
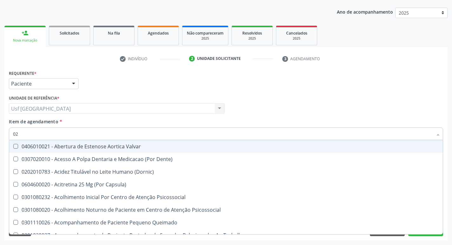
checkbox Ureia "false"
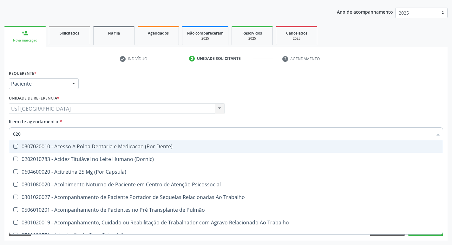
type input "0202"
checkbox Pré-Escalênica "true"
checkbox Fragmento "true"
checkbox Ossea "true"
checkbox Laser "true"
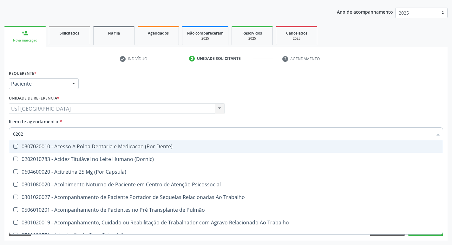
checkbox Estimulo "true"
checkbox Fracoes "false"
checkbox Total "false"
checkbox Creatinina "false"
checkbox Glicose "false"
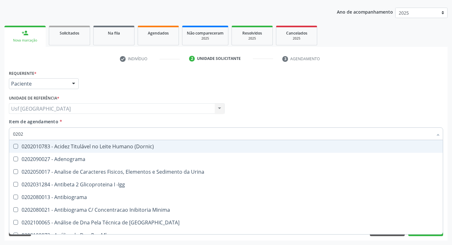
type input "02020"
checkbox Alfa-2-Macroglobulina "true"
checkbox Barbituratos "true"
checkbox Fracoes "false"
checkbox Calcio "true"
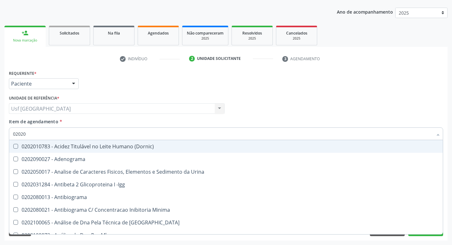
checkbox Total "false"
checkbox Creatinina "false"
checkbox Xi "true"
checkbox Glicose "false"
checkbox Derrames "true"
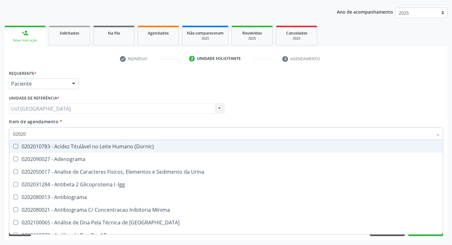
checkbox Ureia "false"
type input "020201"
checkbox Plaquetas "true"
checkbox Parceria\) "true"
checkbox Gestante "true"
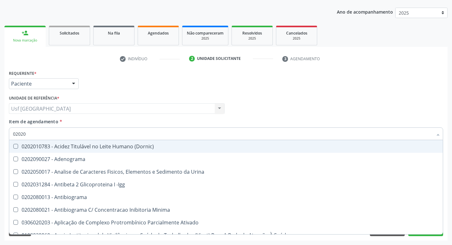
checkbox T3 "true"
checkbox Ascorbico "true"
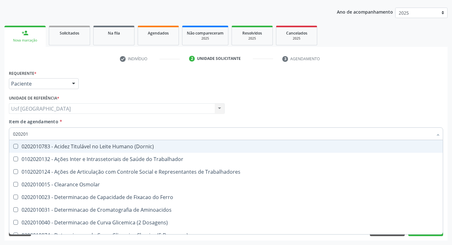
type input "0202010"
checkbox Vanilmandelico "true"
checkbox Ionizavel "true"
checkbox Total "false"
checkbox Creatinina "false"
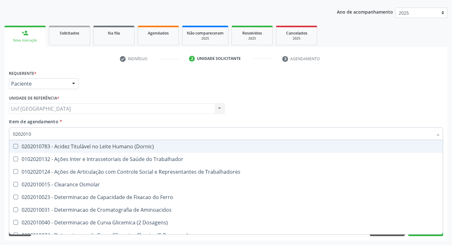
checkbox II "true"
checkbox Glicose "false"
checkbox Piruvato "true"
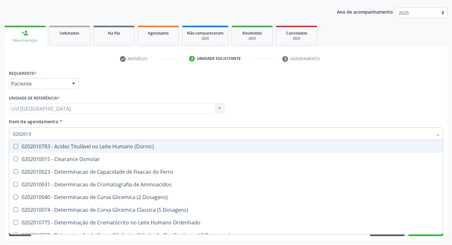
type input "02020106"
checkbox Osmolaridade "true"
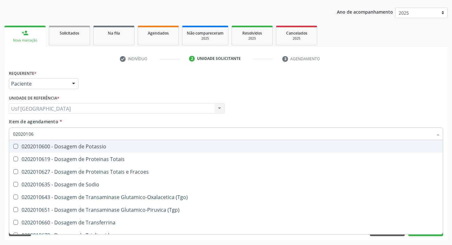
type input "020201064"
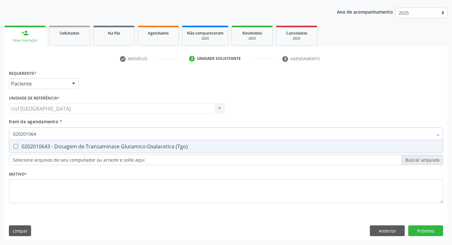
click at [53, 146] on div "0202010643 - Dosagem de Transaminase Glutamico-Oxalacetica (Tgo)" at bounding box center [226, 146] width 426 height 5
checkbox \(Tgo\) "true"
type input "02020106"
checkbox \(Tgo\) "false"
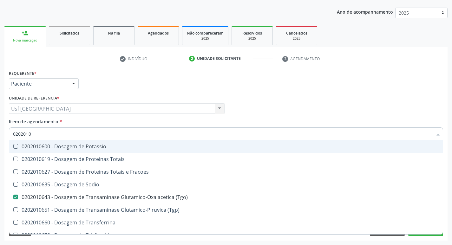
type input "020201"
checkbox \(Tgo\) "false"
checkbox Ureia "false"
type input "0"
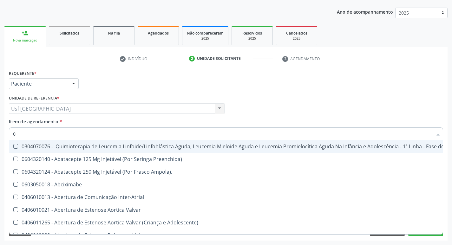
type input "02"
checkbox Ciclodialise "true"
checkbox Antibiotico "true"
checkbox \(Liquido\) "true"
checkbox Coclear "true"
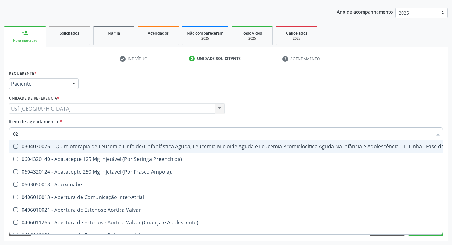
checkbox Comprimido\) "true"
checkbox Colecistectomia "true"
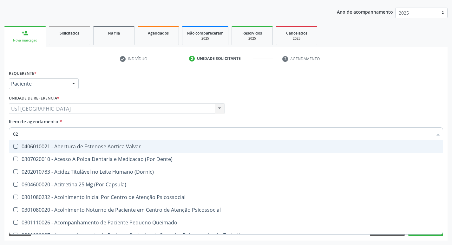
type input "020"
checkbox Splintagem "true"
checkbox Congênita "true"
checkbox Complementar\) "true"
checkbox \(Qualitativo\) "true"
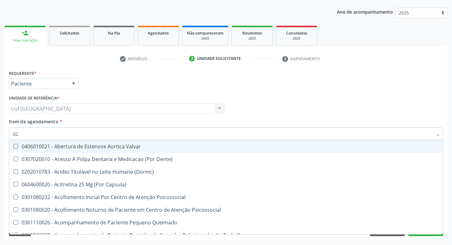
checkbox Semana\) "true"
checkbox Ii\) "true"
checkbox Fracoes "false"
checkbox Total "false"
checkbox Creatinina "false"
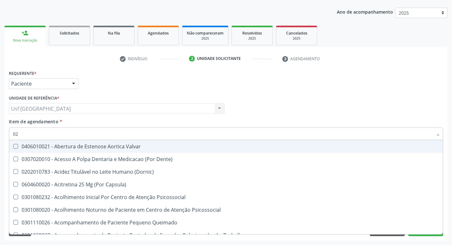
checkbox Glicose "false"
checkbox \(Tgo\) "false"
checkbox Ureia "false"
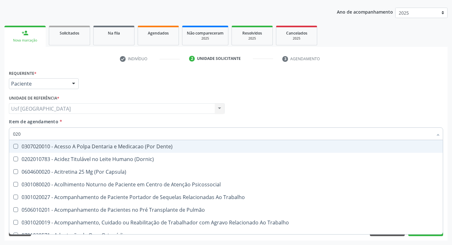
type input "0202"
checkbox Pré-Escalênica "true"
checkbox Fragmento "true"
checkbox Ossea "true"
checkbox Laser "true"
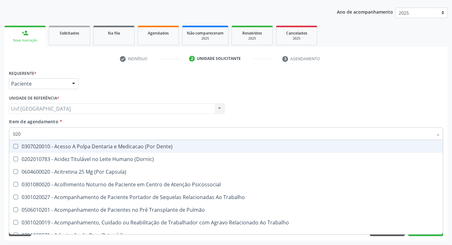
checkbox \(Spcto\) "true"
checkbox Estimulo "true"
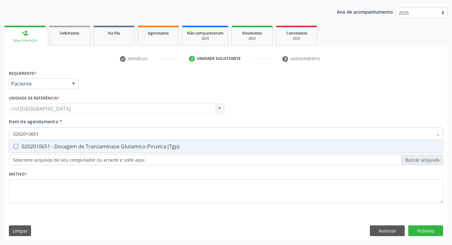
click at [53, 146] on div "0202010651 - Dosagem de Transaminase Glutamico-Piruvica (Tgp)" at bounding box center [226, 146] width 426 height 5
click at [50, 145] on div "0202010678 - Dosagem de Triglicerideos" at bounding box center [226, 146] width 426 height 5
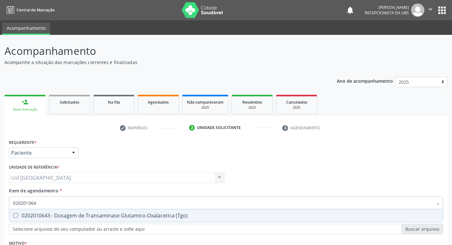
scroll to position [69, 0]
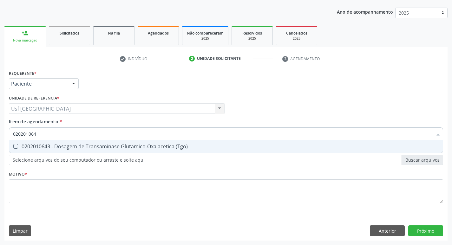
click at [64, 149] on div "0202010643 - Dosagem de Transaminase Glutamico-Oxalacetica (Tgo)" at bounding box center [226, 146] width 426 height 5
checkbox \(Tgo\) "true"
type input "02020106"
checkbox \(Tgo\) "false"
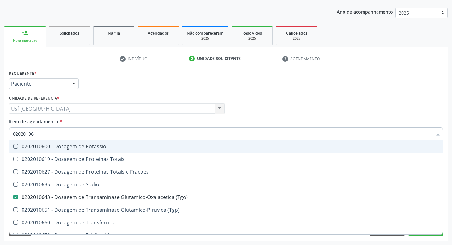
type input "0202010"
checkbox \(Tgo\) "false"
checkbox Ureia "false"
type input "0"
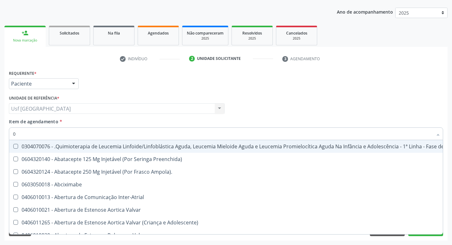
type input "02"
checkbox \(Liquido\) "true"
checkbox Coclear "true"
checkbox Comprimido\) "true"
checkbox Colecistectomia "true"
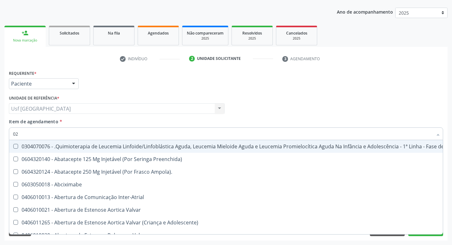
type input "020"
checkbox Tireoide "true"
checkbox Transplantado "true"
checkbox Ampola\) "true"
checkbox Capilaroscopia "true"
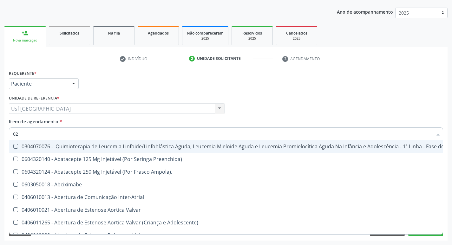
checkbox \(Liquido\) "false"
checkbox Coclear "false"
checkbox Comprimido\) "false"
checkbox Colecistectomia "false"
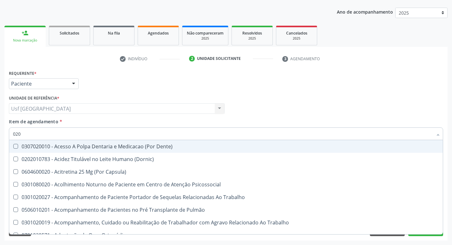
type input "0202"
checkbox Ossea "true"
checkbox Laser "true"
checkbox \(Spcto\) "true"
checkbox Estimulo "true"
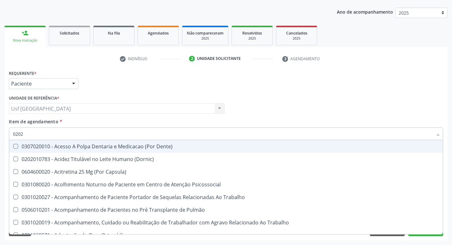
checkbox Creatinina "false"
checkbox Glicose "false"
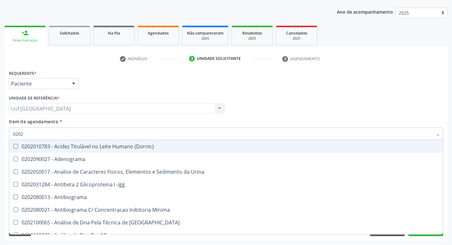
type input "02020"
checkbox Calcio "true"
checkbox Creatinina "false"
checkbox Xi "true"
checkbox Glicose "false"
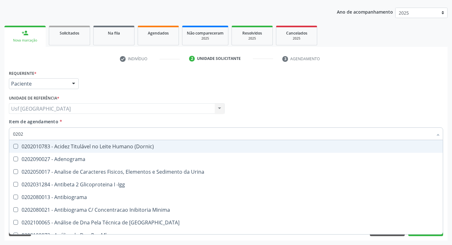
checkbox Prolactina "true"
checkbox Derrames "true"
checkbox \(Tgo\) "false"
checkbox Ureia "false"
type input "020201"
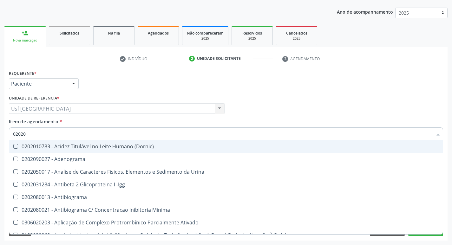
checkbox Gestante "true"
checkbox T3 "true"
checkbox 17-Hidroxicorticosteroides "true"
checkbox Ascorbico "true"
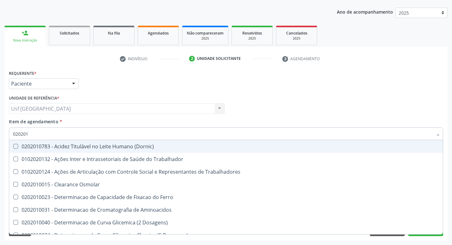
type input "0202010"
checkbox Ionizavel "true"
checkbox Creatinina "false"
checkbox II "true"
checkbox Glicose "false"
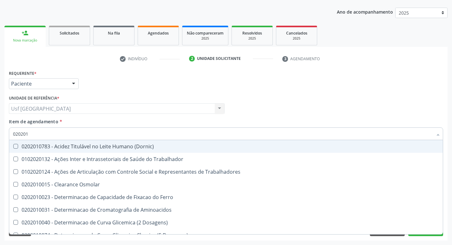
checkbox Leucino-Aminopeptidase "true"
checkbox Piruvato "true"
checkbox \(Tgo\) "false"
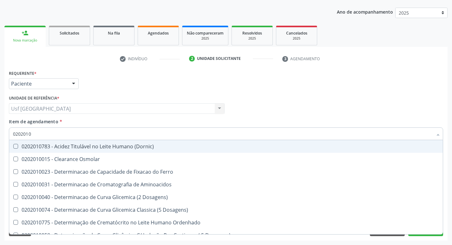
type input "02020106"
checkbox Dosagens\) "true"
checkbox Osmolaridade "true"
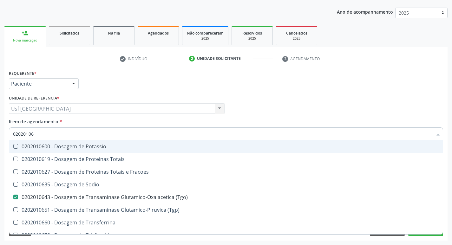
type input "020201065"
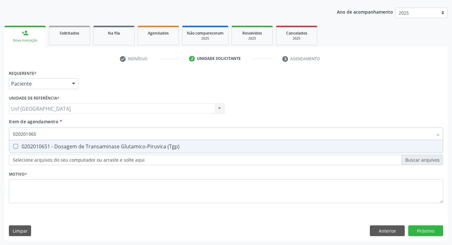
click at [65, 149] on div "0202010651 - Dosagem de Transaminase Glutamico-Piruvica (Tgp)" at bounding box center [226, 146] width 426 height 5
checkbox \(Tgp\) "true"
type input "02020106"
checkbox \(Tgp\) "false"
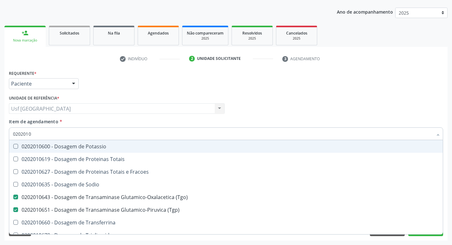
type input "020201"
checkbox \(Tgo\) "false"
checkbox \(Tgp\) "false"
checkbox Ureia "false"
type input "0"
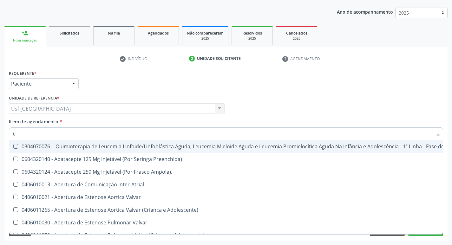
type input "tr"
checkbox Visual "true"
checkbox Primária "true"
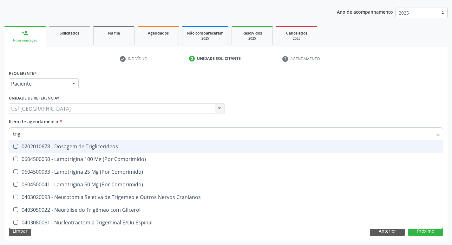
type input "trigl"
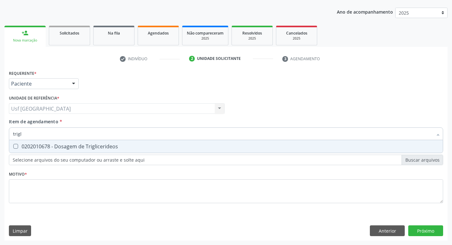
click at [65, 149] on div "0202010678 - Dosagem de Triglicerideos" at bounding box center [226, 146] width 426 height 5
checkbox Triglicerideos "true"
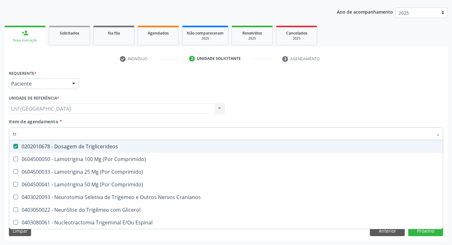
type input "t"
checkbox Triglicerideos "false"
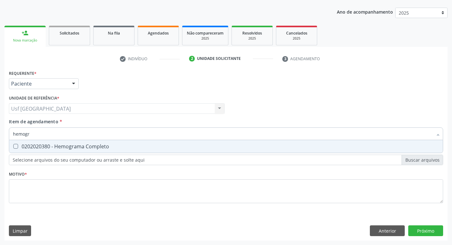
type input "hemogra"
click at [65, 149] on div "0202020380 - Hemograma Completo" at bounding box center [226, 146] width 426 height 5
checkbox Completo "true"
type input "hemog"
checkbox Completo "false"
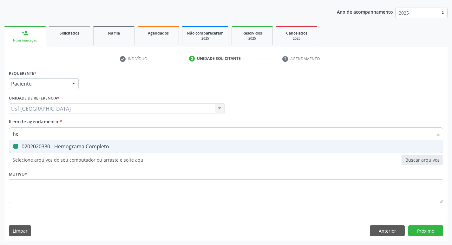
type input "h"
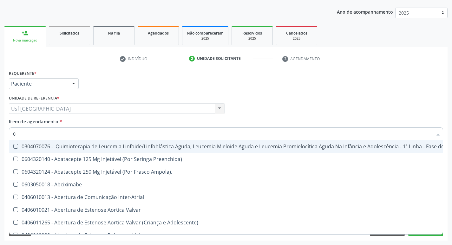
type input "02"
checkbox \(Liquido\) "true"
checkbox Coclear "true"
checkbox Comprimido\) "true"
checkbox Ml\) "true"
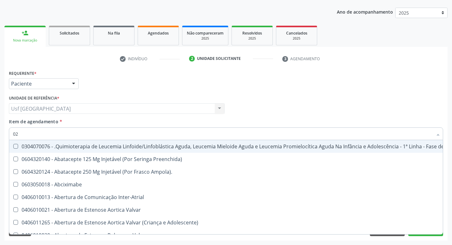
checkbox Embolizante "true"
checkbox Colecistectomia "true"
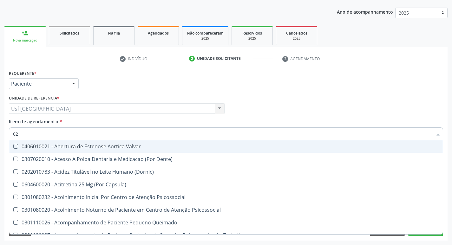
type input "020"
checkbox Complementar\) "true"
checkbox \(Qualitativo\) "true"
checkbox Semana\) "true"
checkbox Pediátrico "true"
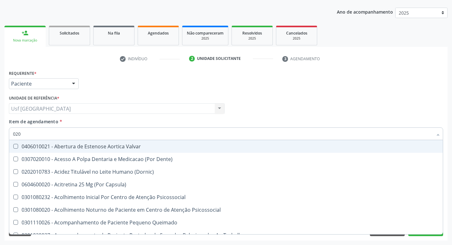
checkbox Dias "true"
checkbox Ii\) "true"
checkbox Creatinina "false"
checkbox Glicose "false"
checkbox \(Tgo\) "false"
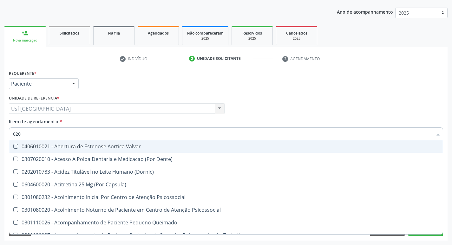
checkbox \(Tgp\) "false"
checkbox Triglicerideos "false"
checkbox \(T3\) "true"
checkbox Ureia "false"
type input "0202"
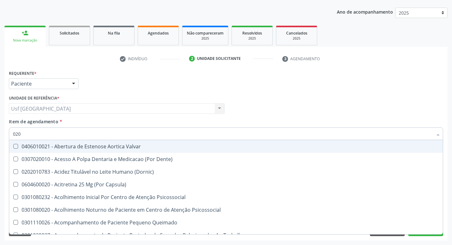
checkbox Sistêmico "true"
checkbox Auditiva "true"
checkbox Nervo "true"
checkbox Aberto\) "true"
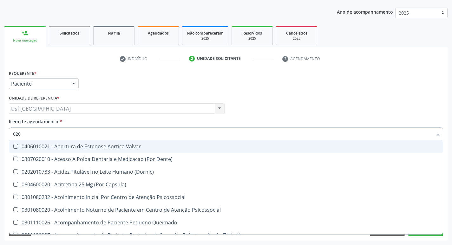
checkbox Nasal "true"
checkbox Monobloco "true"
checkbox Complementar\) "false"
checkbox \(Qualitativo\) "false"
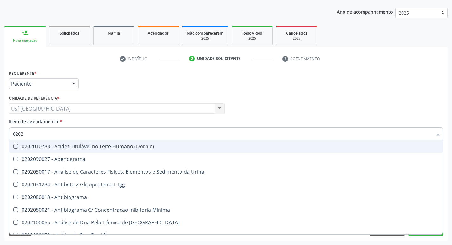
type input "02020"
checkbox Calcio "true"
checkbox Creatinina "false"
checkbox Xi "true"
checkbox Glicose "false"
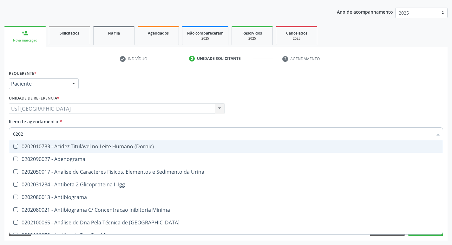
checkbox Prolactina "true"
checkbox Funcional "true"
checkbox Derrames "true"
checkbox \(Tgo\) "false"
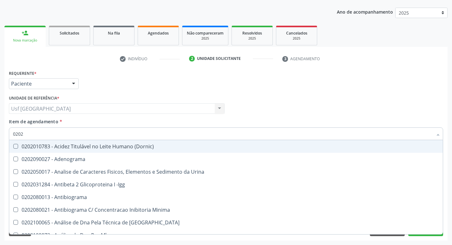
checkbox \(Tgp\) "false"
checkbox Triglicerideos "false"
checkbox Ureia "false"
checkbox Zinco "true"
checkbox Completo "false"
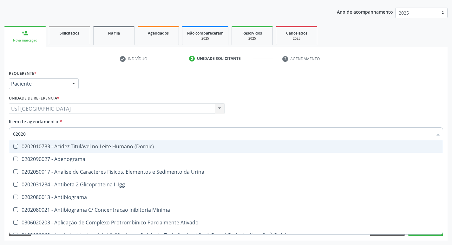
type input "020203"
checkbox Aminoacidos "true"
checkbox Creatinina "false"
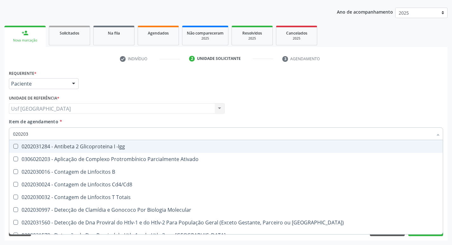
type input "0202030"
checkbox Completo "false"
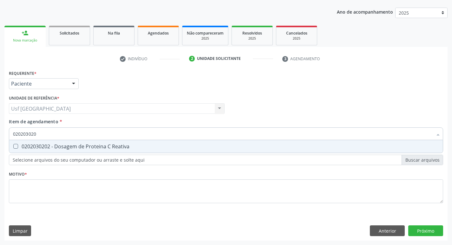
type input "0202030202"
click at [73, 152] on span "0202030202 - Dosagem de Proteina C Reativa" at bounding box center [226, 146] width 434 height 13
checkbox Reativa "true"
type input "020203"
checkbox Reativa "false"
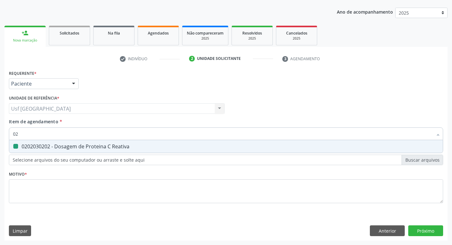
type input "0"
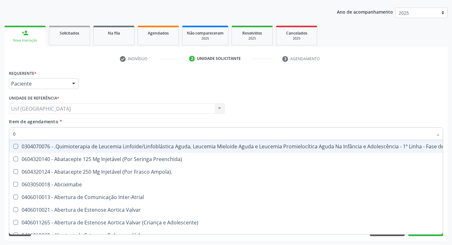
type input "02"
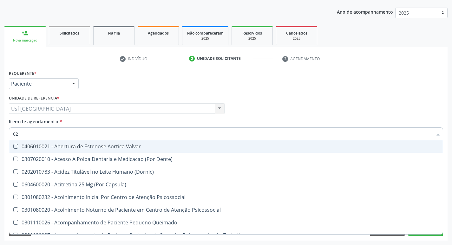
checkbox Creatinina "true"
checkbox Glicose "true"
checkbox Reativa "true"
checkbox \(Tgo\) "true"
checkbox \(Tgp\) "true"
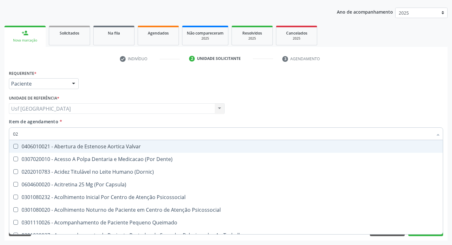
checkbox Triglicerideos "true"
checkbox Ureia "true"
type input "020"
checkbox Complementar\) "true"
checkbox \(Qualitativo\) "true"
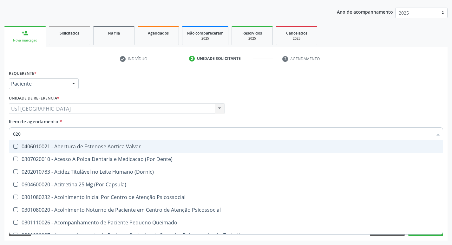
checkbox Pernoite "true"
checkbox Semana\) "true"
checkbox Pediátrico "true"
checkbox Dias "true"
checkbox Ii\) "true"
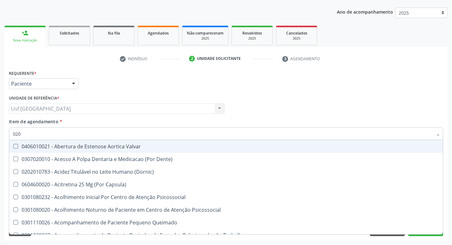
checkbox Creatinina "false"
checkbox Glicose "false"
checkbox Reativa "false"
checkbox \(Tgo\) "false"
checkbox \(Tgp\) "false"
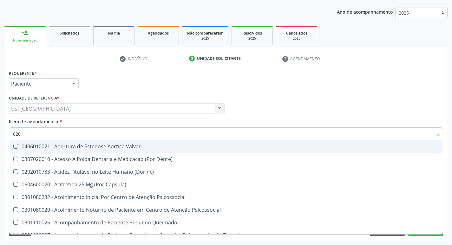
checkbox Triglicerideos "false"
checkbox \(T3\) "true"
checkbox Ureia "false"
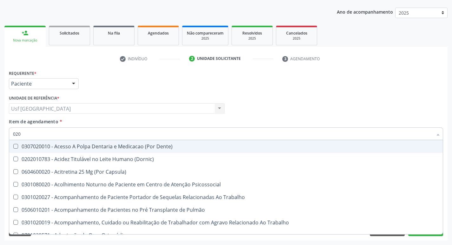
type input "0202"
checkbox Ossea "true"
checkbox Laser "true"
checkbox Gastro-Esofagico "true"
checkbox \(Spcto\) "true"
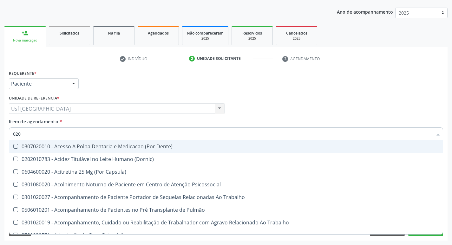
checkbox 67 "true"
checkbox Projecoes\) "true"
checkbox Estimulo "true"
checkbox Biologica "true"
checkbox Creatinina "false"
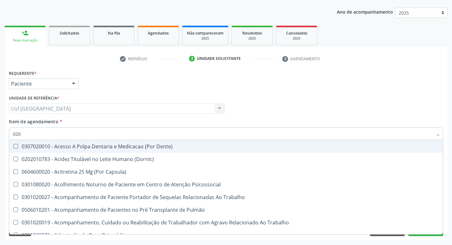
checkbox Glicose "false"
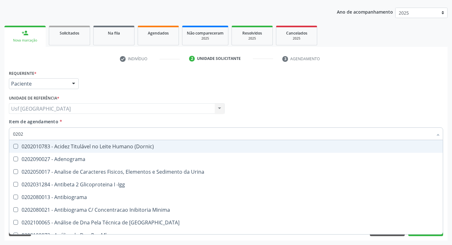
type input "02020"
checkbox Calcio "true"
checkbox Creatinina "false"
checkbox Xi "true"
checkbox Glicose "false"
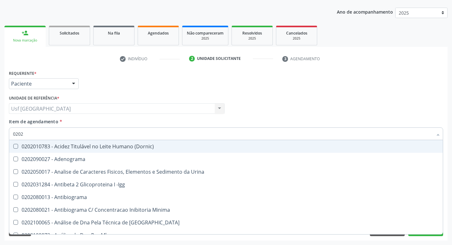
checkbox Insulina "true"
checkbox Prolactina "true"
checkbox Funcional "true"
checkbox Reativa "false"
checkbox Funcional "true"
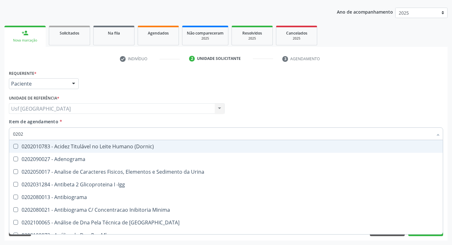
checkbox Derrames "true"
checkbox \(Tgo\) "false"
checkbox \(Tgp\) "false"
checkbox Triglicerideos "false"
checkbox Ureia "false"
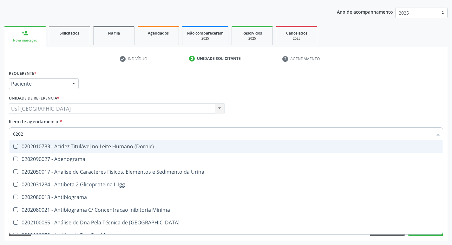
checkbox Zinco "true"
checkbox Completo "false"
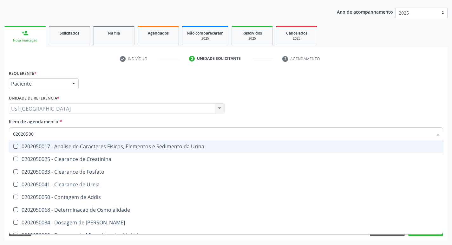
type input "020205001"
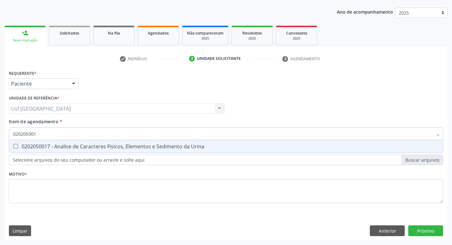
click at [73, 151] on span "0202050017 - Analise de Caracteres Fisicos, Elementos e Sedimento da Urina" at bounding box center [226, 146] width 434 height 13
checkbox Urina "true"
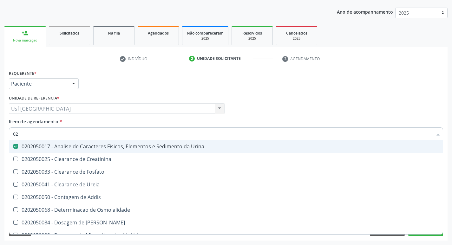
type input "0"
checkbox Urina "false"
checkbox Fosfato "false"
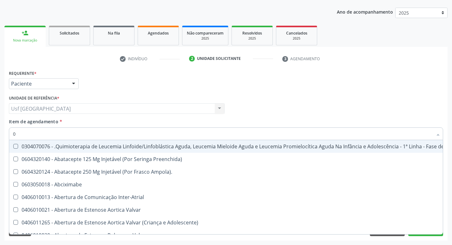
type input "02"
checkbox Coração "true"
checkbox Urina "false"
checkbox \(Liquido\) "true"
checkbox Coclear "true"
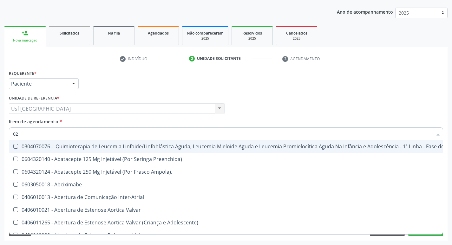
checkbox Clamidia "true"
checkbox Comprimido\) "true"
checkbox Ml\) "true"
checkbox Embolizante "true"
checkbox Colecistectomia "true"
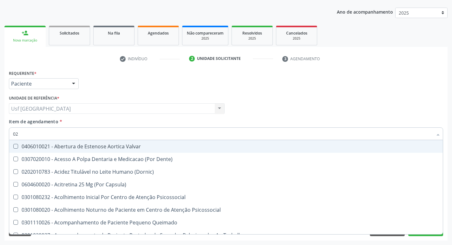
type input "020"
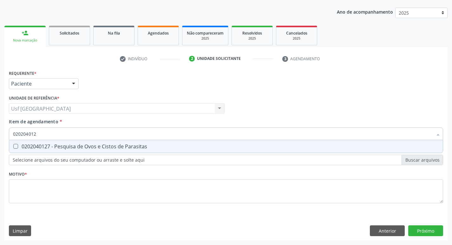
click at [73, 151] on span "0202040127 - Pesquisa de Ovos e Cistos de Parasitas" at bounding box center [226, 146] width 434 height 13
click at [71, 149] on div "0202060381 - Dosagem de Tiroxina Livre (T4 Livre)" at bounding box center [226, 146] width 426 height 5
click at [71, 148] on div "0202060250 - Dosagem de Hormonio Tireoestimulante (Tsh)" at bounding box center [226, 146] width 426 height 5
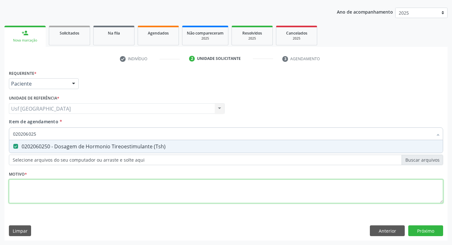
click at [95, 198] on div "Requerente * Paciente Profissional de Saúde Paciente Nenhum resultado encontrad…" at bounding box center [226, 141] width 435 height 144
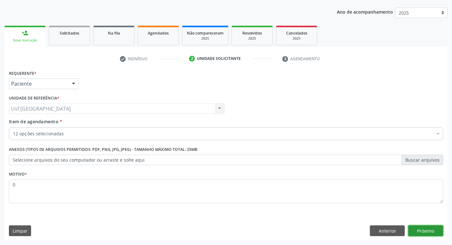
click at [418, 236] on button "Próximo" at bounding box center [426, 231] width 35 height 11
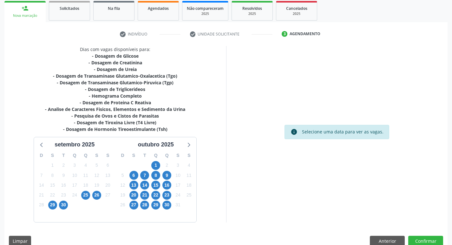
scroll to position [104, 0]
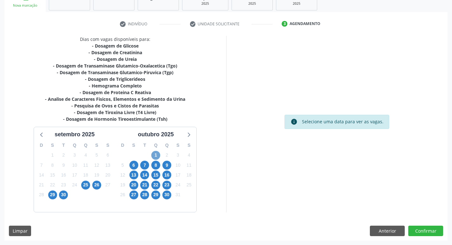
click at [158, 157] on span "1" at bounding box center [155, 155] width 9 height 9
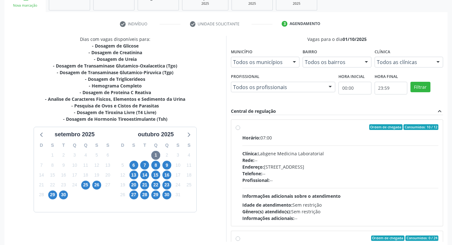
click at [255, 171] on span "Telefone:" at bounding box center [253, 174] width 20 height 6
click at [240, 130] on input "Ordem de chegada Consumidos: 10 / 12 Horário: 07:00 Clínica: Labgene Medicina L…" at bounding box center [238, 127] width 4 height 6
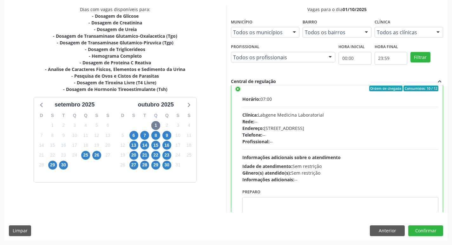
scroll to position [0, 0]
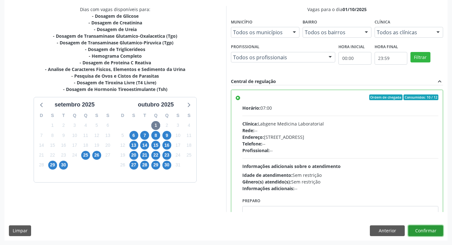
click at [415, 230] on button "Confirmar" at bounding box center [426, 231] width 35 height 11
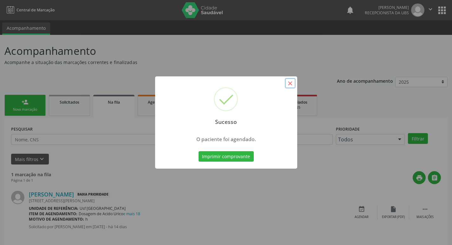
click at [292, 82] on button "×" at bounding box center [290, 83] width 11 height 11
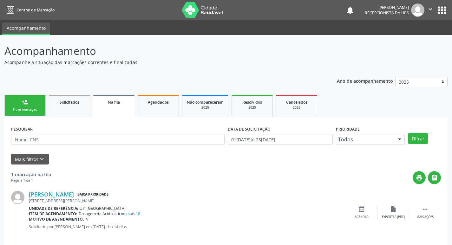
click at [37, 106] on link "person_add Nova marcação" at bounding box center [24, 105] width 41 height 21
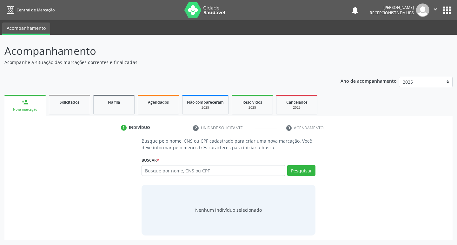
click at [37, 106] on link "person_add Nova marcação" at bounding box center [24, 105] width 41 height 21
click at [147, 170] on input "text" at bounding box center [214, 170] width 144 height 11
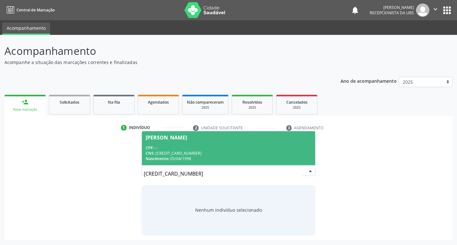
click at [159, 149] on div "CPF: --" at bounding box center [229, 147] width 166 height 5
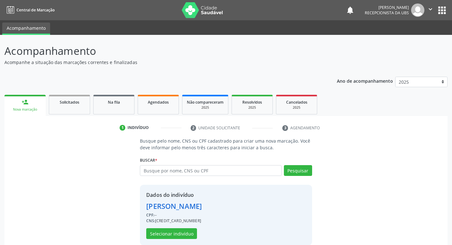
scroll to position [9, 0]
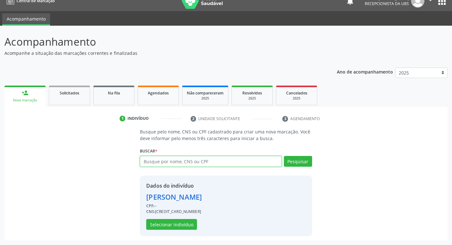
click at [190, 161] on input "text" at bounding box center [211, 161] width 142 height 11
type input "1642612170400006"
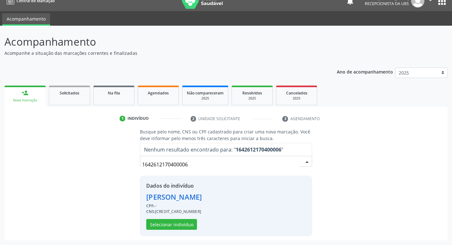
drag, startPoint x: 202, startPoint y: 169, endPoint x: 133, endPoint y: 176, distance: 68.6
click at [133, 176] on div "Busque pelo nome, CNS ou CPF cadastrado para criar uma nova marcação. Você deve…" at bounding box center [226, 183] width 435 height 108
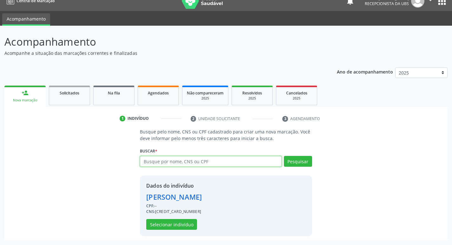
click at [215, 160] on input "text" at bounding box center [211, 161] width 142 height 11
paste input "164261217040006"
type input "164261217040006"
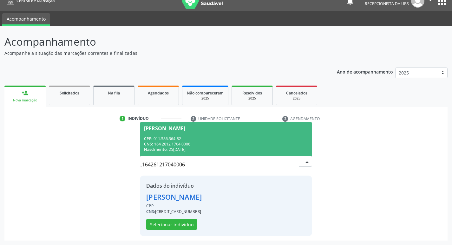
click at [243, 130] on div "[PERSON_NAME]" at bounding box center [226, 128] width 164 height 5
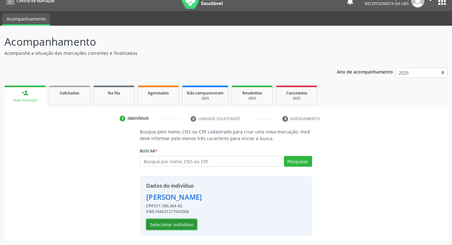
click at [149, 225] on button "Selecionar indivíduo" at bounding box center [171, 224] width 51 height 11
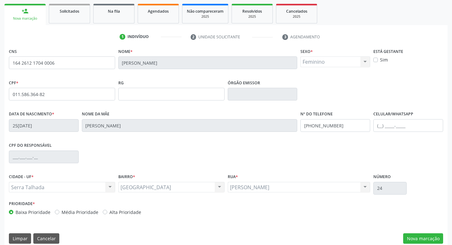
scroll to position [99, 0]
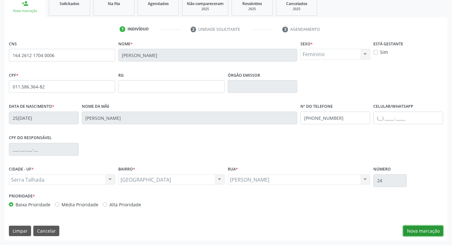
click at [409, 228] on button "Nova marcação" at bounding box center [423, 231] width 40 height 11
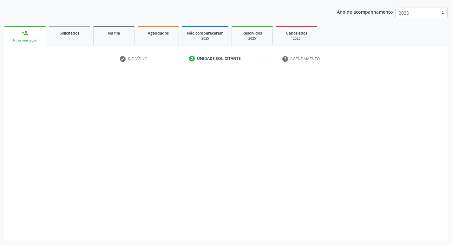
scroll to position [69, 0]
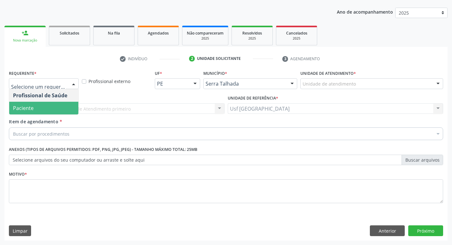
click at [26, 102] on span "Paciente" at bounding box center [43, 108] width 69 height 13
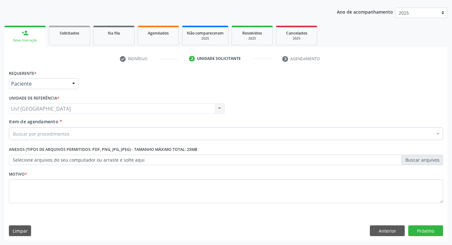
click at [25, 130] on div "Buscar por procedimentos" at bounding box center [226, 134] width 435 height 13
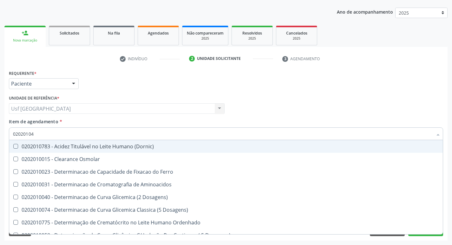
type input "020201047"
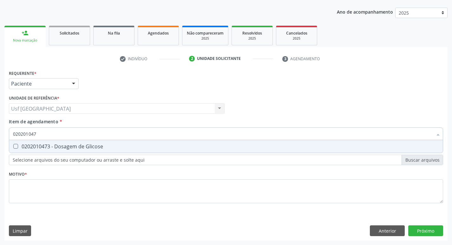
click at [25, 142] on span "0202010473 - Dosagem de Glicose" at bounding box center [226, 146] width 434 height 13
checkbox Glicose "true"
type input "02020104"
checkbox Glicose "false"
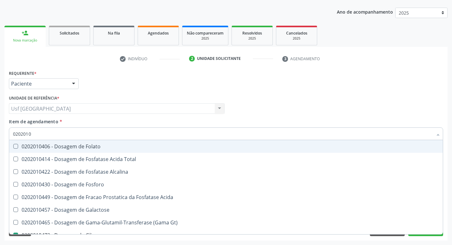
type input "020201"
checkbox Glicose "false"
type input "0"
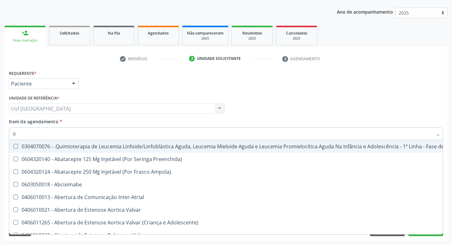
type input "02"
checkbox Coclear "true"
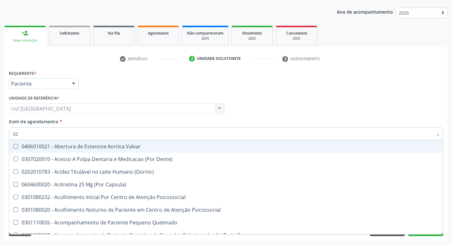
type input "020"
checkbox \(Qualitativo\) "true"
checkbox Glicose "false"
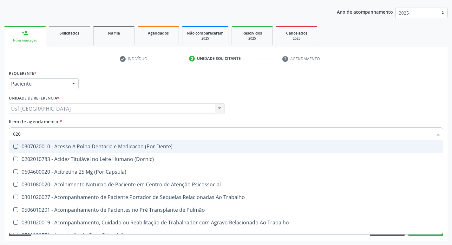
type input "0202"
checkbox Laser "true"
checkbox Glicose "false"
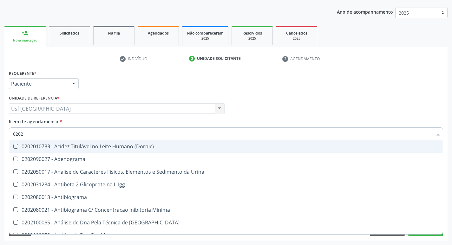
type input "02020"
checkbox Xi "true"
checkbox Glicose "false"
type input "020201"
checkbox T3 "true"
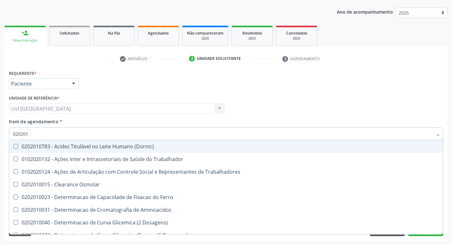
type input "0202010"
checkbox II "true"
checkbox Glicose "false"
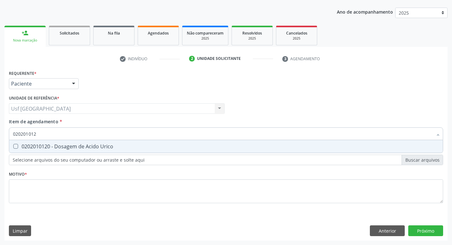
type input "0202010120"
click at [21, 142] on span "0202010120 - Dosagem de Acido Urico" at bounding box center [226, 146] width 434 height 13
checkbox Urico "true"
type input "02020101"
checkbox Urico "false"
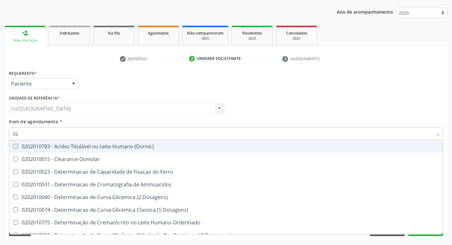
type input "0"
checkbox Urico "false"
checkbox Amonia "false"
checkbox Glicose "false"
checkbox Nt-Probnp\) "false"
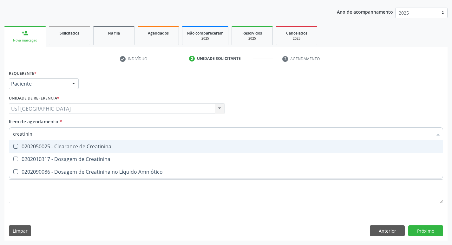
type input "creatinina"
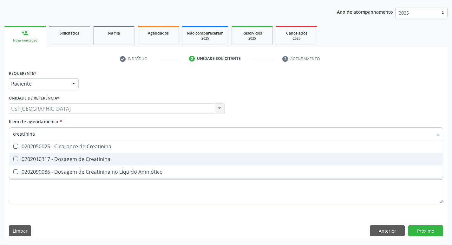
click at [37, 157] on div "0202010317 - Dosagem de Creatinina" at bounding box center [226, 159] width 426 height 5
checkbox Creatinina "true"
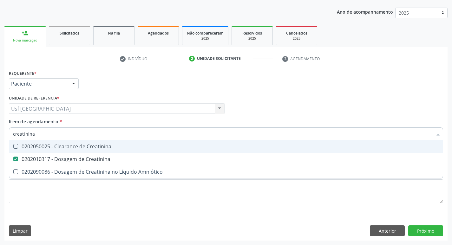
drag, startPoint x: 44, startPoint y: 138, endPoint x: 7, endPoint y: 143, distance: 37.5
click at [7, 143] on div "Requerente * Paciente Profissional de Saúde Paciente Nenhum resultado encontrad…" at bounding box center [225, 155] width 443 height 172
checkbox Creatinina "false"
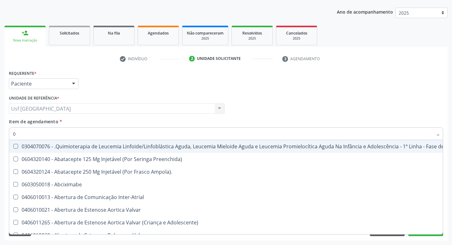
type input "02"
checkbox Drogas "true"
checkbox \(Liquido\) "true"
checkbox Coclear "true"
type input "020"
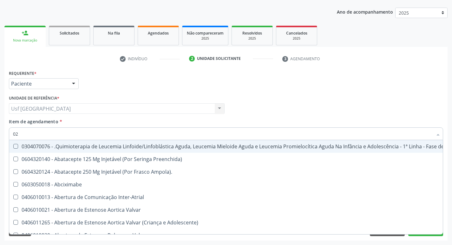
checkbox Respiratória "true"
checkbox Tireoide "true"
checkbox Transplantado "true"
checkbox Drogas "false"
checkbox \(Liquido\) "false"
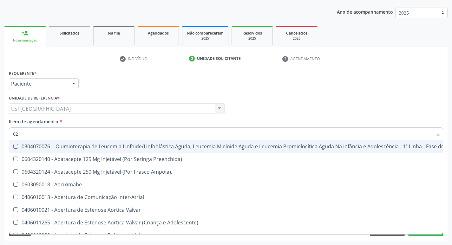
checkbox Coclear "false"
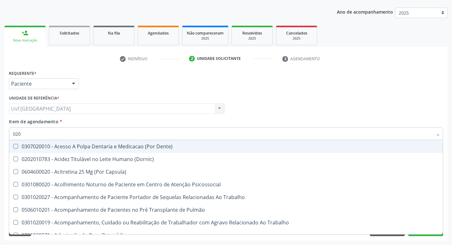
type input "0202"
checkbox População "true"
checkbox Ossea "true"
checkbox Laser "true"
checkbox Urico "false"
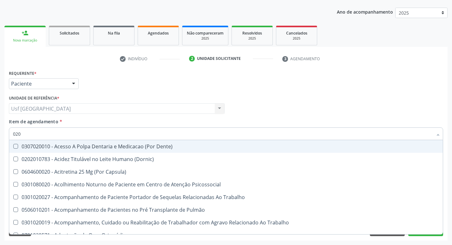
checkbox Creatinina "false"
checkbox Glicose "false"
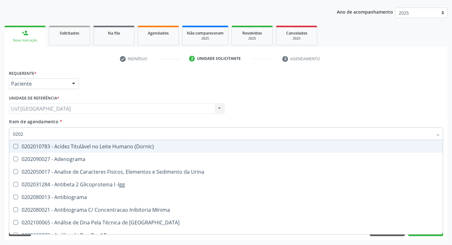
type input "02020"
checkbox Organicos "true"
checkbox Urico "false"
checkbox Calcio "true"
checkbox Creatinina "false"
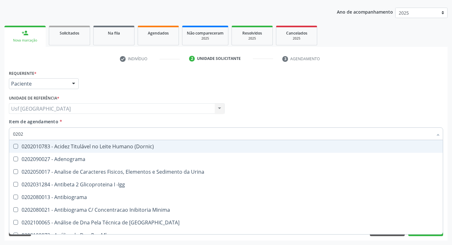
checkbox Xi "true"
checkbox Glicose "false"
type input "020201"
checkbox Osmolar "true"
checkbox Gestante "true"
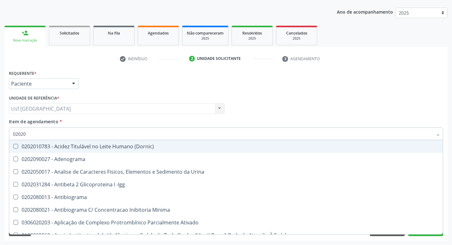
checkbox T3 "true"
checkbox Urico "false"
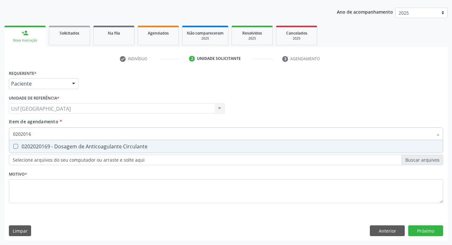
type input "02020169"
click at [15, 153] on span "0202020169 - Dosagem de Anticoagulante Circulante" at bounding box center [226, 146] width 434 height 13
checkbox Circulante "true"
type input "0"
checkbox Circulante "false"
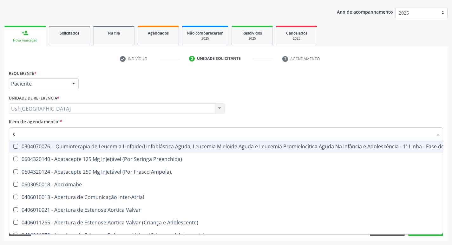
type input "co"
checkbox Coclear "true"
checkbox Dentística "true"
checkbox Tempo "true"
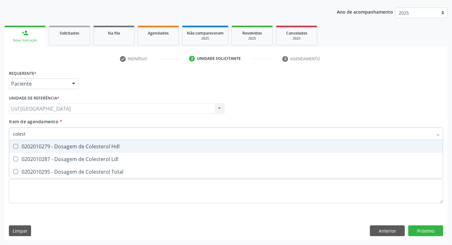
type input "coleste"
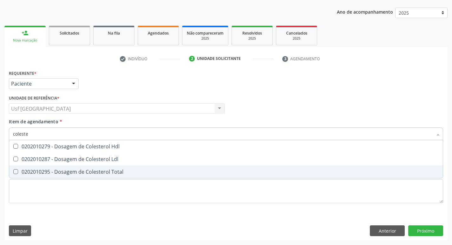
click at [20, 170] on div "0202010295 - Dosagem de Colesterol Total" at bounding box center [226, 172] width 426 height 5
checkbox Total "true"
type input "c"
checkbox Total "false"
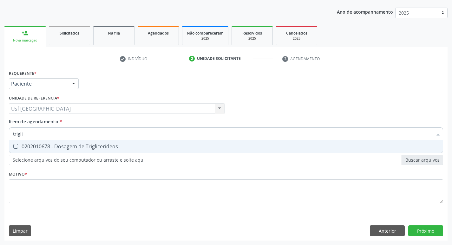
type input "triglic"
click at [57, 152] on span "0202010678 - Dosagem de Triglicerideos" at bounding box center [226, 146] width 434 height 13
checkbox Triglicerideos "true"
type input "t"
checkbox Triglicerideos "false"
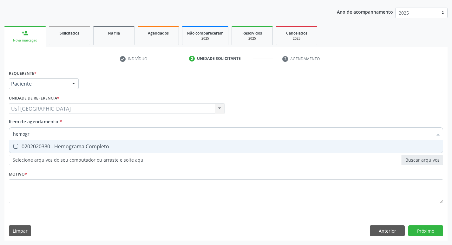
type input "hemogra"
click at [57, 152] on span "0202020380 - Hemograma Completo" at bounding box center [226, 146] width 434 height 13
checkbox Completo "true"
type input "hemog"
checkbox Completo "false"
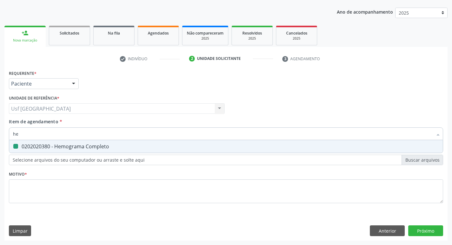
type input "h"
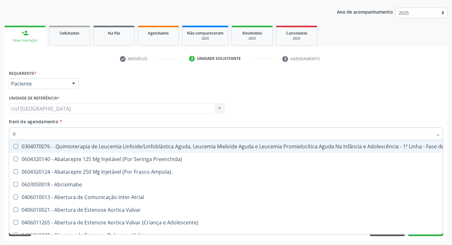
type input "02"
checkbox Drogas "true"
checkbox Bexiga "true"
checkbox Antibiotico "true"
checkbox \(Liquido\) "true"
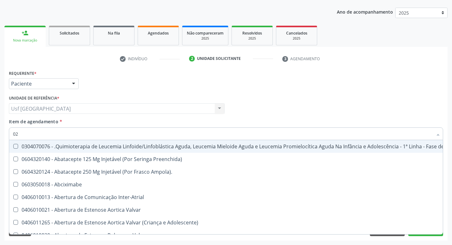
checkbox Coclear "true"
checkbox Embolizante "true"
type input "020"
checkbox Respiratória "true"
checkbox Saude "true"
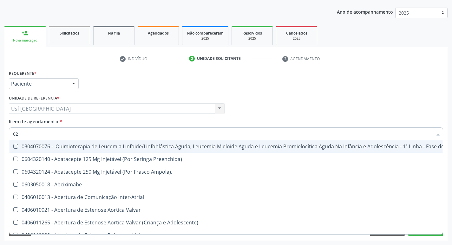
checkbox Ml\) "true"
checkbox Tireoide "true"
checkbox Transplantado "true"
checkbox \(Par\) "true"
checkbox Drogas "false"
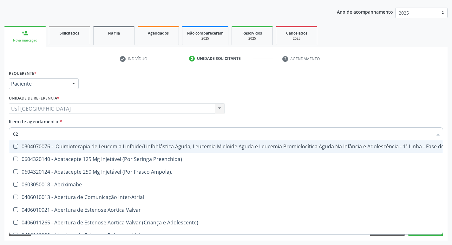
checkbox Bexiga "false"
checkbox Antibiotico "false"
checkbox \(Liquido\) "false"
checkbox Coclear "false"
checkbox Embolizante "false"
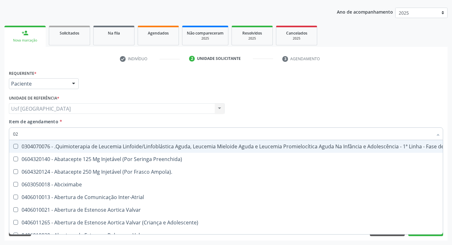
checkbox Per-Operatoria "true"
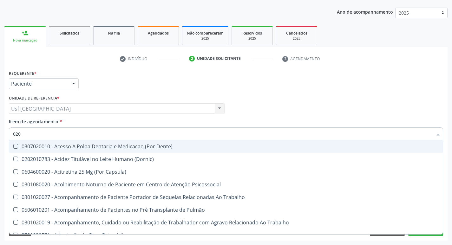
type input "0202"
checkbox População "true"
checkbox Transeptal "true"
checkbox Fragmento "true"
checkbox Ossea "true"
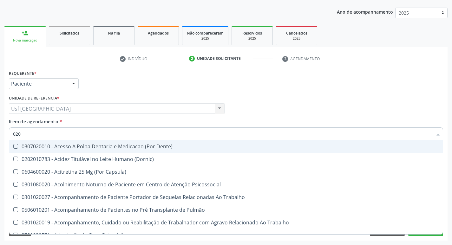
checkbox Laser "true"
checkbox Projecoes\) "true"
checkbox Biologica "true"
checkbox Urico "false"
checkbox Circulante "false"
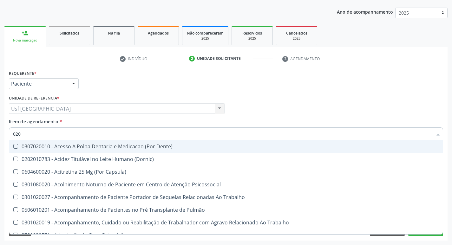
checkbox Total "false"
checkbox Creatinina "false"
checkbox Glicose "false"
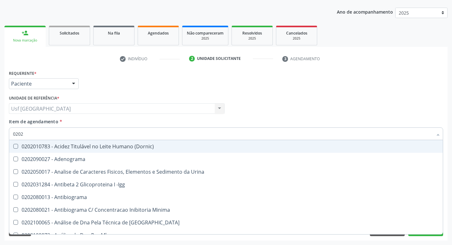
type input "02020"
checkbox Organicos "true"
checkbox Urico "false"
checkbox Valproico "true"
checkbox Circulante "false"
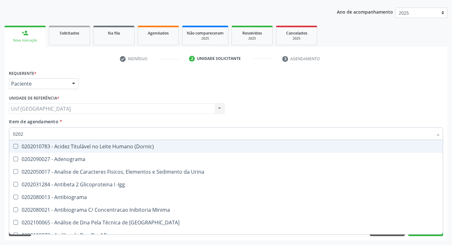
checkbox Barbituratos "true"
checkbox Calcio "true"
checkbox Total "false"
checkbox Creatinina "false"
checkbox Xi "true"
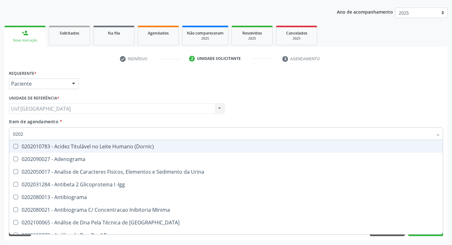
checkbox Glicose "false"
checkbox Funcional "true"
checkbox Triglicerideos "false"
checkbox Zinco "true"
checkbox Completo "false"
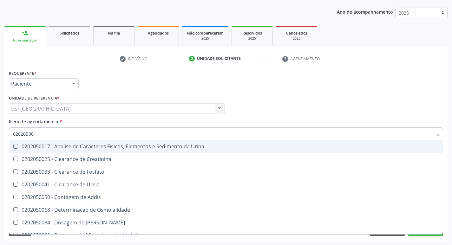
type input "020205001"
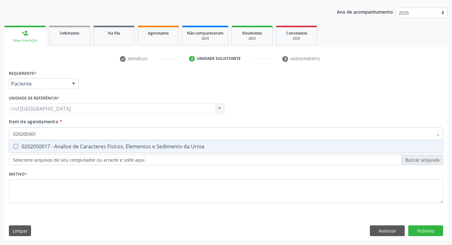
click at [57, 152] on span "0202050017 - Analise de Caracteres Fisicos, Elementos e Sedimento da Urina" at bounding box center [226, 146] width 434 height 13
checkbox Urina "true"
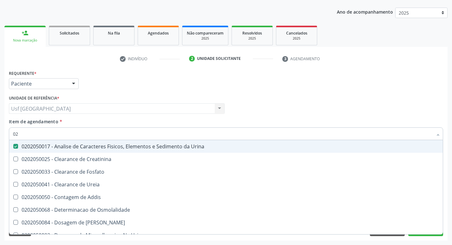
type input "0"
checkbox Urina "false"
checkbox Fosfato "false"
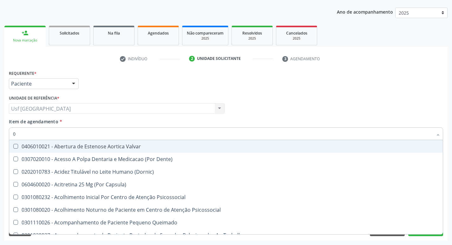
type input "02"
checkbox Urina "true"
checkbox Especializada "false"
checkbox Urico "true"
checkbox Circulante "true"
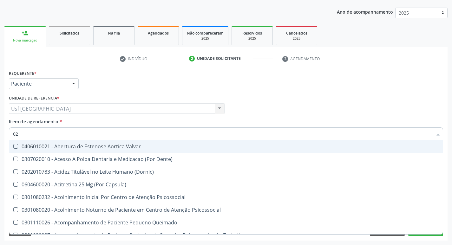
checkbox Total "true"
checkbox Creatinina "true"
checkbox Glicose "true"
checkbox Triglicerideos "true"
type input "020"
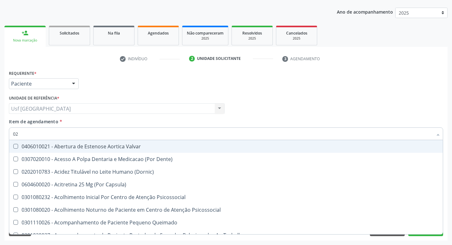
checkbox Terapeutica "true"
checkbox Urina "false"
checkbox Intra-Aortico "true"
checkbox Liquor "true"
checkbox Congênita "true"
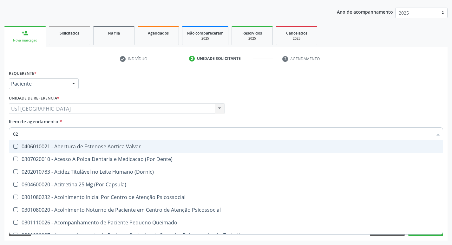
checkbox Complementar\) "true"
checkbox \(Qualitativo\) "true"
checkbox Dias "true"
checkbox Urico "false"
checkbox Circulante "false"
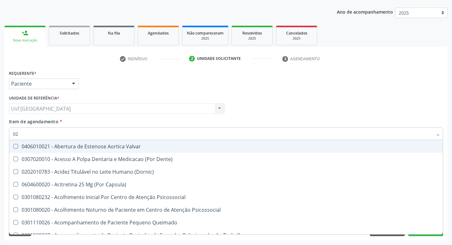
checkbox Total "false"
checkbox Creatinina "false"
checkbox Glicose "false"
checkbox Triglicerideos "false"
checkbox \(T3\) "true"
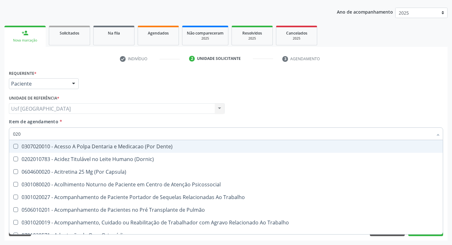
type input "0202"
checkbox Capsula\) "true"
checkbox Urina "false"
checkbox População "true"
checkbox Transeptal "true"
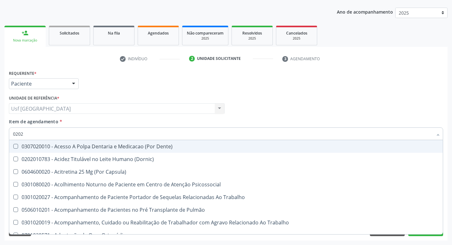
checkbox Fragmento "true"
checkbox Ossea "true"
checkbox Laser "true"
checkbox Projecoes\) "true"
checkbox Biologica "true"
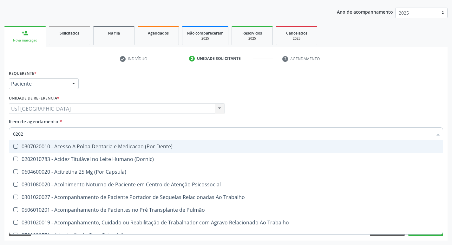
checkbox Urico "false"
checkbox Circulante "false"
checkbox Total "false"
checkbox Creatinina "false"
checkbox Glicose "false"
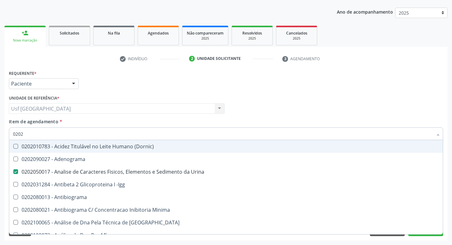
type input "02020"
checkbox Organicos "true"
checkbox Urico "false"
checkbox Valproico "true"
checkbox Circulante "false"
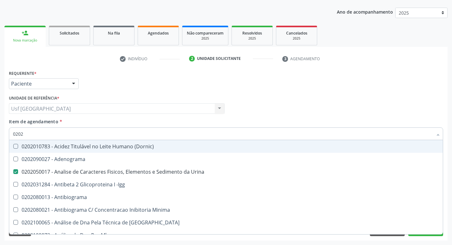
checkbox Barbituratos "true"
checkbox Calcio "true"
checkbox Total "false"
checkbox Creatinina "false"
checkbox Xi "true"
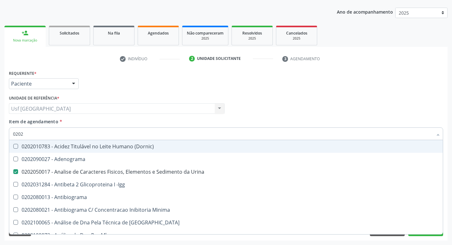
checkbox Glicose "false"
checkbox Funcional "true"
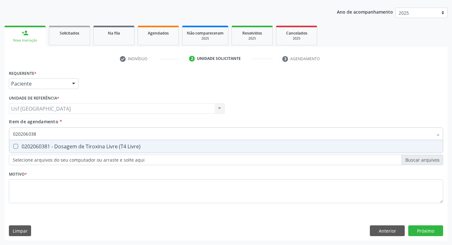
click at [57, 152] on span "0202060381 - Dosagem de Tiroxina Livre (T4 Livre)" at bounding box center [226, 146] width 434 height 13
click at [58, 152] on span "0202060250 - Dosagem de Hormonio Tireoestimulante (Tsh)" at bounding box center [226, 146] width 434 height 13
click at [70, 124] on div "Item de agendamento * 020206025 Desfazer seleção 0202060250 - Dosagem de Hormon…" at bounding box center [226, 128] width 435 height 20
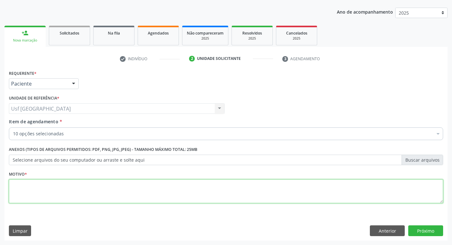
click at [71, 182] on textarea at bounding box center [226, 192] width 435 height 24
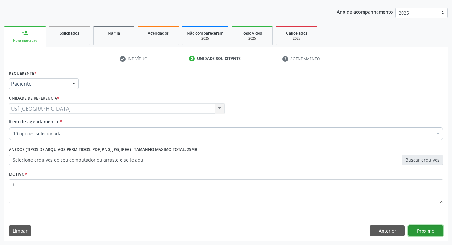
click at [433, 230] on button "Próximo" at bounding box center [426, 231] width 35 height 11
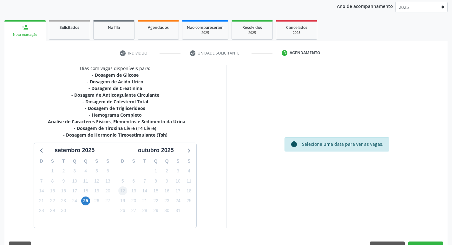
scroll to position [91, 0]
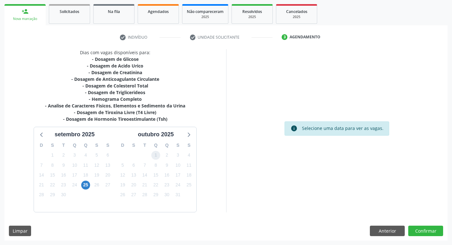
click at [155, 154] on span "1" at bounding box center [155, 155] width 9 height 9
drag, startPoint x: 194, startPoint y: 134, endPoint x: 186, endPoint y: 134, distance: 8.6
click at [194, 134] on div "outubro 2025" at bounding box center [155, 133] width 81 height 12
click at [159, 154] on span "1" at bounding box center [155, 155] width 9 height 9
click at [390, 230] on button "Anterior" at bounding box center [387, 231] width 35 height 11
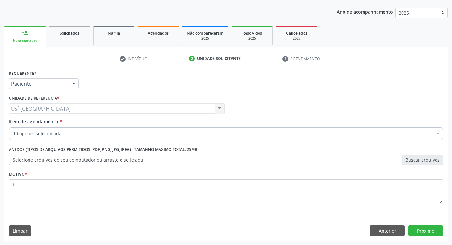
scroll to position [69, 0]
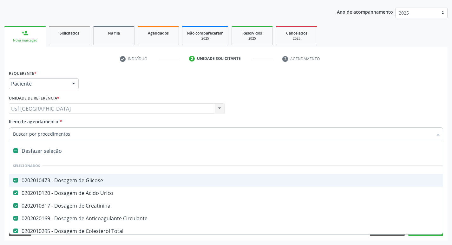
click at [70, 130] on div at bounding box center [226, 134] width 435 height 13
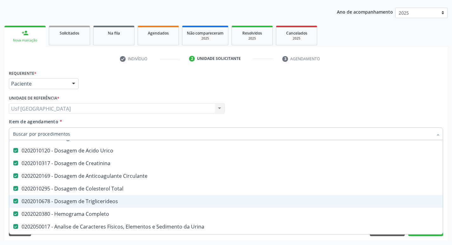
scroll to position [32, 0]
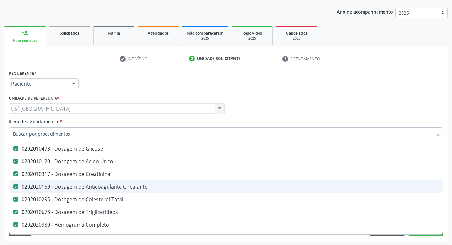
click at [79, 186] on div "0202020169 - Dosagem de Anticoagulante Circulante" at bounding box center [260, 186] width 494 height 5
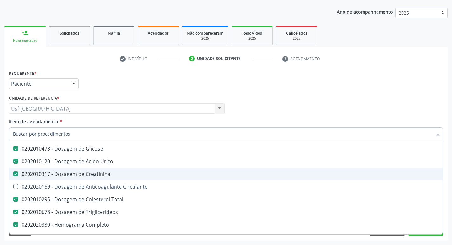
scroll to position [0, 0]
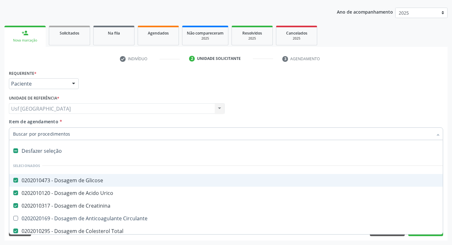
click at [86, 118] on div "Unidade de referência * Usf Vila Bela Usf Vila Bela Nenhum resultado encontrado…" at bounding box center [116, 106] width 219 height 25
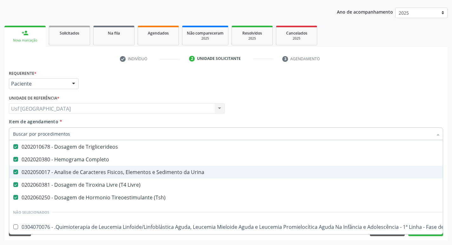
scroll to position [95, 0]
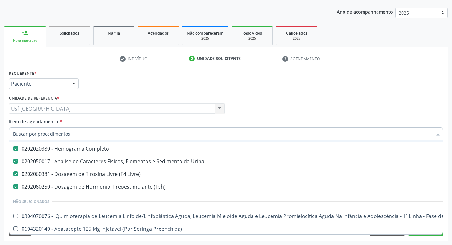
click at [73, 138] on input "Item de agendamento *" at bounding box center [223, 134] width 420 height 13
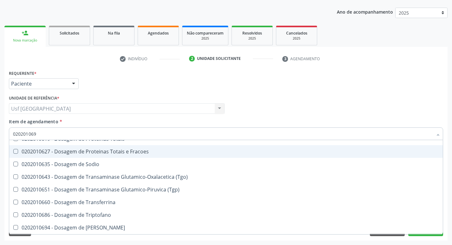
scroll to position [0, 0]
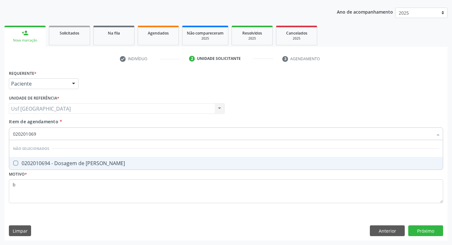
click at [92, 169] on span "0202010694 - Dosagem de Ureia" at bounding box center [226, 163] width 434 height 13
click at [422, 234] on div "Requerente * Paciente Profissional de Saúde Paciente Nenhum resultado encontrad…" at bounding box center [225, 155] width 443 height 172
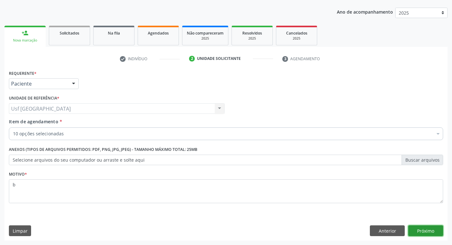
click at [421, 233] on button "Próximo" at bounding box center [426, 231] width 35 height 11
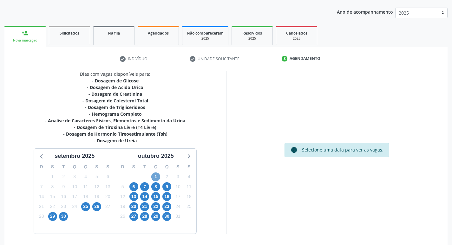
click at [157, 175] on span "1" at bounding box center [155, 177] width 9 height 9
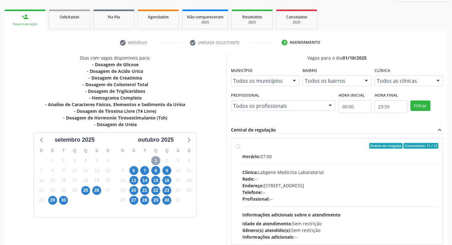
scroll to position [133, 0]
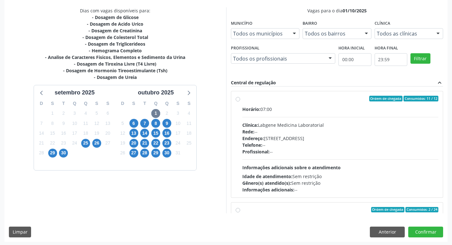
click at [262, 136] on span "Endereço:" at bounding box center [254, 139] width 22 height 6
click at [240, 102] on input "Ordem de chegada Consumidos: 11 / 12 Horário: 07:00 Clínica: Labgene Medicina L…" at bounding box center [238, 99] width 4 height 6
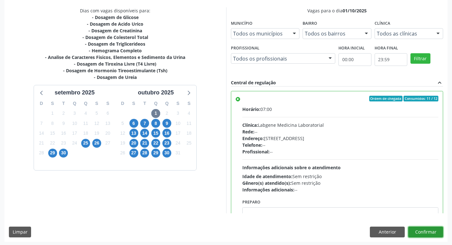
click at [424, 237] on button "Confirmar" at bounding box center [426, 232] width 35 height 11
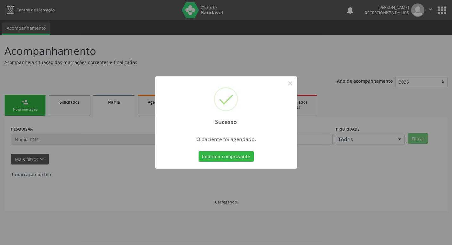
scroll to position [0, 0]
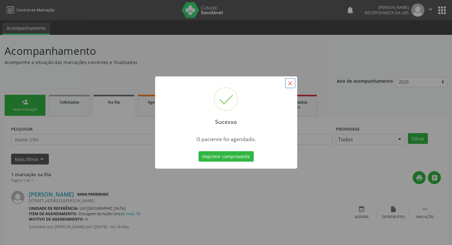
click at [291, 84] on button "×" at bounding box center [290, 83] width 11 height 11
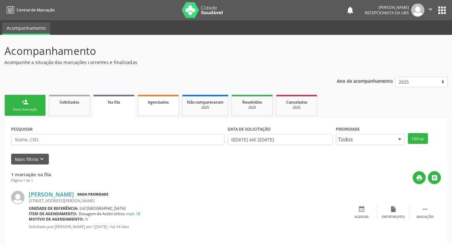
click at [169, 110] on link "Agendados" at bounding box center [158, 105] width 41 height 21
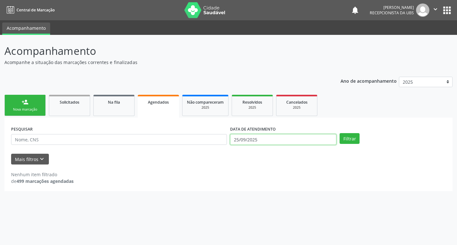
click at [236, 139] on input "25/09/2025" at bounding box center [283, 139] width 106 height 11
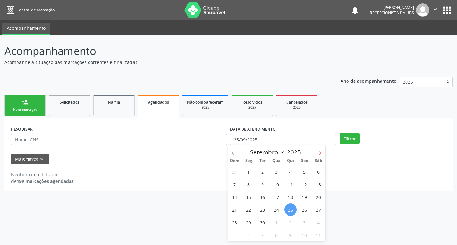
click at [321, 156] on span at bounding box center [320, 151] width 11 height 11
click at [279, 169] on span "1" at bounding box center [276, 172] width 12 height 12
click at [359, 139] on button "Filtrar" at bounding box center [350, 138] width 20 height 11
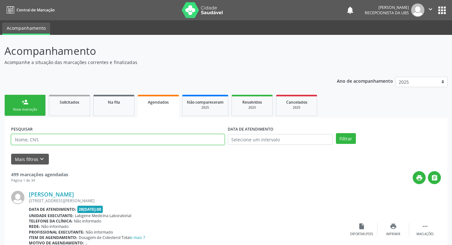
click at [177, 141] on input "text" at bounding box center [118, 139] width 214 height 11
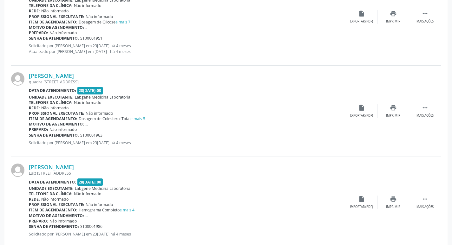
scroll to position [1346, 0]
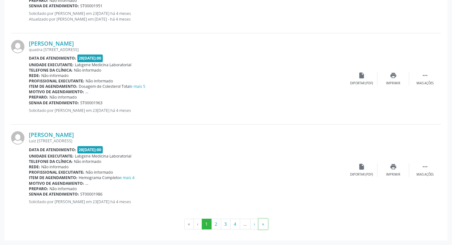
click at [264, 223] on button "»" at bounding box center [264, 224] width 10 height 11
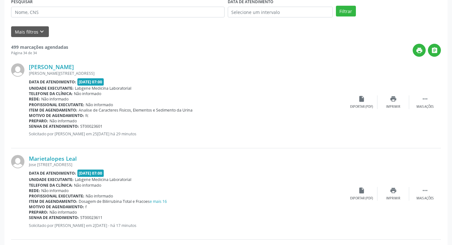
scroll to position [127, 0]
click at [352, 109] on div "Exportar (PDF)" at bounding box center [361, 107] width 23 height 4
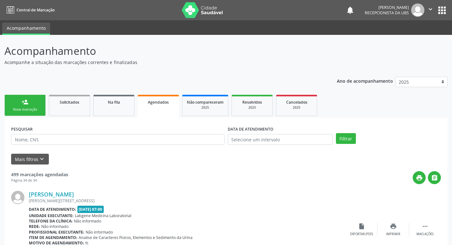
scroll to position [127, 0]
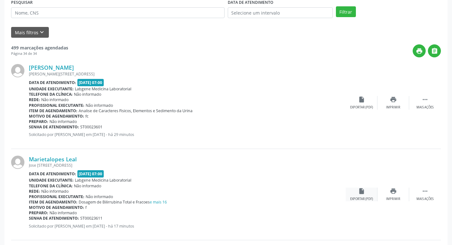
click at [369, 197] on div "insert_drive_file Exportar (PDF)" at bounding box center [362, 195] width 32 height 14
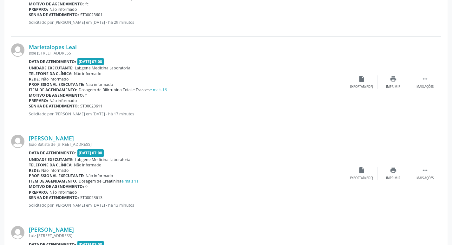
scroll to position [254, 0]
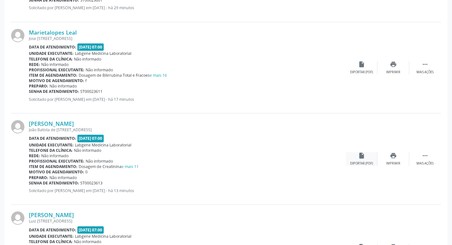
click at [370, 155] on div "insert_drive_file Exportar (PDF)" at bounding box center [362, 159] width 32 height 14
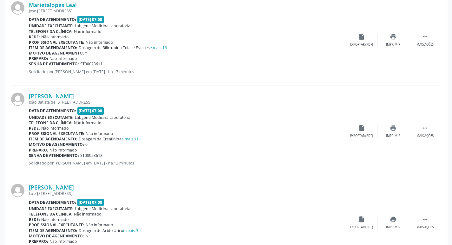
scroll to position [334, 0]
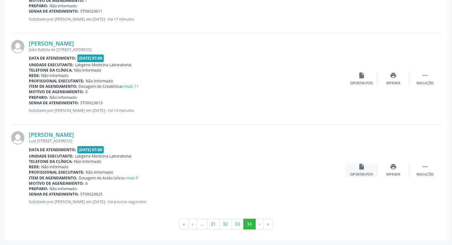
click at [359, 176] on div "Exportar (PDF)" at bounding box center [361, 175] width 23 height 4
click at [262, 223] on li "›" at bounding box center [260, 224] width 8 height 11
click at [257, 226] on li "›" at bounding box center [260, 224] width 8 height 11
drag, startPoint x: 262, startPoint y: 227, endPoint x: 258, endPoint y: 228, distance: 4.2
click at [258, 228] on li "›" at bounding box center [260, 224] width 8 height 11
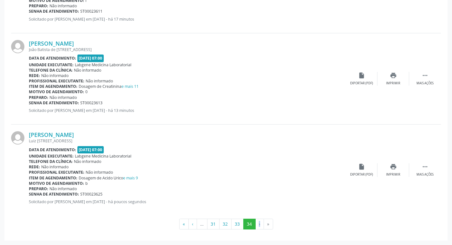
click at [258, 227] on li "›" at bounding box center [260, 224] width 8 height 11
click at [236, 223] on button "33" at bounding box center [237, 224] width 12 height 11
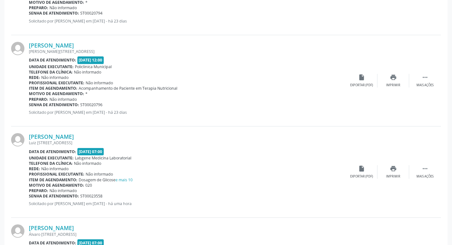
scroll to position [730, 0]
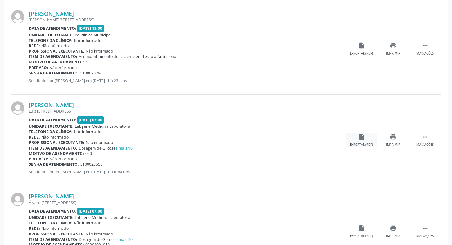
click at [361, 142] on div "insert_drive_file Exportar (PDF)" at bounding box center [362, 141] width 32 height 14
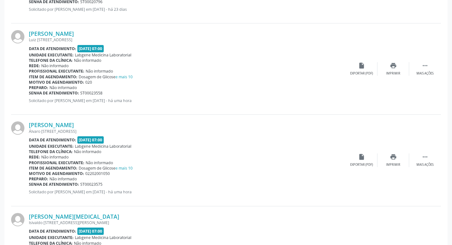
scroll to position [825, 0]
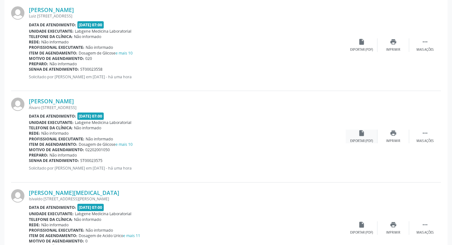
click at [360, 138] on div "insert_drive_file Exportar (PDF)" at bounding box center [362, 137] width 32 height 14
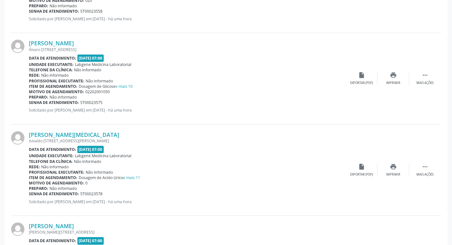
scroll to position [889, 0]
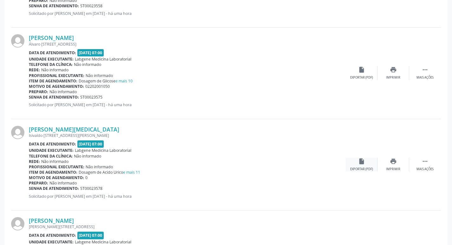
click at [357, 166] on div "insert_drive_file Exportar (PDF)" at bounding box center [362, 165] width 32 height 14
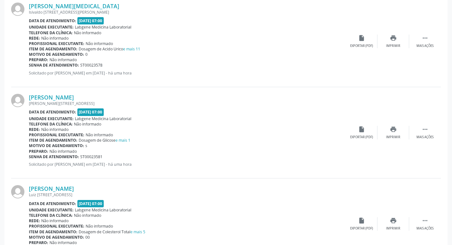
scroll to position [1016, 0]
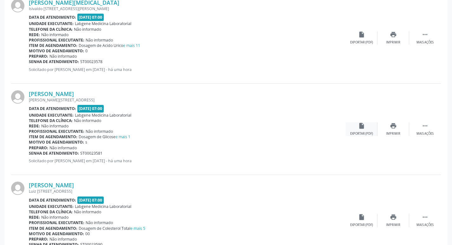
click at [366, 123] on div "insert_drive_file Exportar (PDF)" at bounding box center [362, 130] width 32 height 14
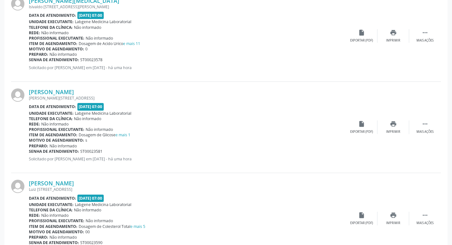
scroll to position [1079, 0]
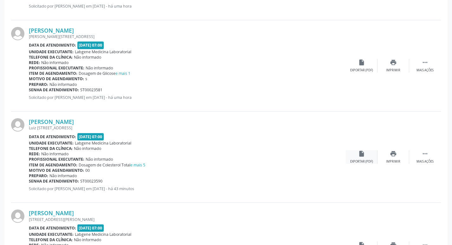
click at [357, 158] on div "insert_drive_file Exportar (PDF)" at bounding box center [362, 157] width 32 height 14
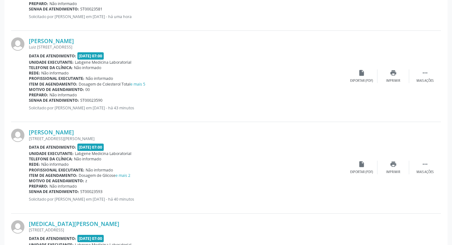
scroll to position [1175, 0]
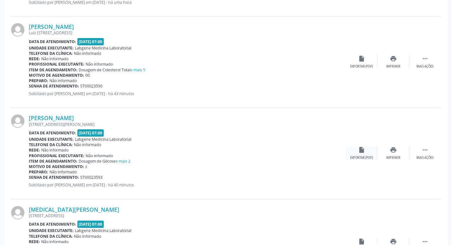
click at [355, 153] on div "insert_drive_file Exportar (PDF)" at bounding box center [362, 154] width 32 height 14
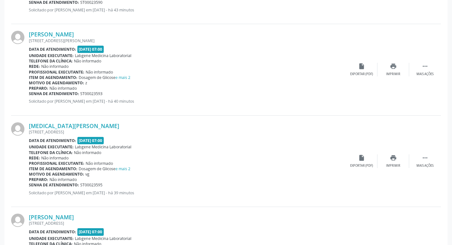
scroll to position [1270, 0]
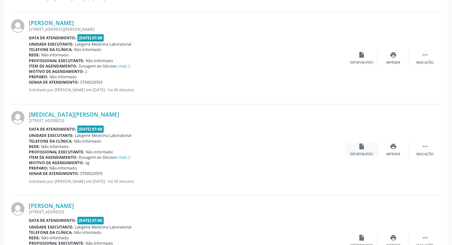
click at [364, 157] on div "Exportar (PDF)" at bounding box center [361, 154] width 23 height 4
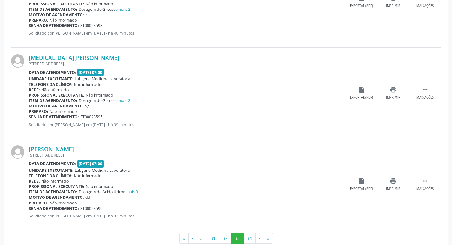
scroll to position [1333, 0]
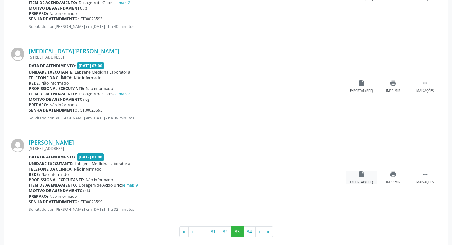
click at [348, 179] on div "insert_drive_file Exportar (PDF)" at bounding box center [362, 178] width 32 height 14
